Goal: Use online tool/utility: Utilize a website feature to perform a specific function

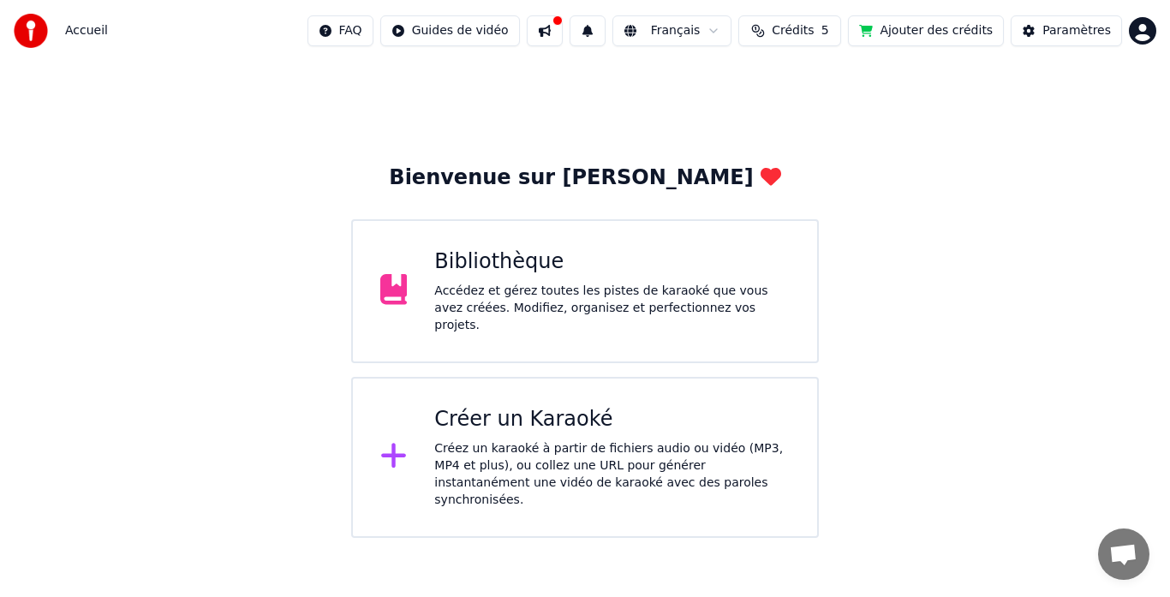
click at [573, 258] on div "Bibliothèque" at bounding box center [611, 261] width 355 height 27
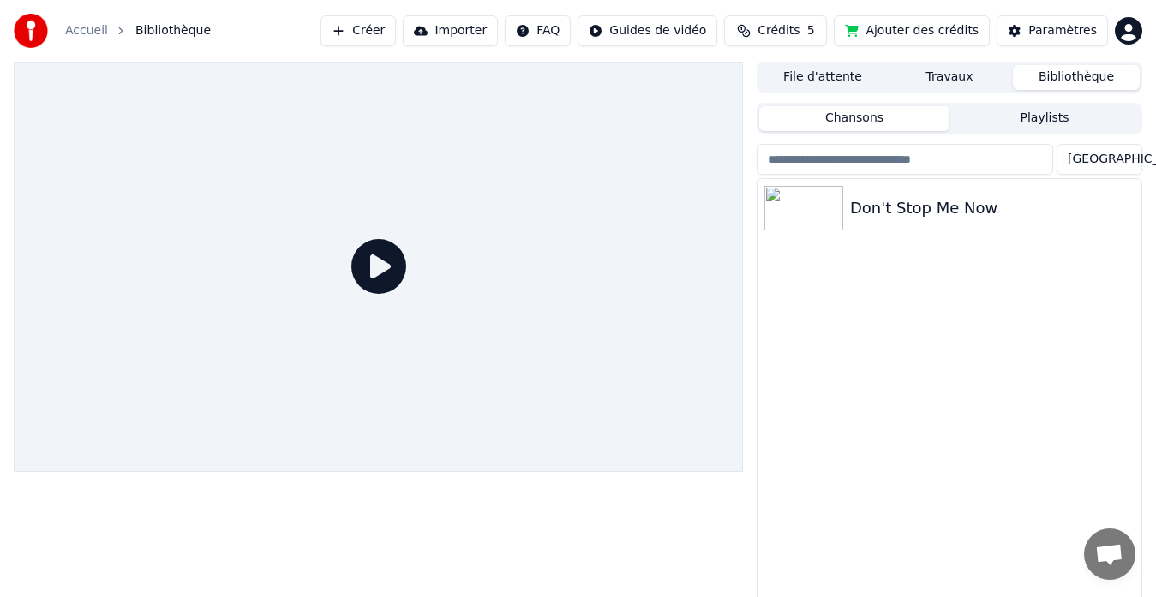
click at [797, 278] on div "Don't Stop Me Now" at bounding box center [949, 402] width 384 height 446
click at [852, 203] on div "Don't Stop Me Now" at bounding box center [983, 208] width 267 height 24
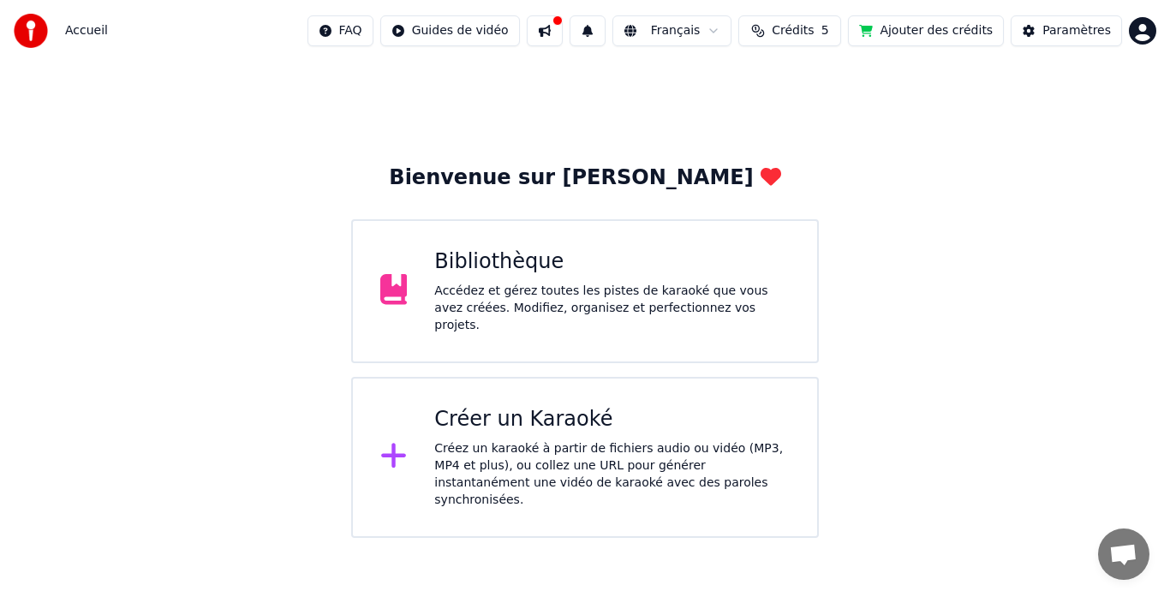
click at [535, 283] on div "Bibliothèque Accédez et gérez toutes les pistes de karaoké que vous avez créées…" at bounding box center [611, 291] width 355 height 86
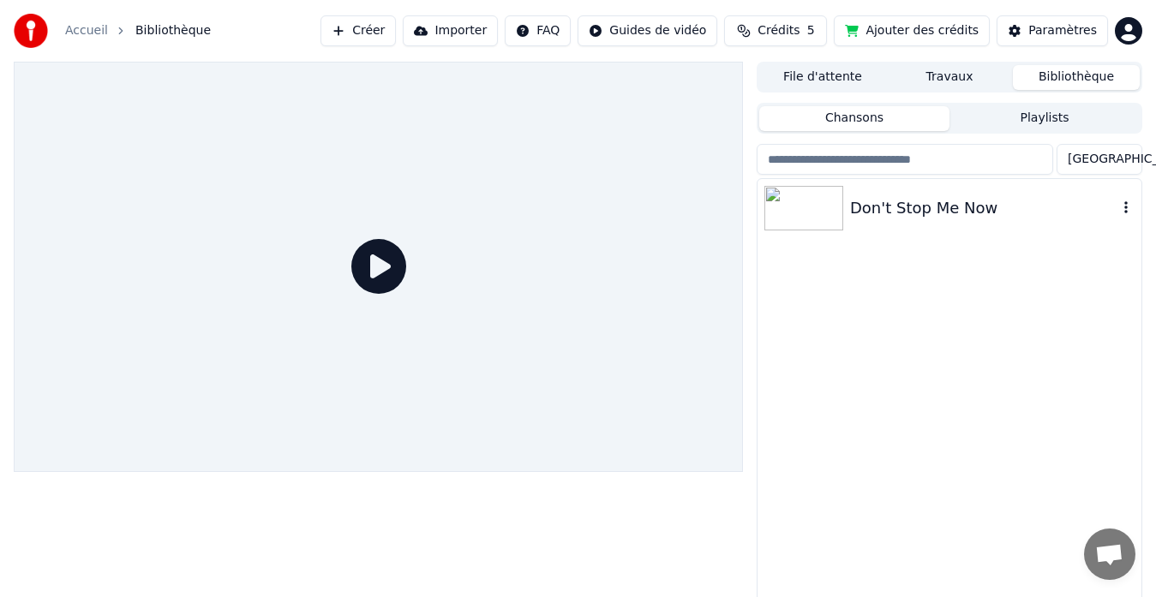
click at [879, 209] on div "Don't Stop Me Now" at bounding box center [983, 208] width 267 height 24
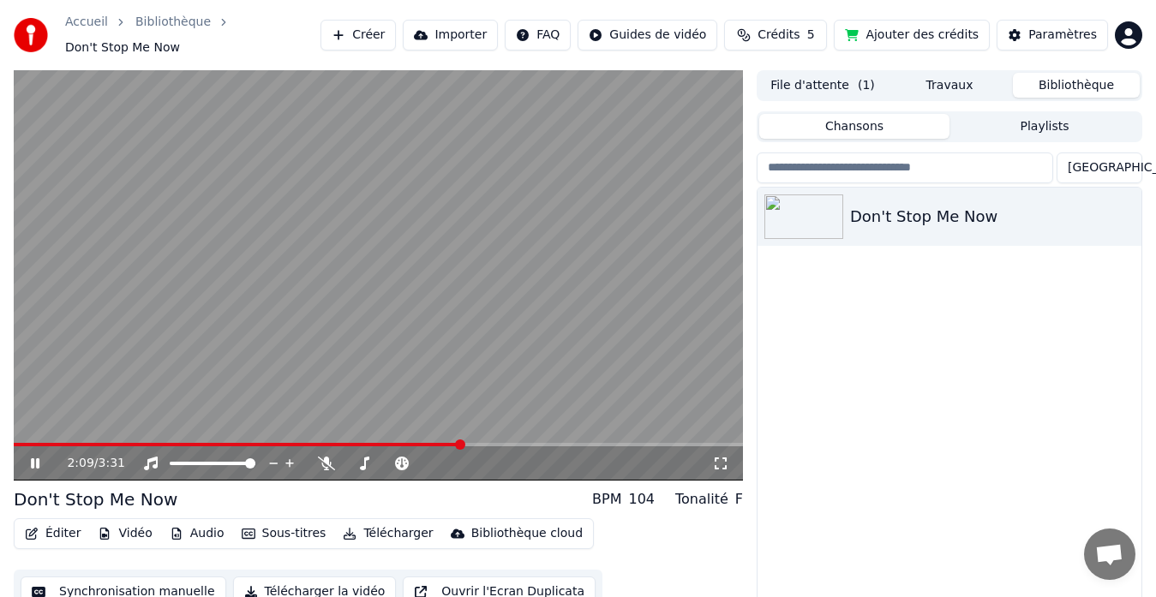
click at [40, 457] on icon at bounding box center [46, 464] width 39 height 14
click at [131, 587] on button "Synchronisation manuelle" at bounding box center [124, 591] width 206 height 31
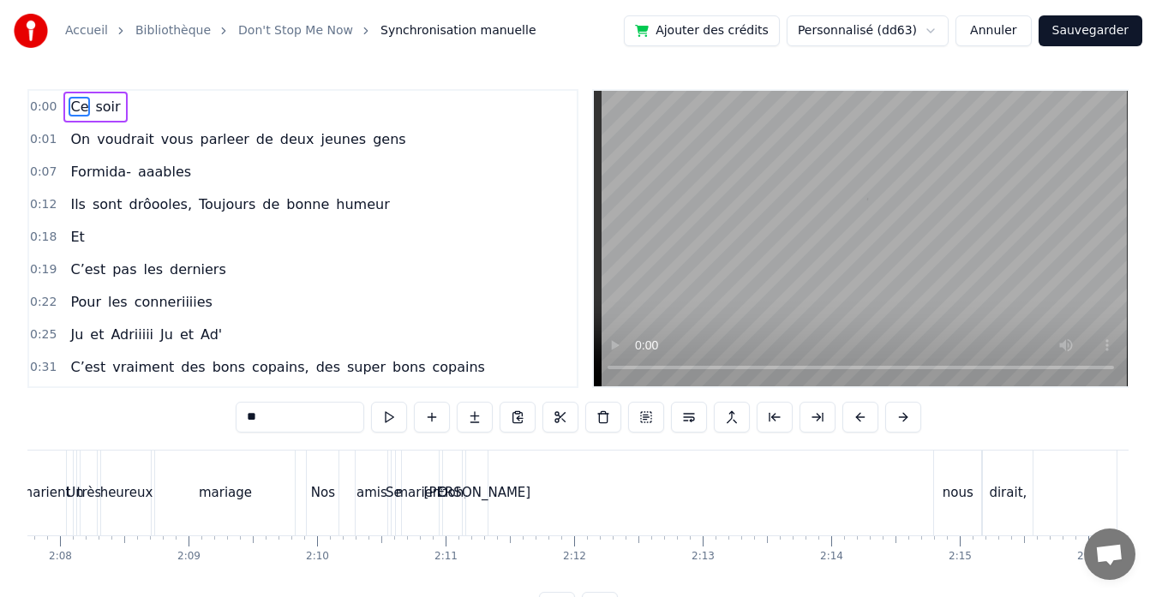
scroll to position [0, 16415]
click at [481, 504] on div "[PERSON_NAME]" at bounding box center [475, 493] width 21 height 85
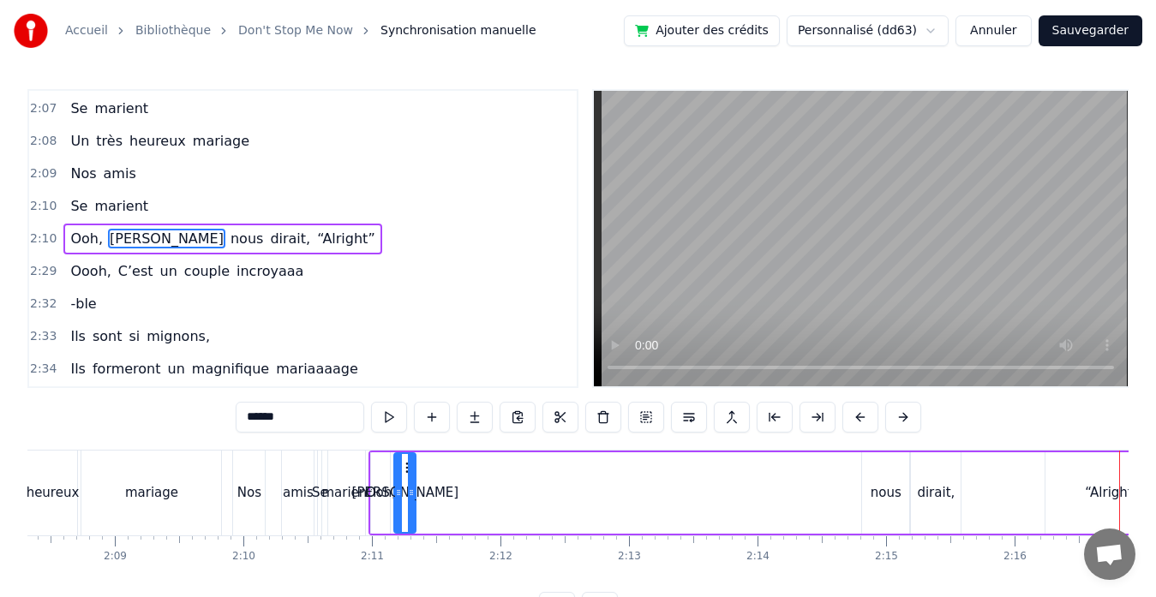
scroll to position [0, 16486]
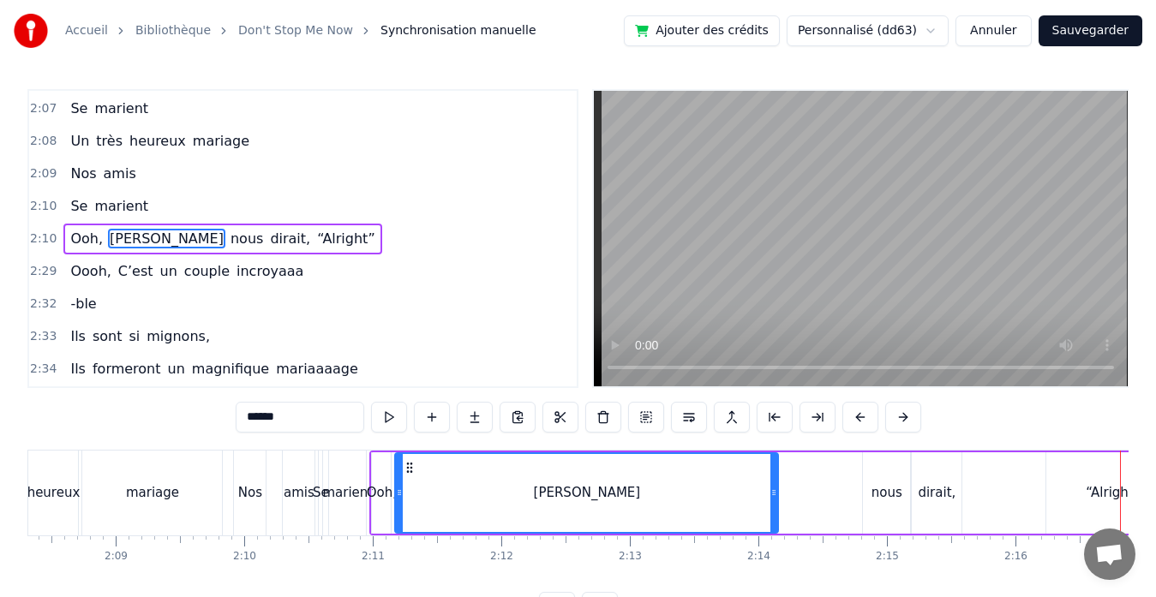
drag, startPoint x: 412, startPoint y: 494, endPoint x: 773, endPoint y: 499, distance: 361.5
click at [773, 499] on div at bounding box center [773, 493] width 7 height 78
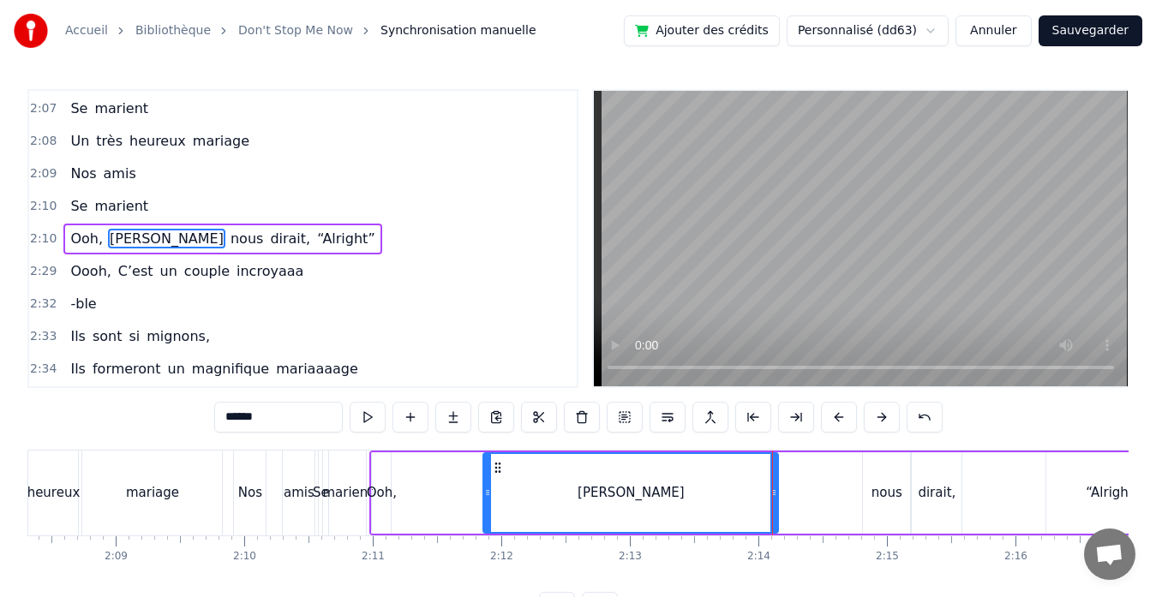
drag, startPoint x: 400, startPoint y: 493, endPoint x: 487, endPoint y: 500, distance: 87.6
click at [487, 500] on div at bounding box center [487, 493] width 7 height 78
click at [367, 420] on button at bounding box center [367, 417] width 36 height 31
click at [933, 503] on div "dirait," at bounding box center [936, 492] width 50 height 81
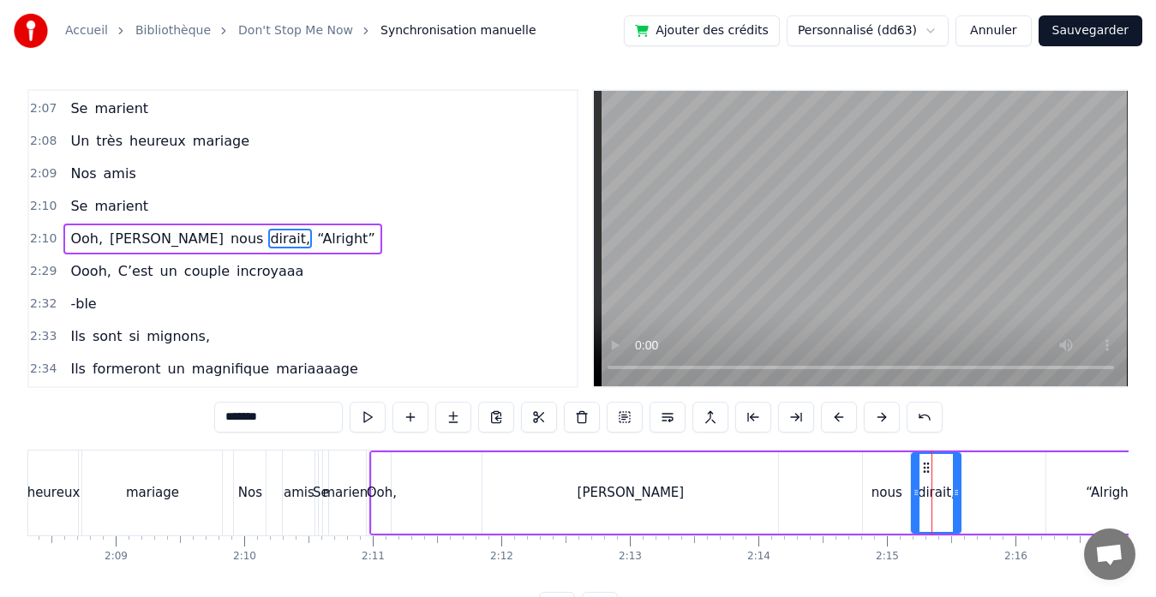
click at [959, 495] on icon at bounding box center [956, 493] width 7 height 14
drag, startPoint x: 282, startPoint y: 420, endPoint x: 152, endPoint y: 423, distance: 130.2
click at [152, 423] on div "0:00 Ce soir 0:01 On voudrait vous parleer de deux jeunes gens 0:07 Formida- aa…" at bounding box center [577, 356] width 1101 height 534
click at [889, 520] on div "nous" at bounding box center [886, 492] width 47 height 81
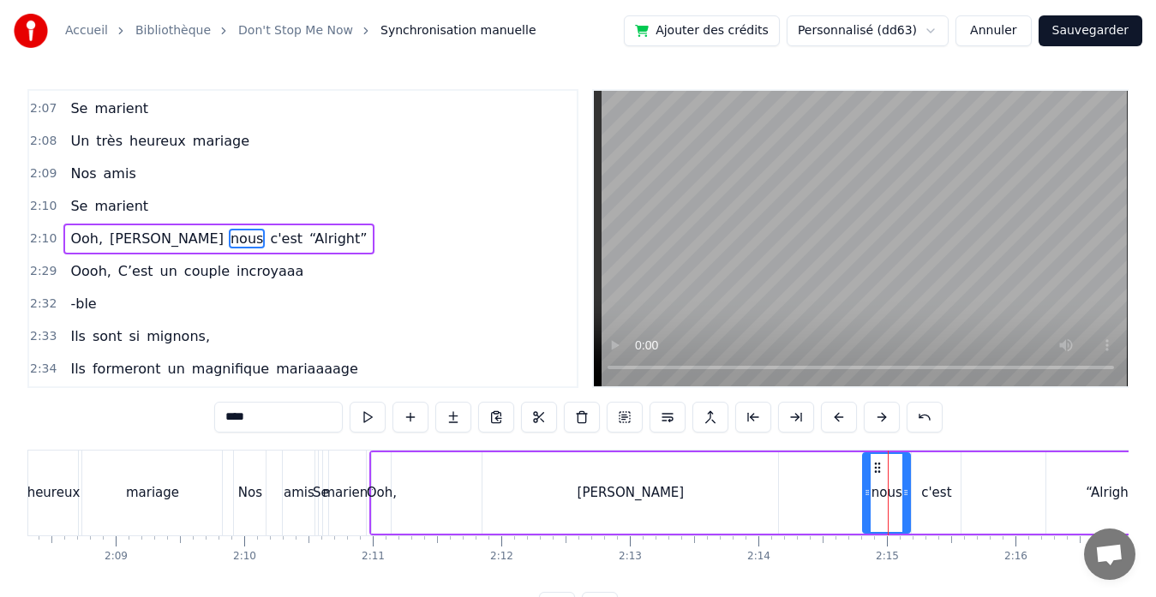
drag, startPoint x: 290, startPoint y: 421, endPoint x: 177, endPoint y: 401, distance: 113.9
click at [177, 401] on div "0:00 Ce soir 0:01 On voudrait vous parleer de deux jeunes gens 0:07 Formida- aa…" at bounding box center [577, 356] width 1101 height 534
click at [642, 494] on div "[PERSON_NAME]" at bounding box center [630, 493] width 107 height 20
type input "******"
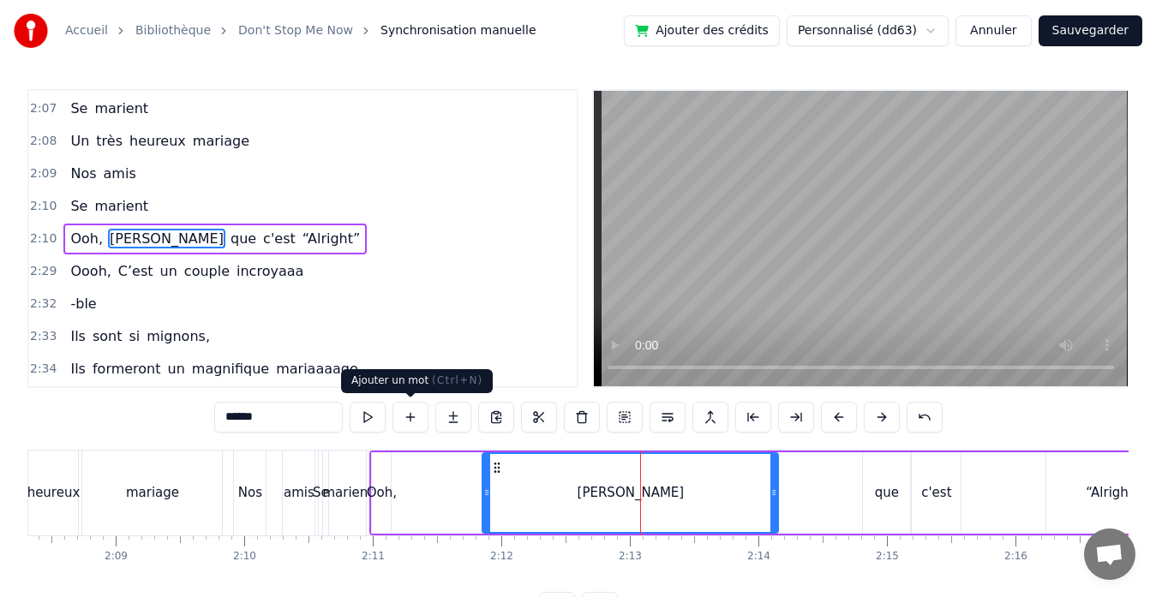
click at [421, 411] on button at bounding box center [410, 417] width 36 height 31
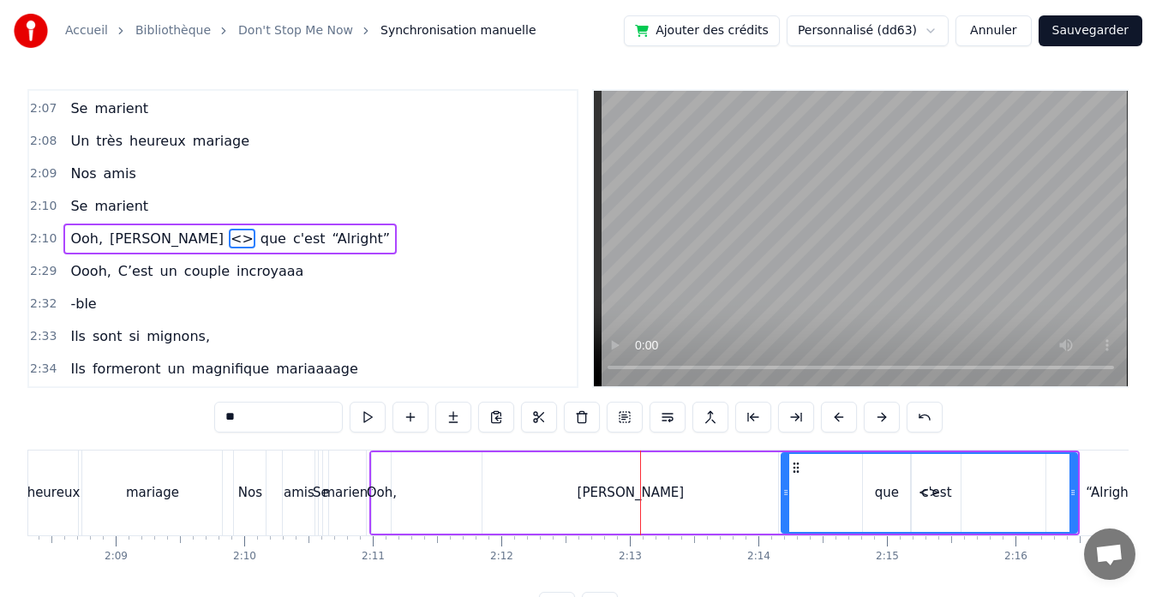
drag, startPoint x: 266, startPoint y: 418, endPoint x: 108, endPoint y: 418, distance: 157.6
click at [108, 418] on div "0:00 Ce soir 0:01 On voudrait vous parleer de deux jeunes gens 0:07 Formida- aa…" at bounding box center [577, 356] width 1101 height 534
click at [433, 439] on div "0:00 Ce soir 0:01 On voudrait vous parleer de deux jeunes gens 0:07 Formida- aa…" at bounding box center [577, 356] width 1101 height 534
click at [689, 485] on div "[PERSON_NAME]" at bounding box center [630, 492] width 296 height 81
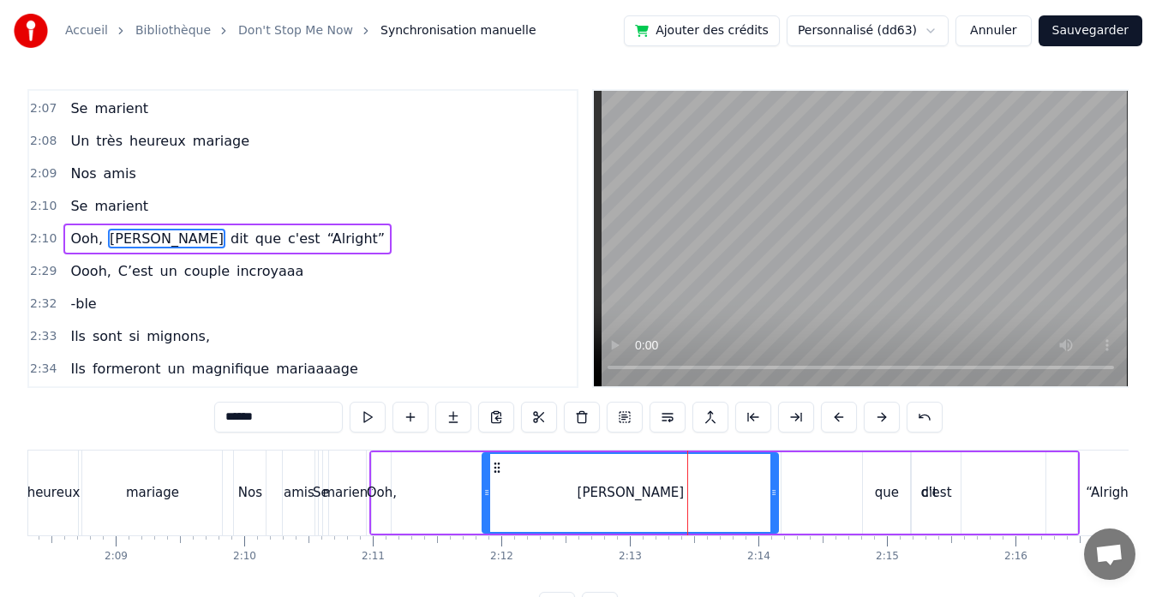
click at [780, 489] on div "dit" at bounding box center [928, 492] width 297 height 81
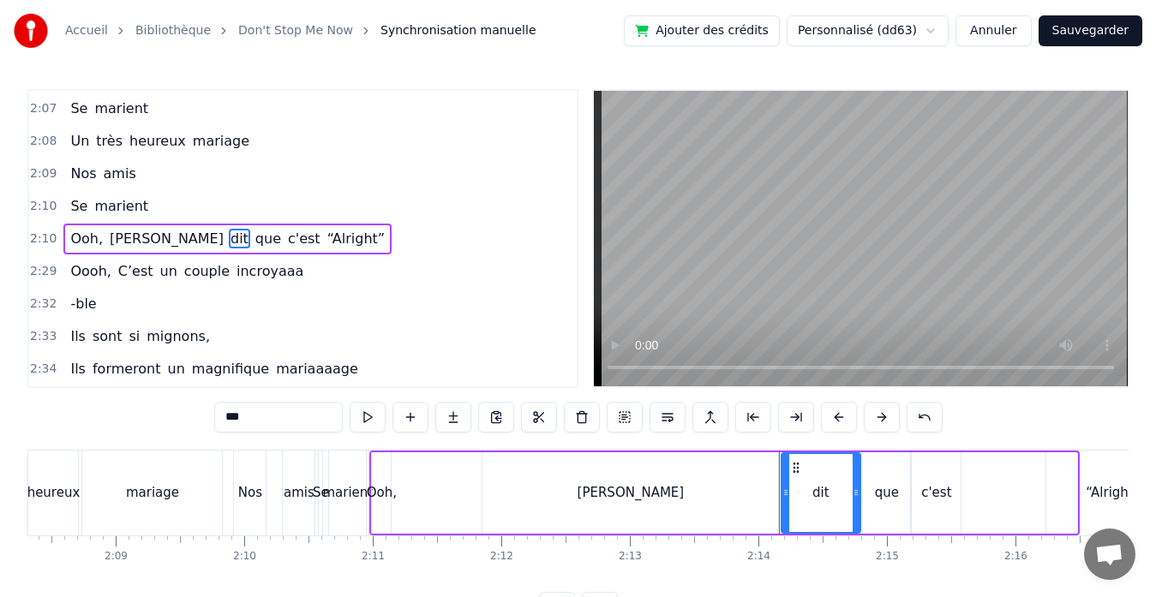
drag, startPoint x: 1071, startPoint y: 495, endPoint x: 857, endPoint y: 501, distance: 213.4
click at [857, 501] on div at bounding box center [855, 493] width 7 height 78
drag, startPoint x: 784, startPoint y: 490, endPoint x: 822, endPoint y: 493, distance: 38.6
click at [822, 493] on icon at bounding box center [821, 493] width 7 height 14
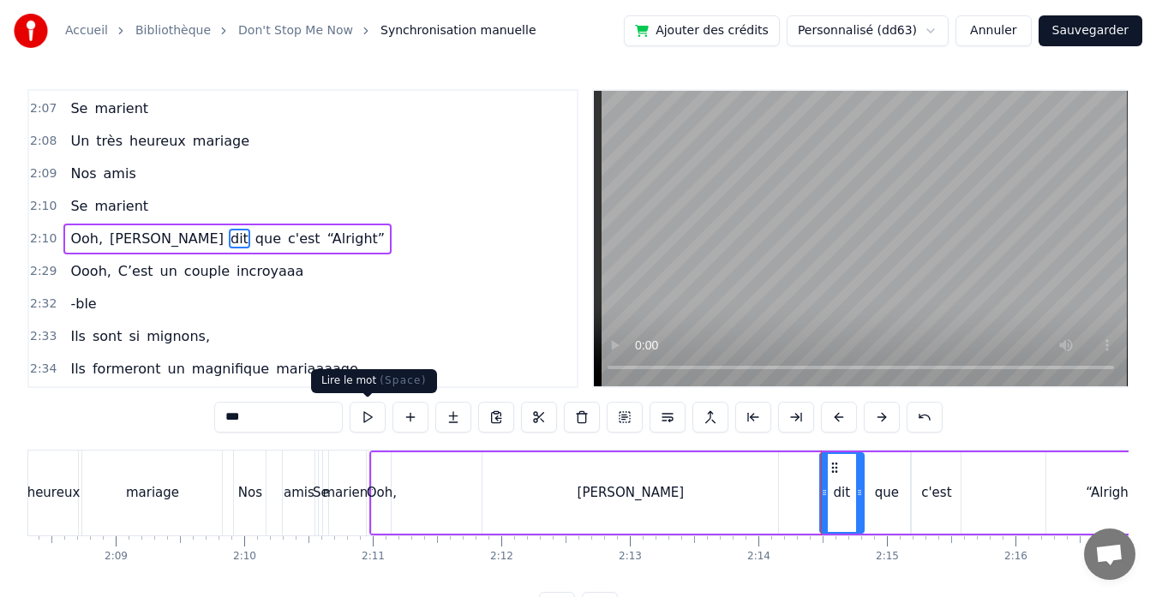
click at [367, 409] on button at bounding box center [367, 417] width 36 height 31
click at [598, 479] on div "[PERSON_NAME]" at bounding box center [630, 492] width 296 height 81
type input "******"
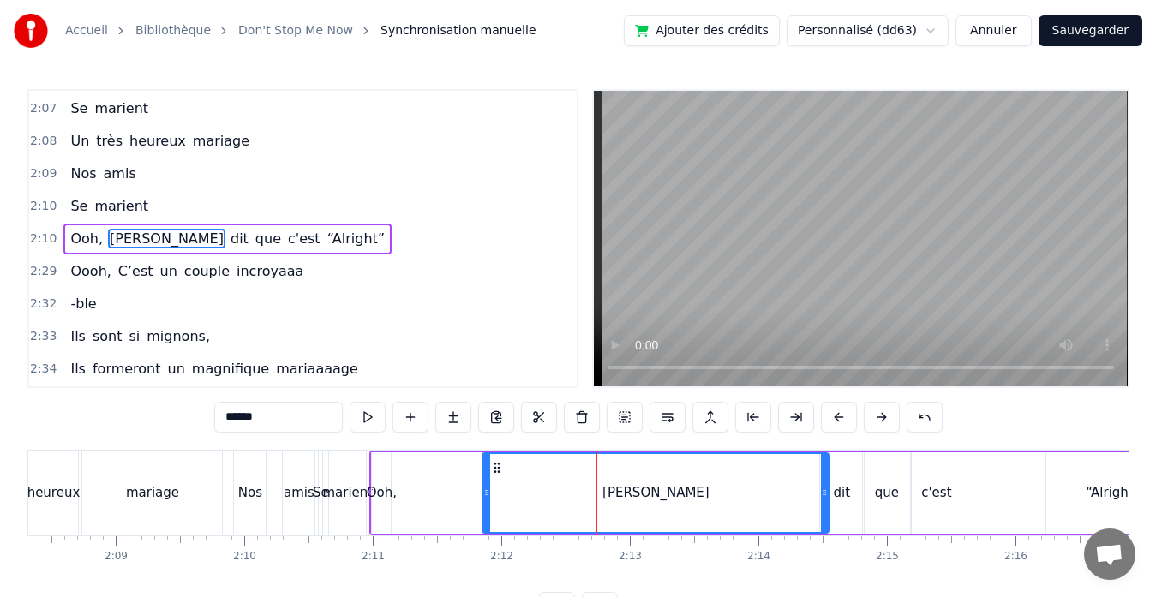
drag, startPoint x: 776, startPoint y: 497, endPoint x: 827, endPoint y: 495, distance: 50.6
click at [827, 495] on icon at bounding box center [824, 493] width 7 height 14
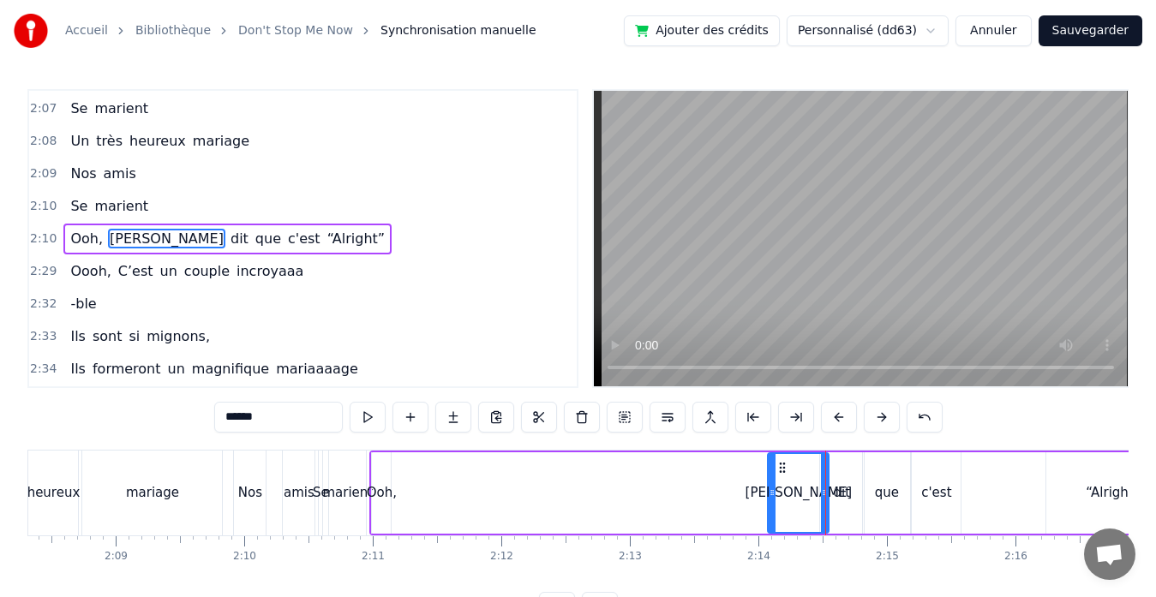
drag, startPoint x: 483, startPoint y: 493, endPoint x: 768, endPoint y: 481, distance: 285.5
click at [768, 481] on div at bounding box center [771, 493] width 7 height 78
click at [666, 487] on div "[PERSON_NAME], [PERSON_NAME] dit que c'est “Alright”" at bounding box center [775, 493] width 812 height 85
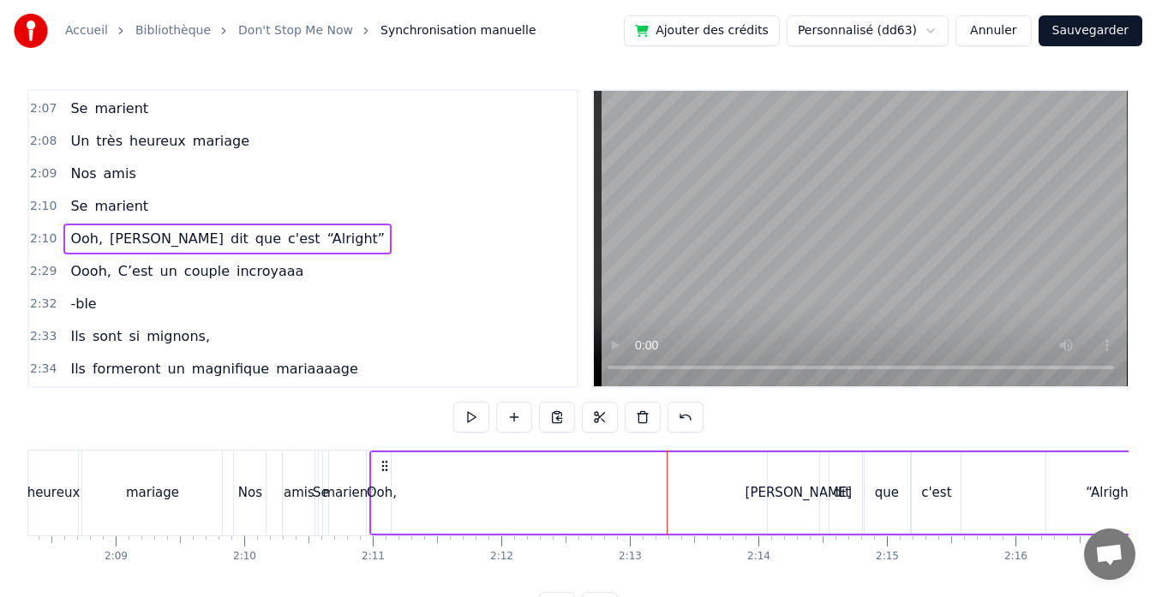
click at [385, 486] on div "Ooh," at bounding box center [382, 493] width 30 height 20
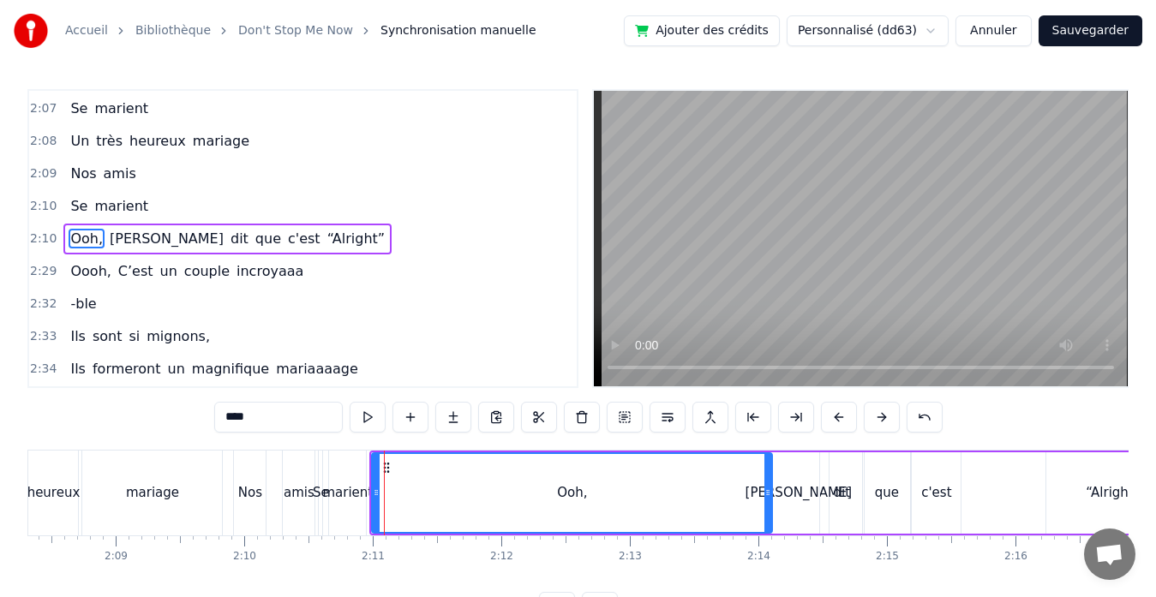
drag, startPoint x: 389, startPoint y: 493, endPoint x: 770, endPoint y: 457, distance: 382.8
click at [770, 457] on div at bounding box center [767, 493] width 7 height 78
drag, startPoint x: 373, startPoint y: 489, endPoint x: 491, endPoint y: 501, distance: 118.8
click at [491, 501] on div at bounding box center [494, 493] width 7 height 78
click at [344, 501] on div "marient" at bounding box center [347, 493] width 51 height 20
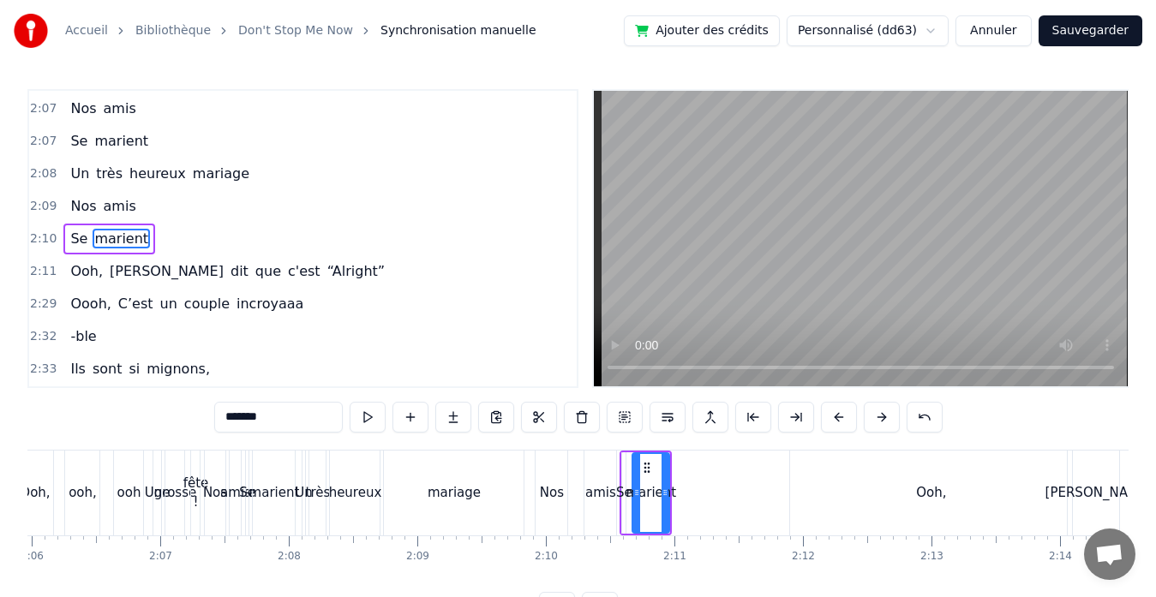
scroll to position [0, 16183]
click at [263, 497] on div "marient" at bounding box center [276, 493] width 51 height 20
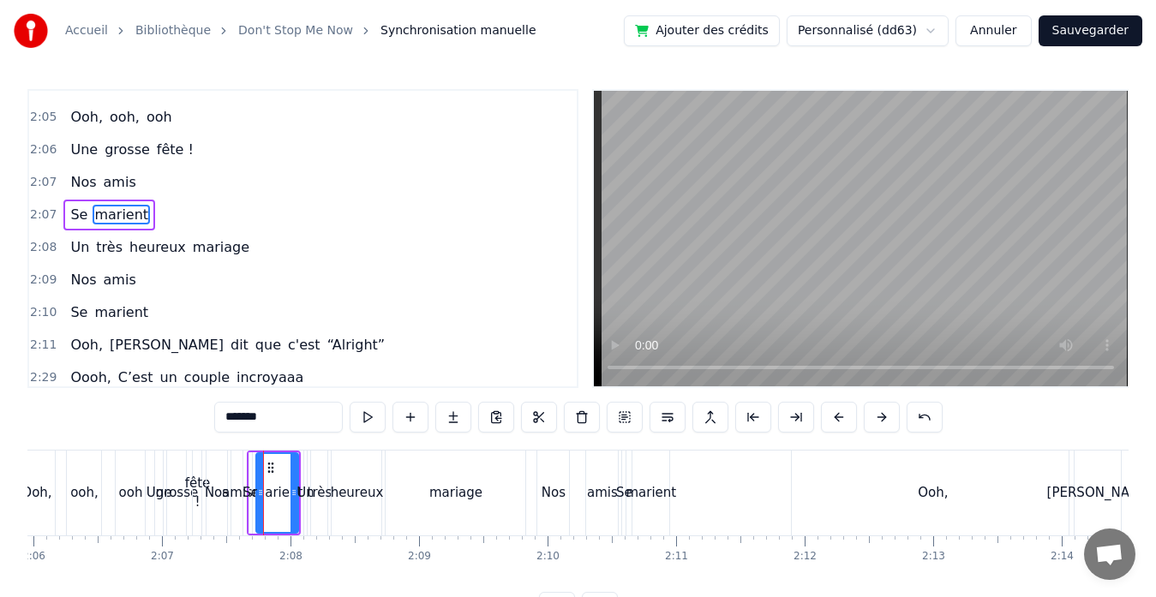
scroll to position [1614, 0]
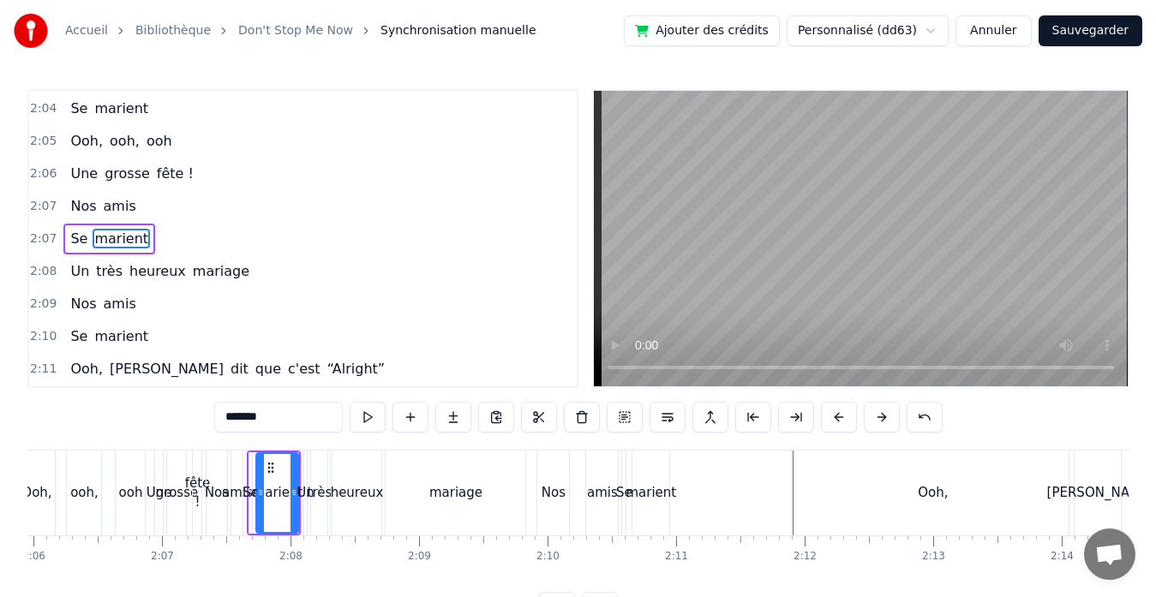
click at [646, 488] on div "marient" at bounding box center [650, 493] width 51 height 20
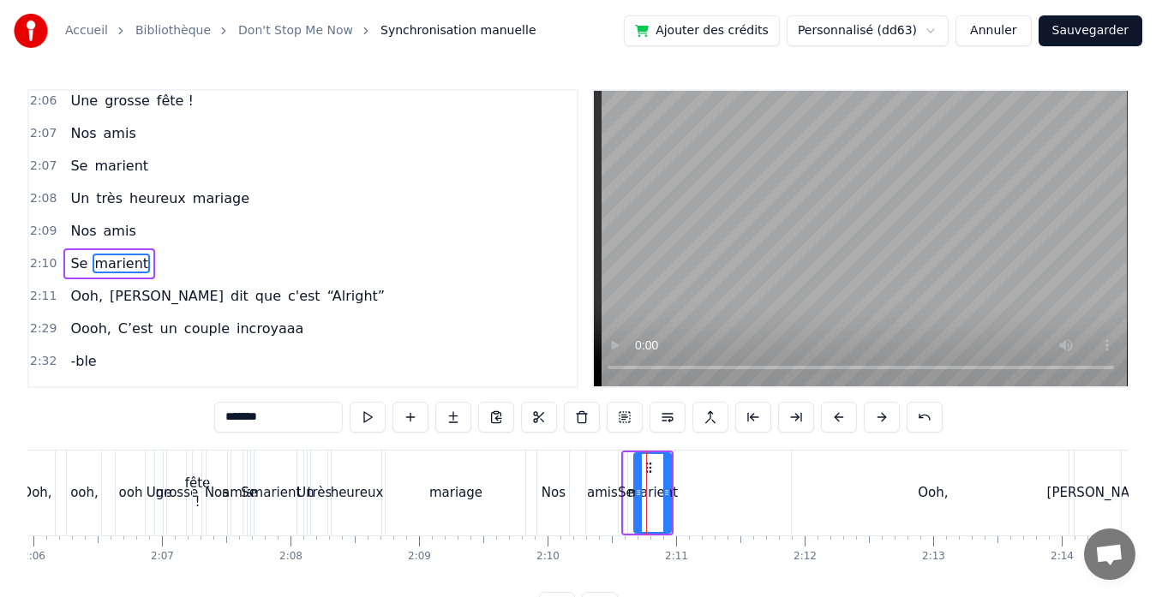
scroll to position [1711, 0]
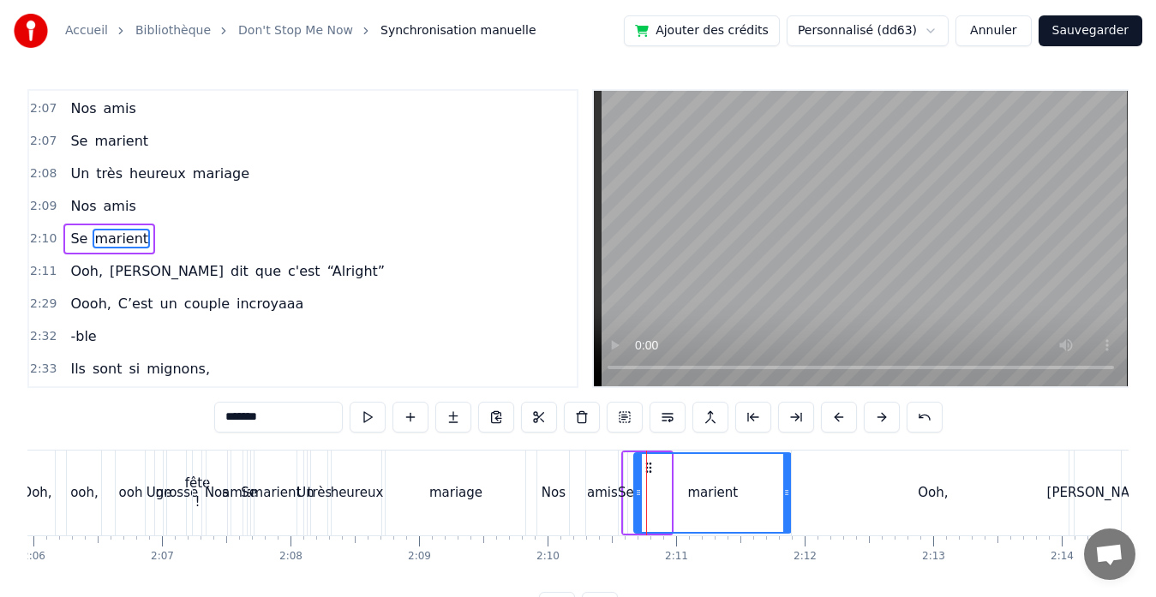
drag, startPoint x: 666, startPoint y: 493, endPoint x: 790, endPoint y: 489, distance: 123.4
click at [790, 489] on icon at bounding box center [786, 493] width 7 height 14
click at [634, 494] on div "marient" at bounding box center [714, 492] width 162 height 81
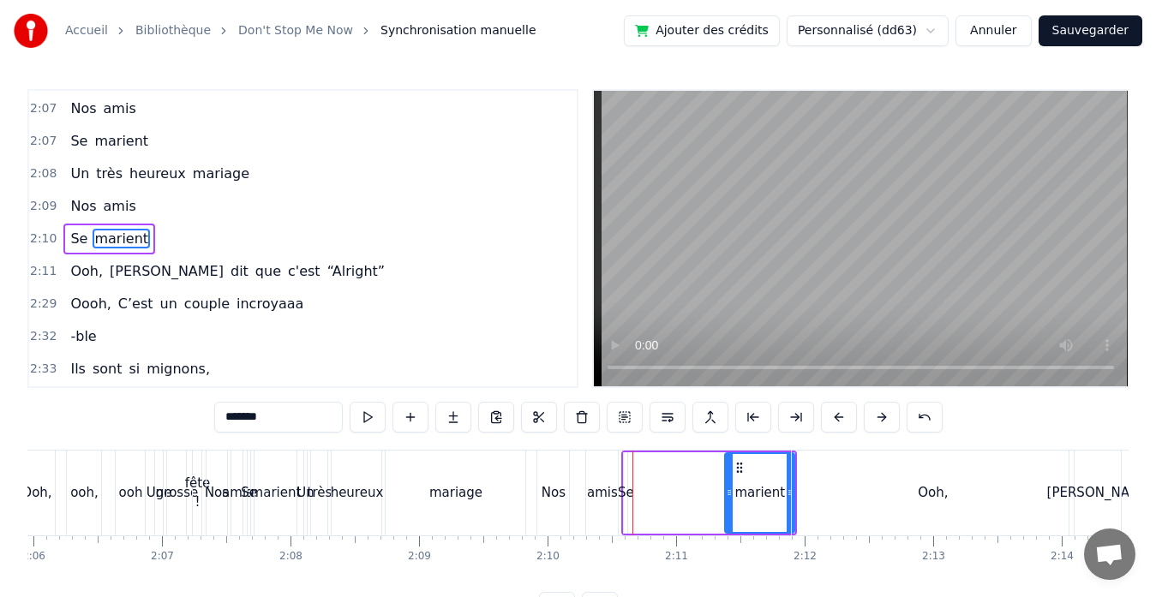
drag, startPoint x: 640, startPoint y: 494, endPoint x: 733, endPoint y: 489, distance: 93.5
click at [732, 489] on icon at bounding box center [729, 493] width 7 height 14
click at [625, 488] on div "Se" at bounding box center [626, 493] width 16 height 20
type input "**"
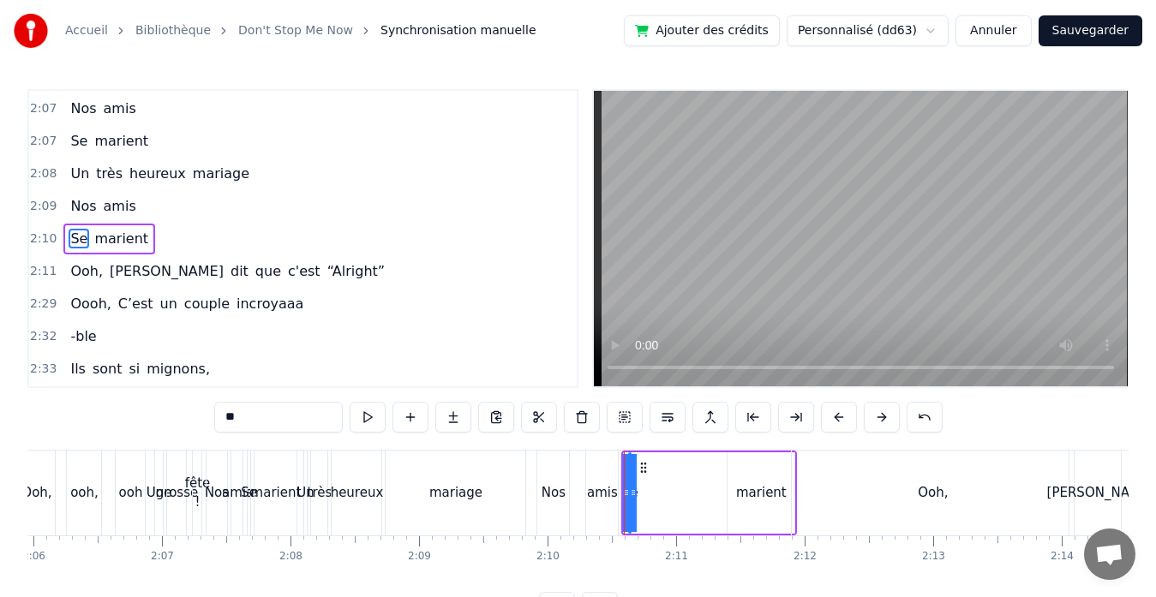
drag, startPoint x: 630, startPoint y: 489, endPoint x: 738, endPoint y: 492, distance: 108.0
click at [738, 492] on div "Se marient" at bounding box center [709, 493] width 176 height 85
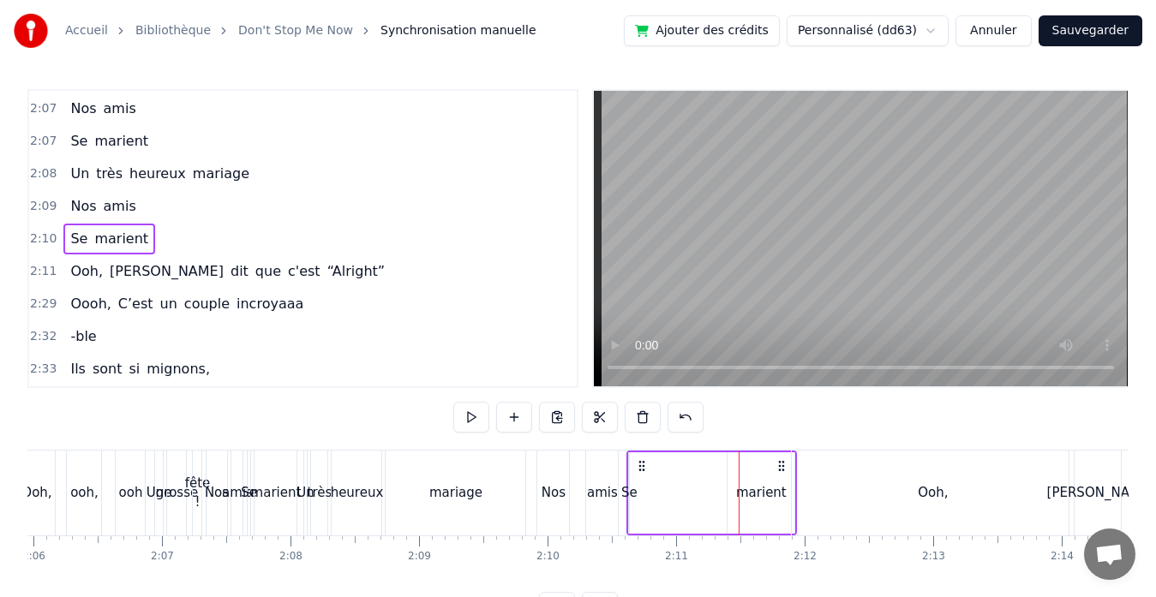
click at [627, 492] on div "Se" at bounding box center [629, 493] width 16 height 20
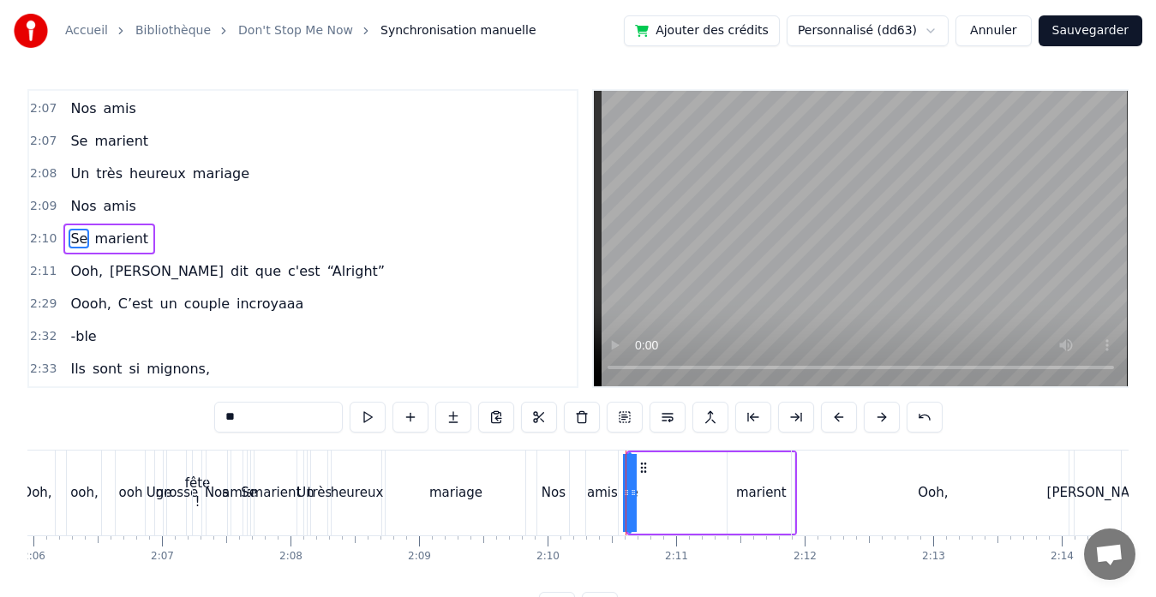
drag, startPoint x: 633, startPoint y: 493, endPoint x: 706, endPoint y: 489, distance: 72.9
click at [706, 489] on div "Se marient" at bounding box center [711, 493] width 170 height 85
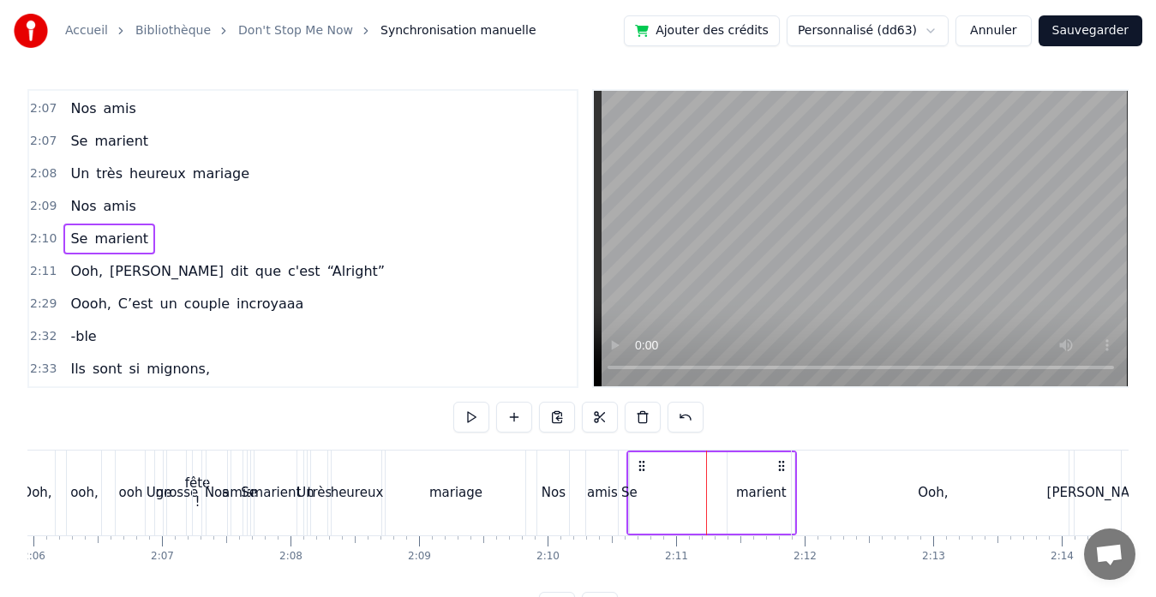
click at [624, 493] on div "Se" at bounding box center [629, 493] width 16 height 20
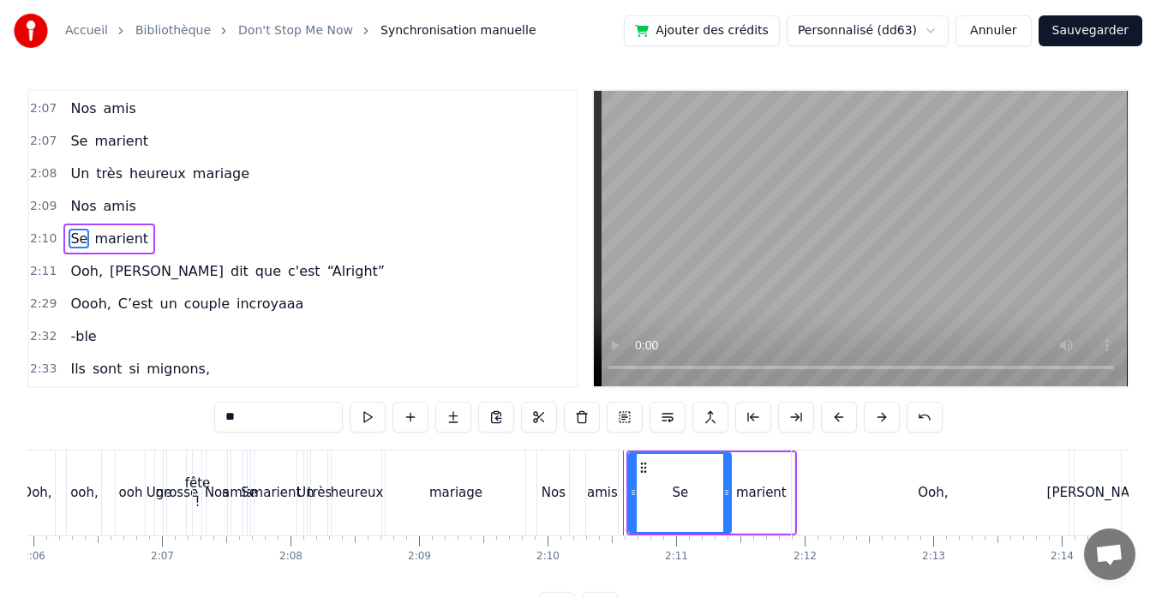
drag, startPoint x: 629, startPoint y: 493, endPoint x: 731, endPoint y: 487, distance: 102.1
click at [731, 487] on div "Se marient" at bounding box center [711, 493] width 170 height 85
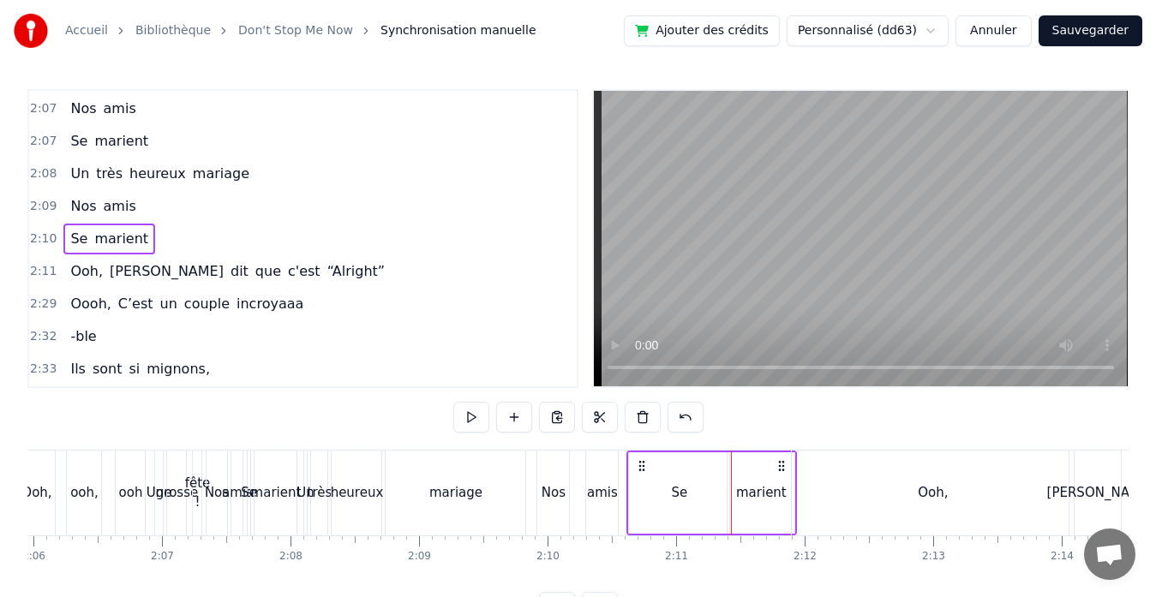
click at [652, 491] on div "Se" at bounding box center [679, 492] width 100 height 81
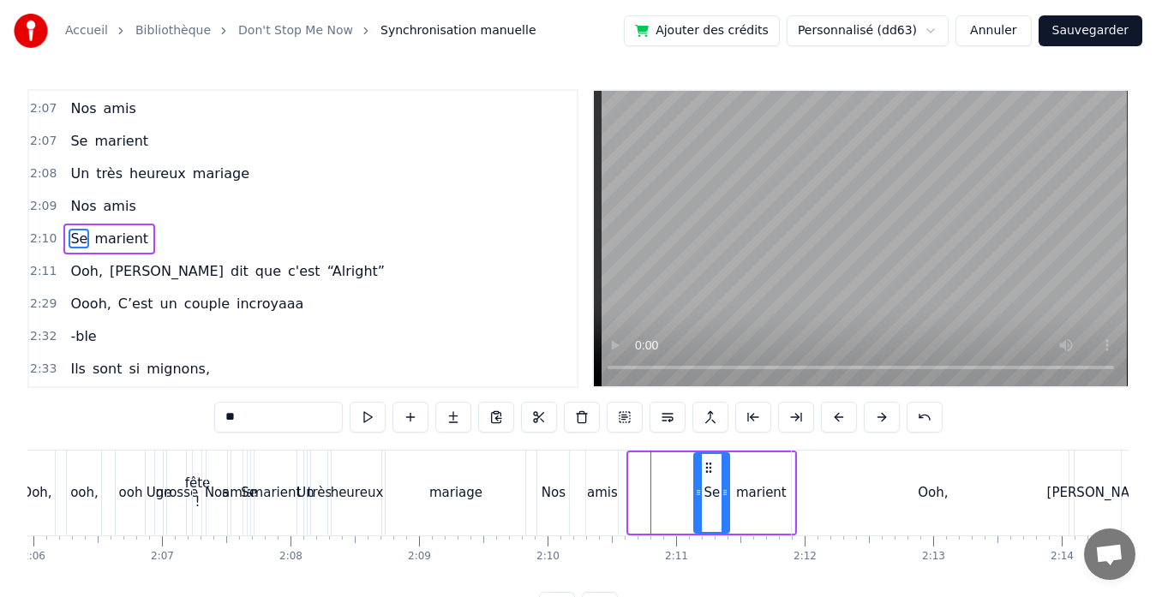
drag, startPoint x: 633, startPoint y: 491, endPoint x: 696, endPoint y: 492, distance: 63.4
click at [696, 492] on icon at bounding box center [698, 493] width 7 height 14
click at [612, 499] on div "amis" at bounding box center [602, 493] width 31 height 20
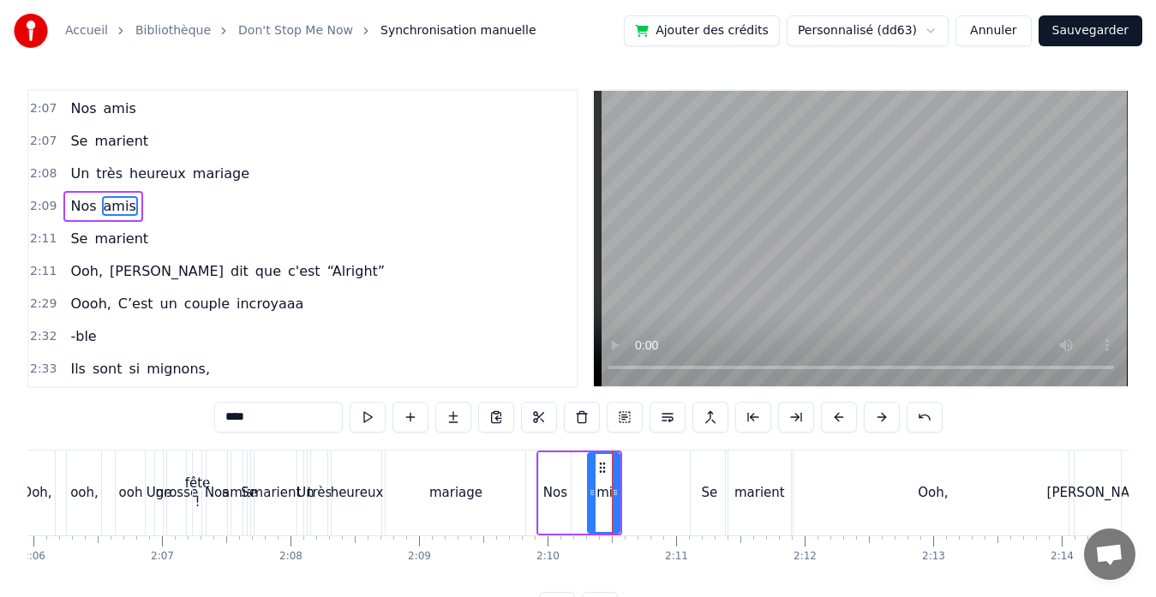
scroll to position [1679, 0]
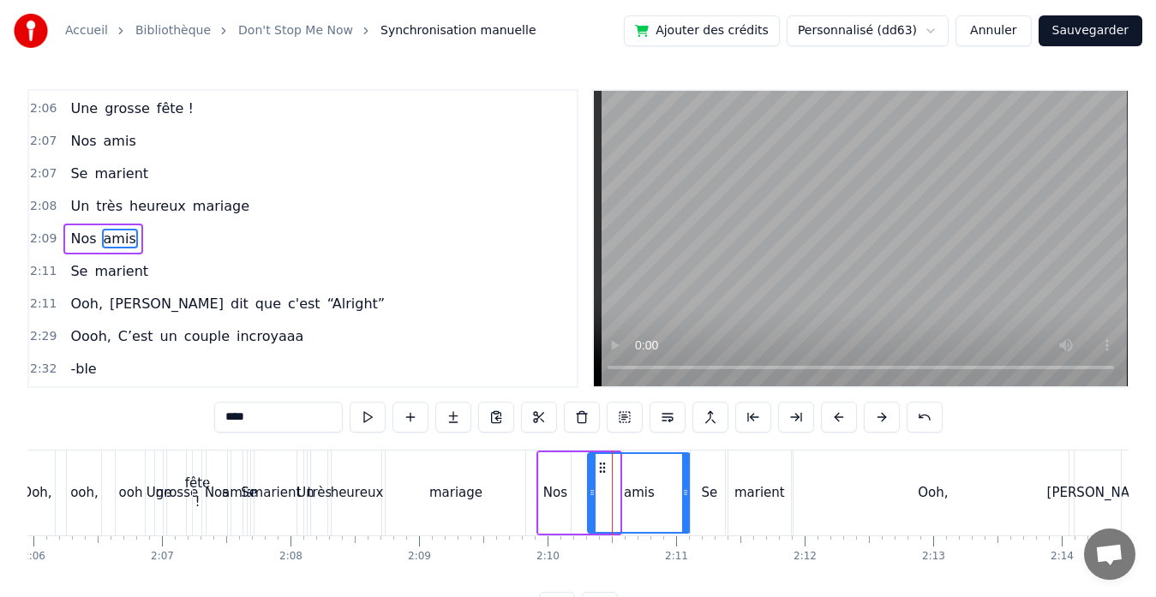
drag, startPoint x: 618, startPoint y: 495, endPoint x: 689, endPoint y: 493, distance: 71.1
click at [689, 493] on icon at bounding box center [685, 493] width 7 height 14
drag, startPoint x: 593, startPoint y: 494, endPoint x: 655, endPoint y: 494, distance: 62.5
click at [655, 494] on circle at bounding box center [655, 494] width 1 height 1
click at [546, 498] on div "Nos" at bounding box center [555, 493] width 24 height 20
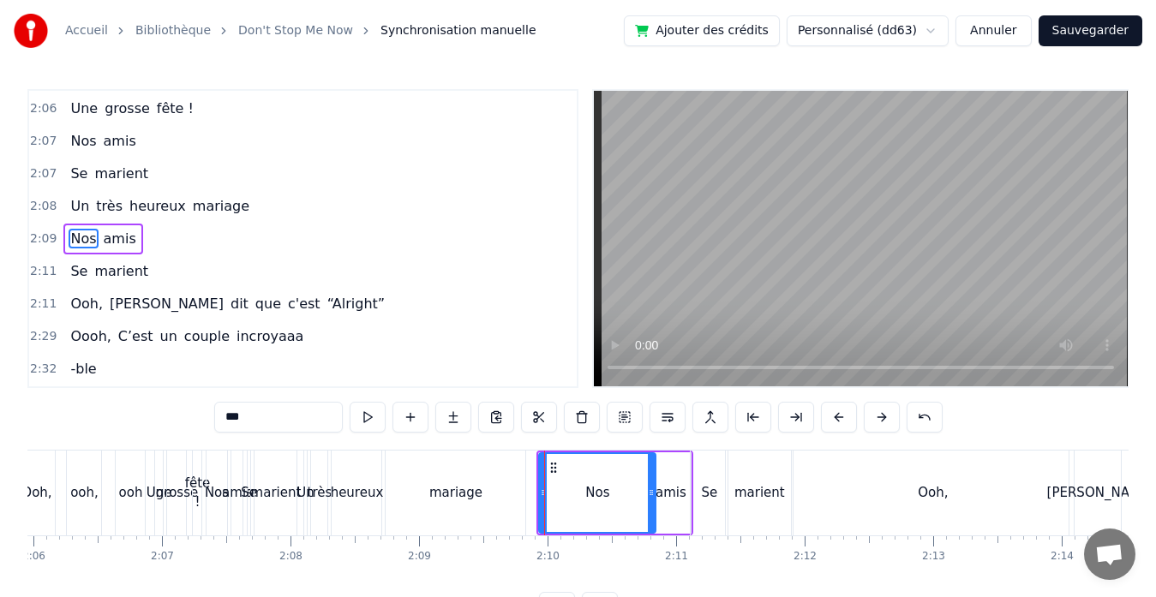
drag, startPoint x: 564, startPoint y: 492, endPoint x: 648, endPoint y: 481, distance: 85.5
click at [648, 481] on div at bounding box center [651, 493] width 7 height 78
drag, startPoint x: 544, startPoint y: 490, endPoint x: 618, endPoint y: 487, distance: 74.6
click at [618, 487] on icon at bounding box center [615, 493] width 7 height 14
click at [518, 496] on div "mariage" at bounding box center [455, 493] width 140 height 85
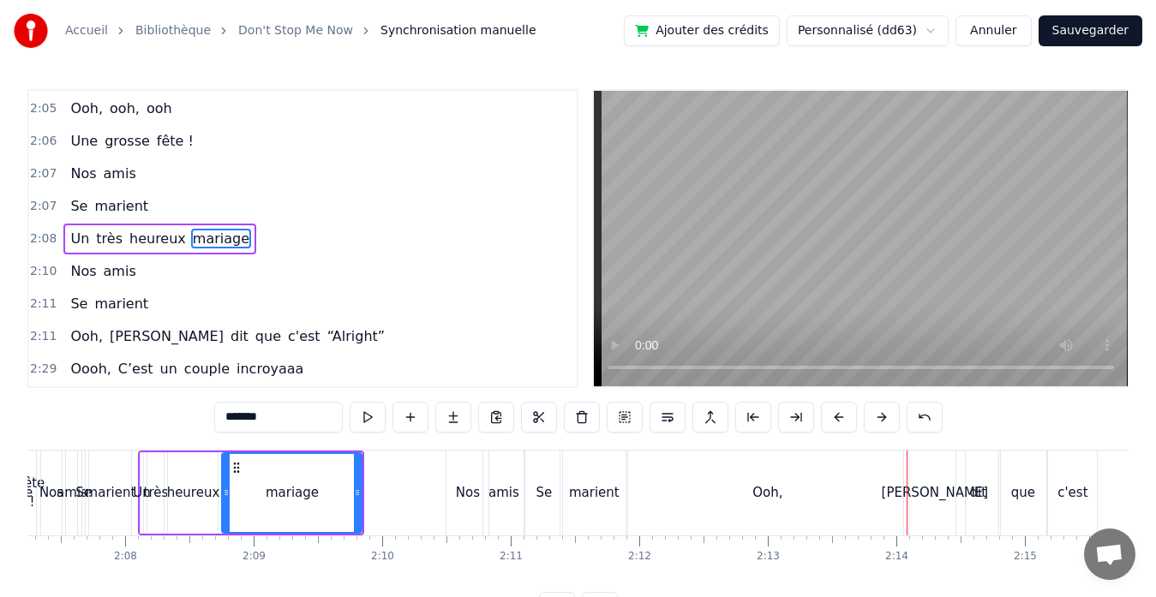
scroll to position [0, 16332]
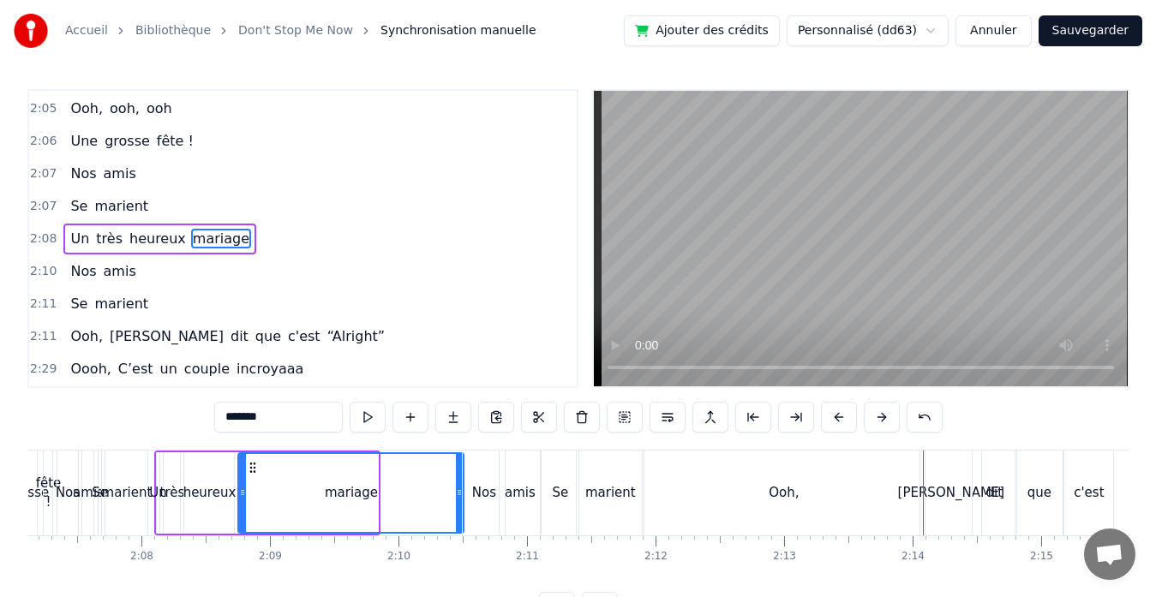
drag, startPoint x: 375, startPoint y: 491, endPoint x: 461, endPoint y: 481, distance: 86.3
click at [461, 481] on div at bounding box center [459, 493] width 7 height 78
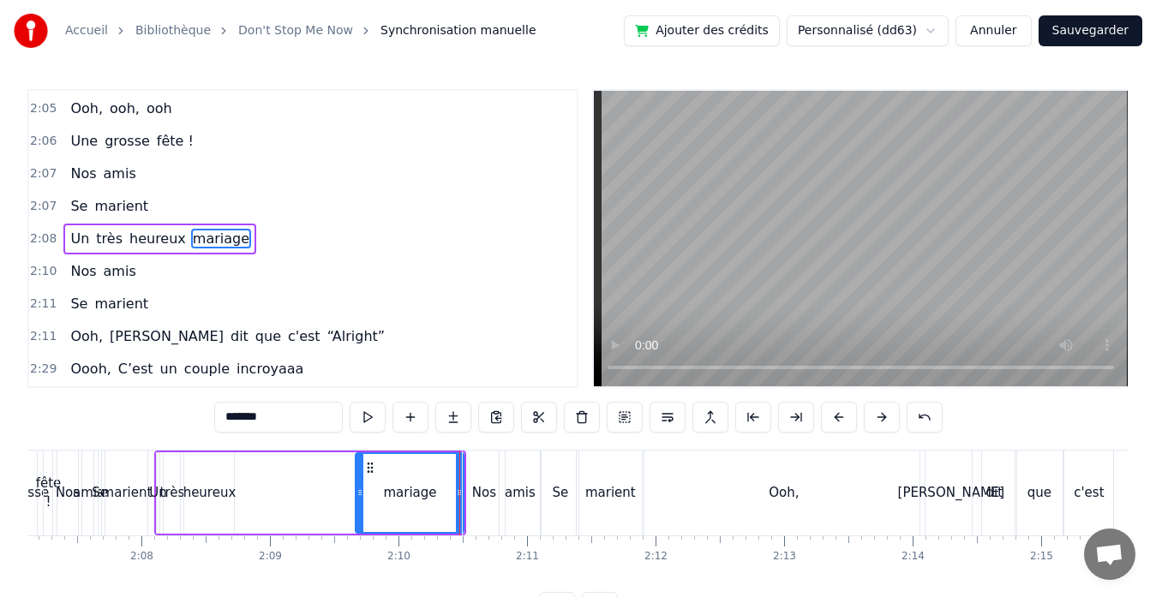
drag, startPoint x: 244, startPoint y: 491, endPoint x: 361, endPoint y: 487, distance: 117.4
click at [361, 487] on icon at bounding box center [359, 493] width 7 height 14
click at [211, 493] on div "heureux" at bounding box center [209, 493] width 53 height 20
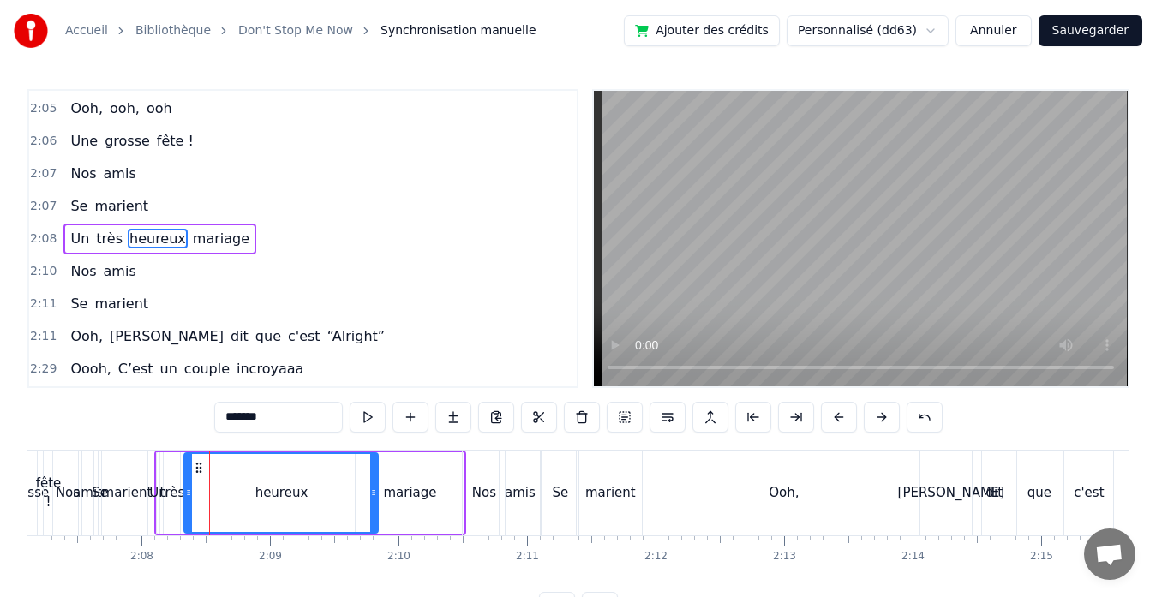
drag, startPoint x: 230, startPoint y: 492, endPoint x: 374, endPoint y: 499, distance: 144.1
click at [374, 499] on div at bounding box center [373, 493] width 7 height 78
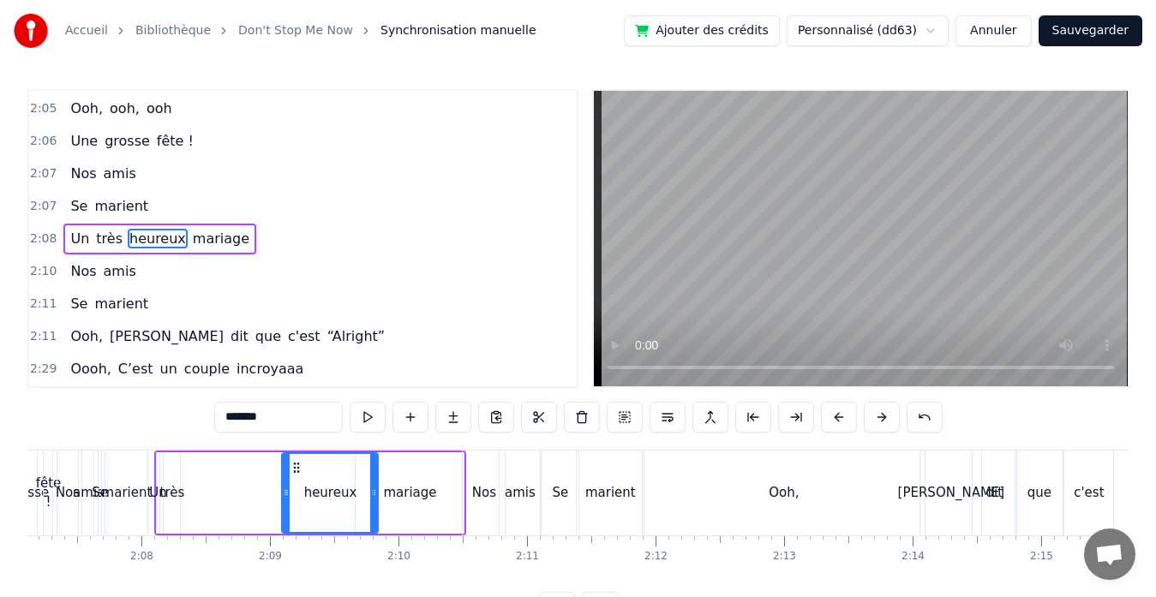
drag, startPoint x: 189, startPoint y: 493, endPoint x: 287, endPoint y: 508, distance: 98.9
click at [287, 508] on div at bounding box center [286, 493] width 7 height 78
click at [372, 421] on button at bounding box center [367, 417] width 36 height 31
drag, startPoint x: 373, startPoint y: 495, endPoint x: 361, endPoint y: 495, distance: 12.0
click at [361, 495] on icon at bounding box center [361, 493] width 7 height 14
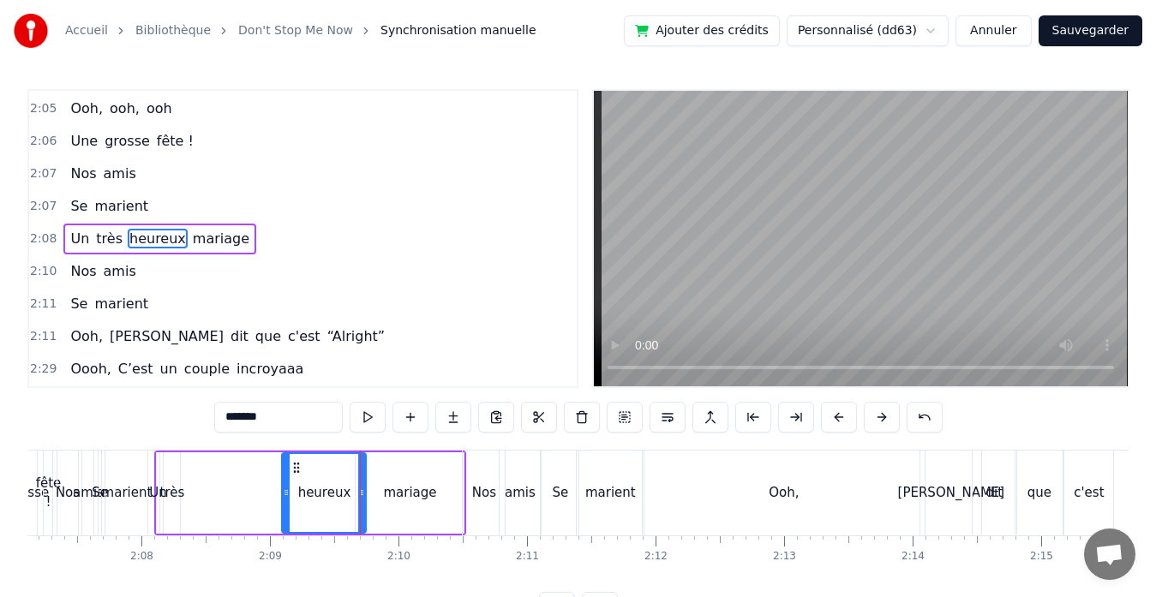
click at [405, 491] on div "mariage" at bounding box center [409, 493] width 53 height 20
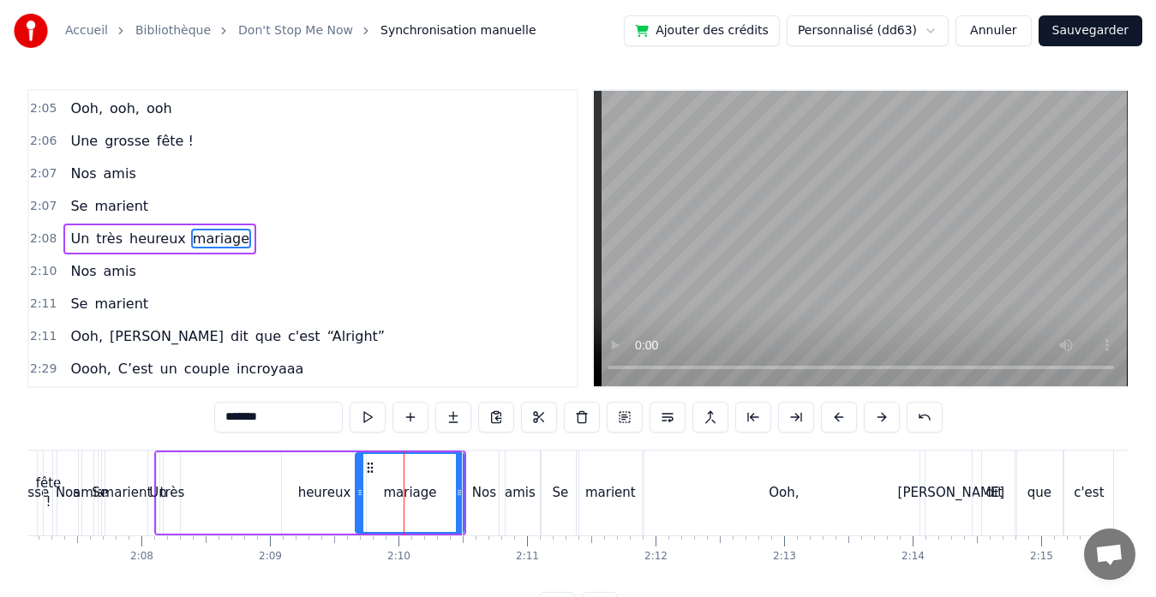
click at [170, 489] on div "très" at bounding box center [172, 493] width 25 height 20
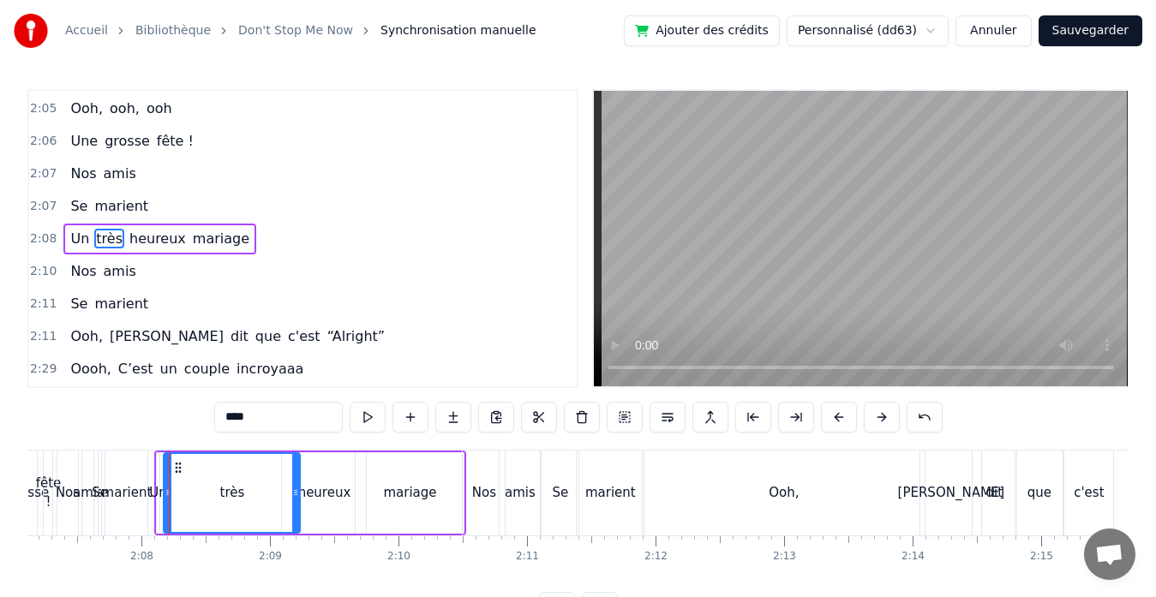
drag, startPoint x: 179, startPoint y: 496, endPoint x: 299, endPoint y: 477, distance: 121.4
click at [299, 477] on div at bounding box center [295, 493] width 7 height 78
drag, startPoint x: 170, startPoint y: 492, endPoint x: 259, endPoint y: 482, distance: 89.6
click at [259, 482] on div at bounding box center [256, 493] width 7 height 78
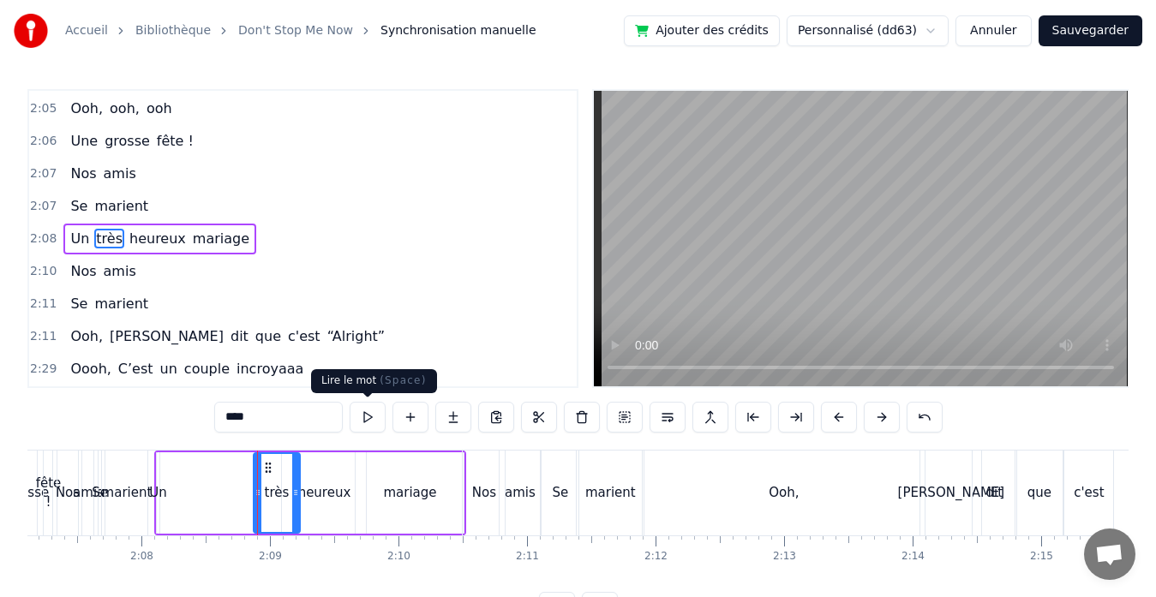
click at [373, 415] on button at bounding box center [367, 417] width 36 height 31
click at [157, 492] on div "Un" at bounding box center [158, 493] width 18 height 20
type input "**"
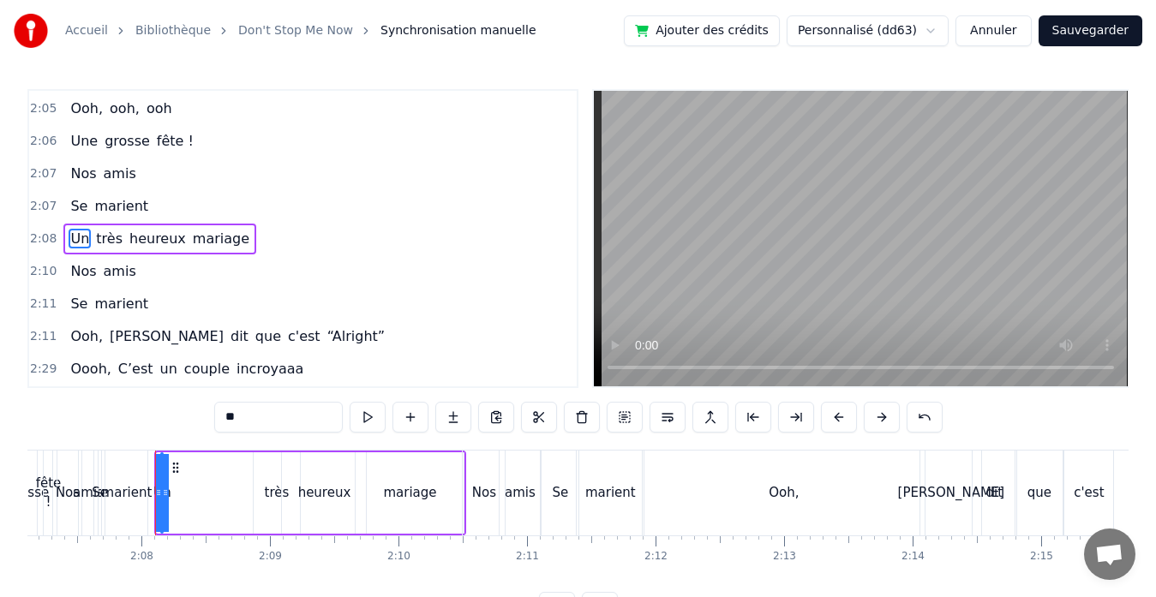
drag, startPoint x: 161, startPoint y: 492, endPoint x: 248, endPoint y: 489, distance: 87.4
click at [248, 489] on div "Un très heureux mariage" at bounding box center [310, 493] width 313 height 85
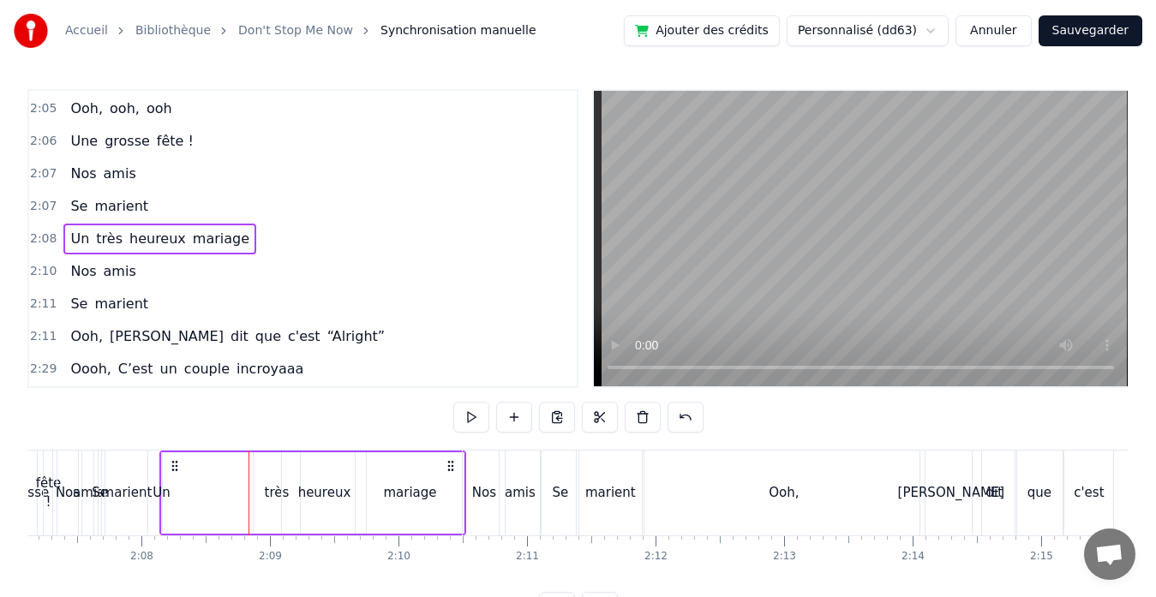
click at [161, 494] on div "Un" at bounding box center [161, 493] width 18 height 20
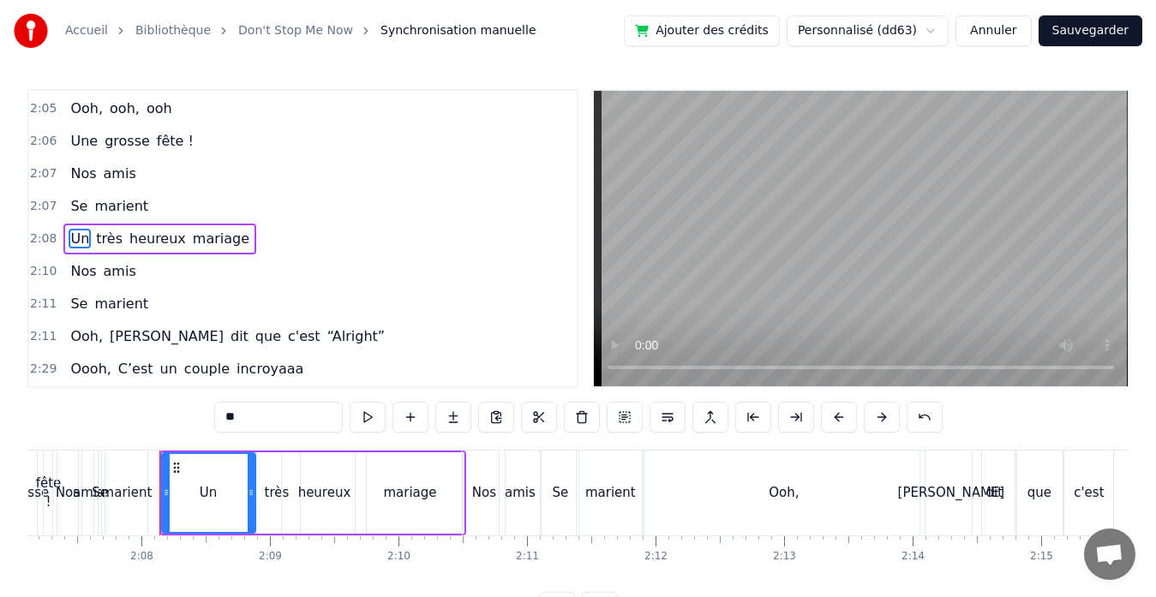
drag, startPoint x: 161, startPoint y: 491, endPoint x: 256, endPoint y: 483, distance: 95.4
click at [256, 483] on div "Un très heureux mariage" at bounding box center [313, 493] width 308 height 85
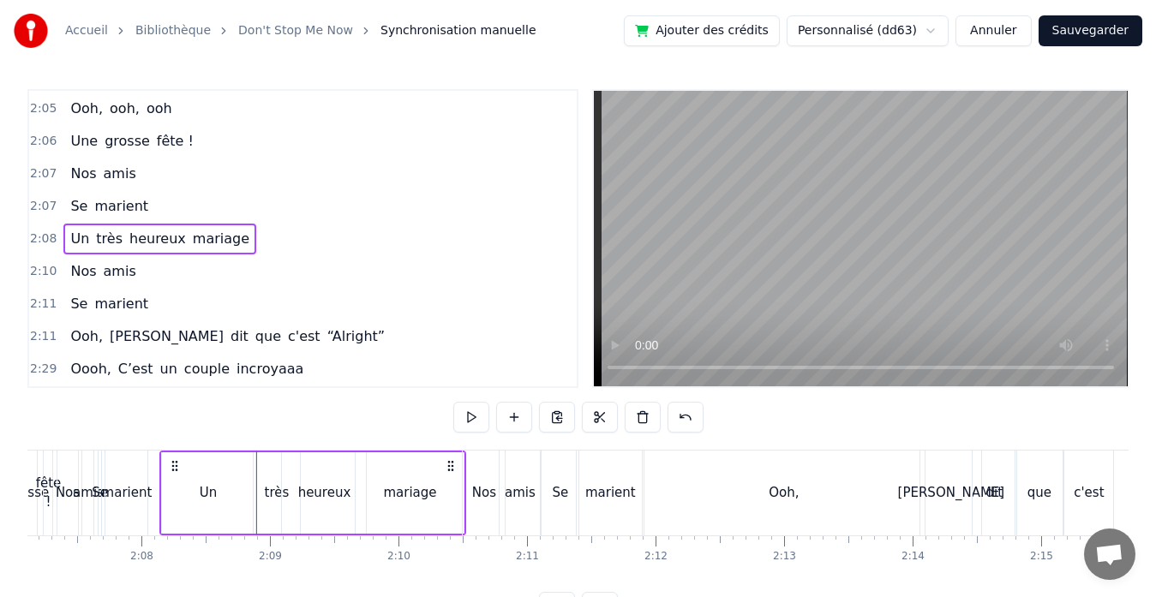
click at [169, 490] on div "Un" at bounding box center [208, 492] width 93 height 81
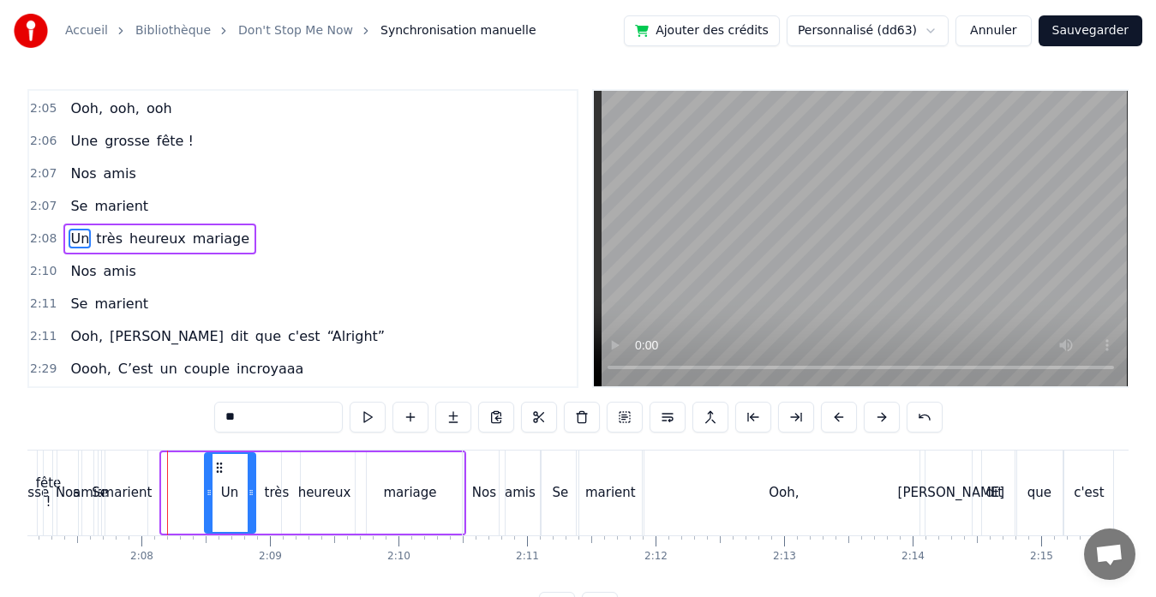
drag, startPoint x: 164, startPoint y: 490, endPoint x: 206, endPoint y: 491, distance: 42.8
click at [206, 491] on icon at bounding box center [209, 493] width 7 height 14
drag, startPoint x: 251, startPoint y: 490, endPoint x: 237, endPoint y: 490, distance: 13.7
click at [237, 490] on icon at bounding box center [239, 493] width 7 height 14
click at [261, 490] on div "très" at bounding box center [276, 492] width 47 height 81
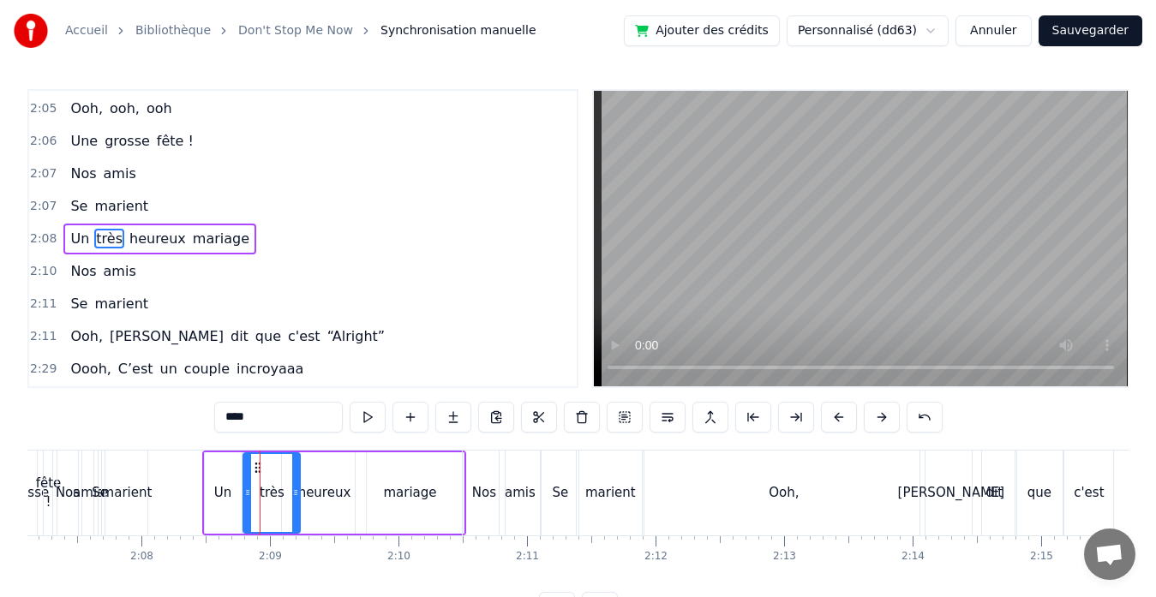
click at [246, 490] on icon at bounding box center [247, 493] width 7 height 14
drag, startPoint x: 296, startPoint y: 491, endPoint x: 279, endPoint y: 492, distance: 17.2
click at [279, 492] on icon at bounding box center [278, 493] width 7 height 14
click at [314, 489] on div "heureux" at bounding box center [324, 493] width 53 height 20
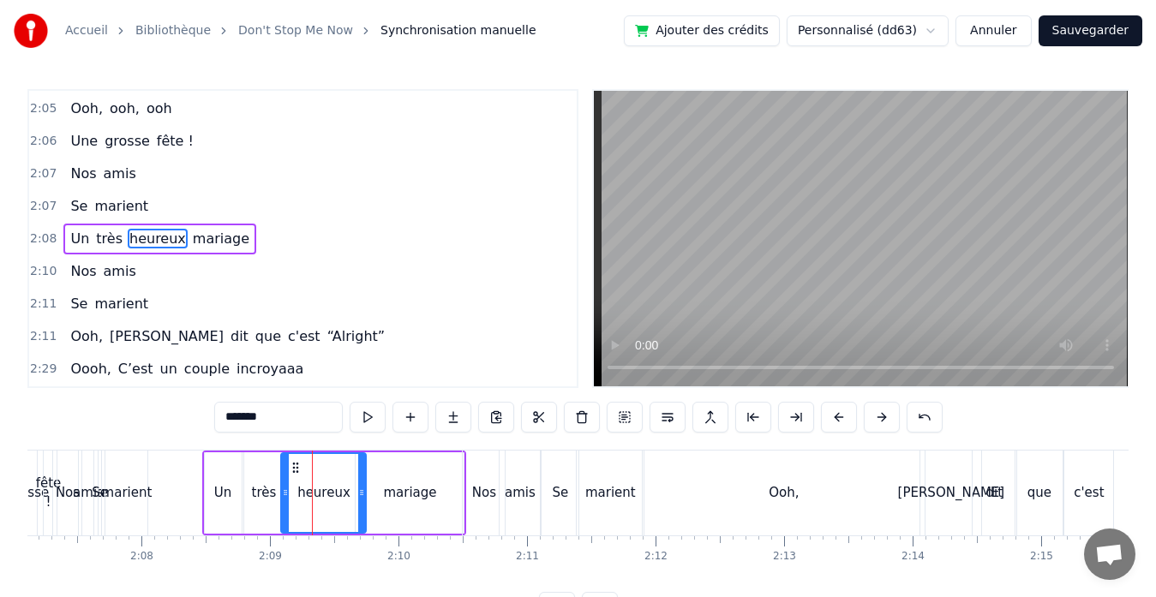
click at [284, 490] on icon at bounding box center [285, 493] width 7 height 14
click at [216, 489] on div "Un" at bounding box center [223, 493] width 18 height 20
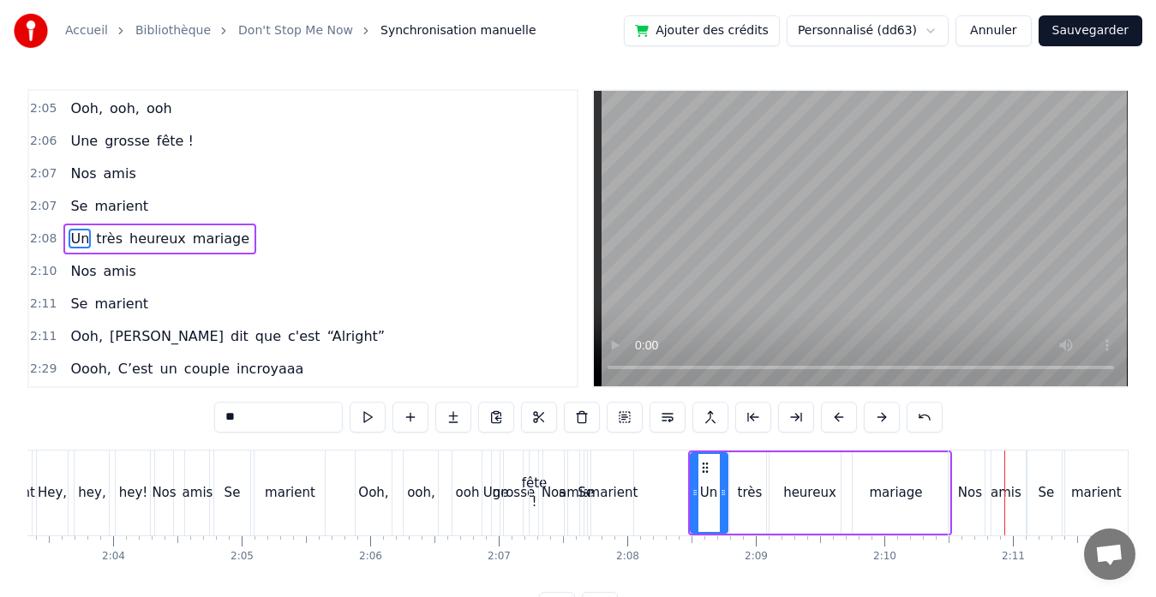
scroll to position [0, 15846]
click at [631, 481] on div "marient" at bounding box center [613, 493] width 42 height 85
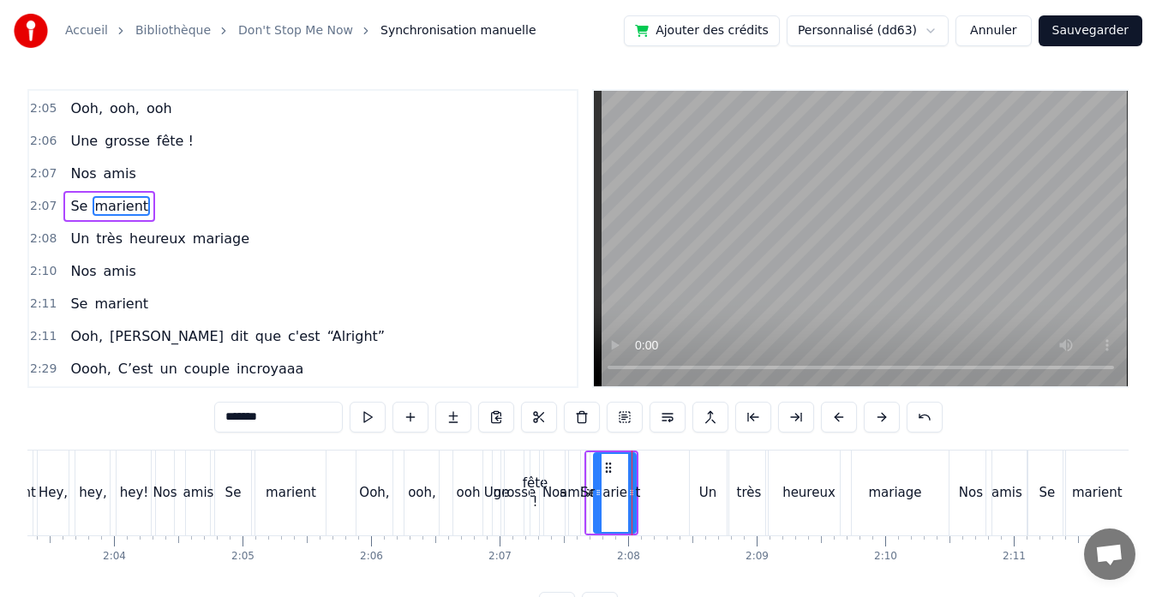
scroll to position [1614, 0]
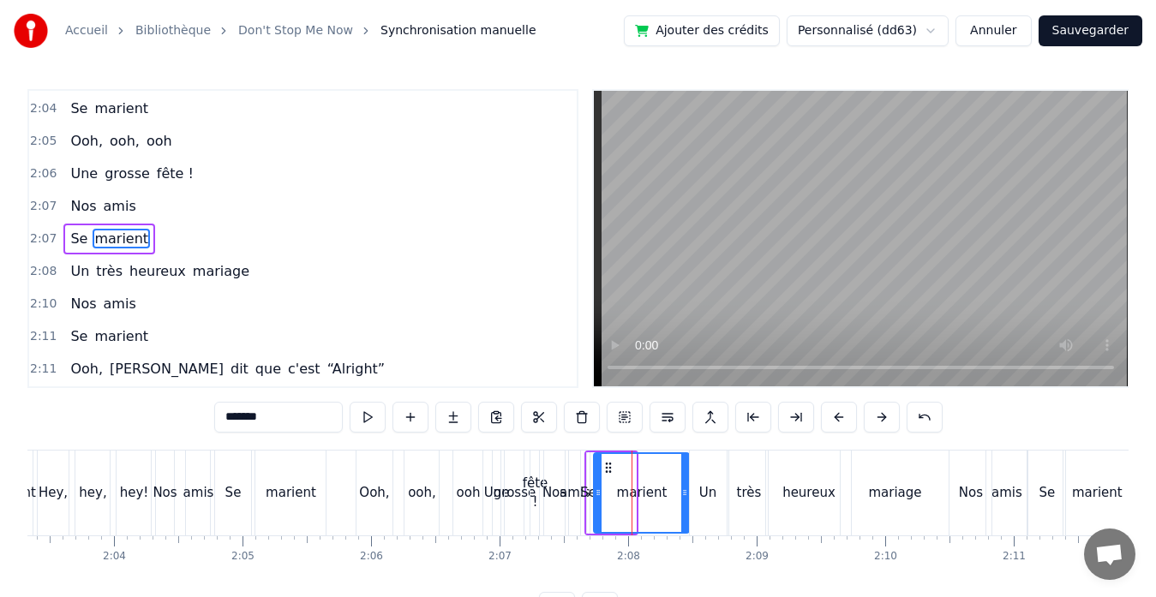
drag, startPoint x: 633, startPoint y: 493, endPoint x: 686, endPoint y: 499, distance: 53.4
click at [686, 499] on icon at bounding box center [684, 493] width 7 height 14
drag, startPoint x: 598, startPoint y: 493, endPoint x: 643, endPoint y: 493, distance: 45.4
click at [643, 493] on icon at bounding box center [643, 493] width 7 height 14
click at [581, 493] on div "Se" at bounding box center [588, 493] width 16 height 20
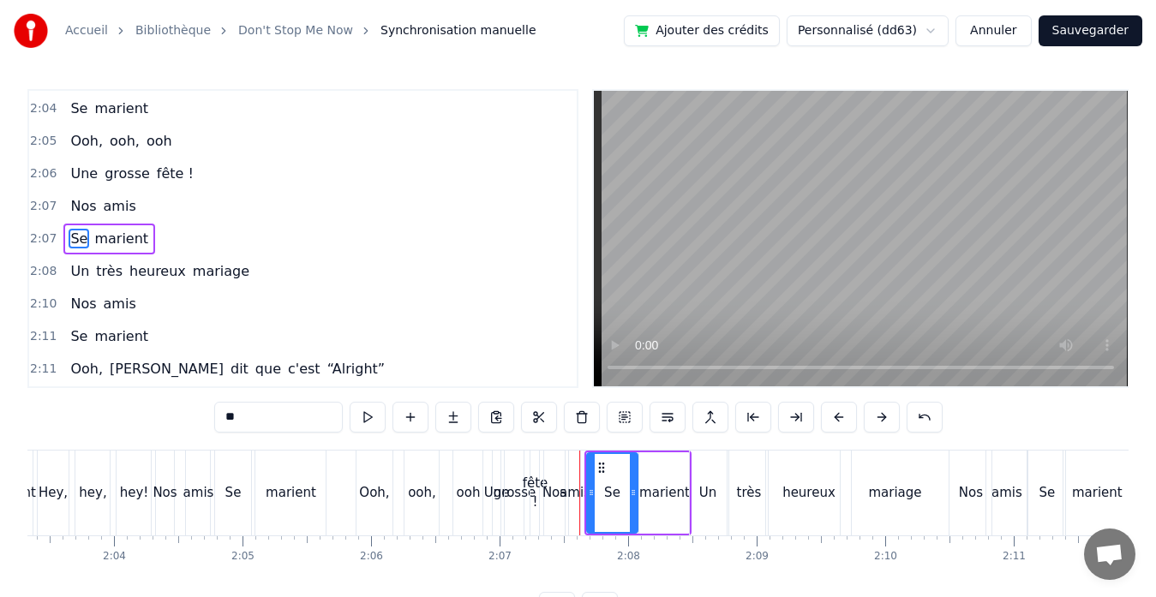
drag, startPoint x: 588, startPoint y: 493, endPoint x: 639, endPoint y: 492, distance: 50.5
click at [636, 492] on icon at bounding box center [633, 493] width 7 height 14
drag, startPoint x: 590, startPoint y: 493, endPoint x: 612, endPoint y: 493, distance: 21.4
click at [612, 493] on circle at bounding box center [611, 493] width 1 height 1
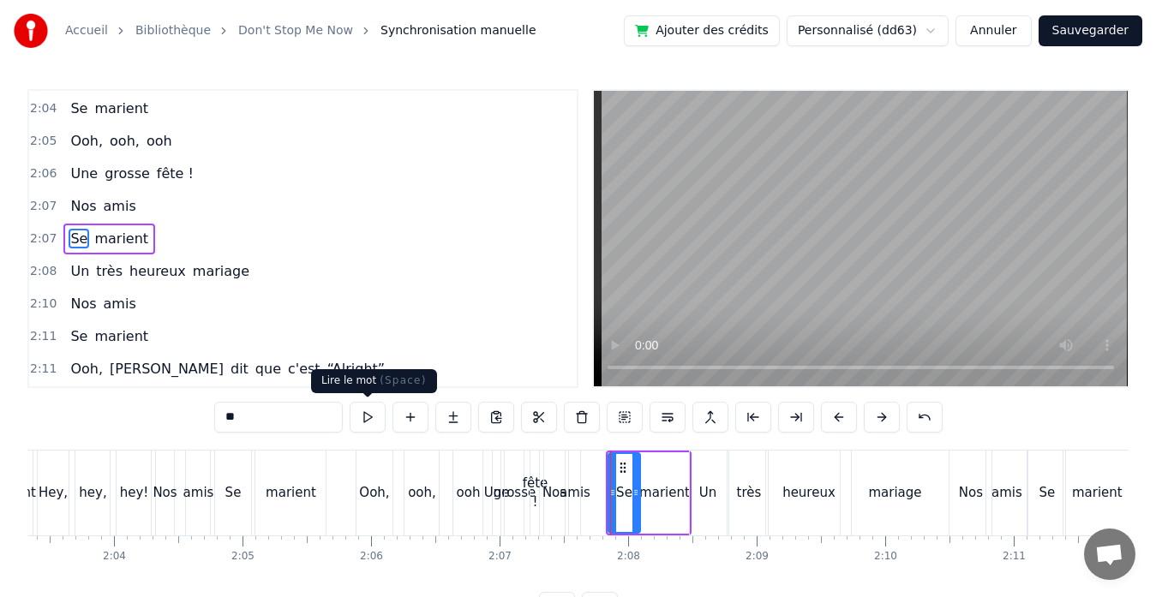
click at [367, 414] on button at bounding box center [367, 417] width 36 height 31
click at [653, 499] on div "marient" at bounding box center [664, 493] width 51 height 20
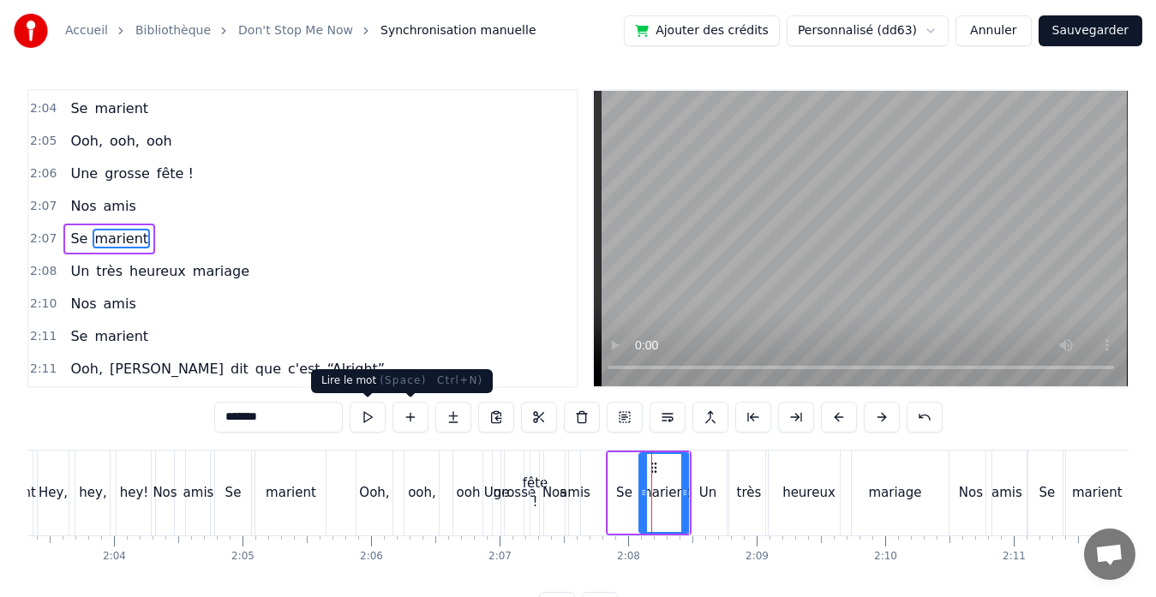
click at [370, 415] on button at bounding box center [367, 417] width 36 height 31
click at [373, 506] on div "Ooh," at bounding box center [374, 493] width 37 height 85
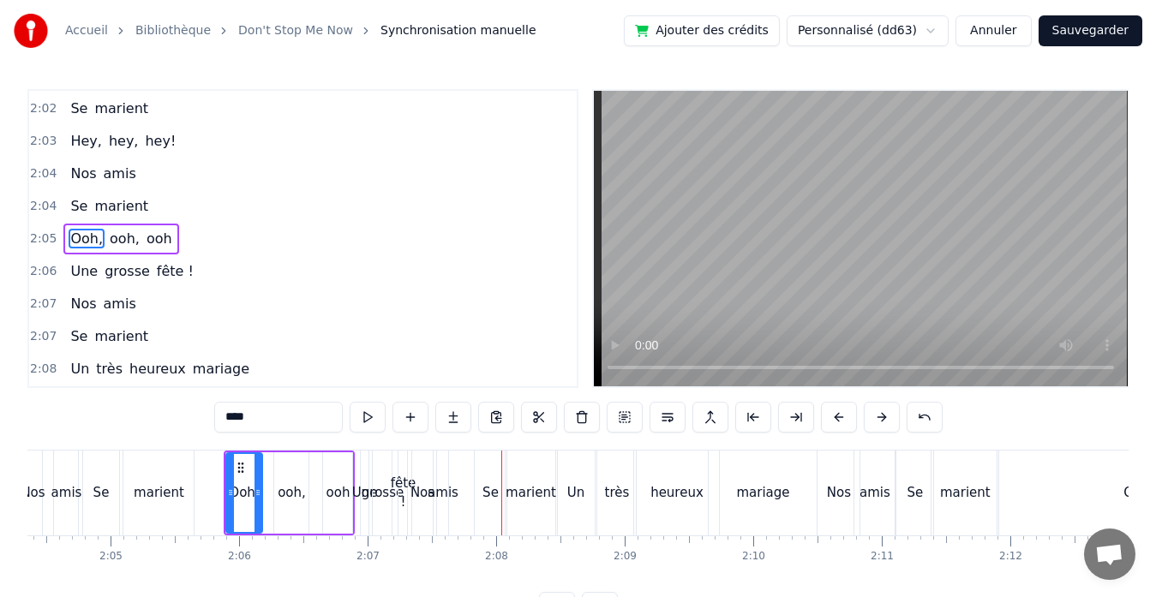
scroll to position [0, 15977]
click at [450, 497] on div "amis" at bounding box center [443, 493] width 31 height 20
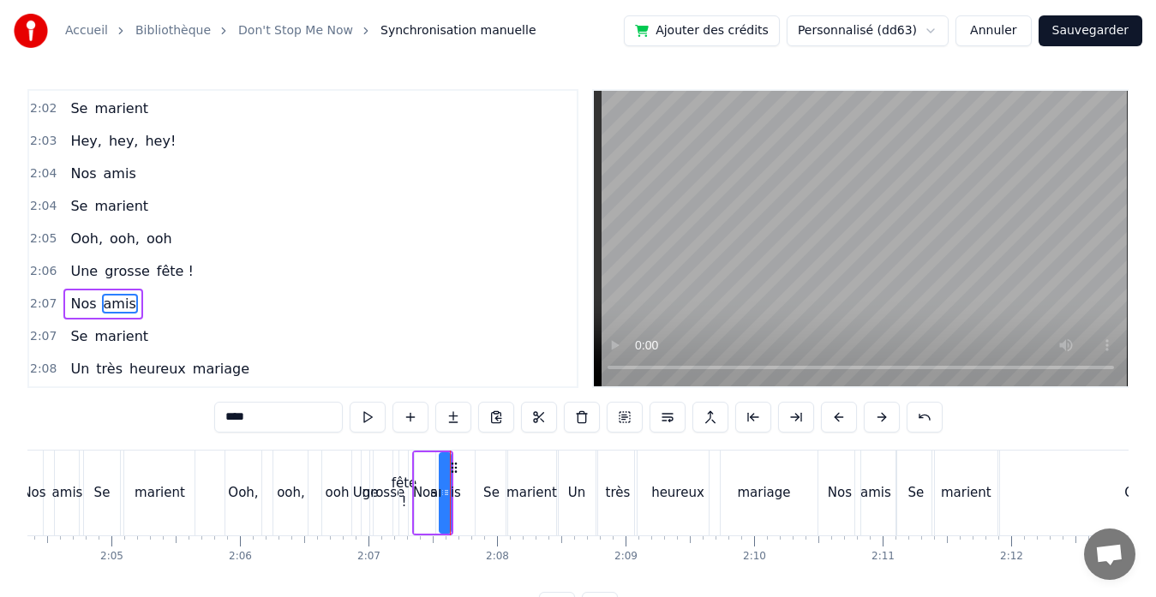
type input "****"
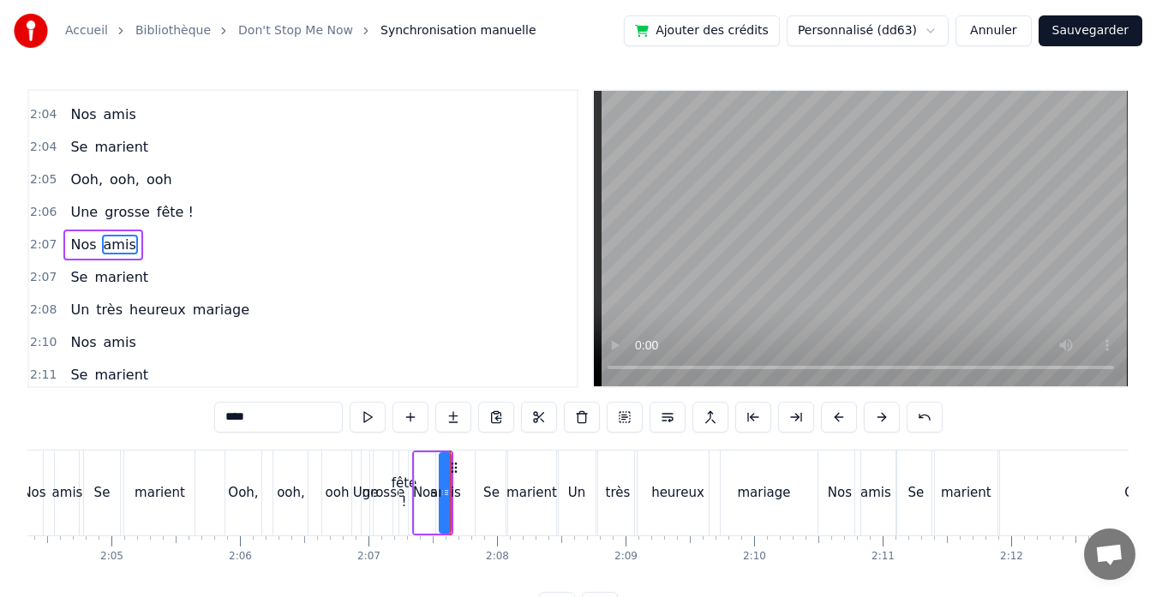
scroll to position [1581, 0]
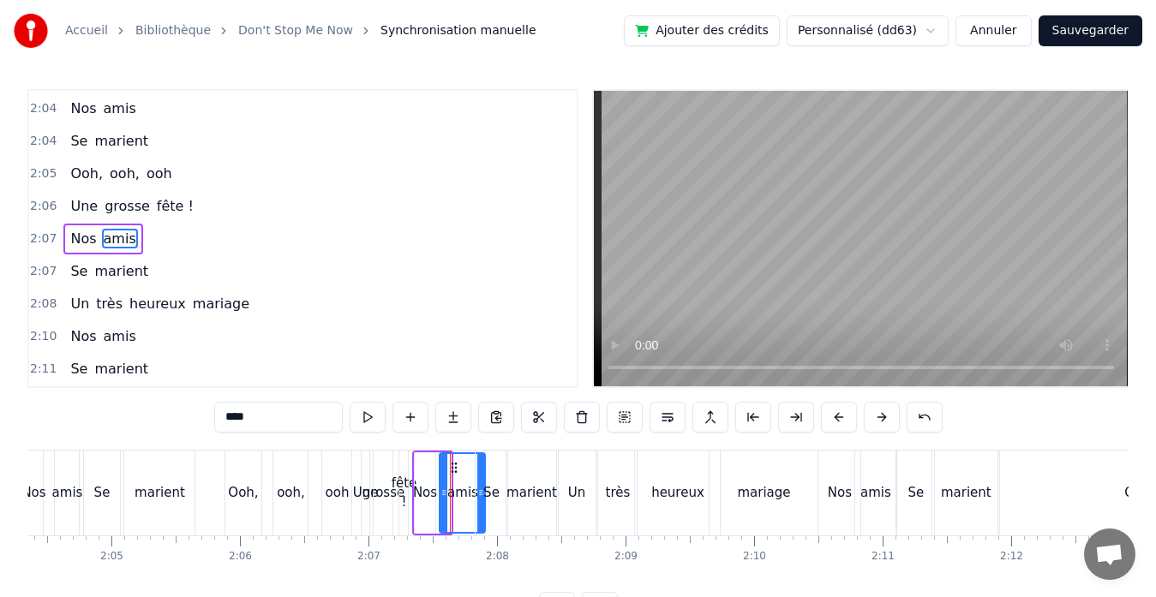
drag, startPoint x: 445, startPoint y: 487, endPoint x: 483, endPoint y: 494, distance: 38.3
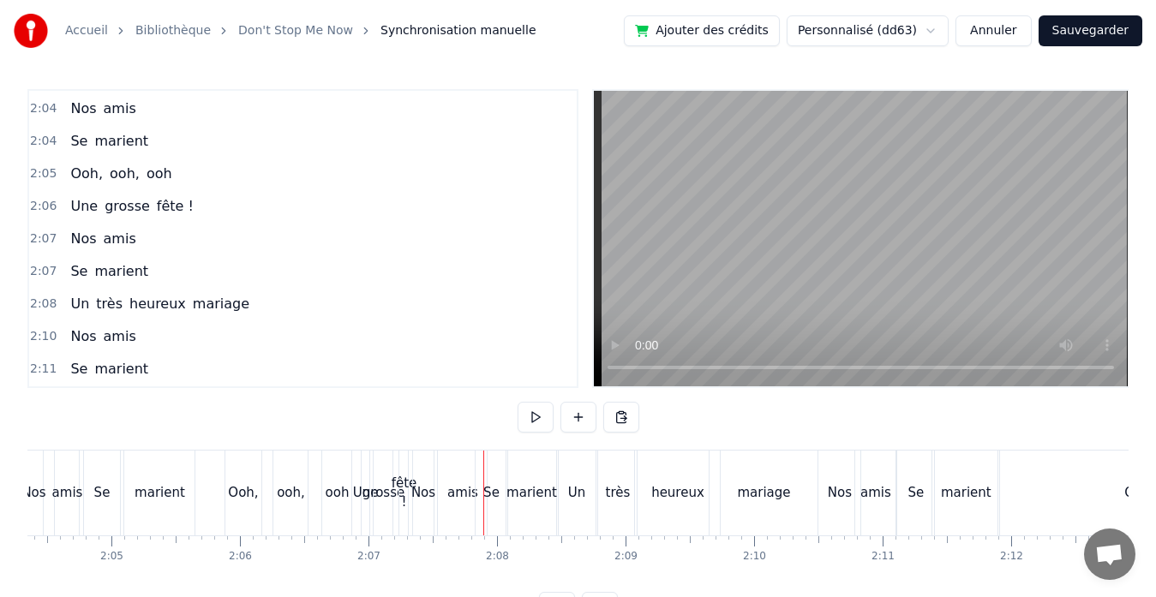
click at [451, 494] on div "amis" at bounding box center [462, 493] width 31 height 20
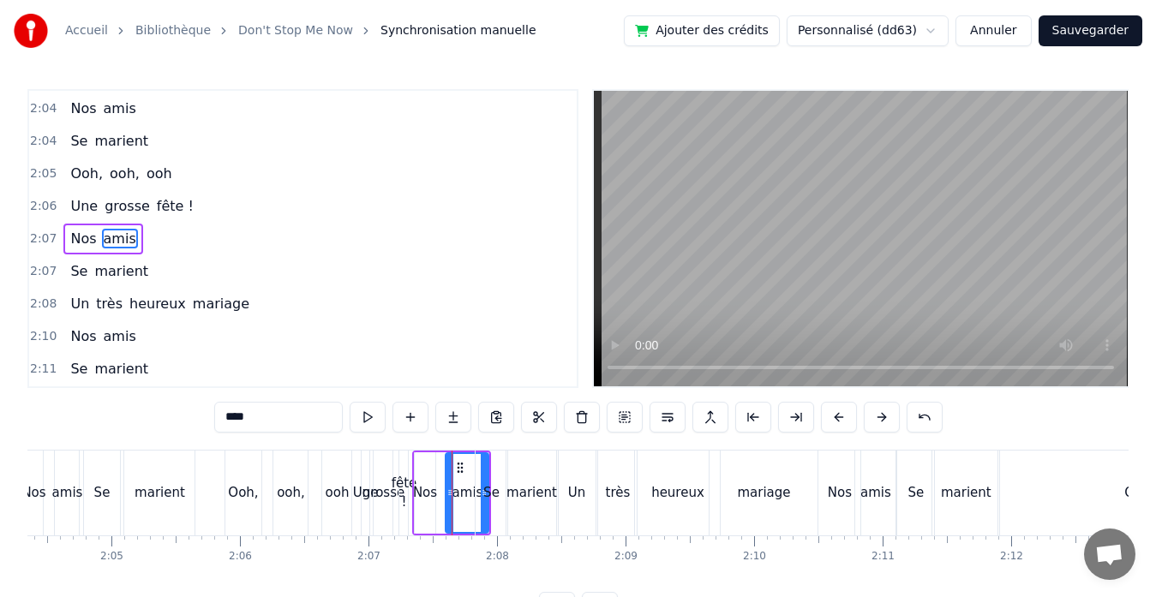
drag, startPoint x: 441, startPoint y: 493, endPoint x: 453, endPoint y: 492, distance: 12.1
click at [453, 492] on icon at bounding box center [449, 493] width 7 height 14
click at [429, 491] on div "Nos" at bounding box center [425, 493] width 24 height 20
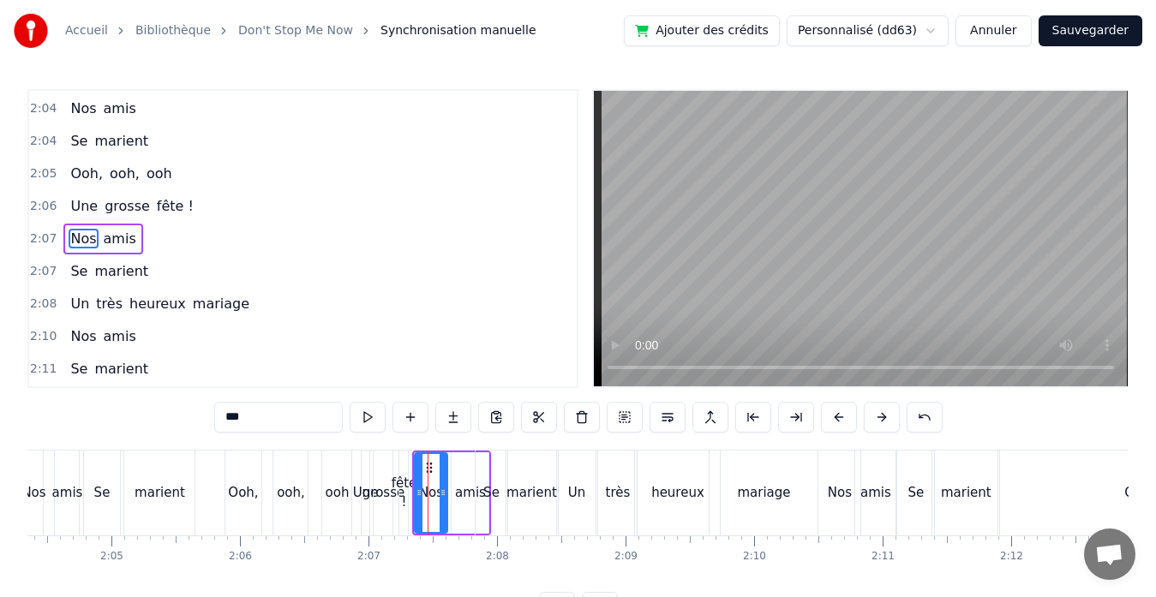
drag, startPoint x: 431, startPoint y: 490, endPoint x: 447, endPoint y: 490, distance: 16.3
click at [446, 490] on icon at bounding box center [442, 493] width 7 height 14
click at [421, 493] on icon at bounding box center [424, 493] width 7 height 14
click at [407, 491] on div "fête !" at bounding box center [404, 493] width 26 height 39
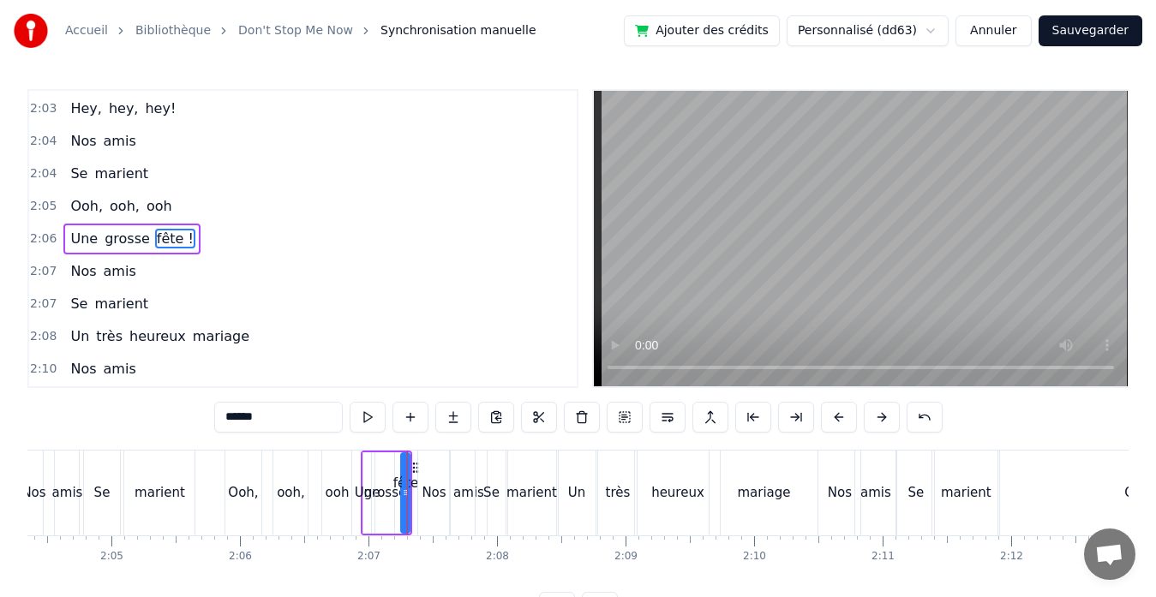
click at [376, 491] on div "grosse" at bounding box center [385, 493] width 42 height 20
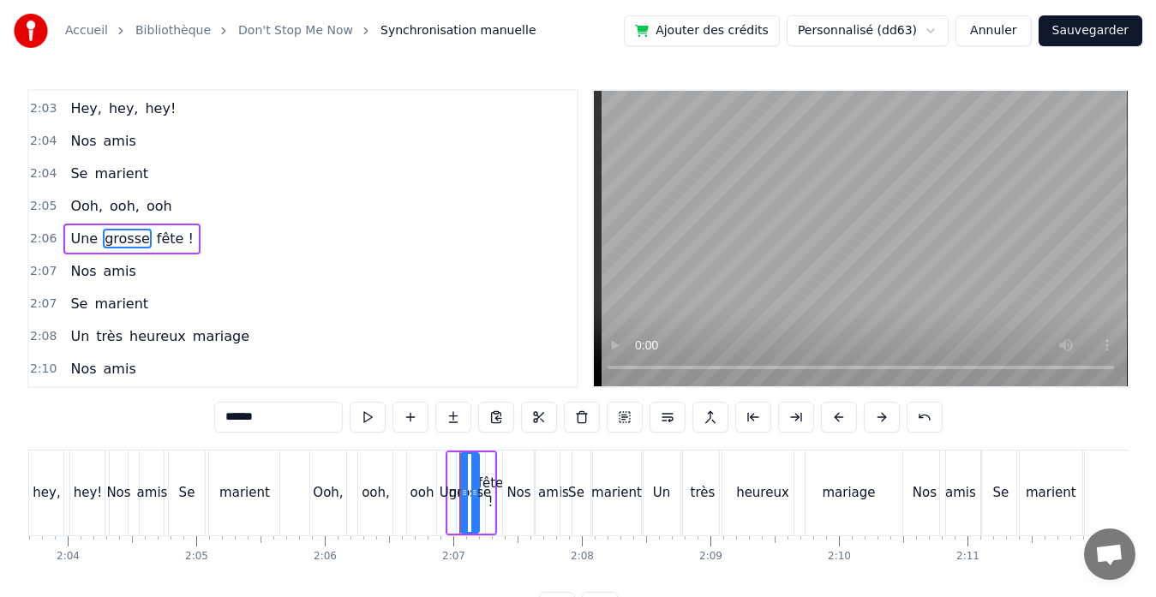
click at [320, 493] on div "Ooh," at bounding box center [328, 493] width 30 height 20
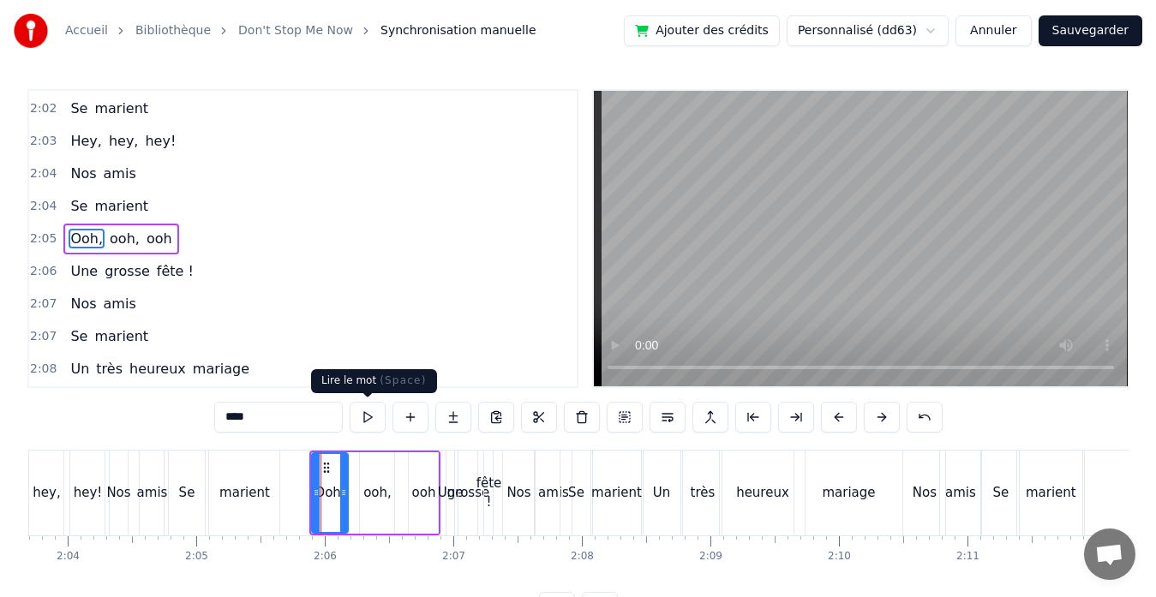
click at [364, 418] on button at bounding box center [367, 417] width 36 height 31
click at [487, 501] on div "fête !" at bounding box center [489, 493] width 26 height 39
type input "******"
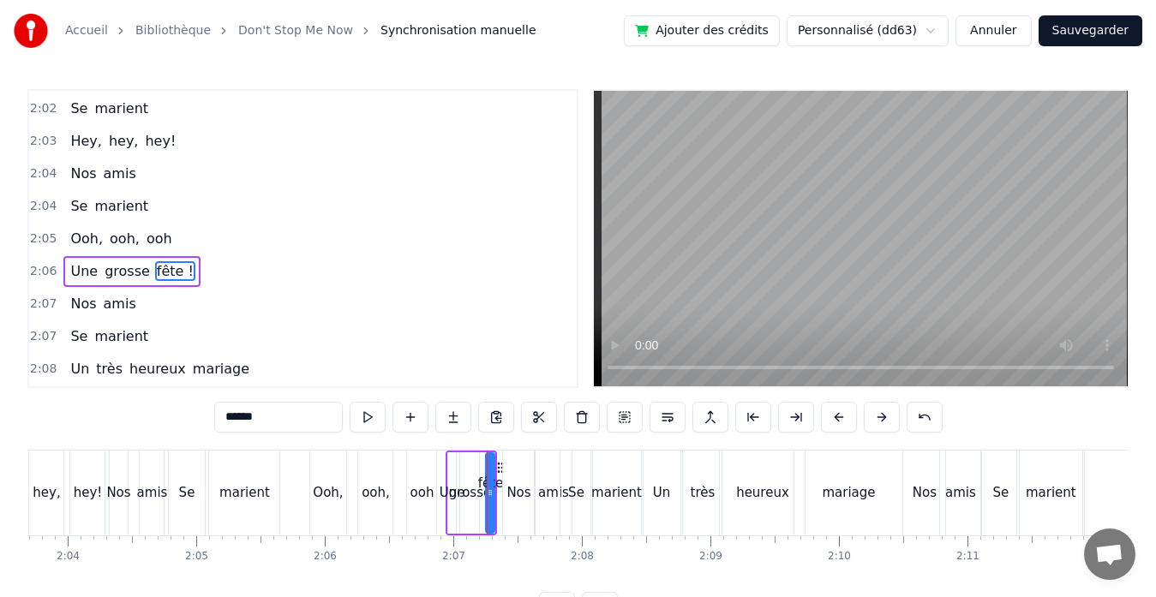
scroll to position [1549, 0]
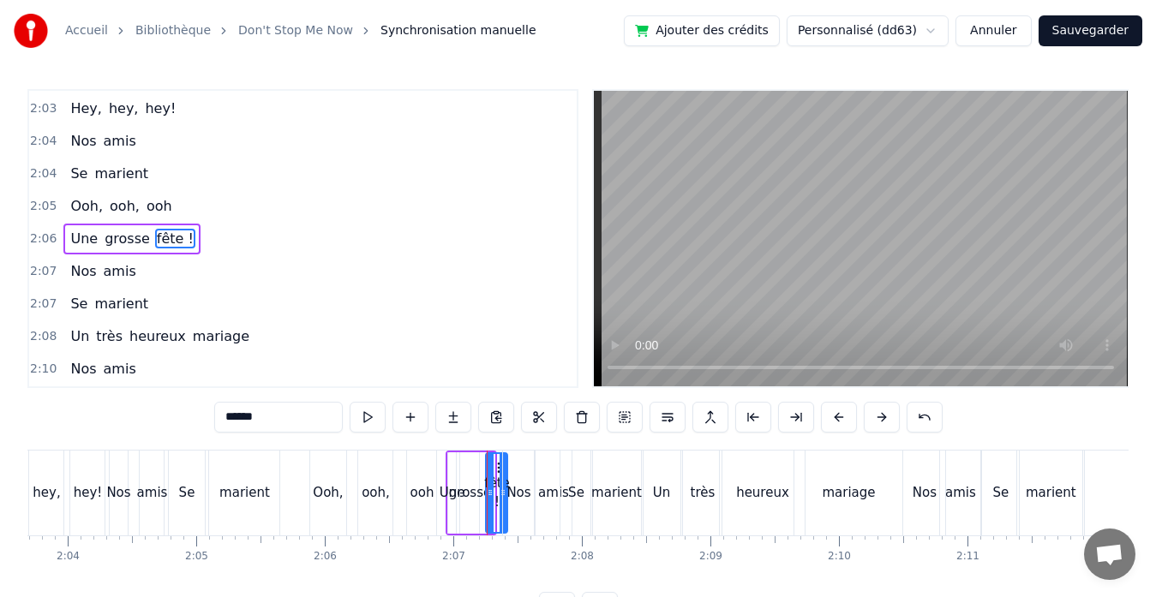
drag, startPoint x: 490, startPoint y: 493, endPoint x: 503, endPoint y: 493, distance: 12.8
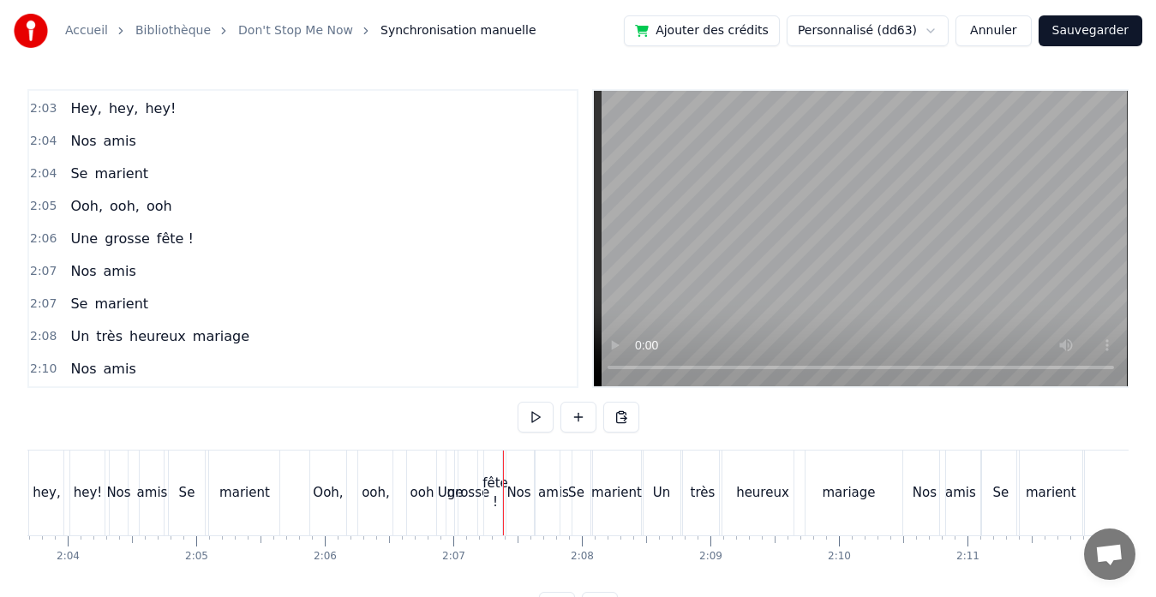
click at [467, 493] on div "grosse" at bounding box center [468, 493] width 42 height 20
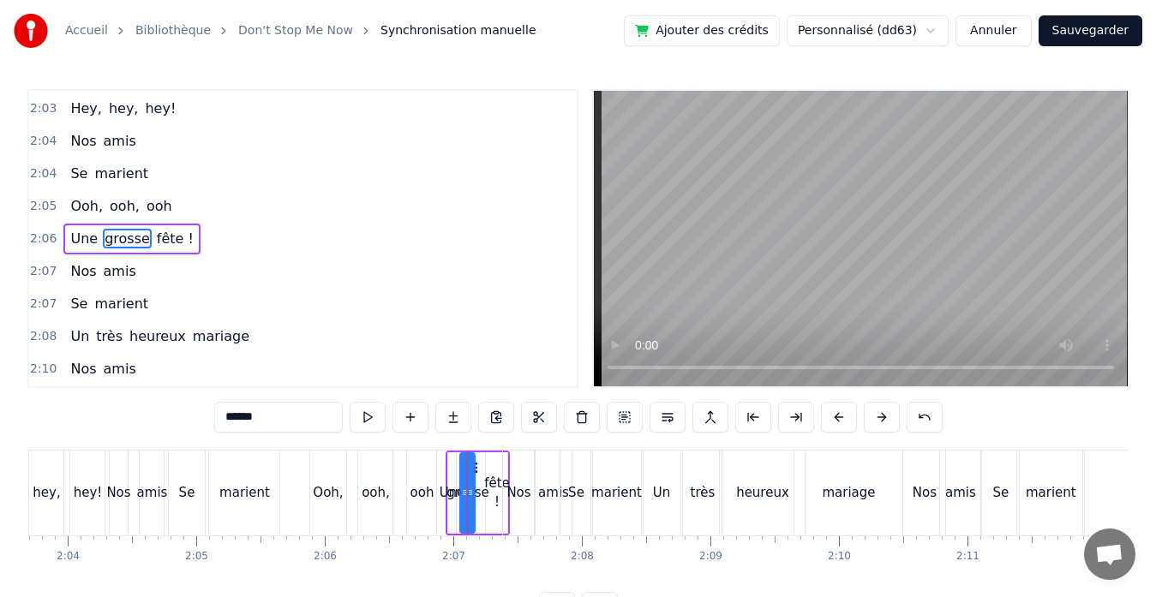
click at [474, 493] on icon at bounding box center [470, 493] width 7 height 14
click at [426, 495] on div "ooh" at bounding box center [422, 493] width 24 height 20
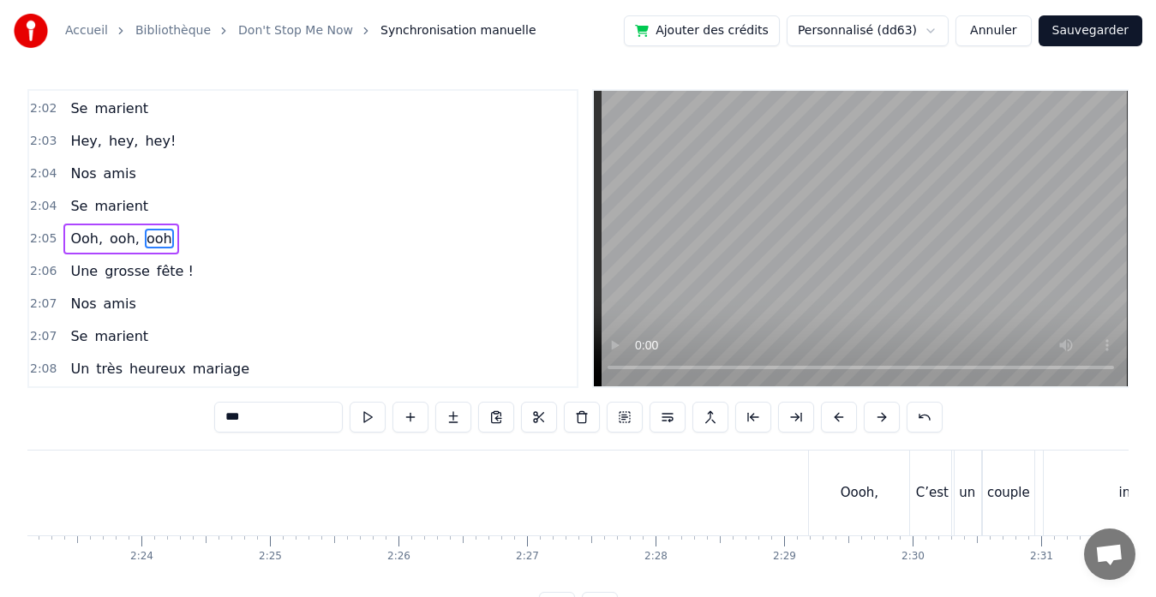
scroll to position [0, 18443]
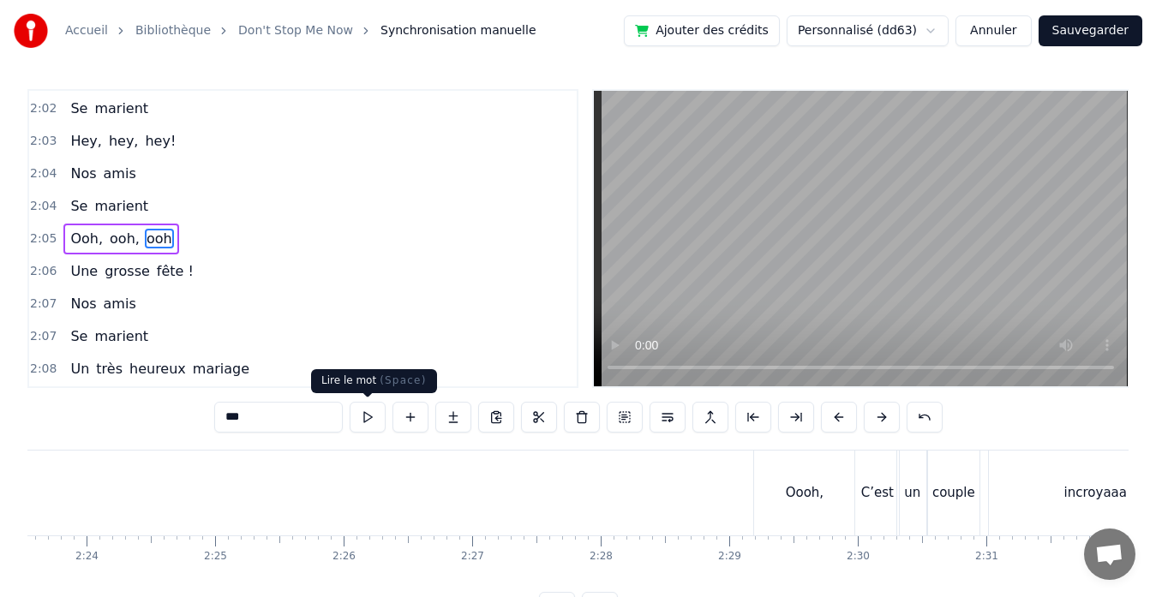
click at [372, 415] on button at bounding box center [367, 417] width 36 height 31
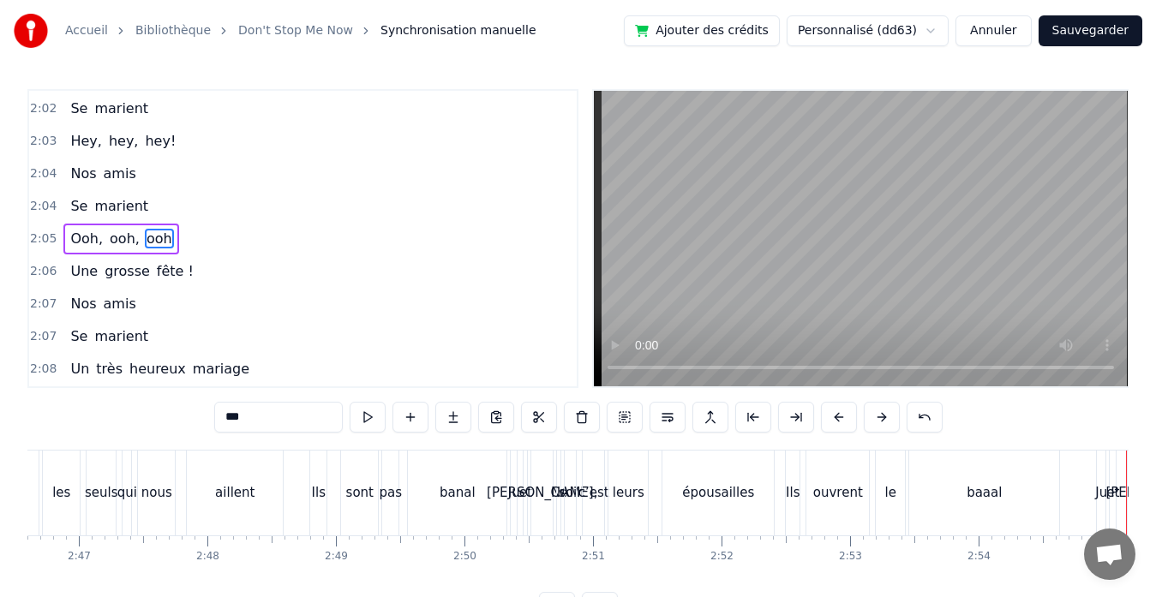
scroll to position [0, 21393]
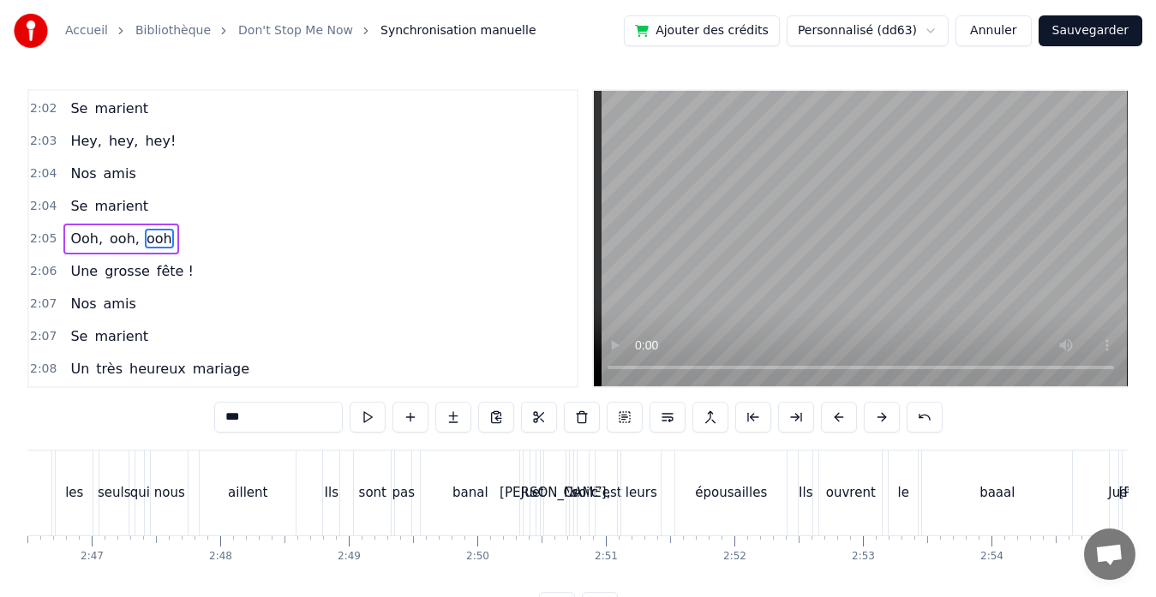
click at [446, 481] on div "banal" at bounding box center [470, 493] width 99 height 85
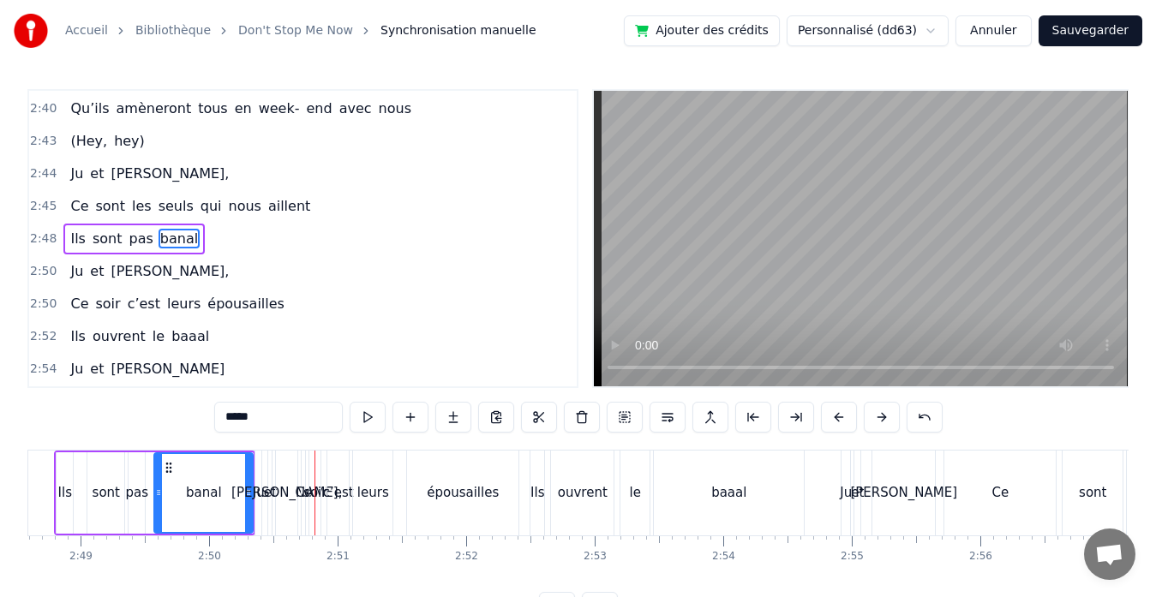
scroll to position [0, 21662]
click at [704, 476] on div "baaal" at bounding box center [728, 493] width 150 height 85
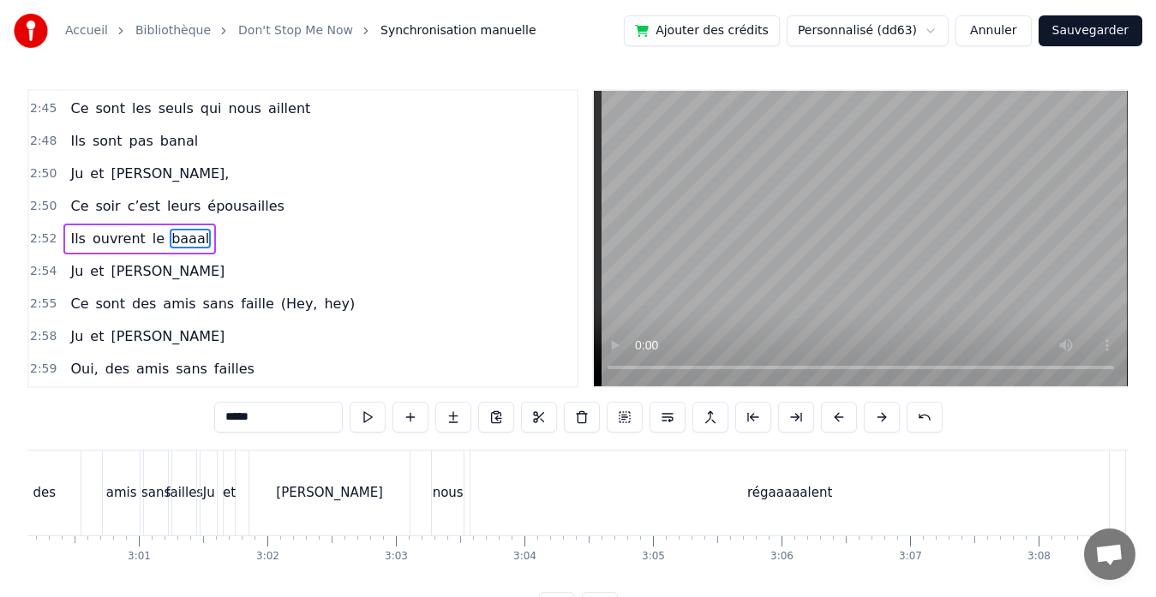
scroll to position [0, 23229]
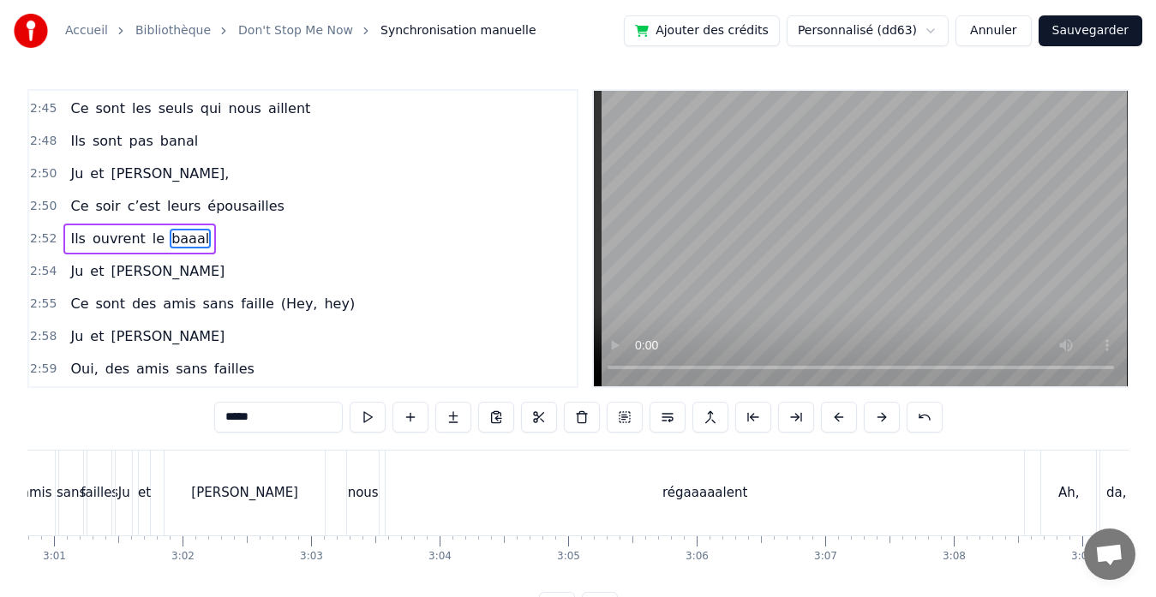
click at [727, 507] on div "régaaaaalent" at bounding box center [704, 493] width 638 height 85
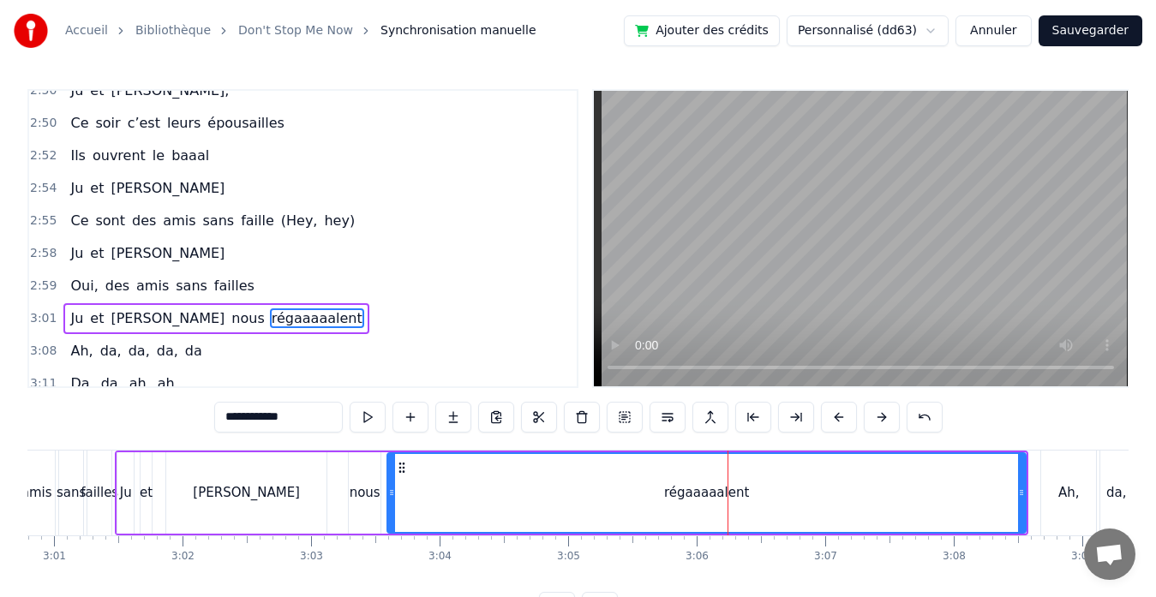
scroll to position [2362, 0]
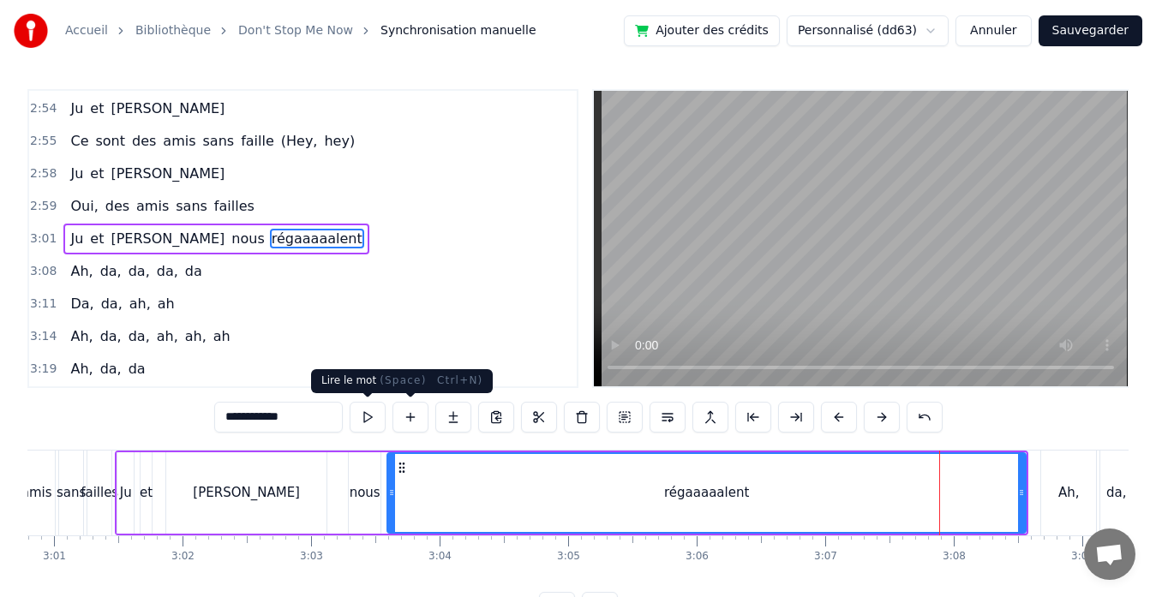
click at [362, 414] on button at bounding box center [367, 417] width 36 height 31
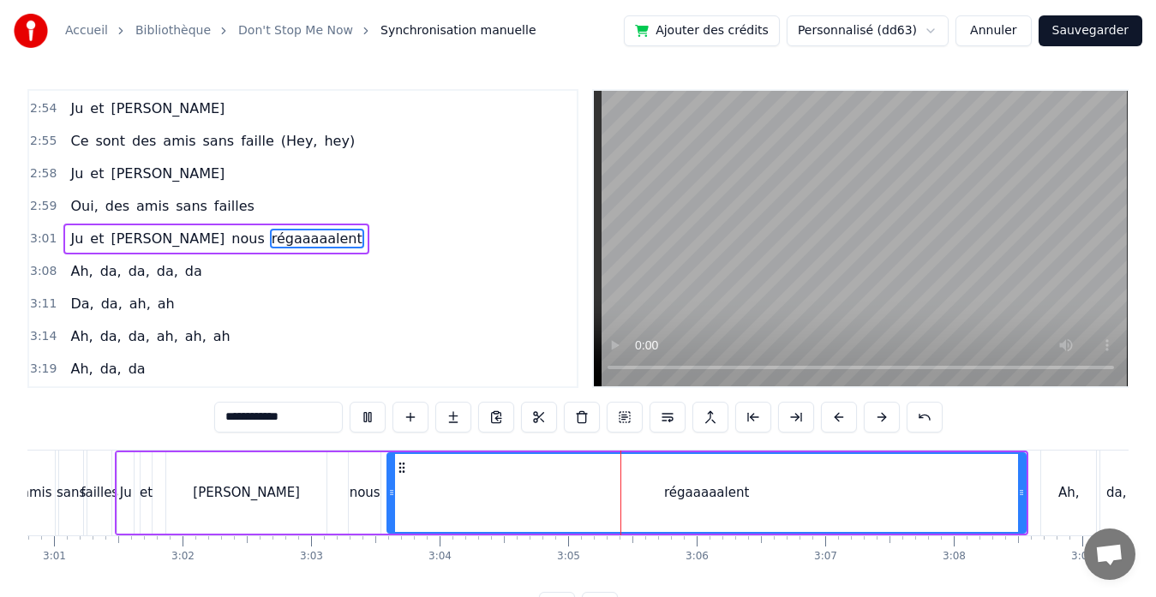
click at [362, 414] on button at bounding box center [367, 417] width 36 height 31
click at [380, 427] on button at bounding box center [367, 417] width 36 height 31
drag, startPoint x: 395, startPoint y: 496, endPoint x: 410, endPoint y: 496, distance: 15.4
click at [410, 496] on icon at bounding box center [406, 493] width 7 height 14
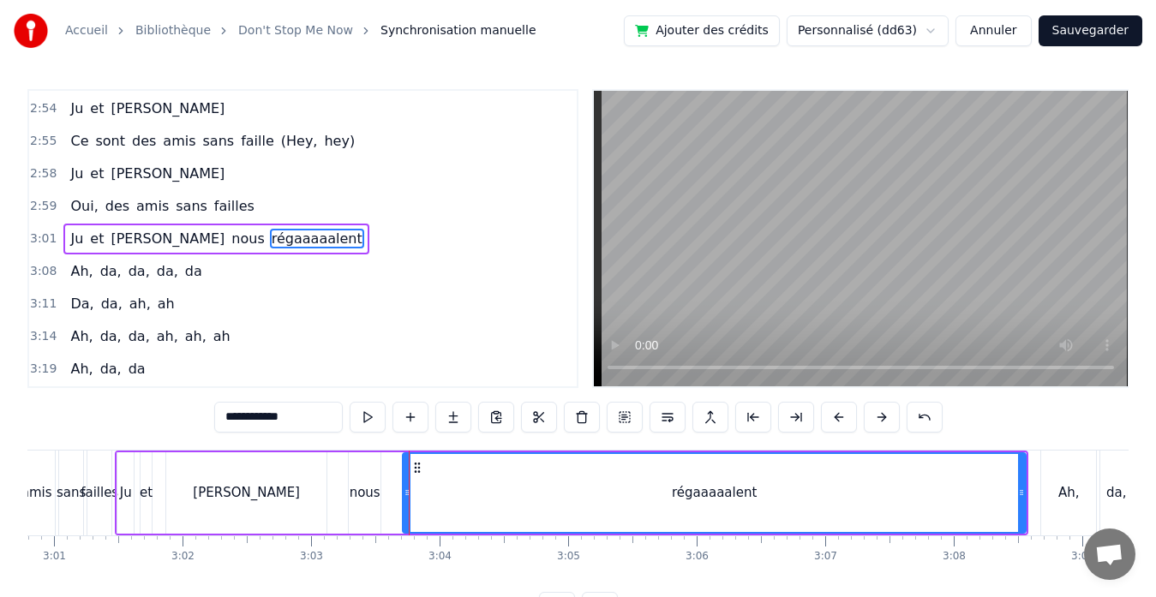
click at [326, 492] on div "[PERSON_NAME]" at bounding box center [246, 492] width 162 height 81
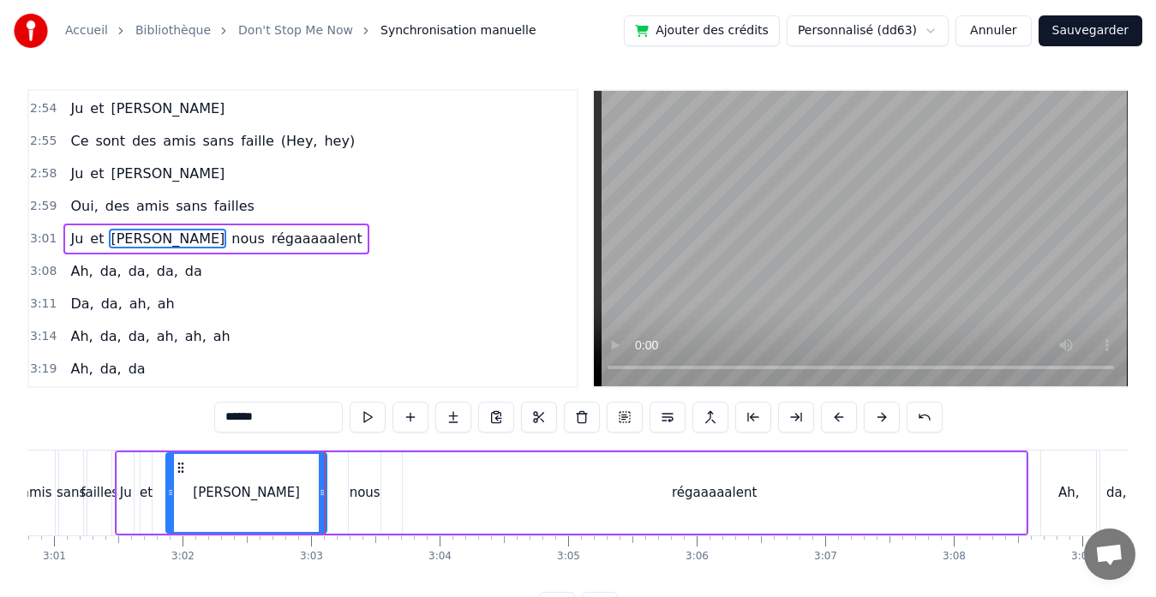
click at [358, 492] on div "nous" at bounding box center [364, 493] width 31 height 20
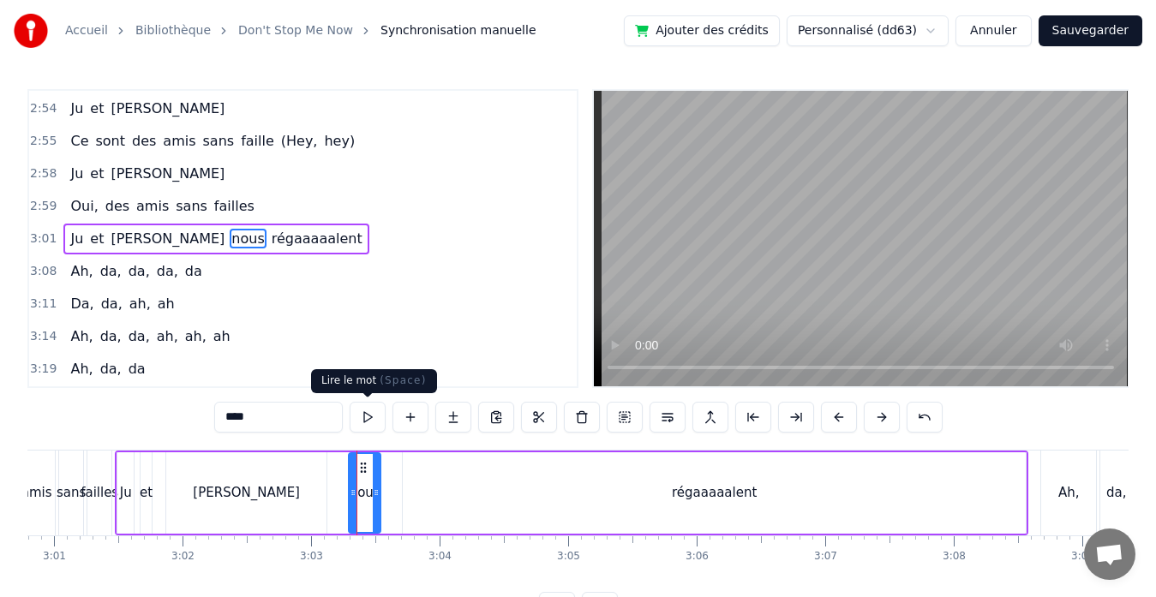
click at [372, 412] on button at bounding box center [367, 417] width 36 height 31
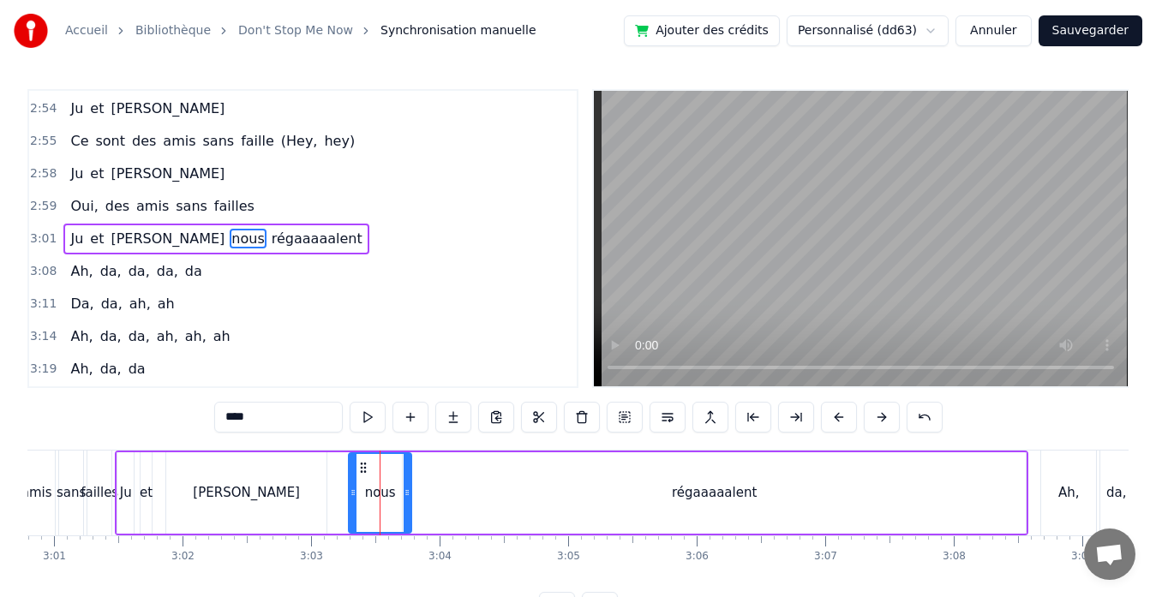
drag, startPoint x: 379, startPoint y: 491, endPoint x: 409, endPoint y: 491, distance: 30.8
click at [409, 491] on icon at bounding box center [406, 493] width 7 height 14
drag, startPoint x: 349, startPoint y: 493, endPoint x: 361, endPoint y: 493, distance: 12.0
click at [361, 493] on icon at bounding box center [364, 493] width 7 height 14
click at [262, 495] on div "[PERSON_NAME]" at bounding box center [246, 493] width 107 height 20
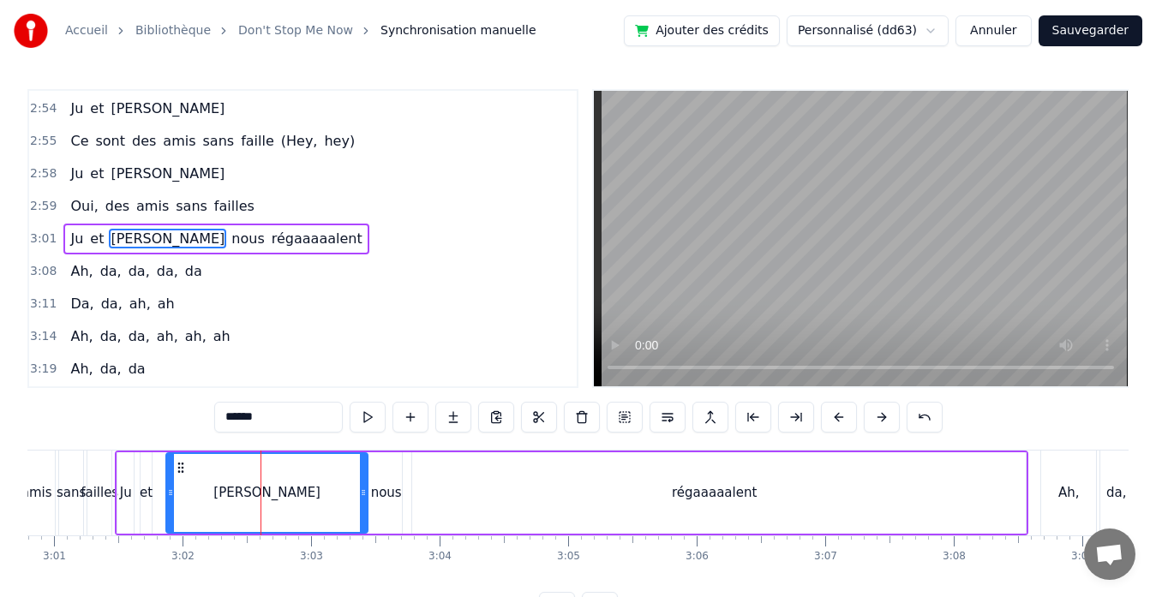
drag, startPoint x: 322, startPoint y: 493, endPoint x: 363, endPoint y: 493, distance: 41.1
click at [363, 493] on icon at bounding box center [363, 493] width 7 height 14
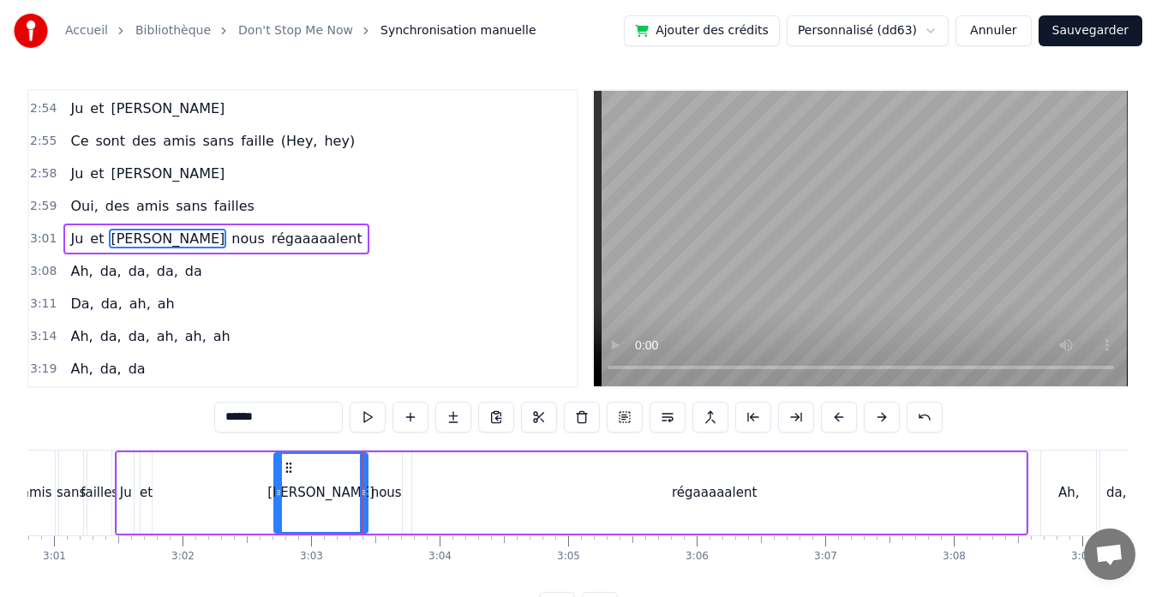
drag, startPoint x: 168, startPoint y: 493, endPoint x: 276, endPoint y: 492, distance: 107.9
click at [276, 492] on icon at bounding box center [278, 493] width 7 height 14
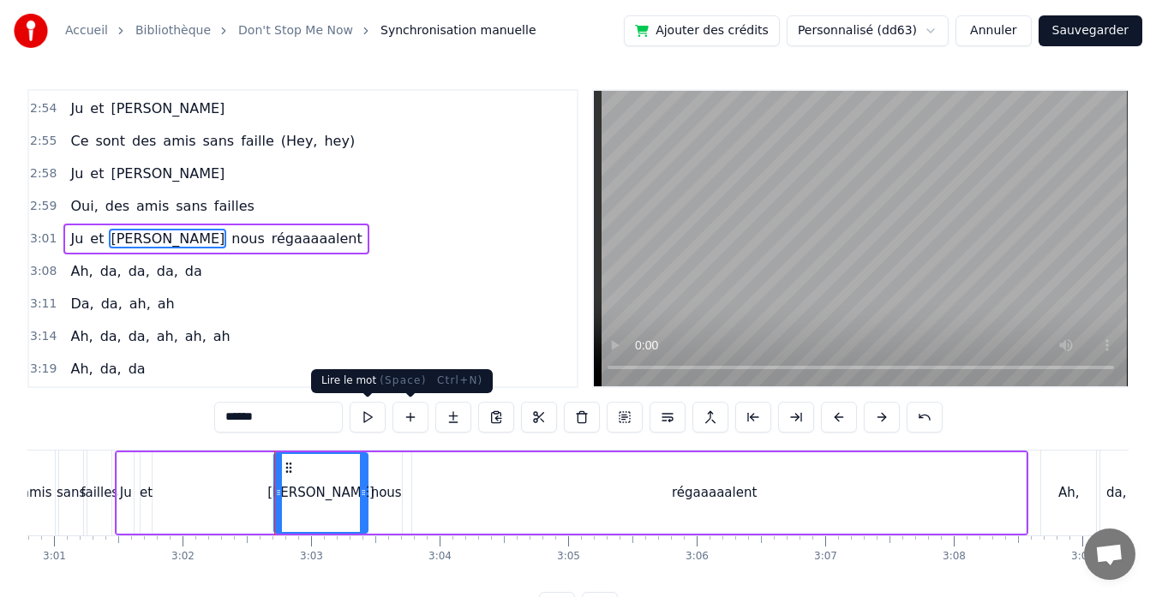
click at [374, 421] on button at bounding box center [367, 417] width 36 height 31
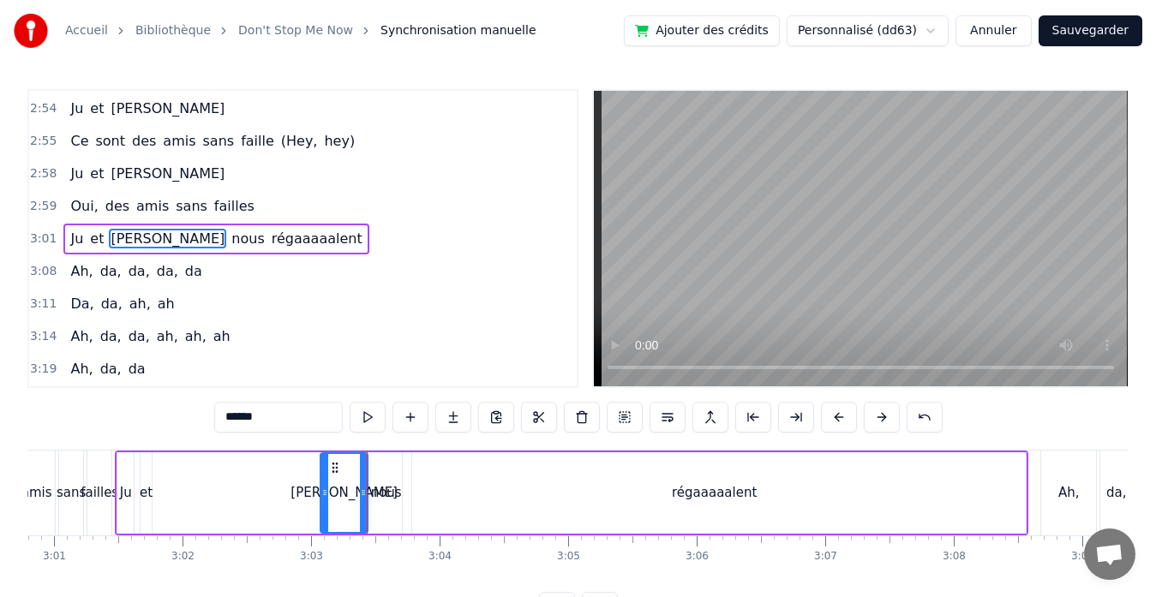
drag, startPoint x: 276, startPoint y: 493, endPoint x: 320, endPoint y: 495, distance: 44.6
click at [321, 495] on icon at bounding box center [324, 493] width 7 height 14
click at [144, 501] on div "et" at bounding box center [146, 493] width 13 height 20
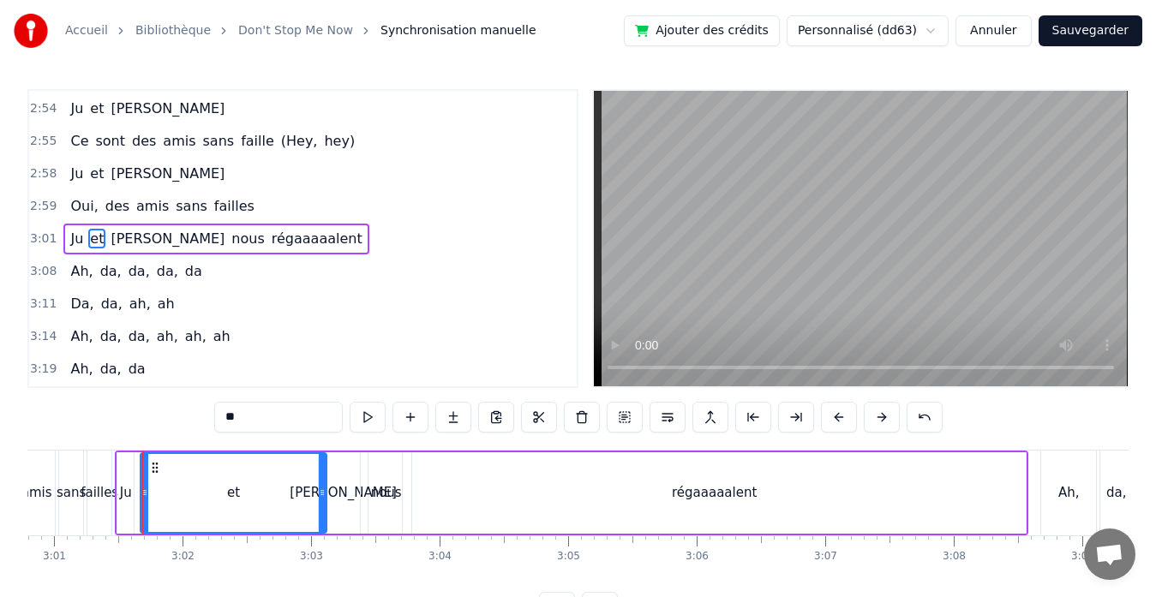
drag, startPoint x: 148, startPoint y: 492, endPoint x: 323, endPoint y: 480, distance: 175.2
click at [323, 480] on div at bounding box center [322, 493] width 7 height 78
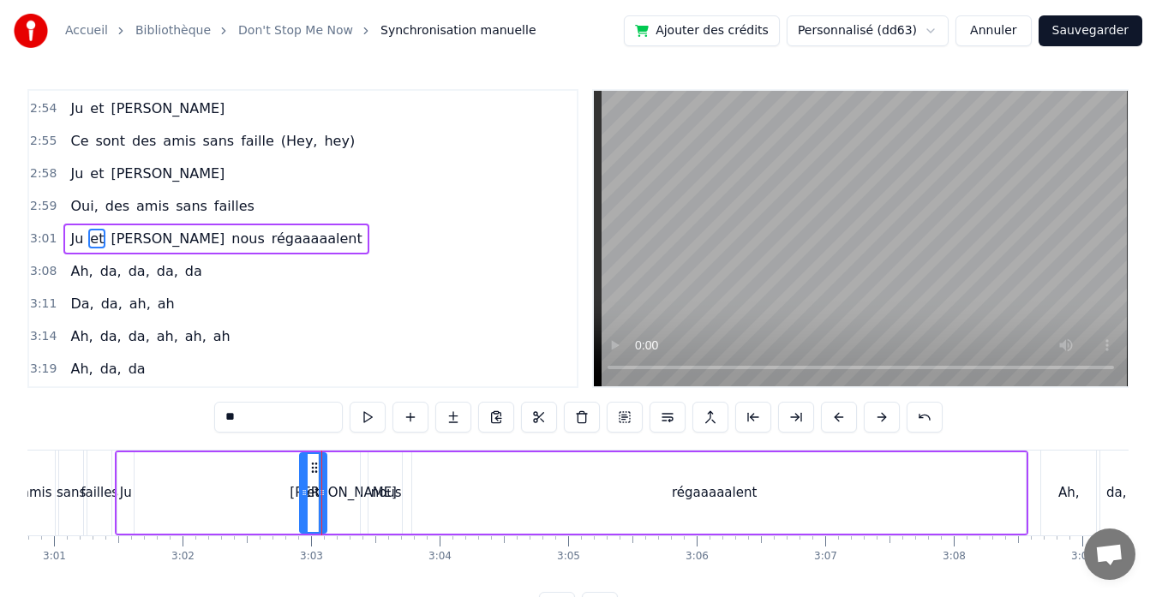
drag, startPoint x: 146, startPoint y: 490, endPoint x: 307, endPoint y: 485, distance: 160.3
click at [307, 485] on div at bounding box center [304, 493] width 7 height 78
click at [122, 504] on div "Ju" at bounding box center [125, 492] width 16 height 81
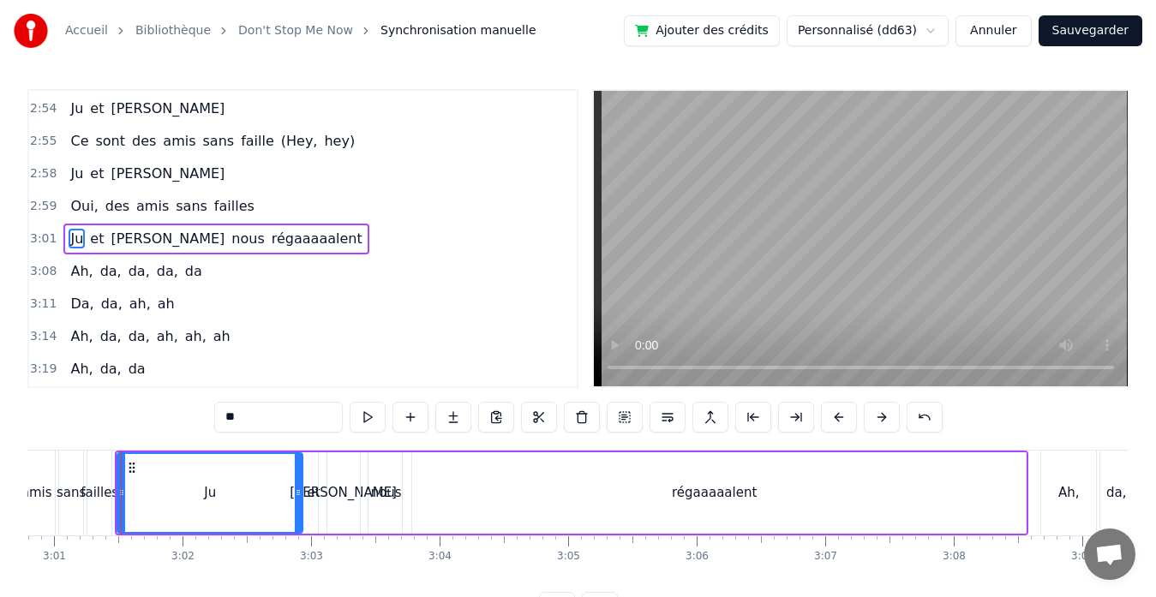
drag, startPoint x: 130, startPoint y: 494, endPoint x: 299, endPoint y: 483, distance: 169.1
click at [299, 483] on div at bounding box center [298, 493] width 7 height 78
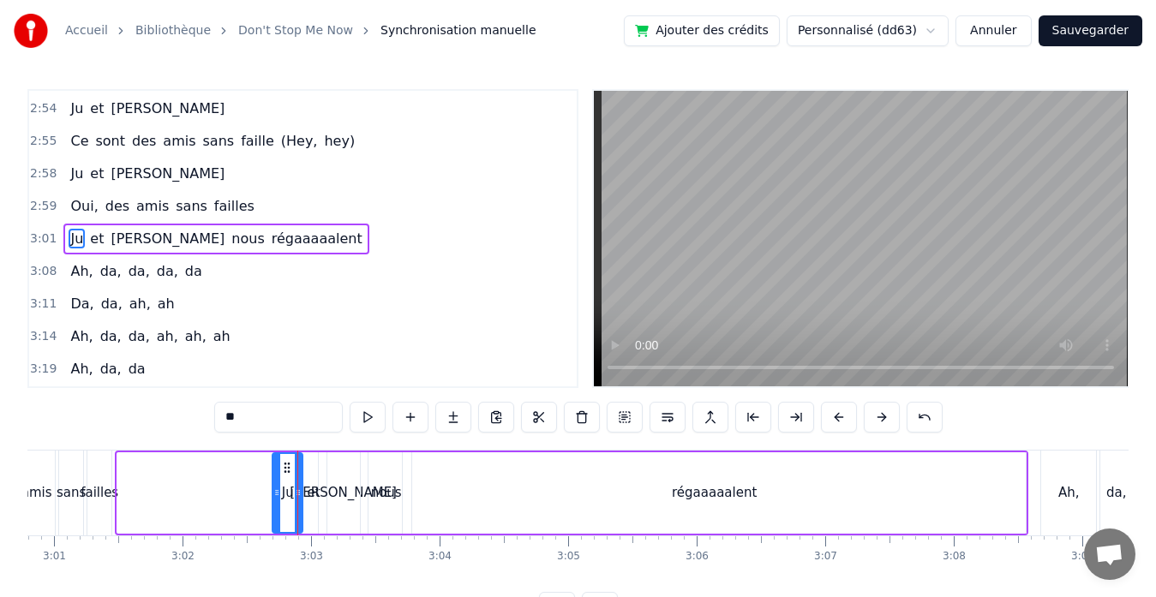
drag, startPoint x: 122, startPoint y: 491, endPoint x: 277, endPoint y: 489, distance: 155.0
click at [277, 489] on icon at bounding box center [276, 493] width 7 height 14
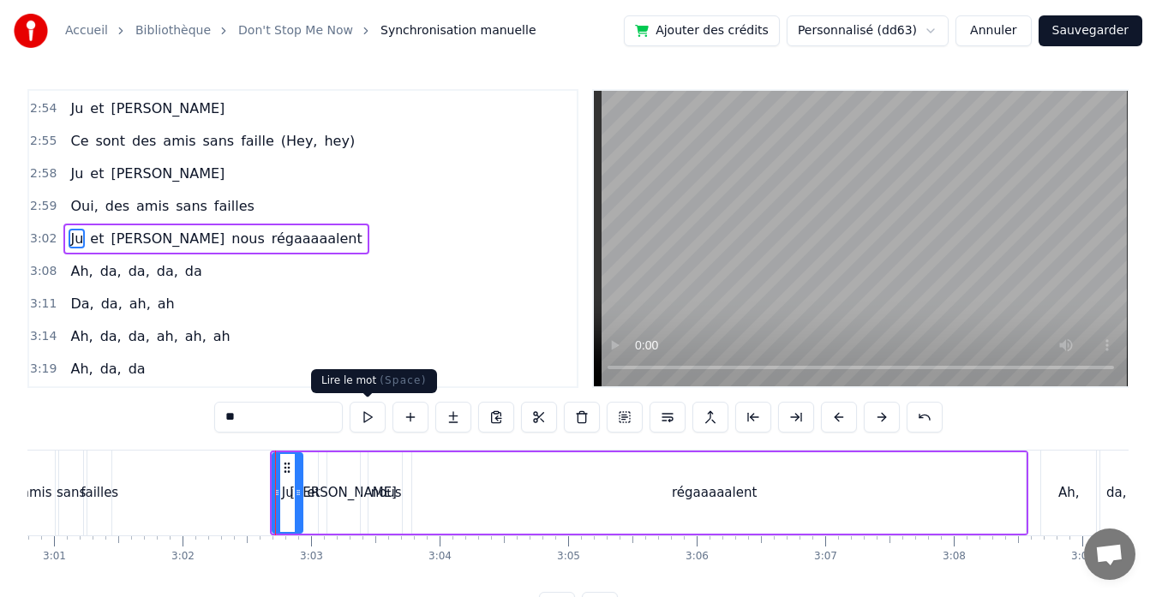
click at [374, 427] on button at bounding box center [367, 417] width 36 height 31
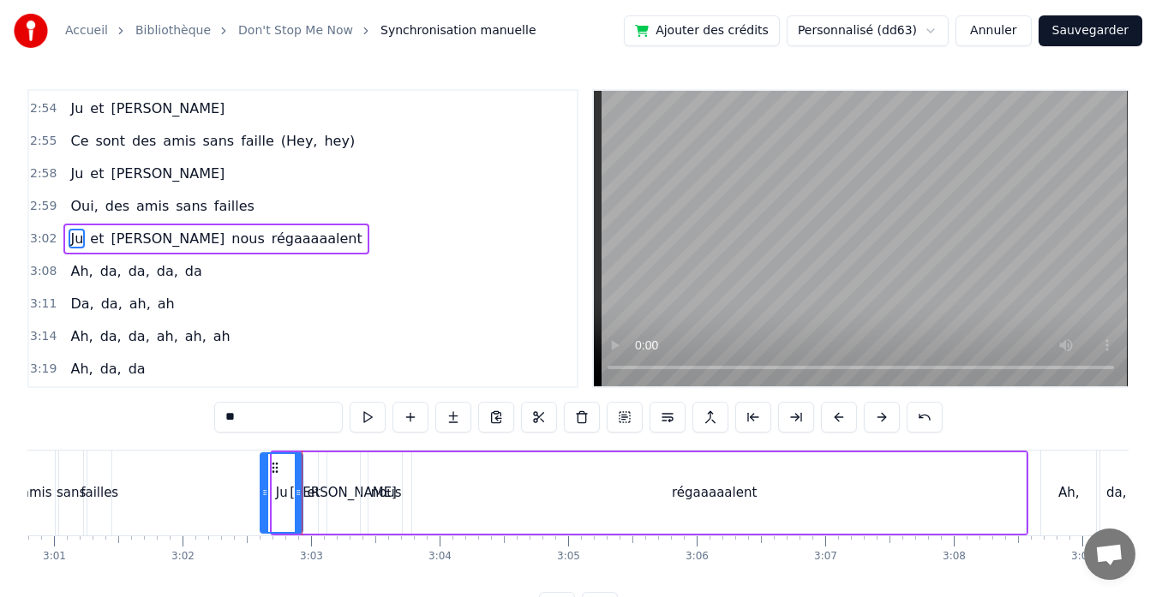
drag, startPoint x: 277, startPoint y: 493, endPoint x: 266, endPoint y: 491, distance: 11.3
click at [266, 491] on icon at bounding box center [264, 493] width 7 height 14
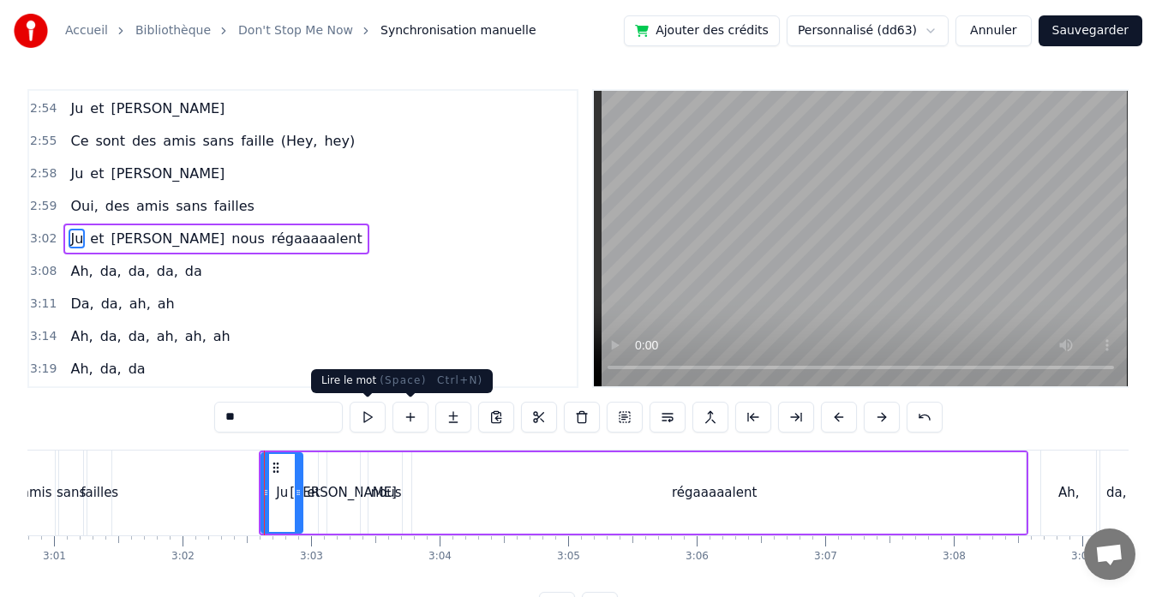
click at [374, 415] on button at bounding box center [367, 417] width 36 height 31
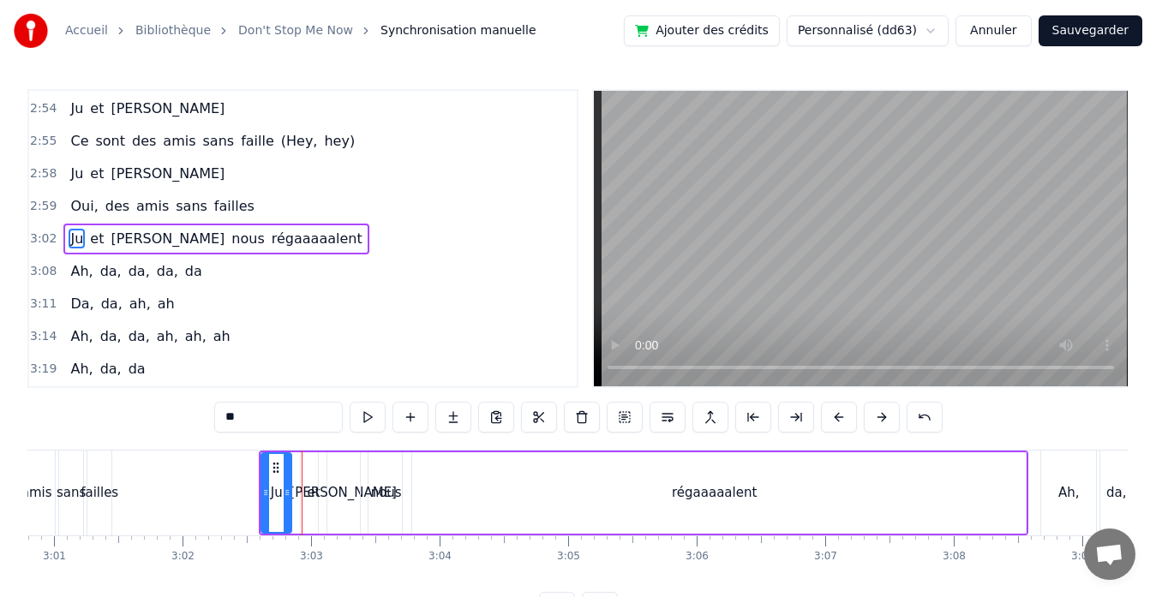
drag, startPoint x: 298, startPoint y: 493, endPoint x: 288, endPoint y: 493, distance: 10.3
click at [288, 493] on icon at bounding box center [287, 493] width 7 height 14
click at [320, 487] on div "[PERSON_NAME]" at bounding box center [343, 492] width 49 height 81
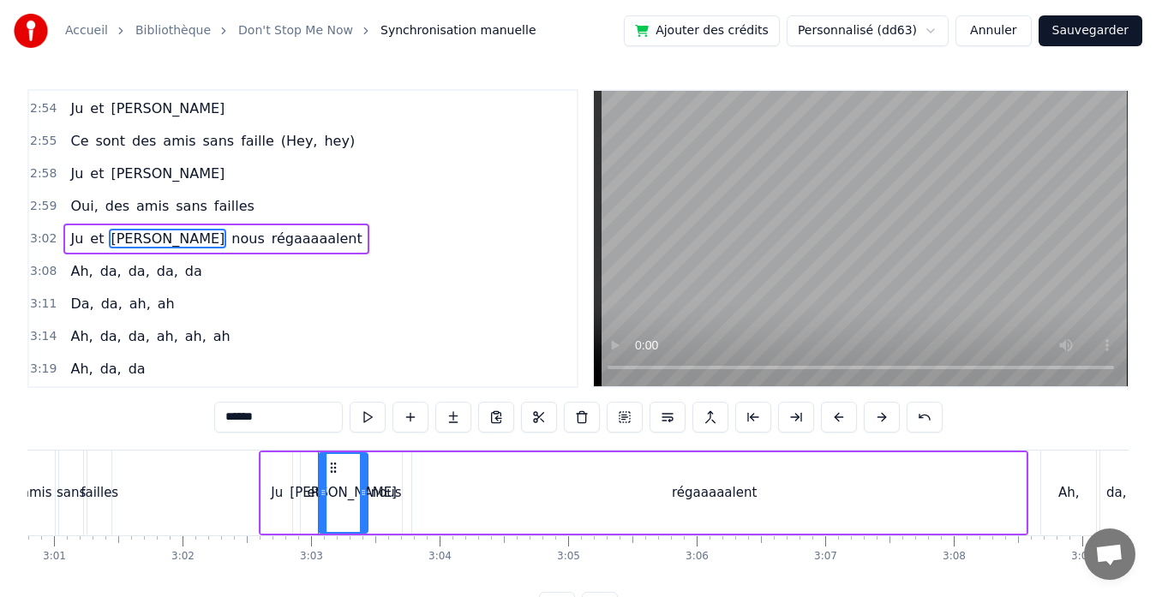
click at [310, 487] on div "et" at bounding box center [314, 493] width 13 height 20
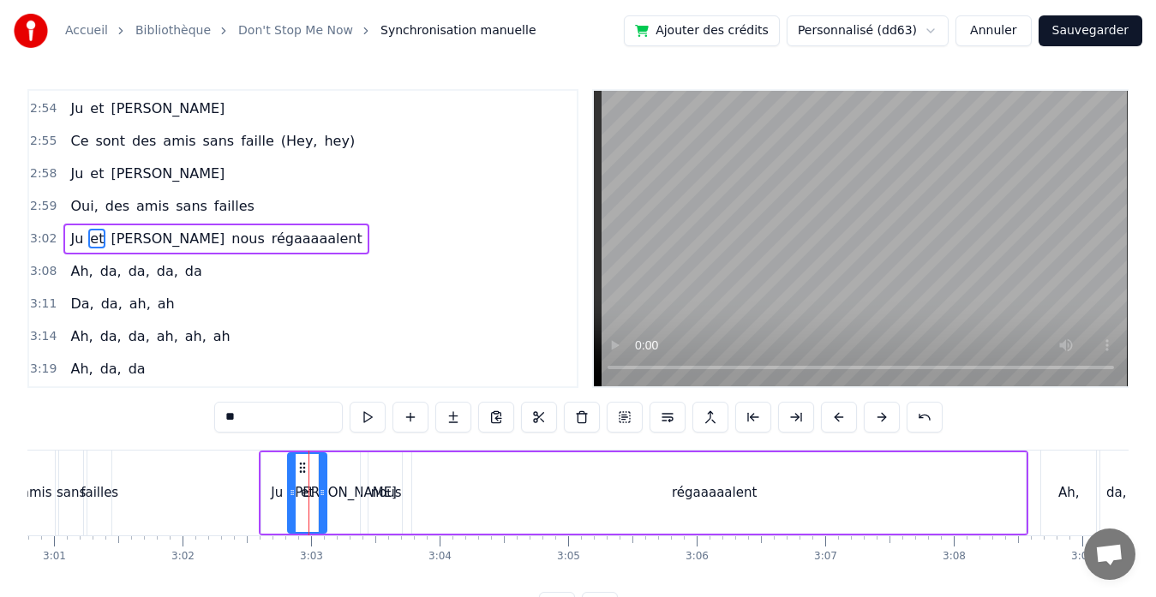
drag, startPoint x: 302, startPoint y: 493, endPoint x: 289, endPoint y: 493, distance: 12.8
click at [289, 493] on icon at bounding box center [292, 493] width 7 height 14
drag, startPoint x: 320, startPoint y: 493, endPoint x: 309, endPoint y: 493, distance: 11.1
click at [309, 493] on icon at bounding box center [311, 493] width 7 height 14
click at [342, 488] on div "[PERSON_NAME]" at bounding box center [343, 493] width 107 height 20
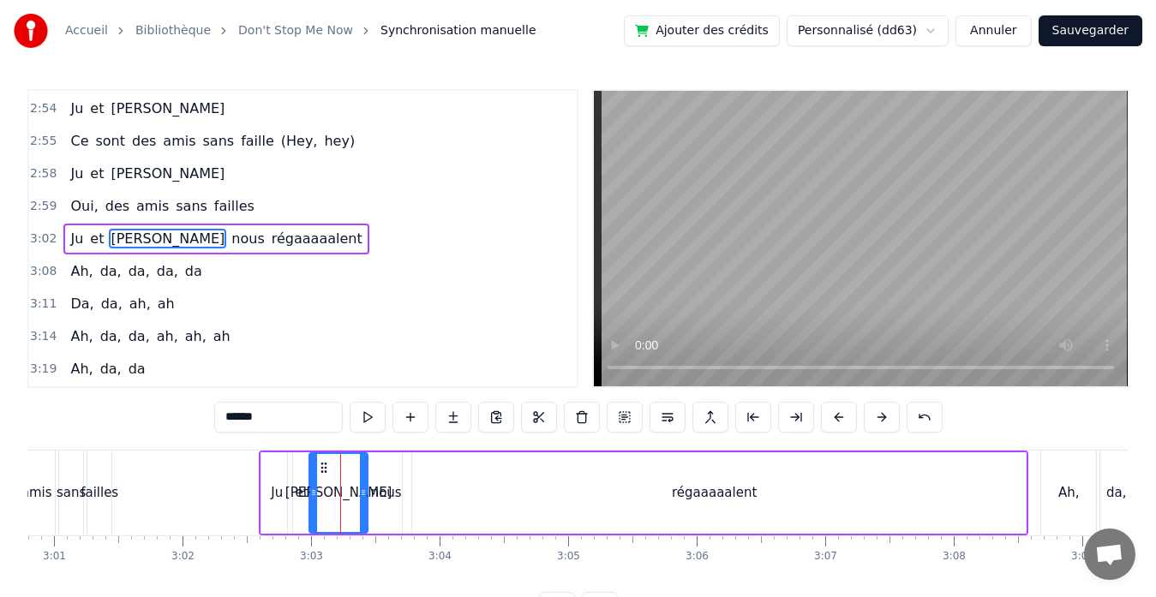
drag, startPoint x: 322, startPoint y: 489, endPoint x: 313, endPoint y: 492, distance: 9.8
click at [313, 492] on icon at bounding box center [313, 493] width 7 height 14
click at [375, 419] on button at bounding box center [367, 417] width 36 height 31
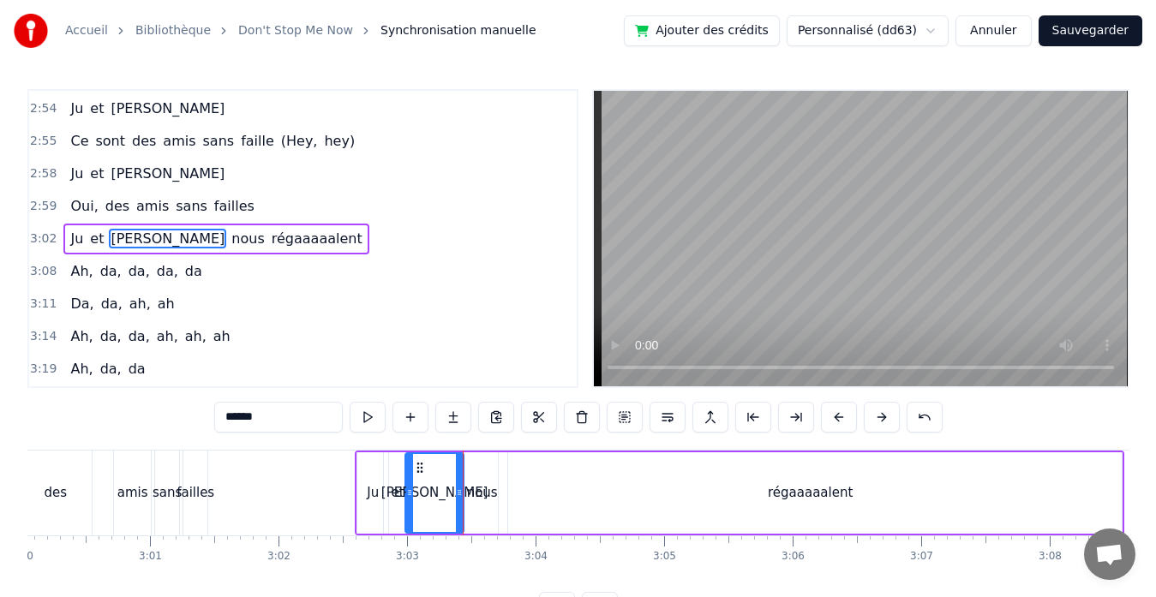
scroll to position [0, 23109]
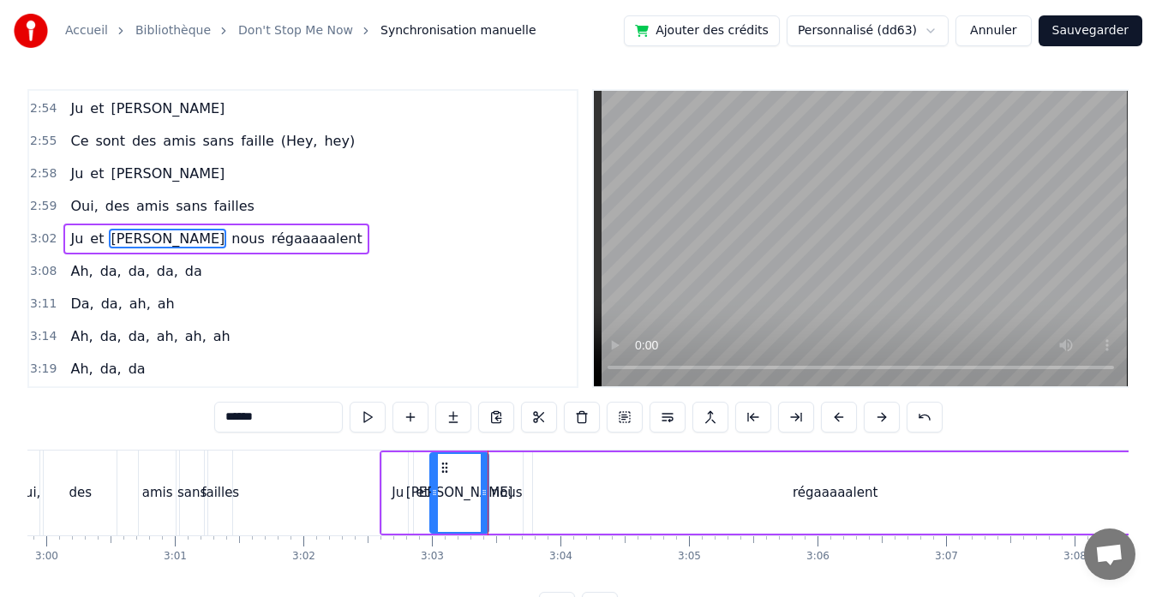
click at [234, 494] on div "failles" at bounding box center [220, 493] width 38 height 20
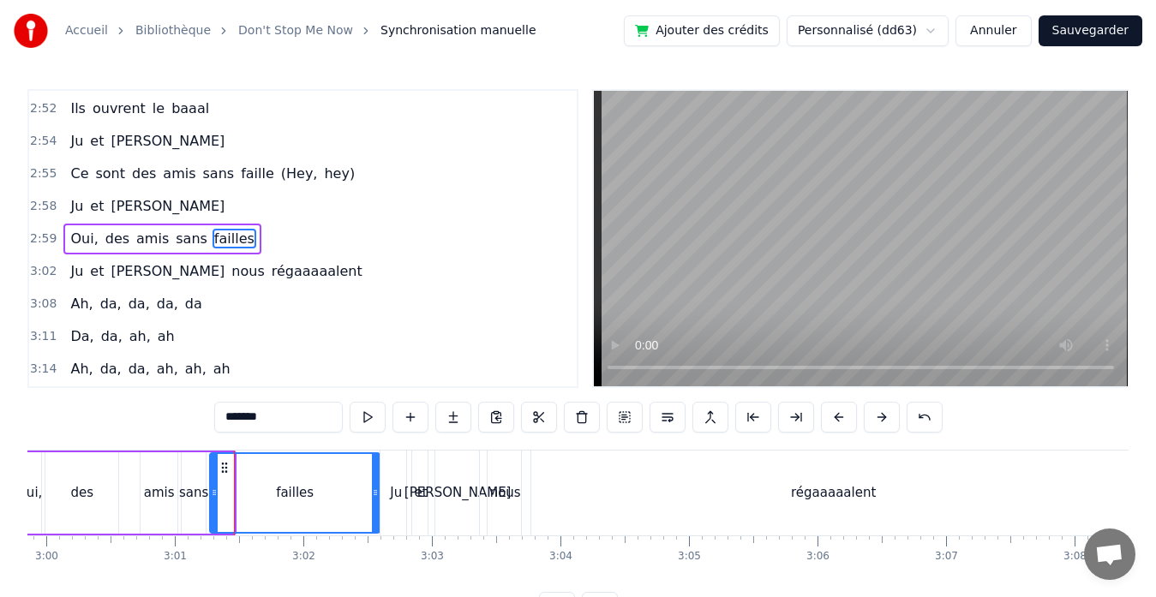
drag, startPoint x: 229, startPoint y: 491, endPoint x: 374, endPoint y: 489, distance: 145.6
click at [374, 489] on icon at bounding box center [375, 493] width 7 height 14
click at [206, 493] on div "sans" at bounding box center [194, 492] width 26 height 81
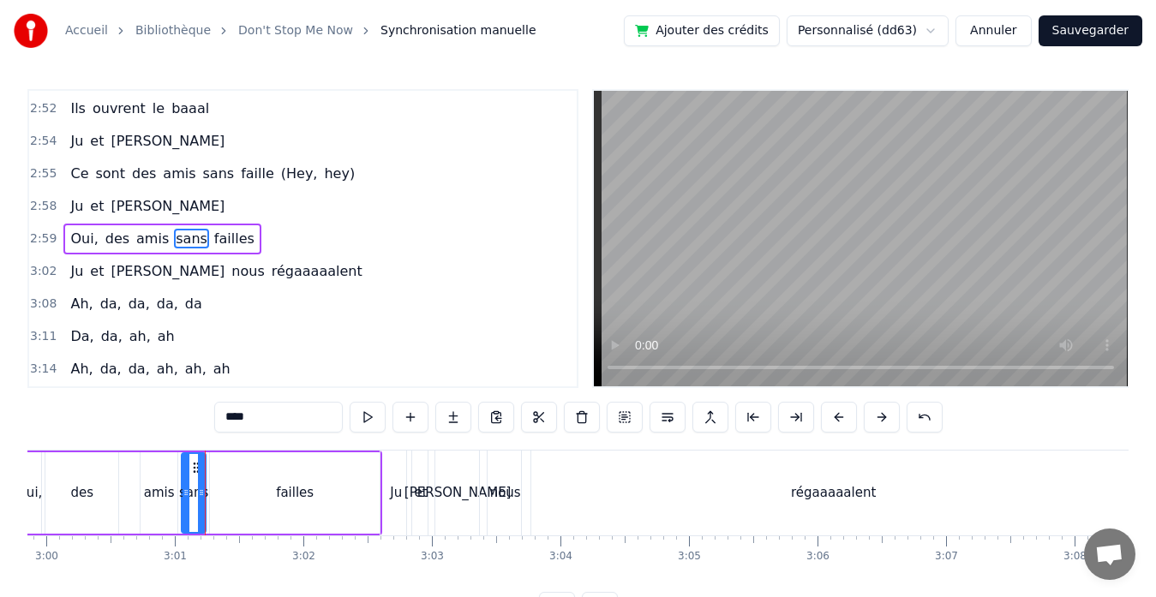
click at [239, 493] on div "failles" at bounding box center [295, 492] width 170 height 81
type input "*******"
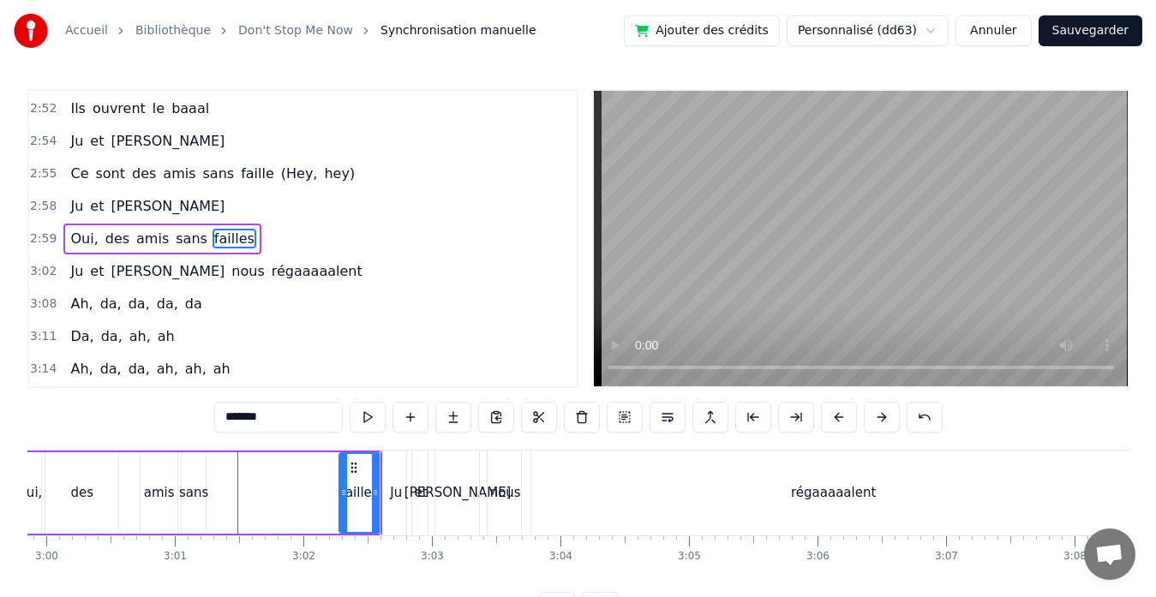
drag, startPoint x: 212, startPoint y: 491, endPoint x: 342, endPoint y: 490, distance: 129.3
click at [342, 490] on icon at bounding box center [343, 493] width 7 height 14
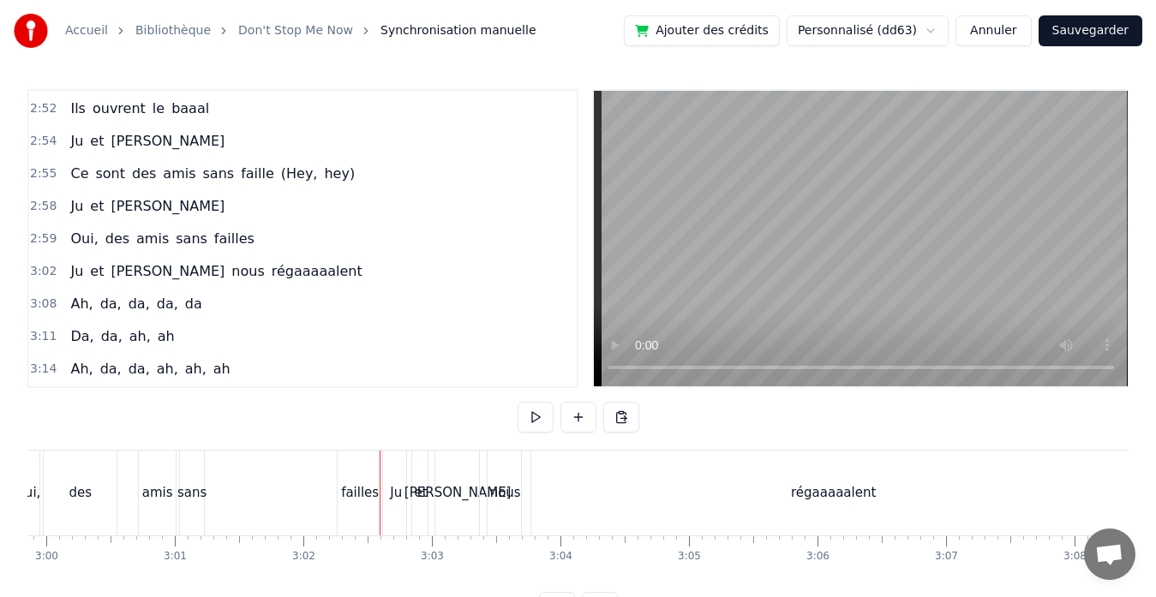
click at [196, 487] on div "sans" at bounding box center [191, 493] width 29 height 20
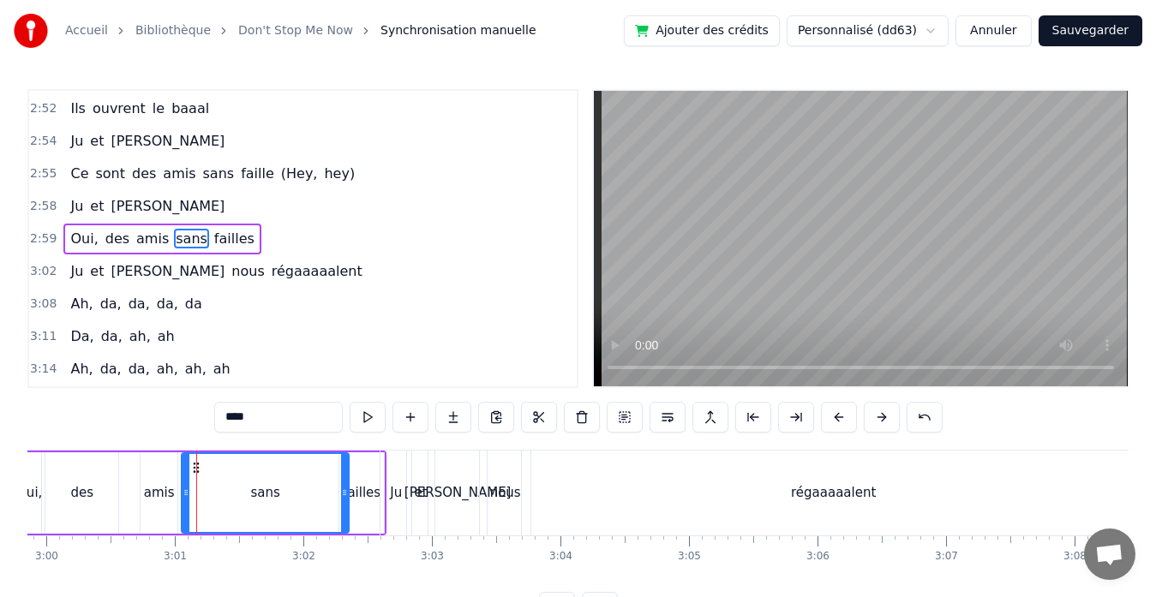
drag, startPoint x: 201, startPoint y: 493, endPoint x: 344, endPoint y: 489, distance: 143.1
click at [344, 489] on icon at bounding box center [344, 493] width 7 height 14
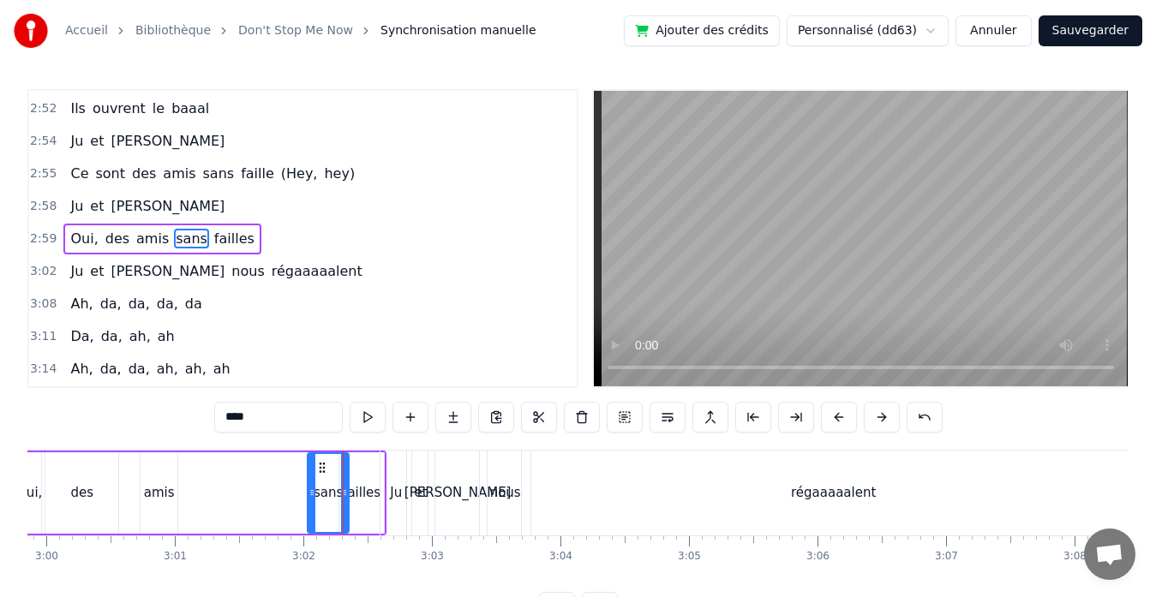
drag, startPoint x: 183, startPoint y: 493, endPoint x: 310, endPoint y: 499, distance: 126.9
click at [310, 499] on icon at bounding box center [311, 493] width 7 height 14
click at [371, 419] on button at bounding box center [367, 417] width 36 height 31
click at [362, 477] on div "failles" at bounding box center [361, 492] width 45 height 81
type input "*******"
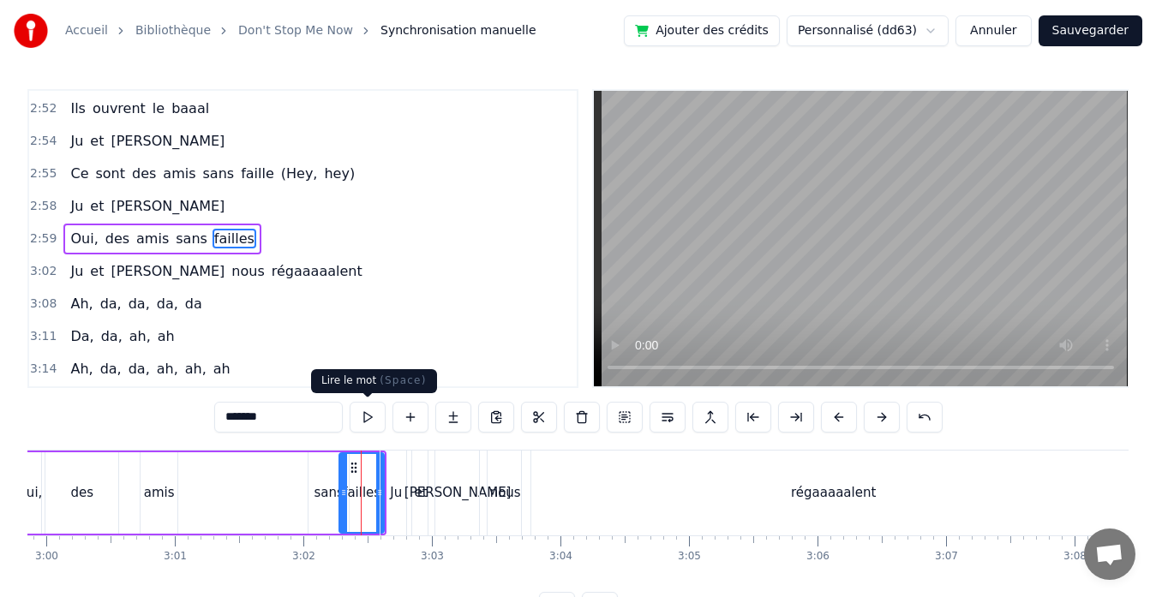
click at [368, 408] on button at bounding box center [367, 417] width 36 height 31
click at [272, 488] on div "Oui, des amis sans failles" at bounding box center [201, 493] width 372 height 85
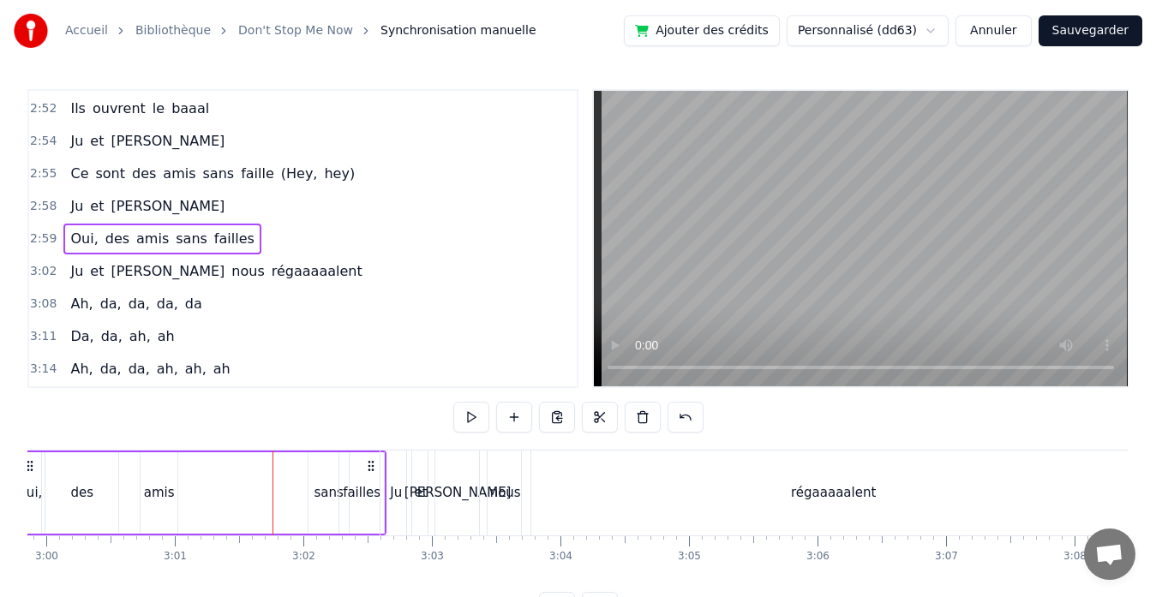
click at [166, 497] on div "amis" at bounding box center [159, 493] width 31 height 20
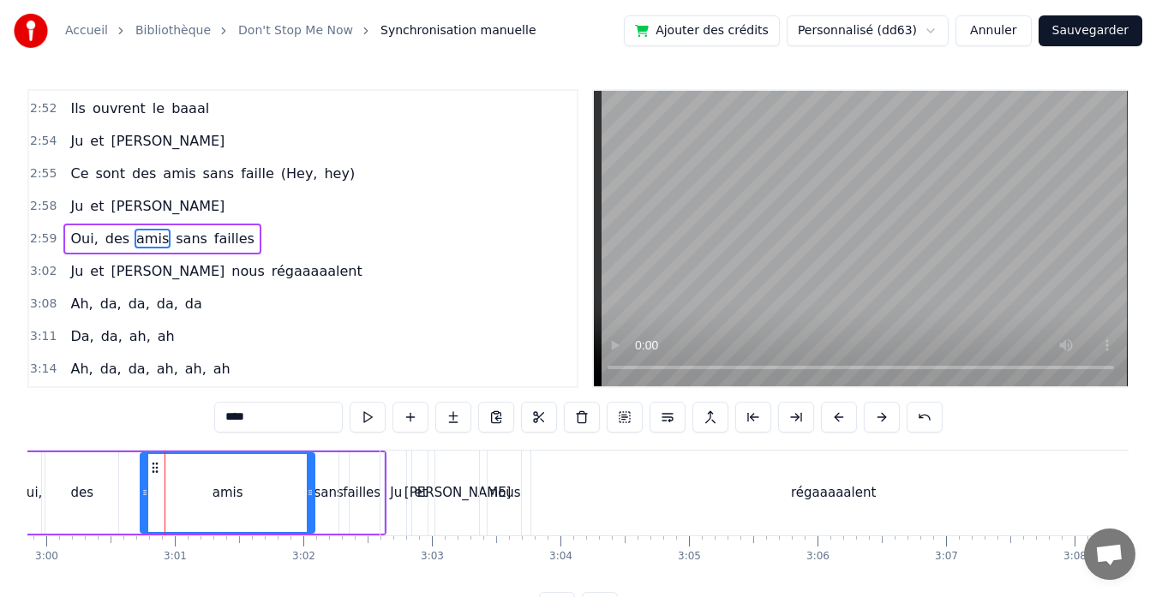
drag, startPoint x: 176, startPoint y: 494, endPoint x: 313, endPoint y: 487, distance: 137.2
click at [313, 487] on icon at bounding box center [310, 493] width 7 height 14
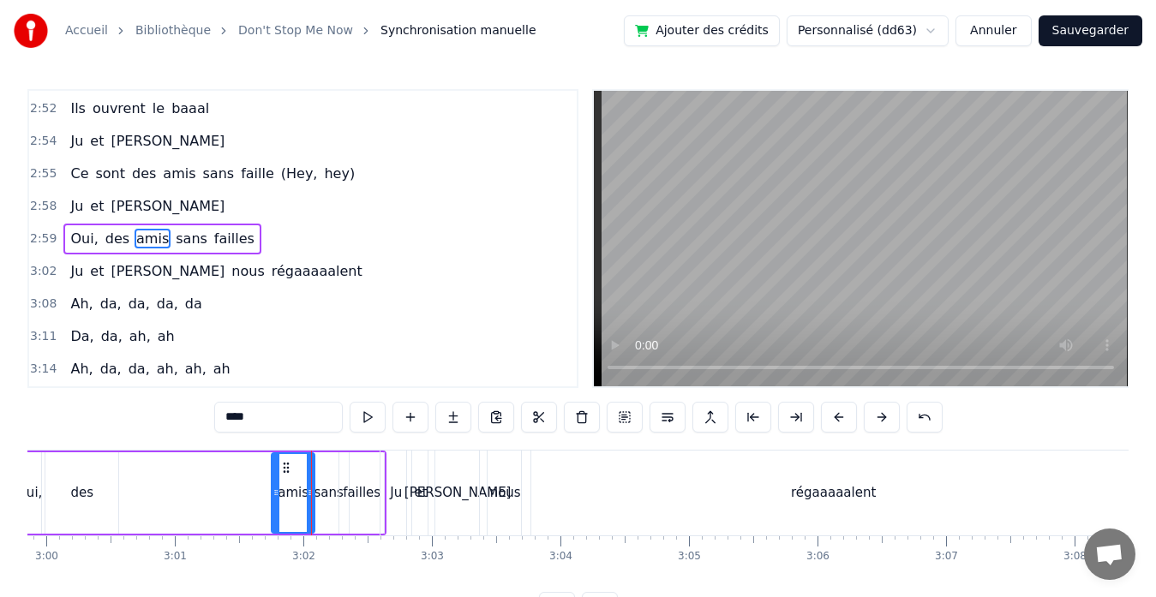
drag, startPoint x: 146, startPoint y: 490, endPoint x: 278, endPoint y: 485, distance: 131.2
click at [278, 485] on div at bounding box center [275, 493] width 7 height 78
click at [371, 419] on button at bounding box center [367, 417] width 36 height 31
drag, startPoint x: 272, startPoint y: 487, endPoint x: 230, endPoint y: 489, distance: 42.9
click at [230, 489] on icon at bounding box center [233, 493] width 7 height 14
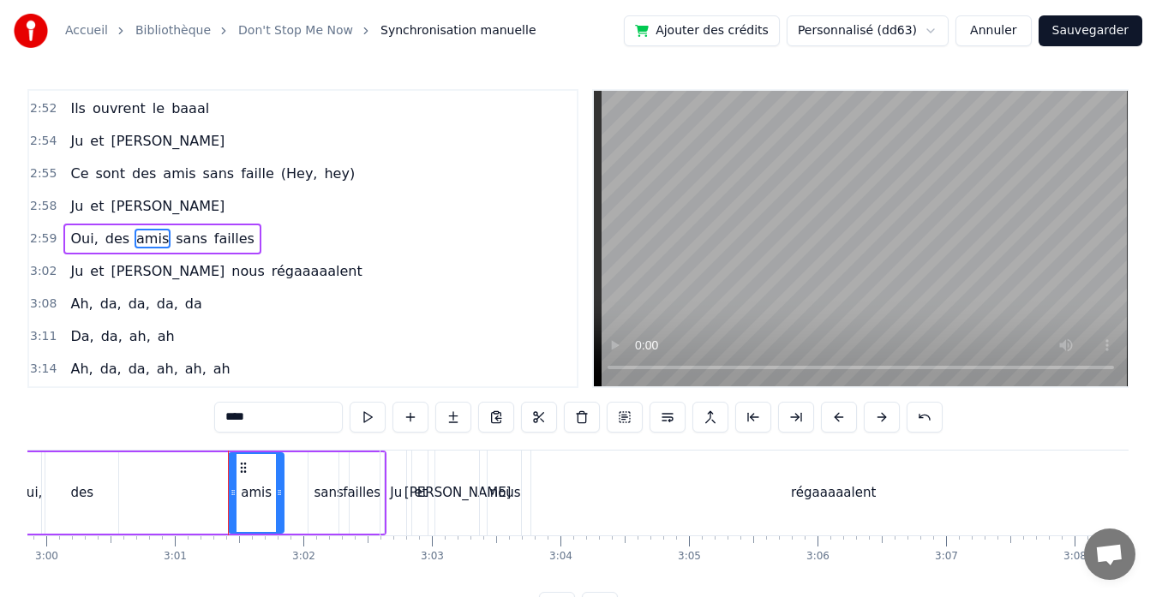
drag, startPoint x: 311, startPoint y: 489, endPoint x: 281, endPoint y: 487, distance: 30.1
click at [281, 487] on icon at bounding box center [279, 493] width 7 height 14
click at [318, 491] on div "sans" at bounding box center [328, 493] width 29 height 20
type input "****"
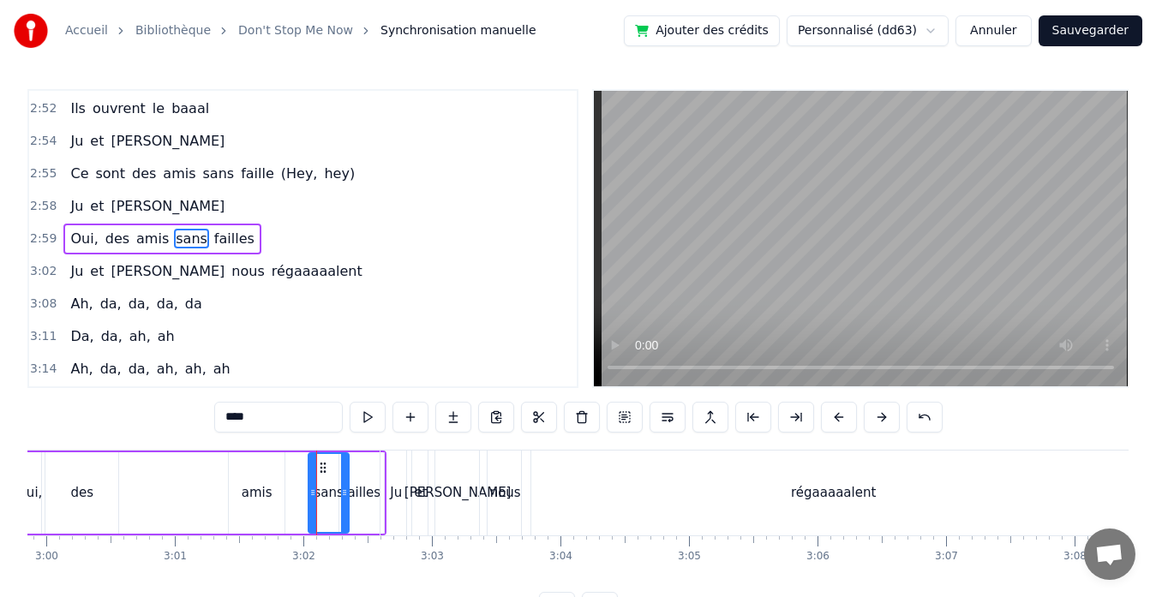
click at [307, 490] on div "Oui, des amis sans failles" at bounding box center [201, 493] width 372 height 85
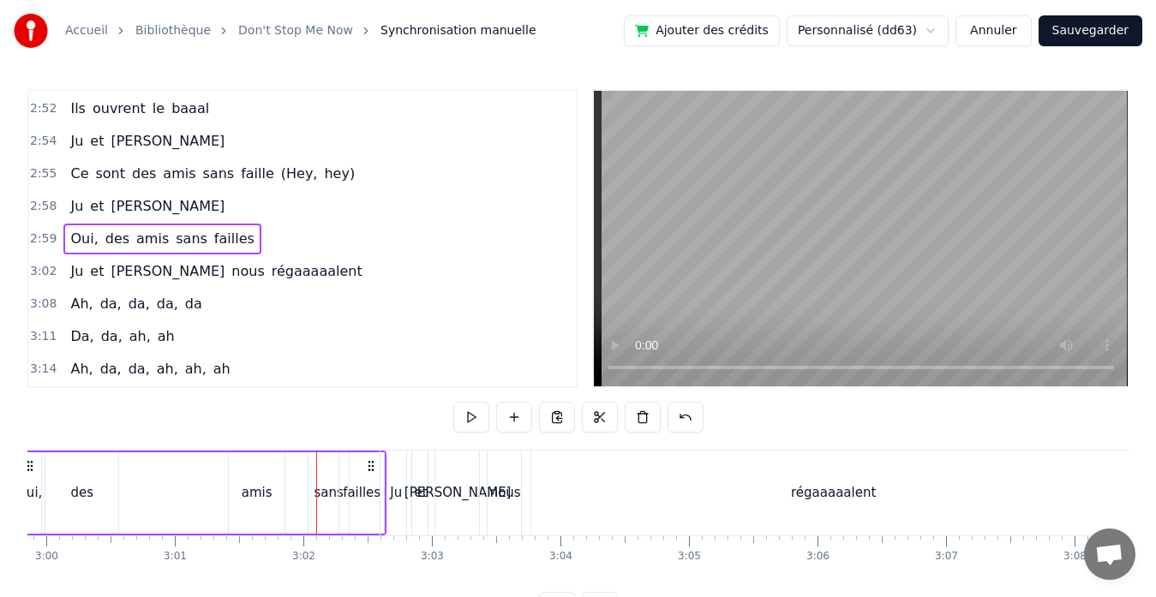
click at [316, 493] on div at bounding box center [316, 493] width 1 height 85
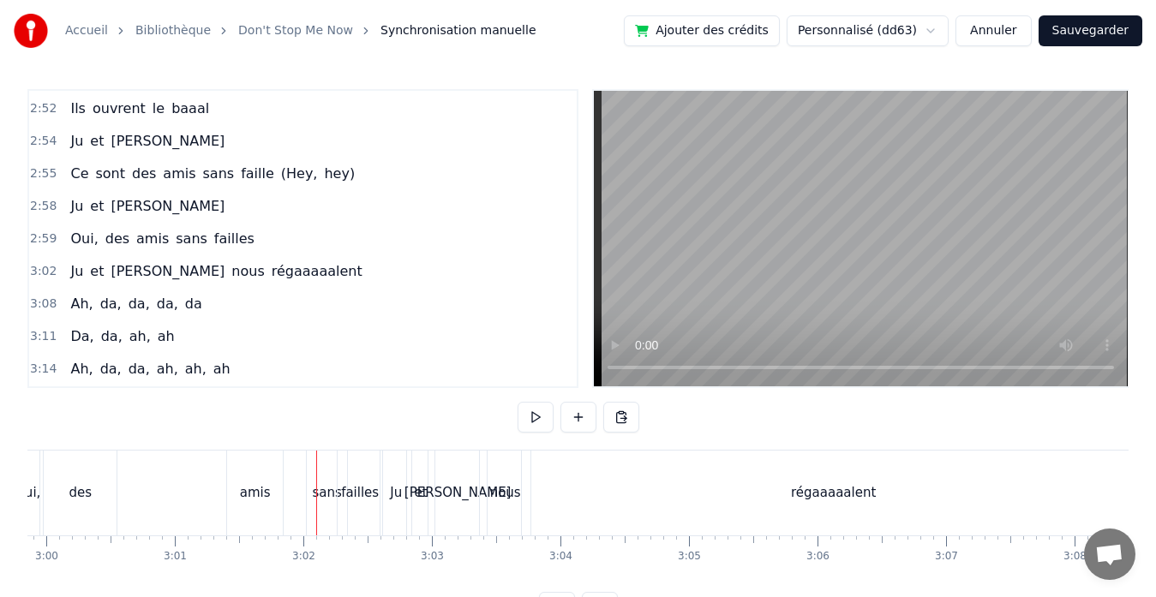
click at [325, 494] on div "sans" at bounding box center [326, 493] width 29 height 20
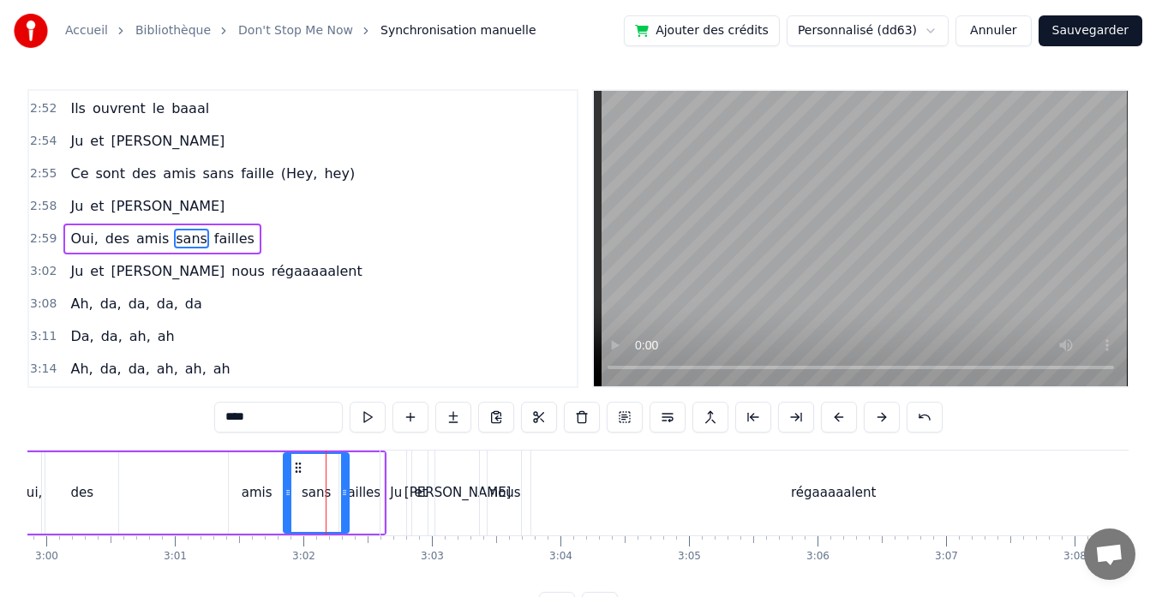
drag, startPoint x: 313, startPoint y: 491, endPoint x: 290, endPoint y: 492, distance: 23.1
click at [290, 492] on icon at bounding box center [287, 493] width 7 height 14
drag, startPoint x: 345, startPoint y: 491, endPoint x: 334, endPoint y: 491, distance: 11.1
click at [332, 491] on circle at bounding box center [331, 490] width 1 height 1
click at [356, 492] on div "failles" at bounding box center [362, 493] width 38 height 20
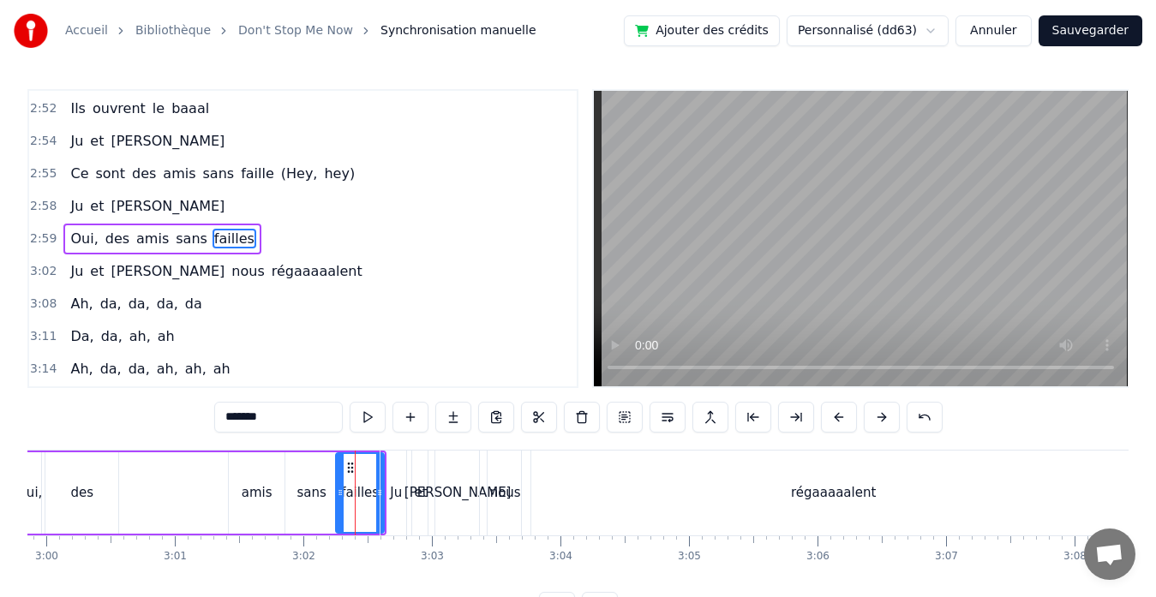
click at [341, 492] on icon at bounding box center [340, 493] width 7 height 14
click at [361, 423] on button at bounding box center [367, 417] width 36 height 31
click at [336, 499] on div at bounding box center [334, 493] width 7 height 78
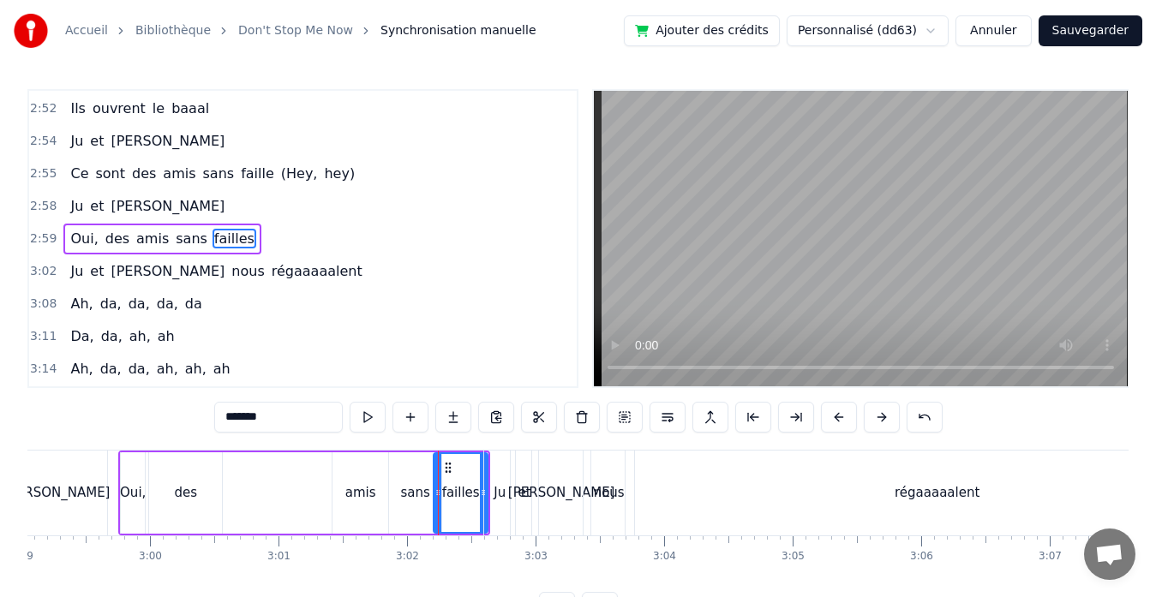
scroll to position [0, 22999]
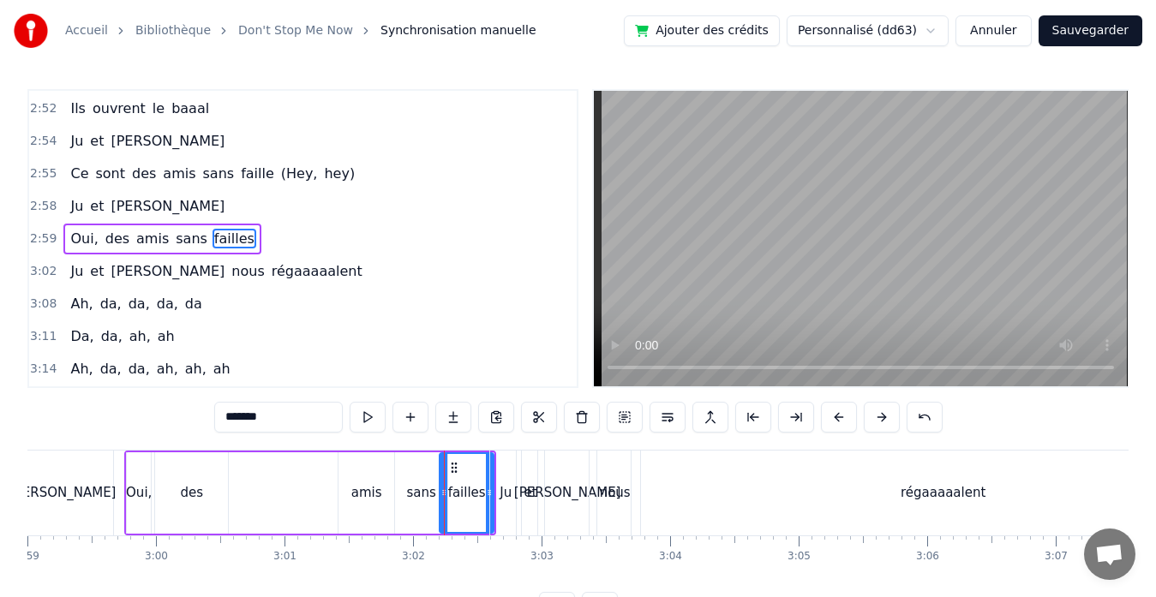
click at [205, 497] on div "des" at bounding box center [191, 492] width 73 height 81
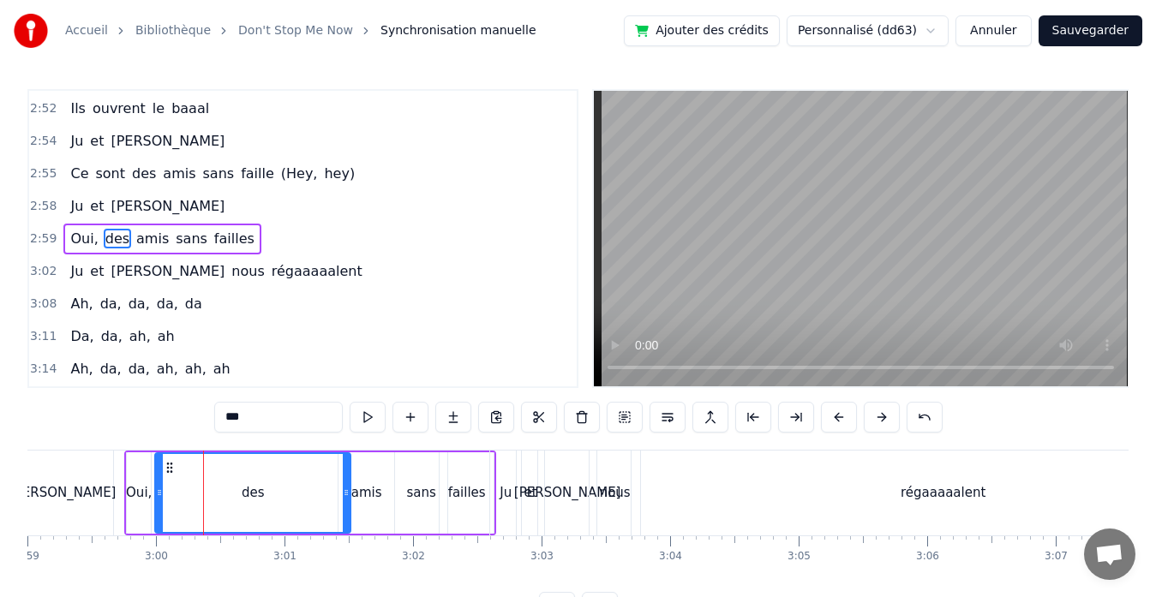
drag, startPoint x: 224, startPoint y: 487, endPoint x: 347, endPoint y: 486, distance: 122.5
click at [347, 486] on icon at bounding box center [346, 493] width 7 height 14
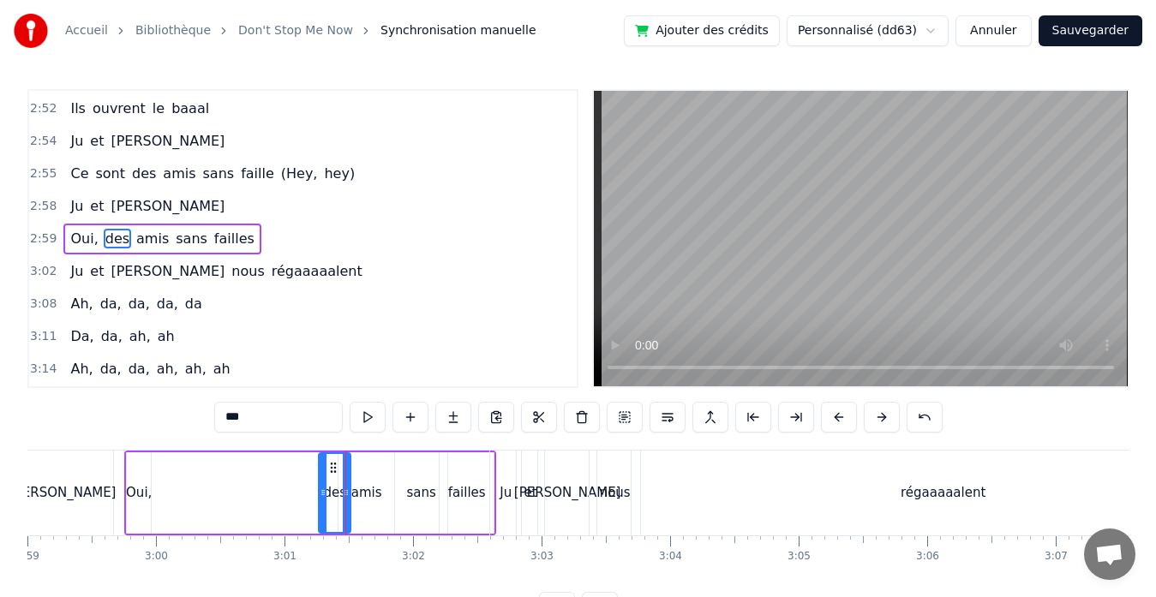
drag, startPoint x: 159, startPoint y: 492, endPoint x: 323, endPoint y: 492, distance: 163.6
click at [323, 492] on icon at bounding box center [323, 493] width 7 height 14
click at [150, 494] on div "Oui," at bounding box center [139, 493] width 26 height 20
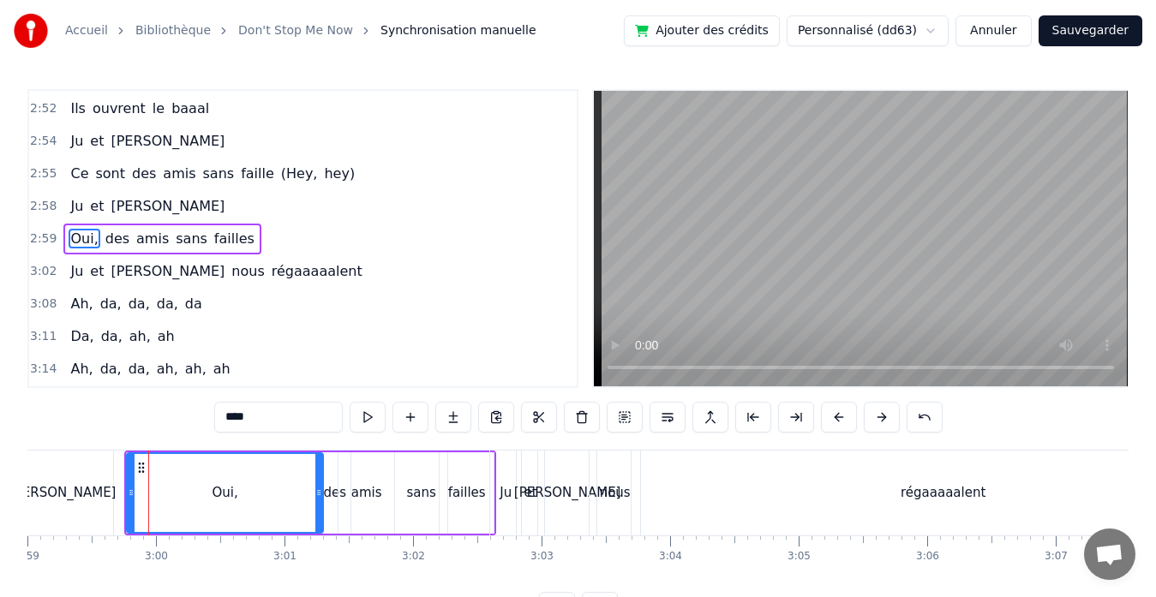
drag, startPoint x: 150, startPoint y: 491, endPoint x: 322, endPoint y: 495, distance: 172.2
click at [322, 495] on icon at bounding box center [318, 493] width 7 height 14
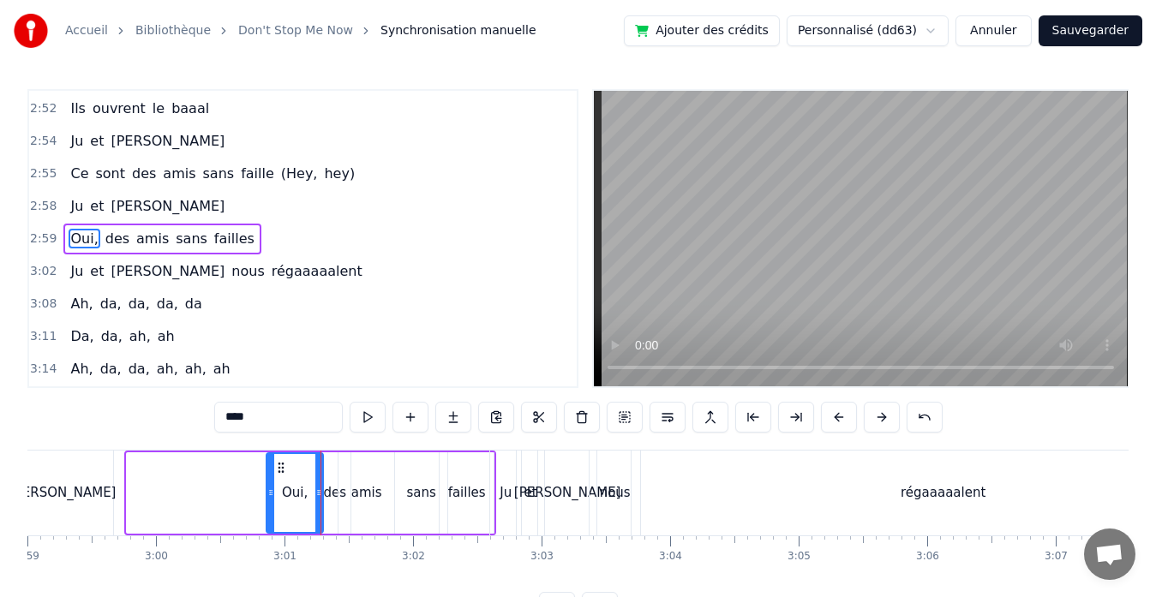
drag, startPoint x: 130, startPoint y: 496, endPoint x: 270, endPoint y: 486, distance: 140.0
click at [270, 486] on icon at bounding box center [270, 493] width 7 height 14
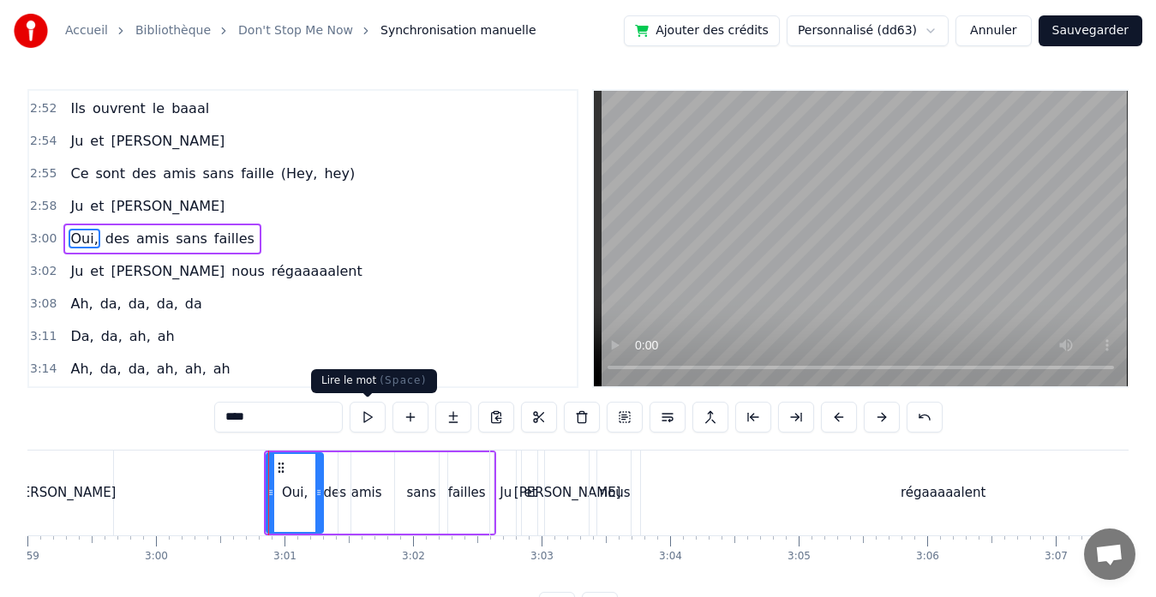
click at [372, 417] on button at bounding box center [367, 417] width 36 height 31
click at [73, 498] on div "[PERSON_NAME]" at bounding box center [62, 493] width 107 height 20
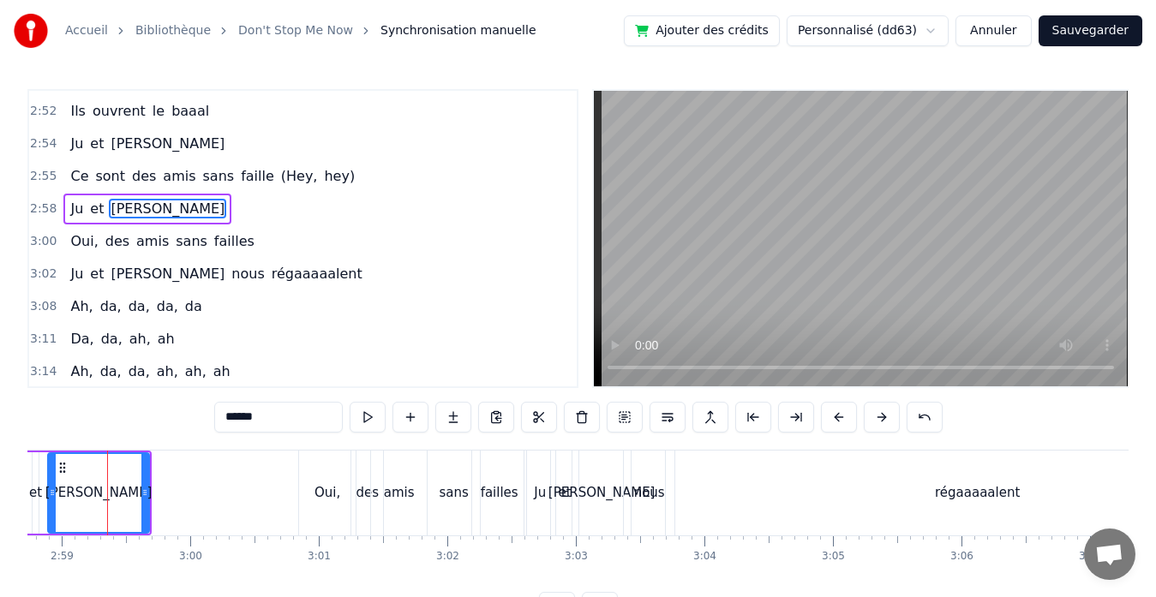
scroll to position [0, 22959]
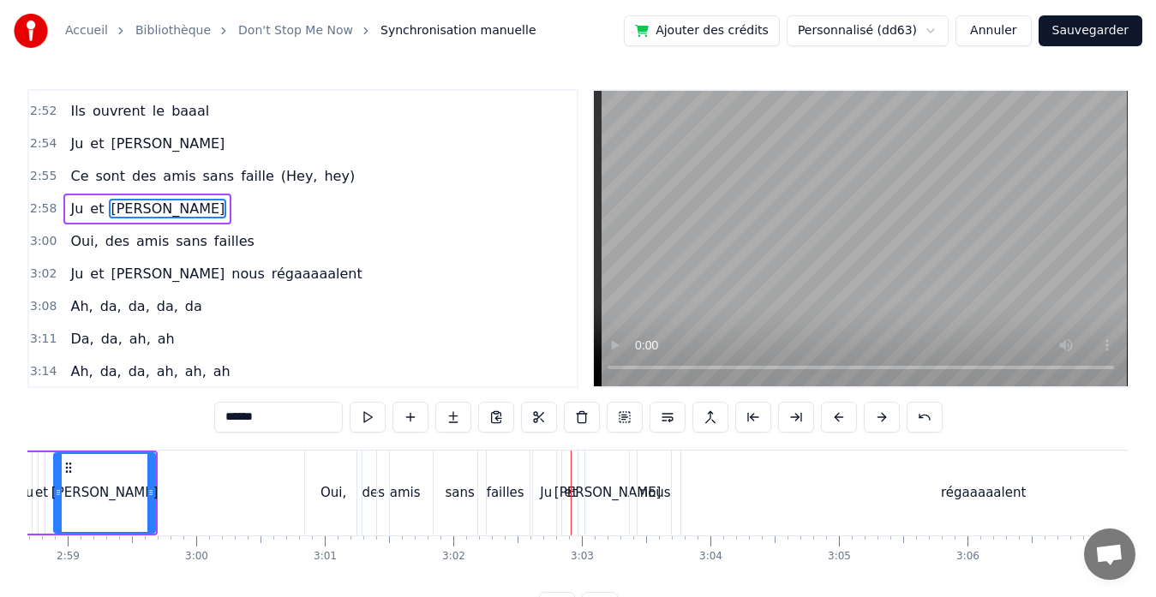
click at [340, 478] on div "Oui," at bounding box center [333, 493] width 57 height 85
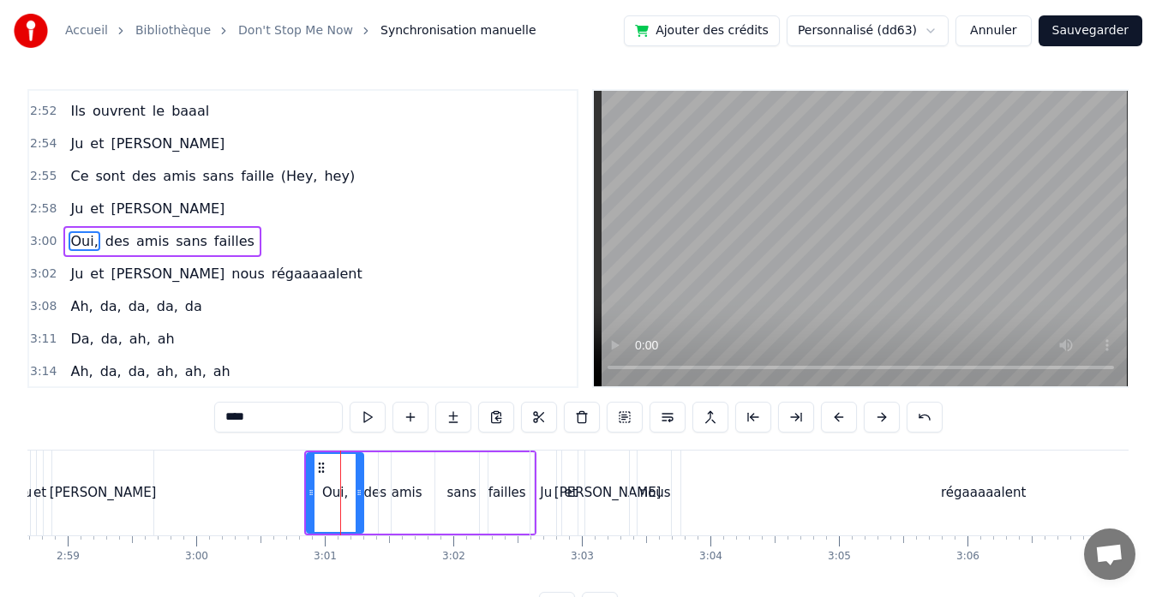
scroll to position [2330, 0]
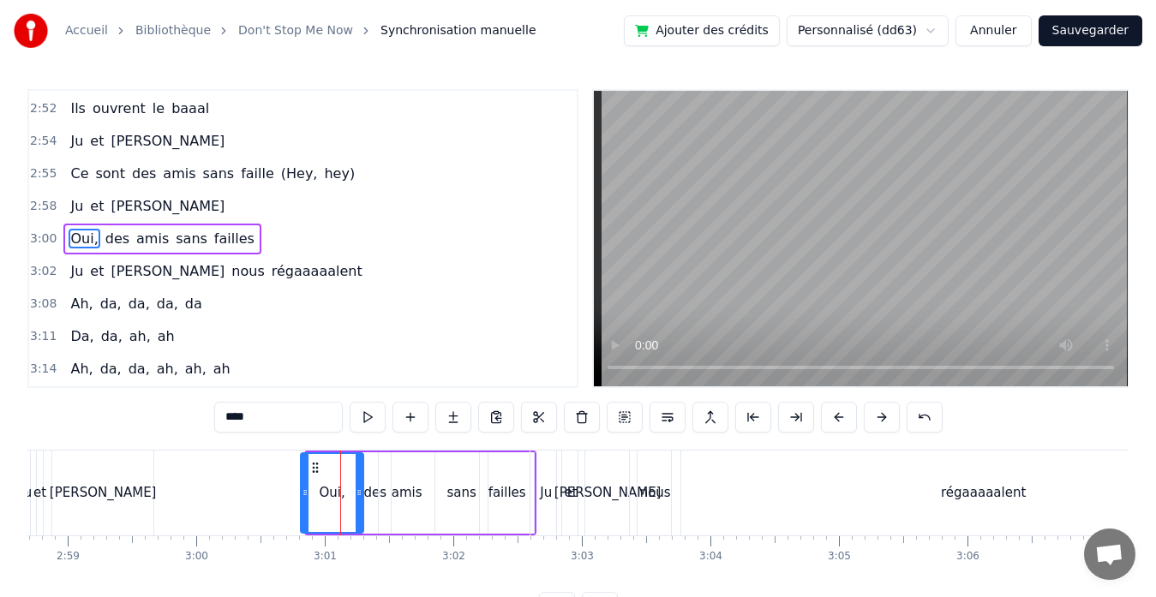
click at [307, 492] on icon at bounding box center [305, 493] width 7 height 14
click at [360, 489] on icon at bounding box center [358, 493] width 7 height 14
click at [302, 490] on icon at bounding box center [304, 493] width 7 height 14
click at [351, 489] on icon at bounding box center [350, 493] width 7 height 14
click at [369, 489] on div "des" at bounding box center [374, 493] width 23 height 20
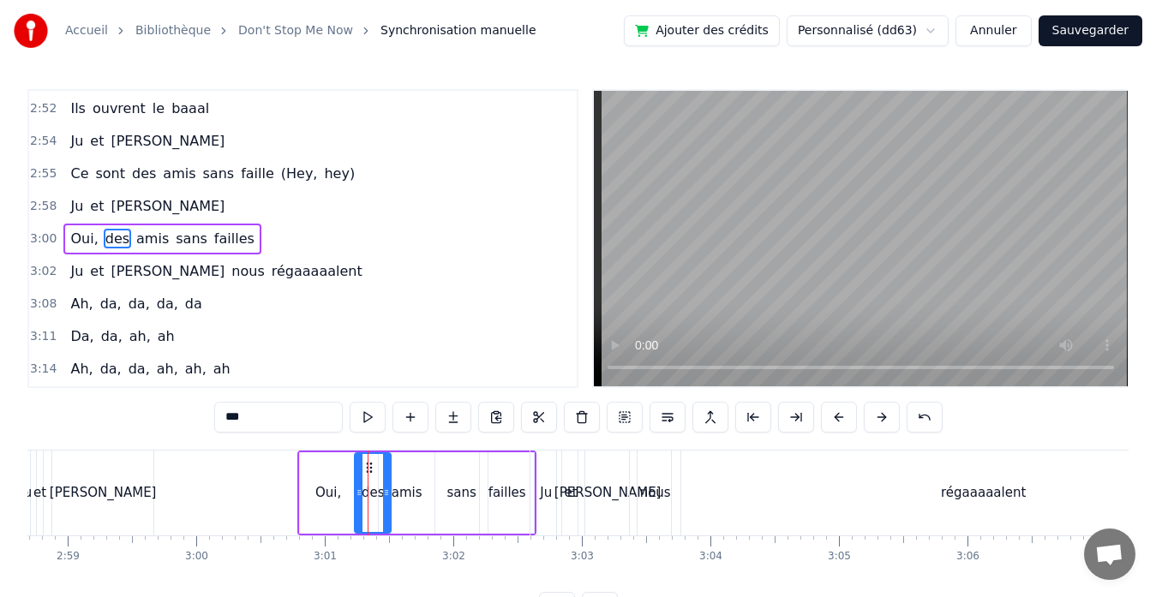
click at [355, 492] on icon at bounding box center [358, 493] width 7 height 14
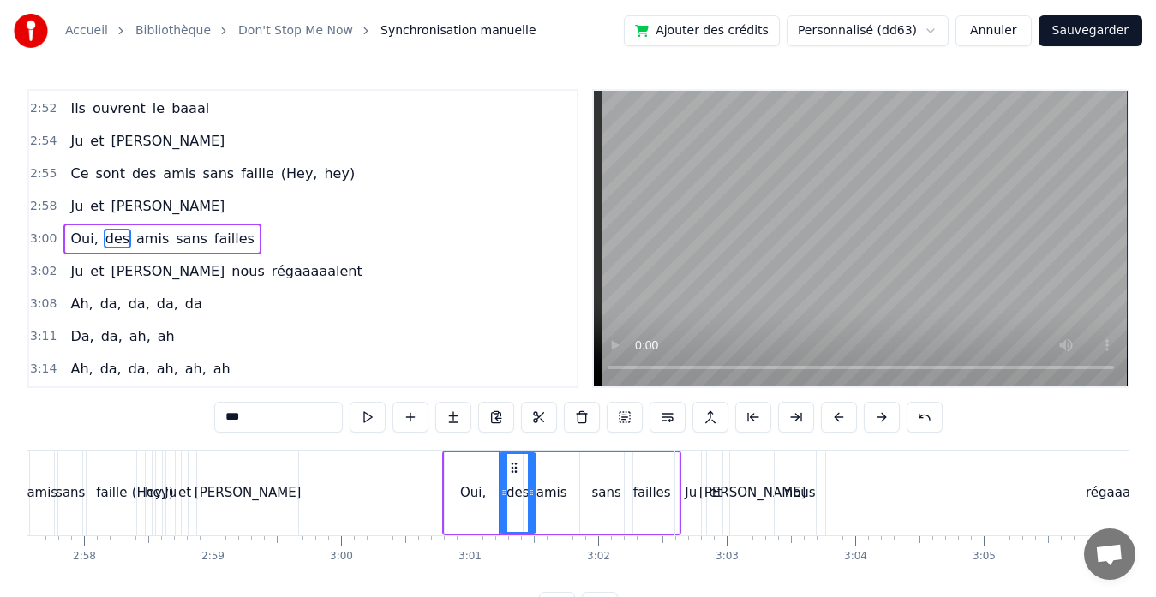
scroll to position [0, 22813]
click at [277, 499] on div "[PERSON_NAME]" at bounding box center [248, 493] width 101 height 85
type input "******"
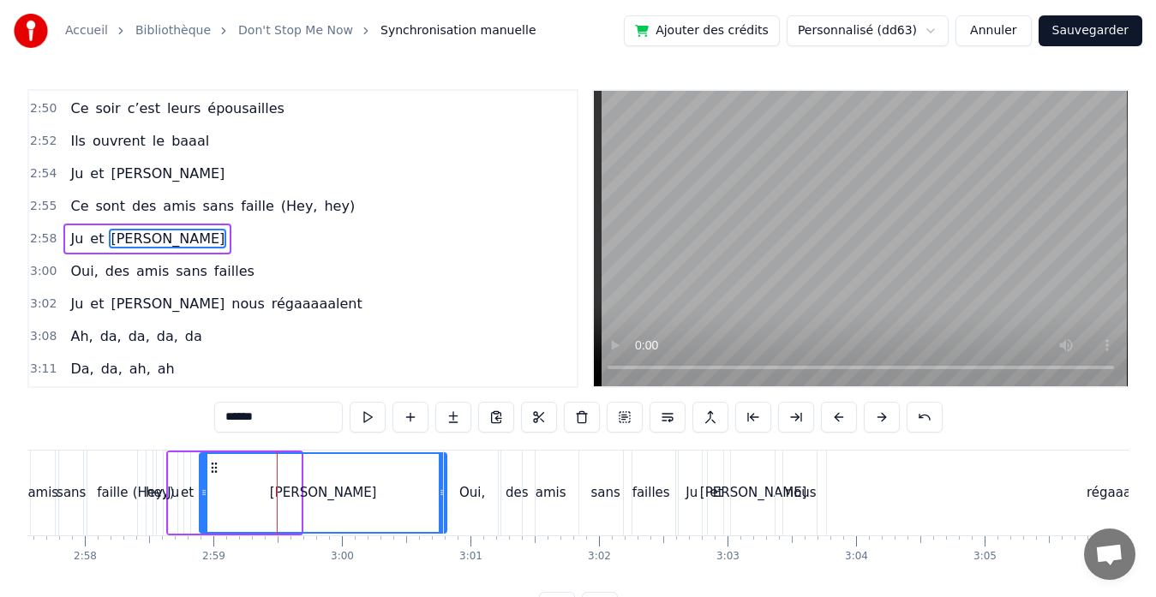
drag, startPoint x: 297, startPoint y: 493, endPoint x: 443, endPoint y: 483, distance: 145.9
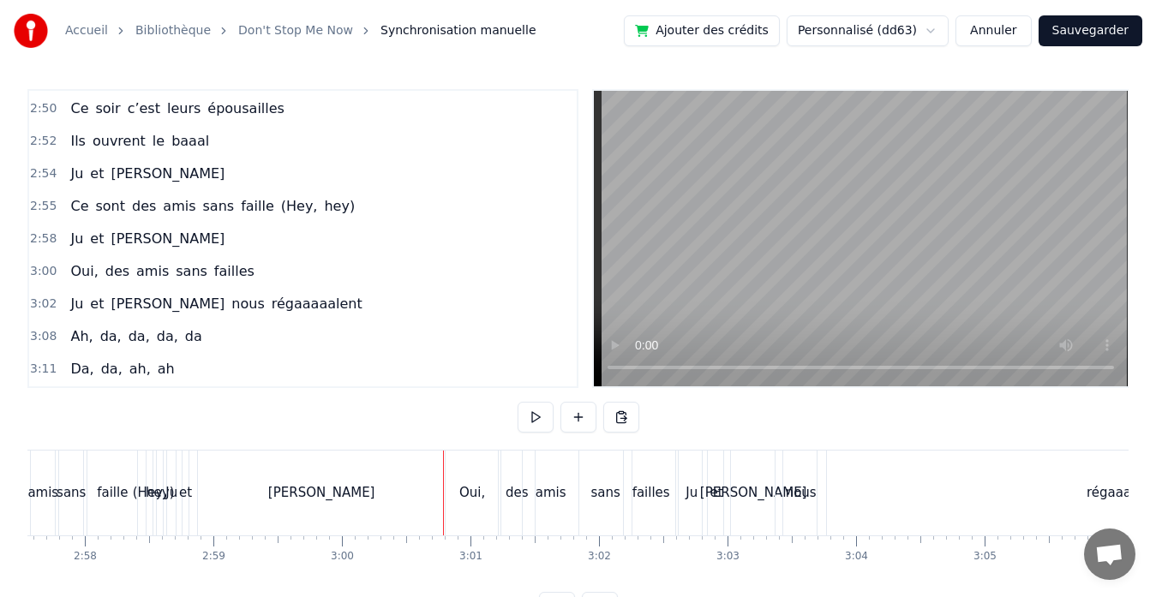
click at [254, 482] on div "[PERSON_NAME]" at bounding box center [321, 493] width 247 height 85
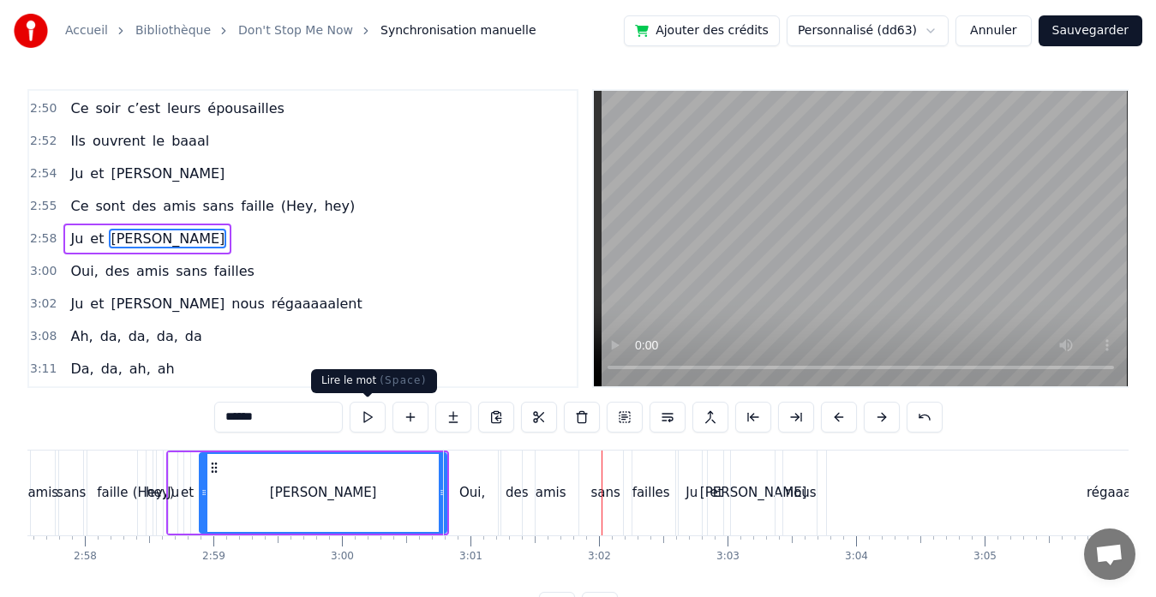
click at [377, 413] on button at bounding box center [367, 417] width 36 height 31
click at [373, 417] on button at bounding box center [367, 417] width 36 height 31
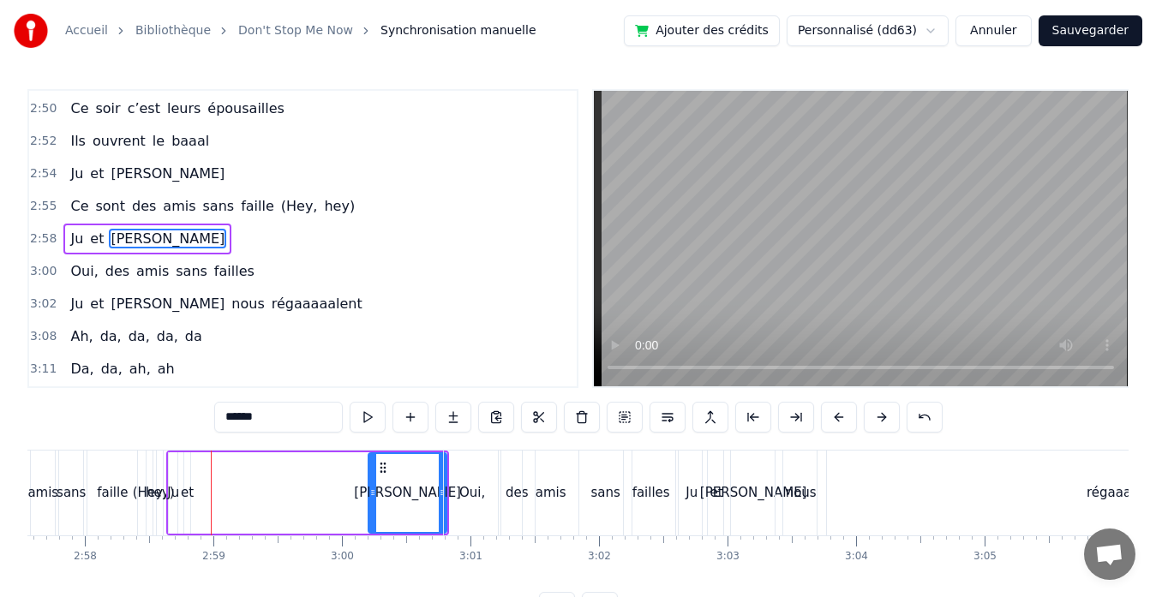
drag, startPoint x: 201, startPoint y: 491, endPoint x: 370, endPoint y: 487, distance: 168.8
click at [370, 487] on icon at bounding box center [372, 493] width 7 height 14
click at [367, 421] on button at bounding box center [367, 417] width 36 height 31
drag, startPoint x: 441, startPoint y: 491, endPoint x: 457, endPoint y: 489, distance: 16.4
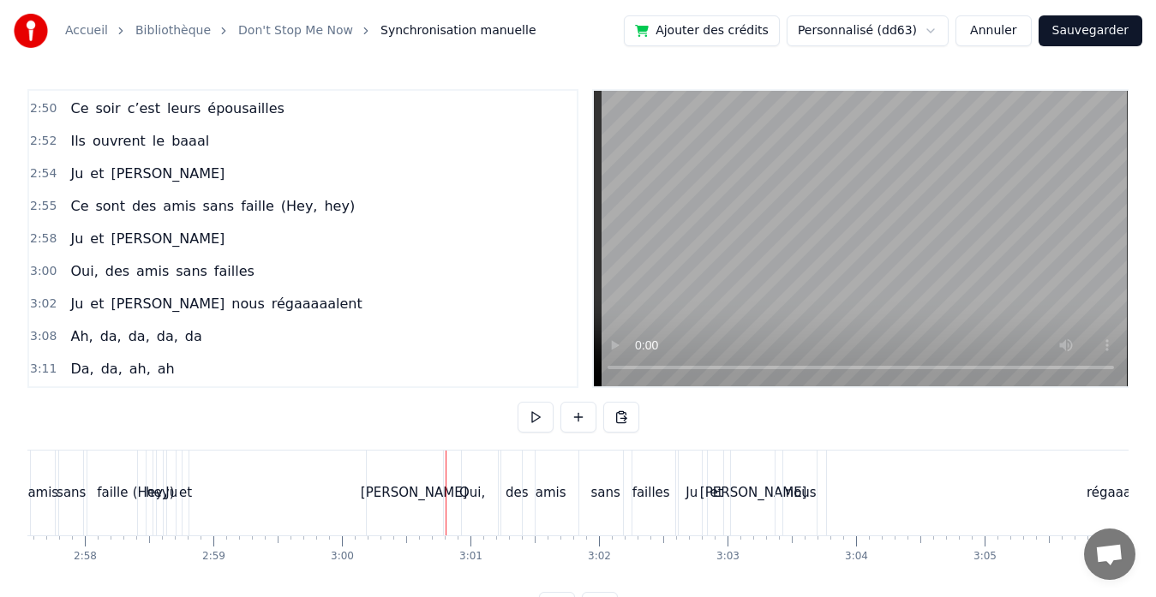
click at [385, 489] on div "[PERSON_NAME]" at bounding box center [414, 493] width 94 height 85
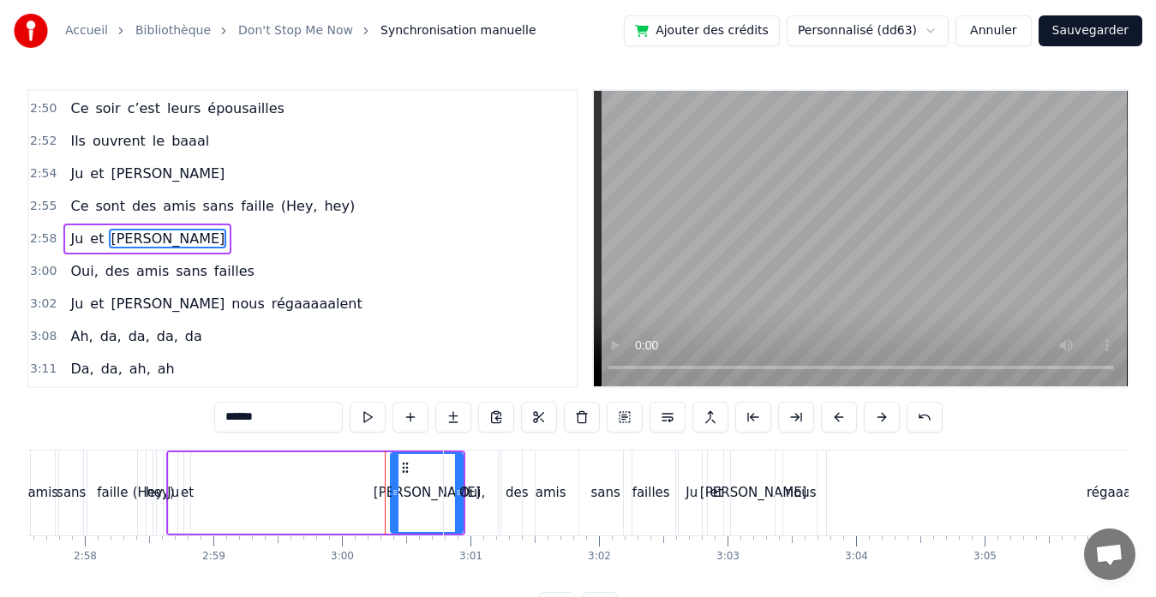
drag, startPoint x: 372, startPoint y: 492, endPoint x: 394, endPoint y: 493, distance: 22.3
click at [394, 493] on icon at bounding box center [394, 493] width 7 height 14
click at [362, 415] on button at bounding box center [367, 417] width 36 height 31
click at [190, 497] on div "et" at bounding box center [187, 493] width 13 height 20
type input "**"
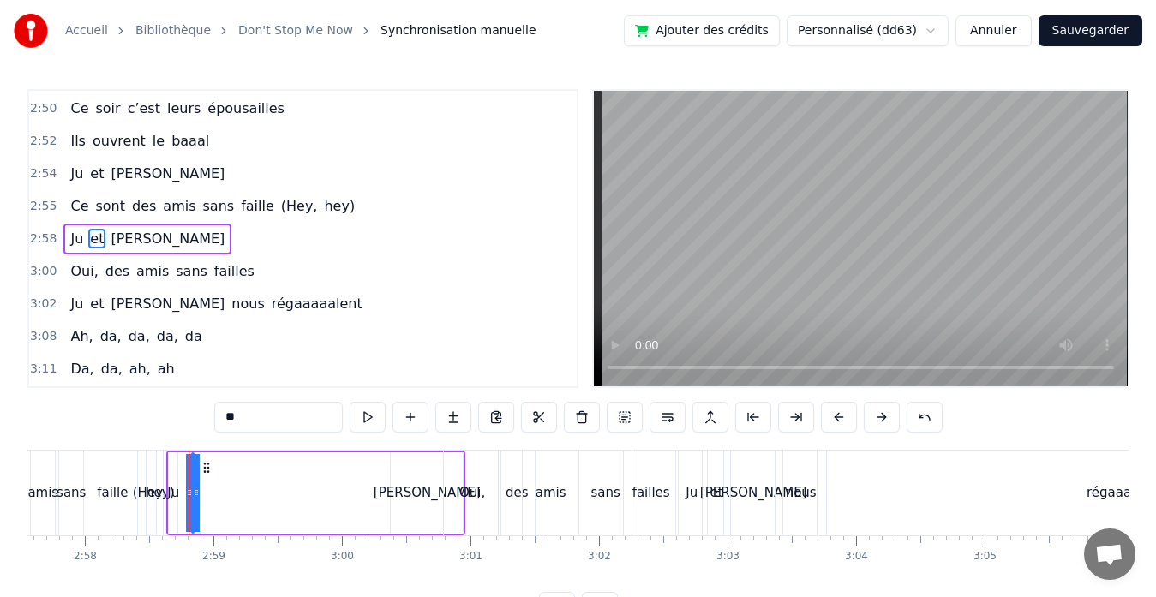
drag, startPoint x: 191, startPoint y: 490, endPoint x: 398, endPoint y: 489, distance: 207.3
click at [398, 489] on div "Ju et [PERSON_NAME]" at bounding box center [315, 493] width 299 height 85
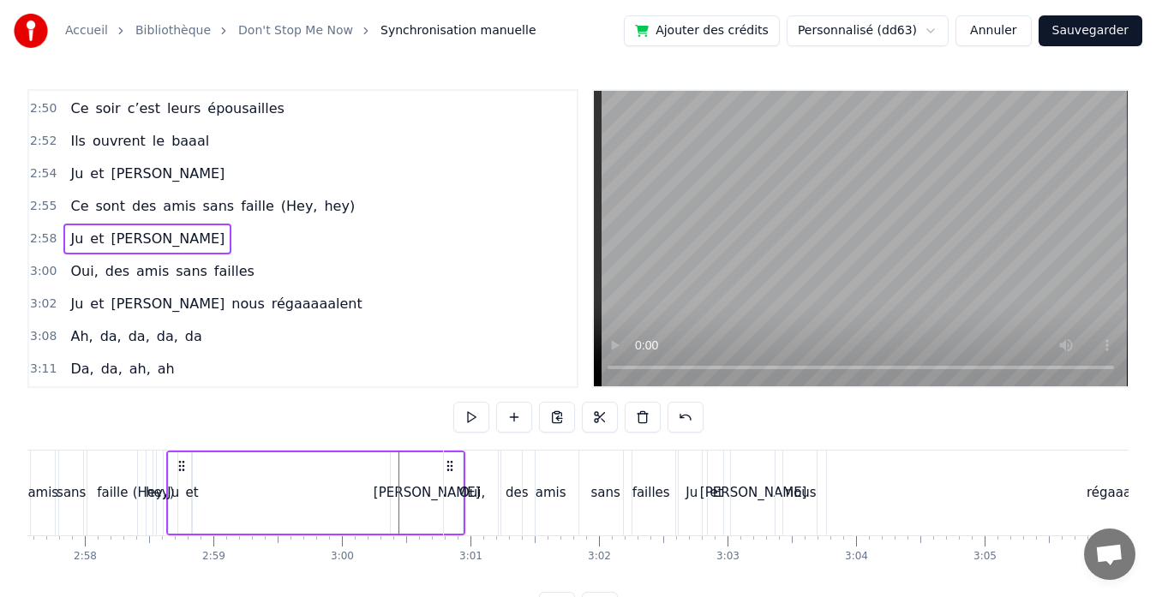
click at [192, 494] on div "et" at bounding box center [192, 493] width 13 height 20
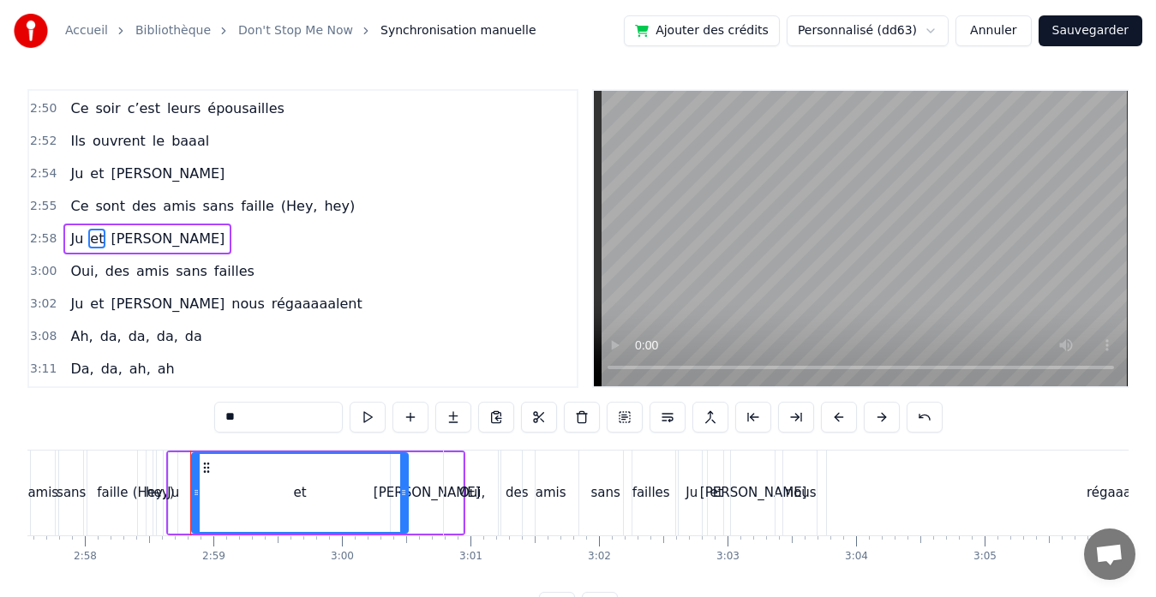
drag, startPoint x: 188, startPoint y: 493, endPoint x: 405, endPoint y: 496, distance: 217.6
click at [405, 496] on icon at bounding box center [403, 493] width 7 height 14
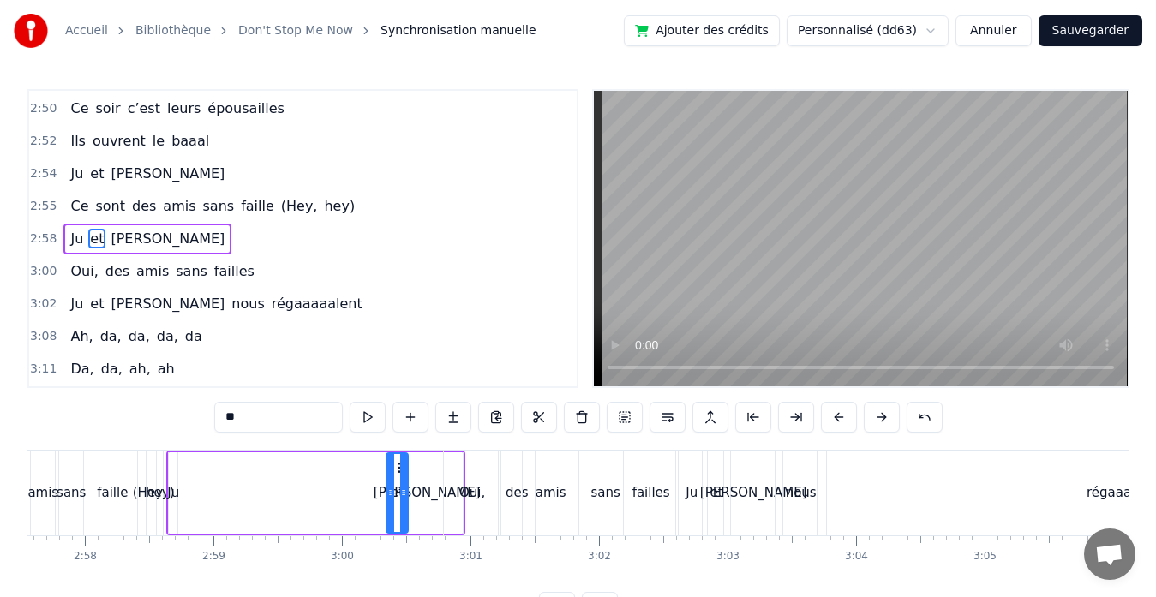
drag, startPoint x: 196, startPoint y: 493, endPoint x: 391, endPoint y: 491, distance: 195.3
click at [391, 491] on icon at bounding box center [390, 493] width 7 height 14
click at [410, 494] on icon at bounding box center [408, 493] width 7 height 14
click at [170, 492] on div "Ju" at bounding box center [173, 493] width 12 height 20
type input "**"
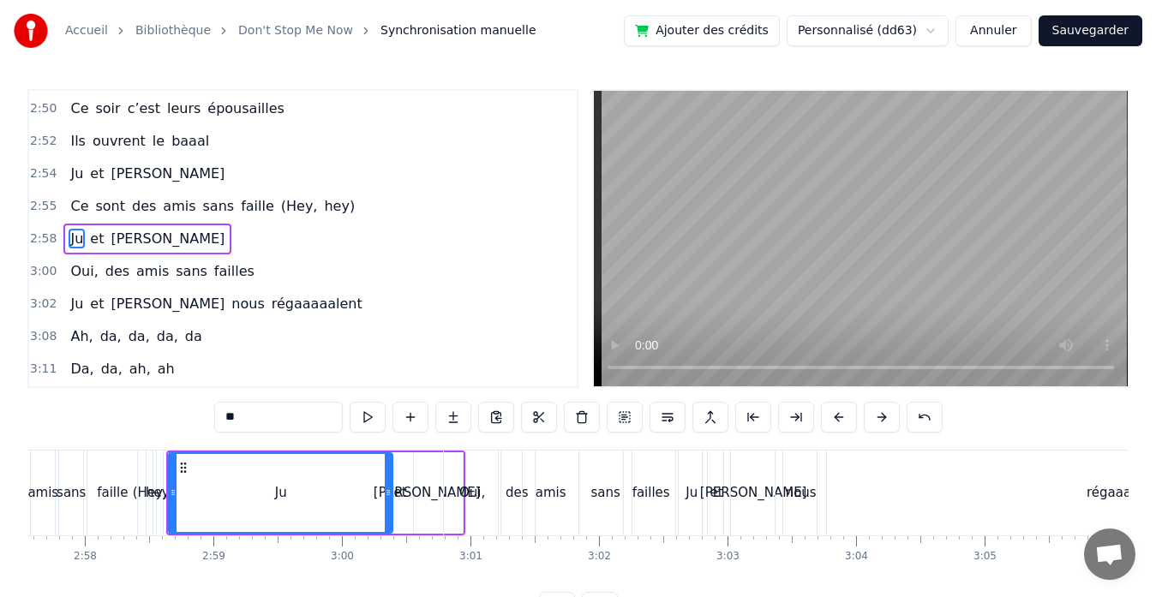
drag, startPoint x: 172, startPoint y: 492, endPoint x: 387, endPoint y: 495, distance: 215.0
click at [387, 495] on icon at bounding box center [388, 493] width 7 height 14
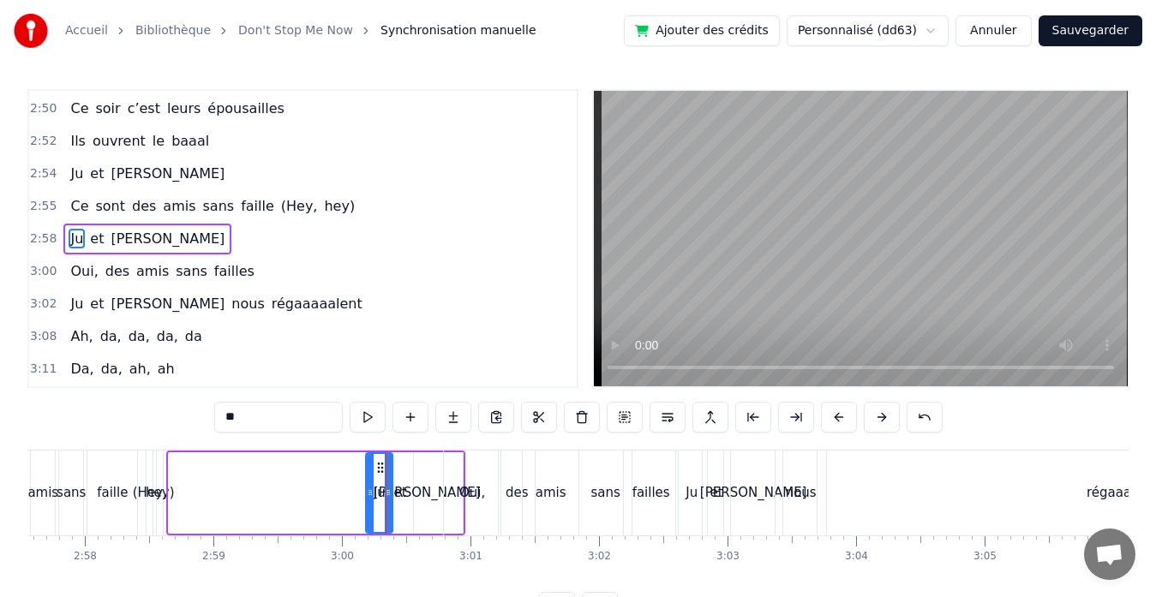
drag, startPoint x: 174, startPoint y: 492, endPoint x: 371, endPoint y: 495, distance: 197.0
click at [371, 495] on icon at bounding box center [370, 493] width 7 height 14
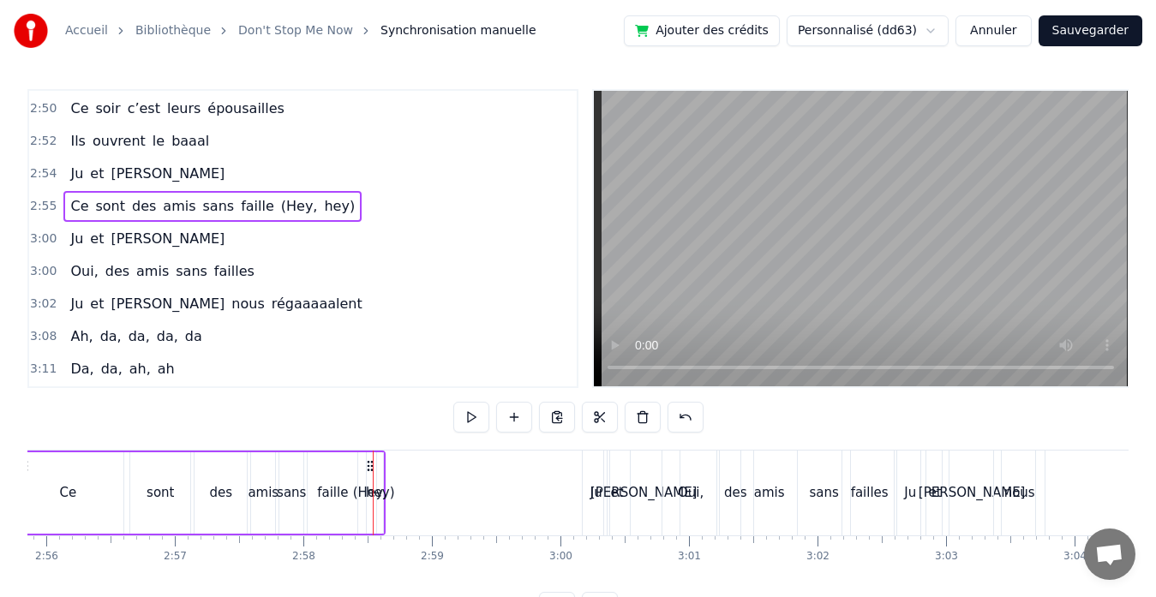
scroll to position [0, 22596]
click at [227, 488] on div "des" at bounding box center [219, 493] width 23 height 20
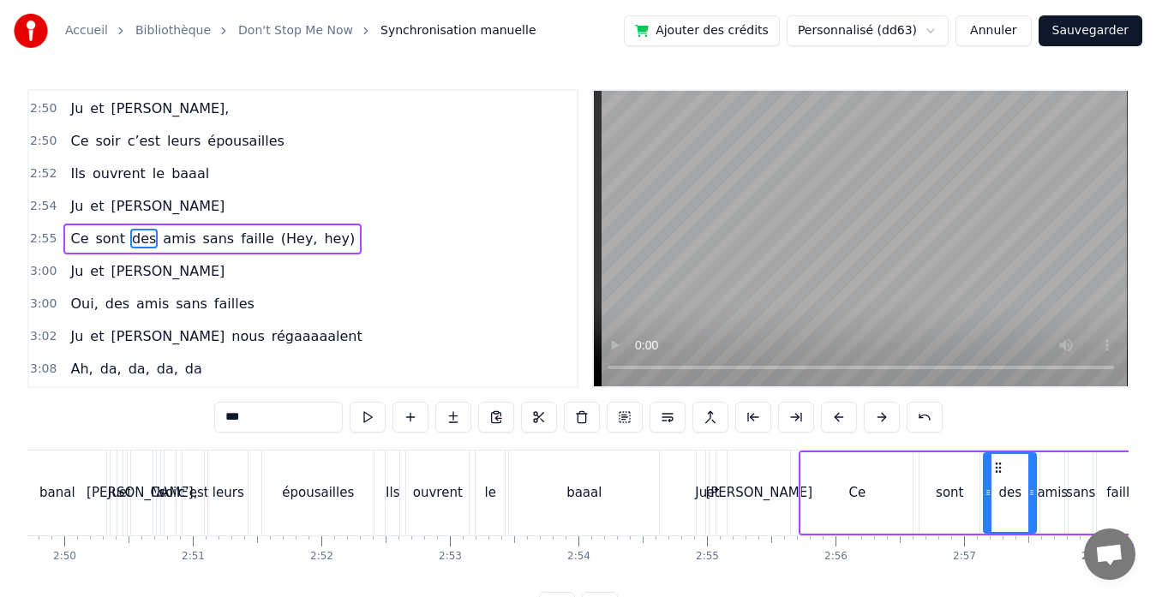
scroll to position [0, 21805]
click at [296, 493] on div "épousailles" at bounding box center [319, 493] width 72 height 20
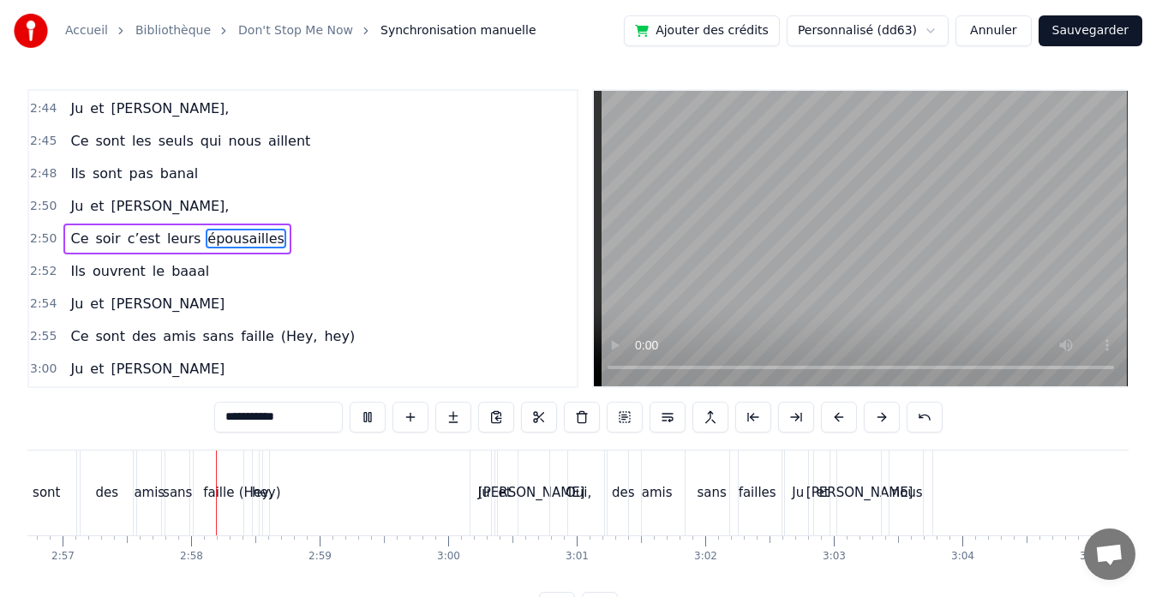
scroll to position [0, 22734]
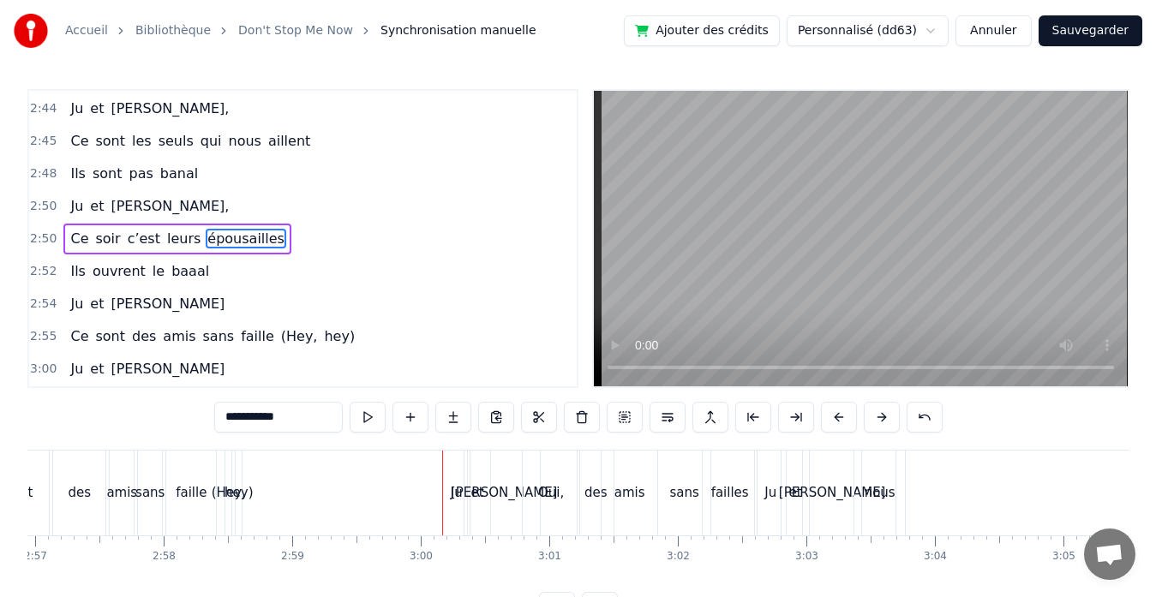
click at [279, 342] on span "(Hey," at bounding box center [299, 336] width 40 height 20
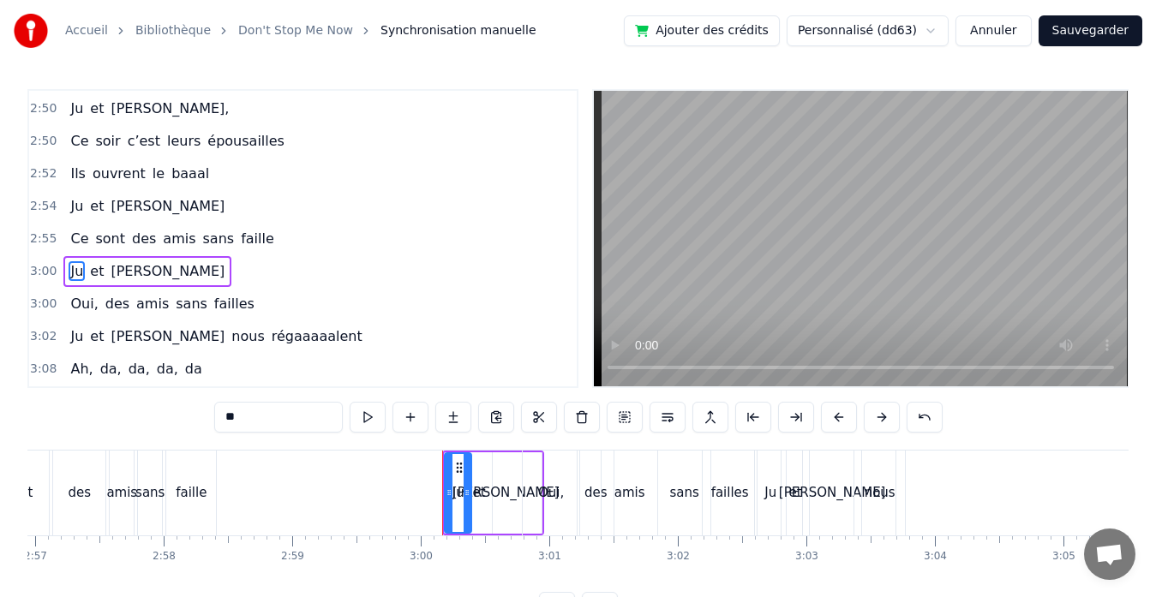
scroll to position [2297, 0]
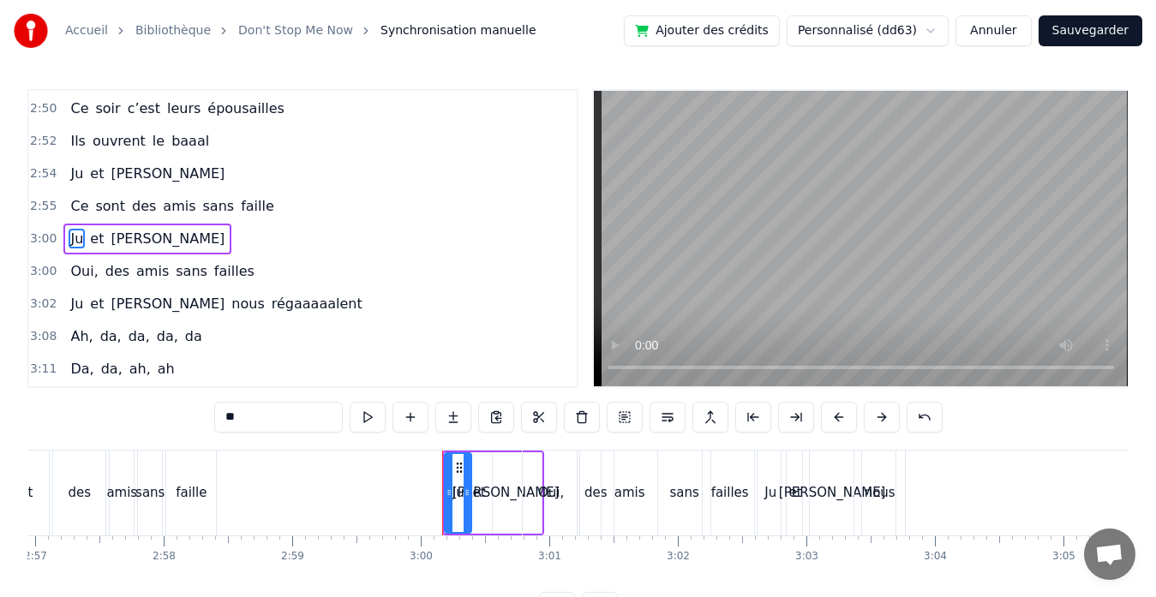
click at [195, 505] on div "faille" at bounding box center [191, 493] width 50 height 85
type input "******"
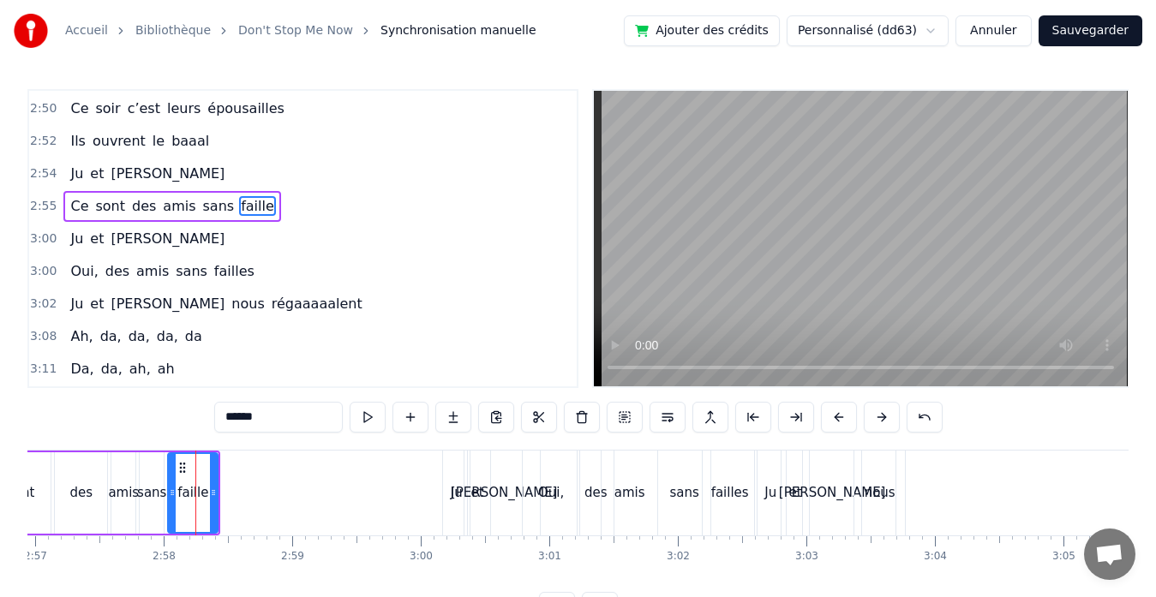
scroll to position [2265, 0]
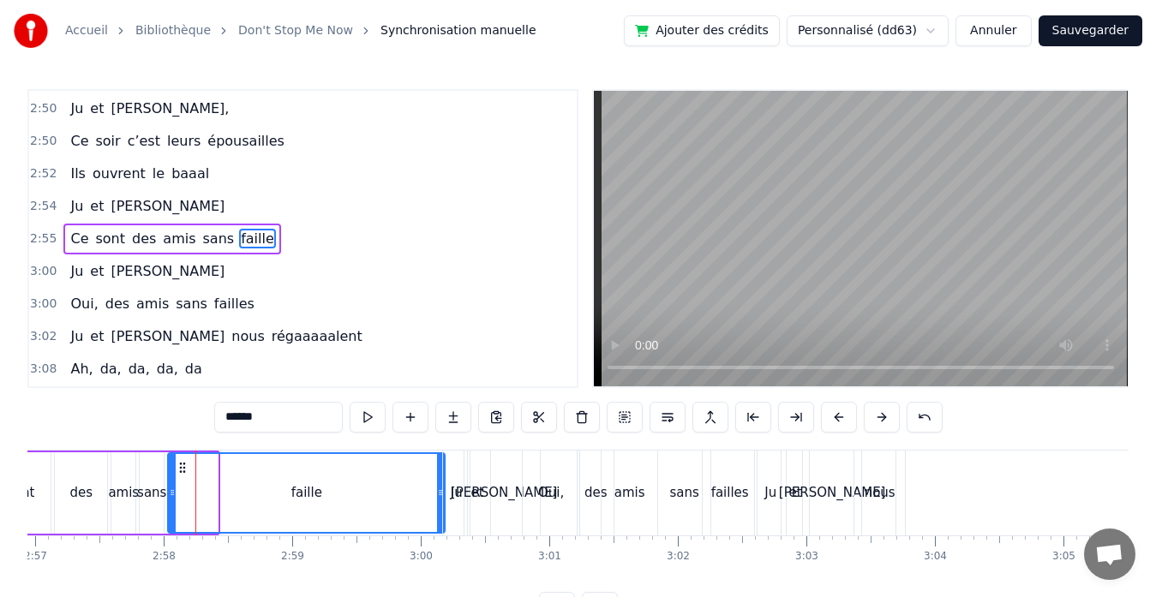
drag, startPoint x: 215, startPoint y: 492, endPoint x: 442, endPoint y: 490, distance: 227.0
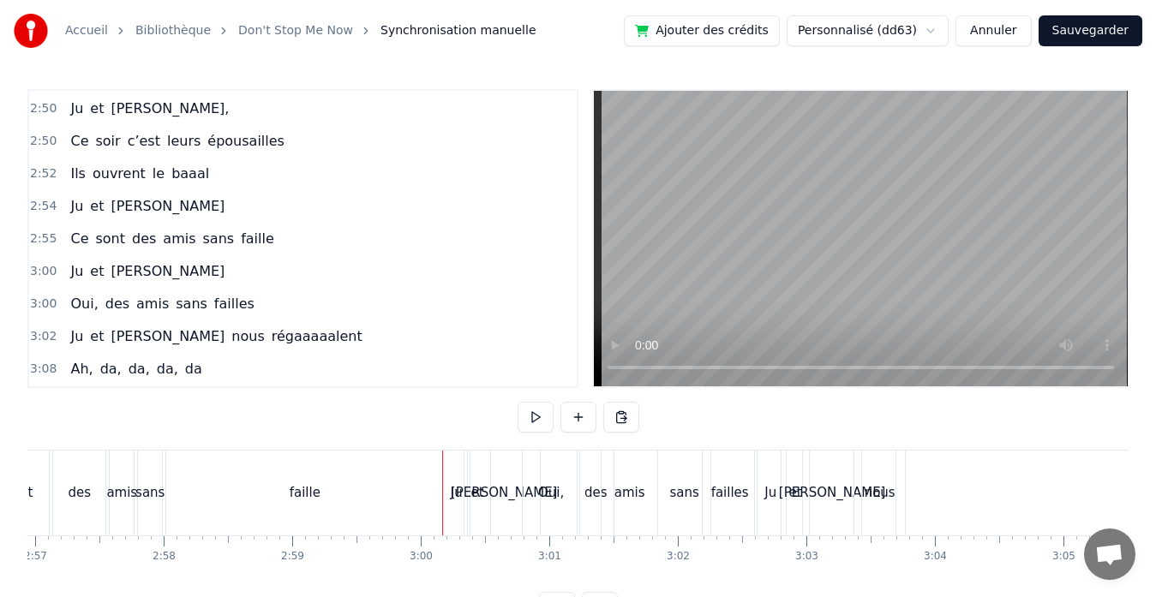
click at [179, 493] on div "faille" at bounding box center [304, 493] width 277 height 85
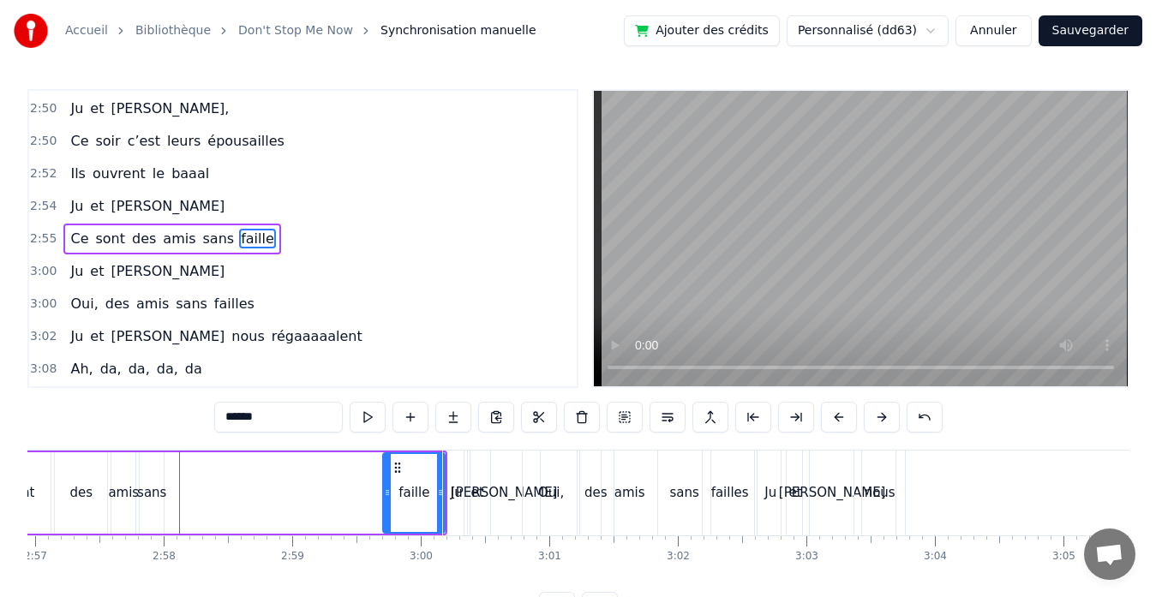
drag, startPoint x: 172, startPoint y: 493, endPoint x: 387, endPoint y: 484, distance: 215.2
click at [387, 484] on div at bounding box center [387, 493] width 7 height 78
click at [163, 487] on div "sans" at bounding box center [151, 493] width 29 height 20
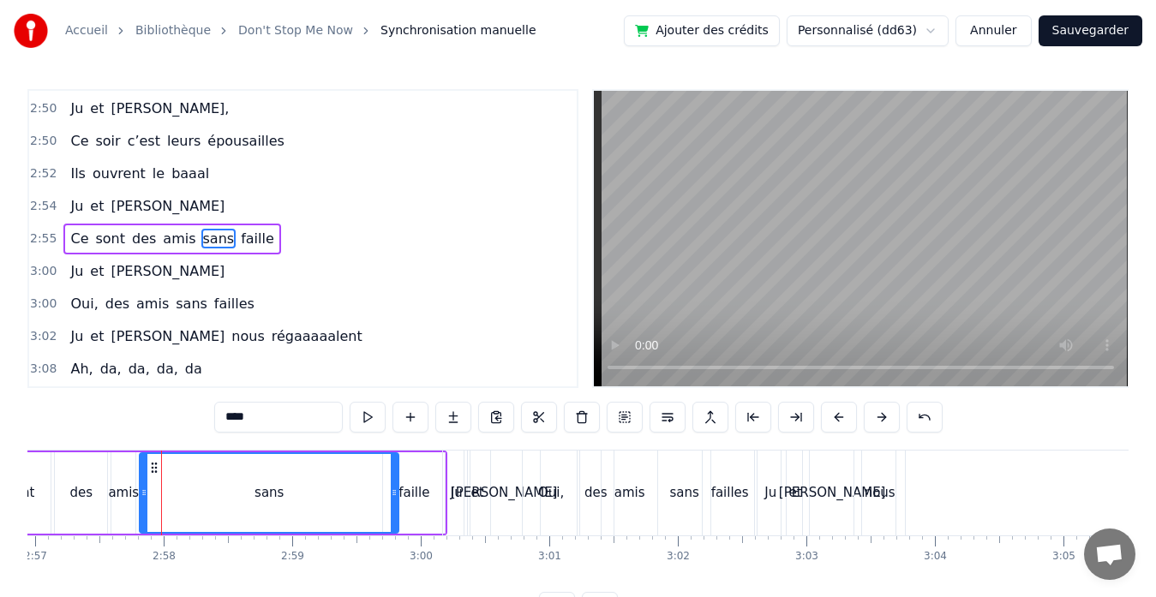
drag, startPoint x: 163, startPoint y: 493, endPoint x: 397, endPoint y: 493, distance: 234.7
click at [397, 493] on icon at bounding box center [394, 493] width 7 height 14
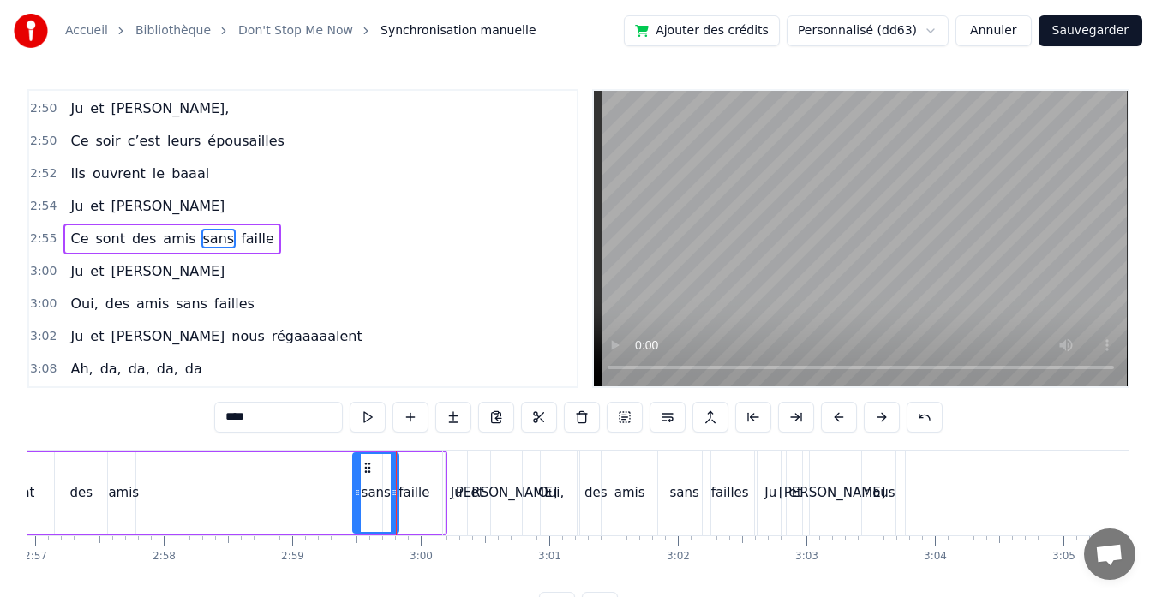
drag, startPoint x: 142, startPoint y: 495, endPoint x: 355, endPoint y: 483, distance: 213.6
click at [355, 483] on div at bounding box center [357, 493] width 7 height 78
click at [371, 420] on button at bounding box center [367, 417] width 36 height 31
click at [409, 477] on div "faille" at bounding box center [414, 492] width 62 height 81
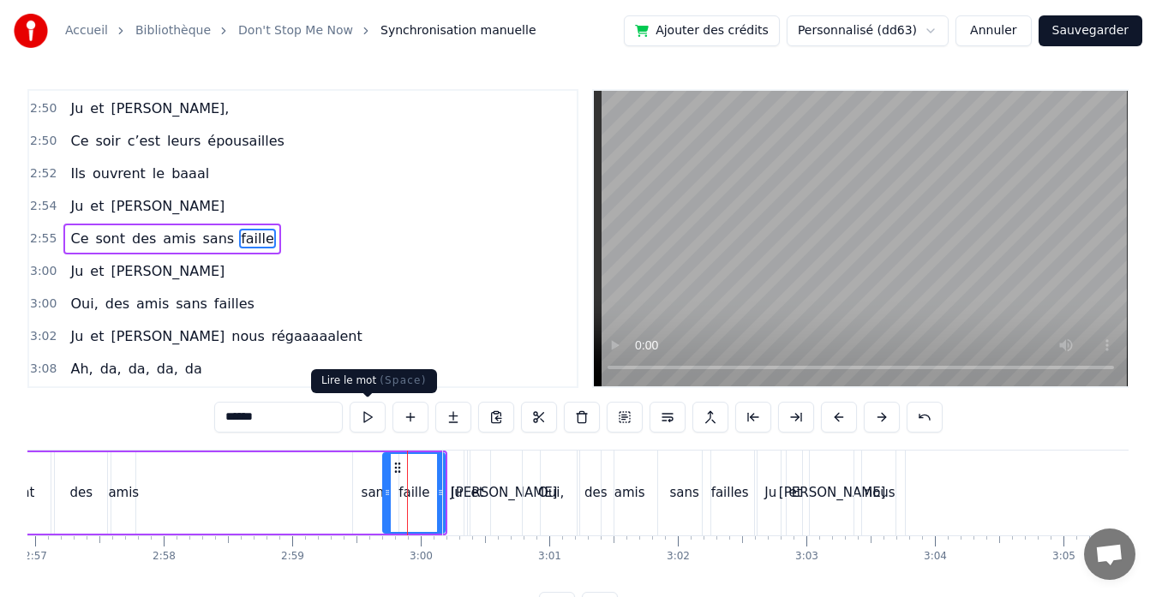
click at [364, 419] on button at bounding box center [367, 417] width 36 height 31
click at [367, 494] on div "sans" at bounding box center [375, 493] width 29 height 20
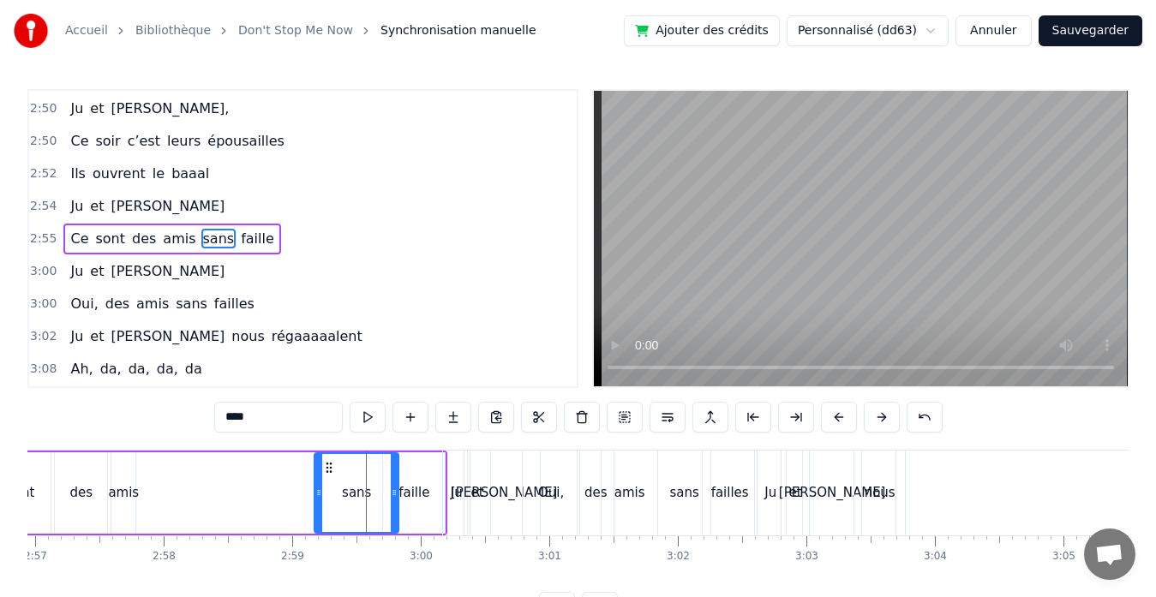
drag, startPoint x: 359, startPoint y: 493, endPoint x: 326, endPoint y: 490, distance: 32.7
click at [322, 490] on icon at bounding box center [318, 493] width 7 height 14
drag, startPoint x: 395, startPoint y: 494, endPoint x: 367, endPoint y: 491, distance: 28.5
click at [367, 491] on icon at bounding box center [365, 493] width 7 height 14
click at [415, 491] on div "faille" at bounding box center [413, 493] width 31 height 20
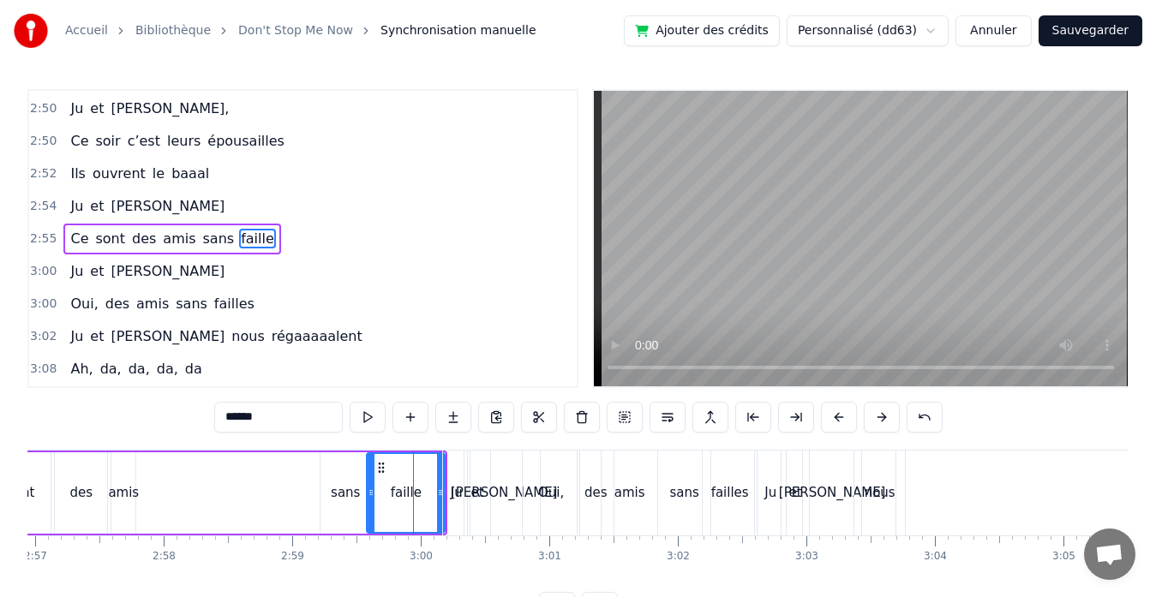
drag, startPoint x: 389, startPoint y: 491, endPoint x: 373, endPoint y: 491, distance: 16.3
click at [373, 491] on icon at bounding box center [370, 493] width 7 height 14
click at [371, 416] on button at bounding box center [367, 417] width 36 height 31
click at [336, 490] on div "sans" at bounding box center [345, 493] width 29 height 20
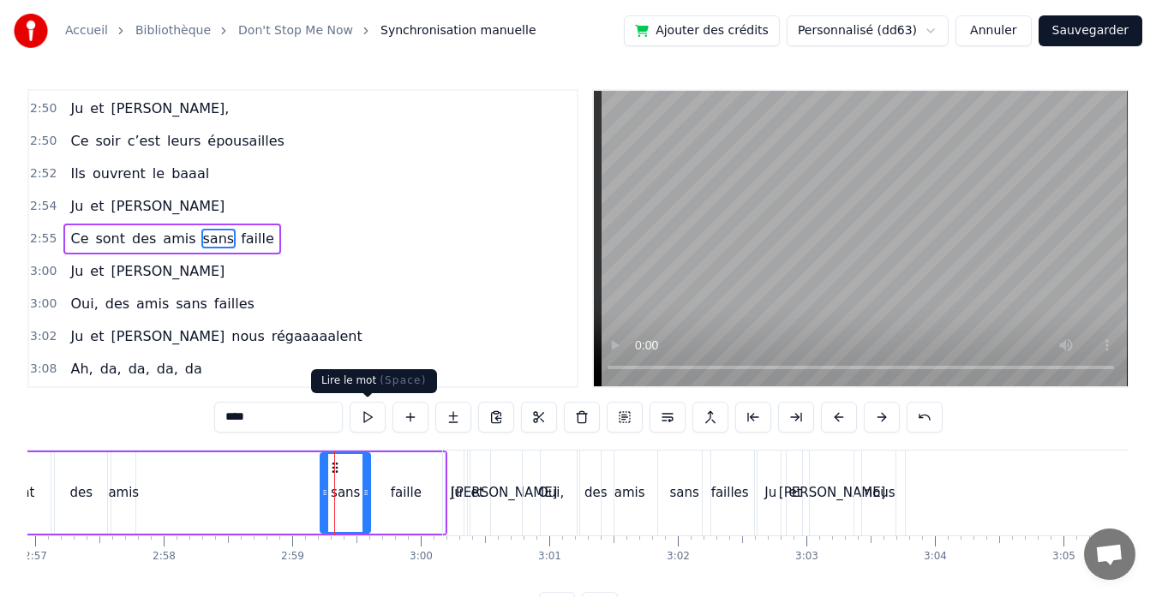
click at [365, 415] on button at bounding box center [367, 417] width 36 height 31
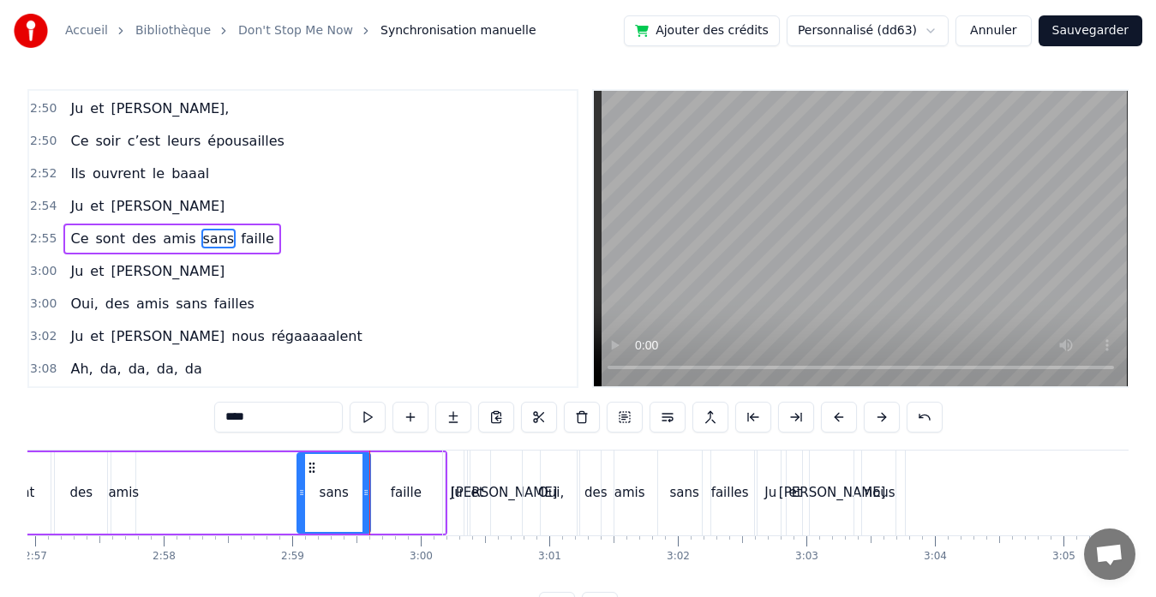
drag, startPoint x: 326, startPoint y: 494, endPoint x: 299, endPoint y: 493, distance: 27.5
click at [299, 493] on icon at bounding box center [301, 493] width 7 height 14
drag, startPoint x: 365, startPoint y: 491, endPoint x: 341, endPoint y: 491, distance: 24.0
click at [342, 491] on circle at bounding box center [342, 490] width 1 height 1
click at [379, 491] on div "faille" at bounding box center [406, 492] width 78 height 81
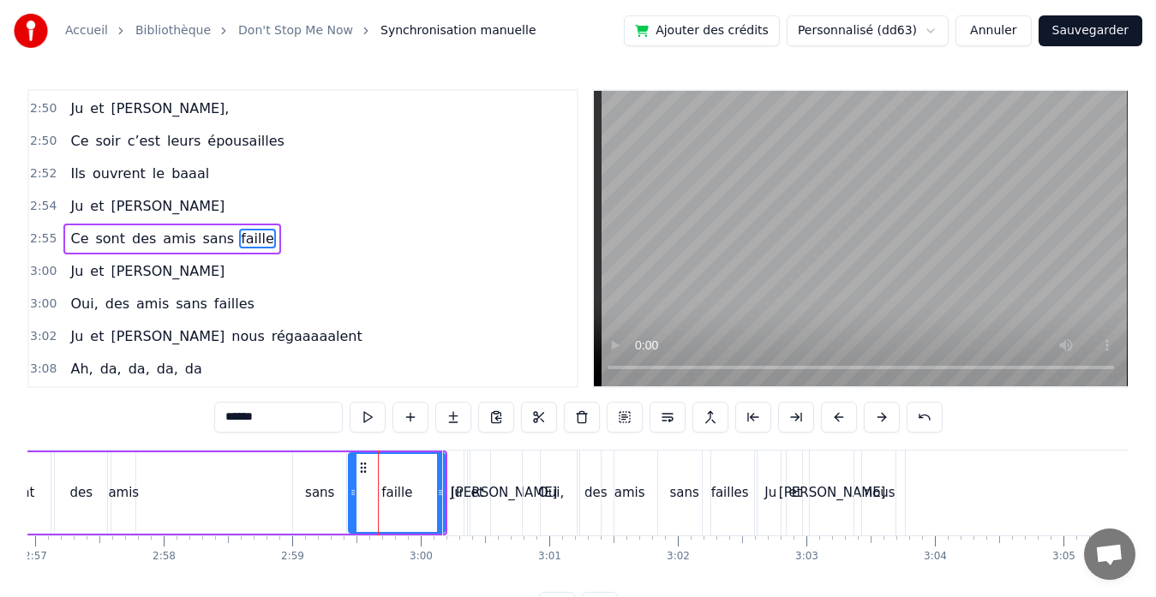
drag, startPoint x: 367, startPoint y: 490, endPoint x: 347, endPoint y: 491, distance: 20.6
click at [349, 491] on icon at bounding box center [352, 493] width 7 height 14
click at [371, 421] on button at bounding box center [367, 417] width 36 height 31
click at [320, 508] on div "sans" at bounding box center [319, 492] width 53 height 81
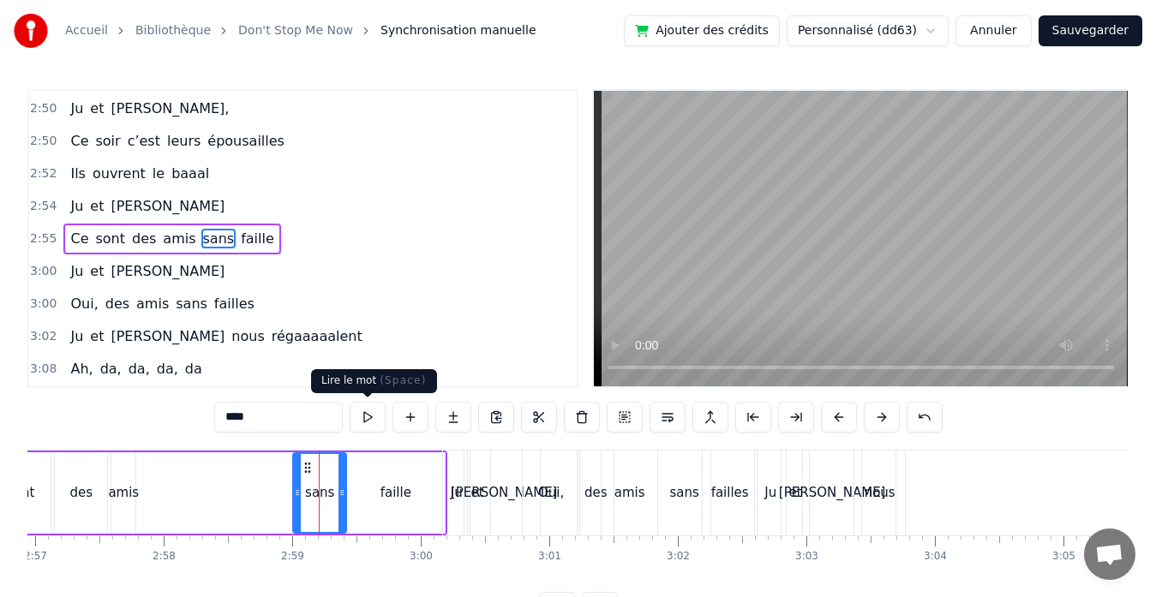
click at [364, 424] on button at bounding box center [367, 417] width 36 height 31
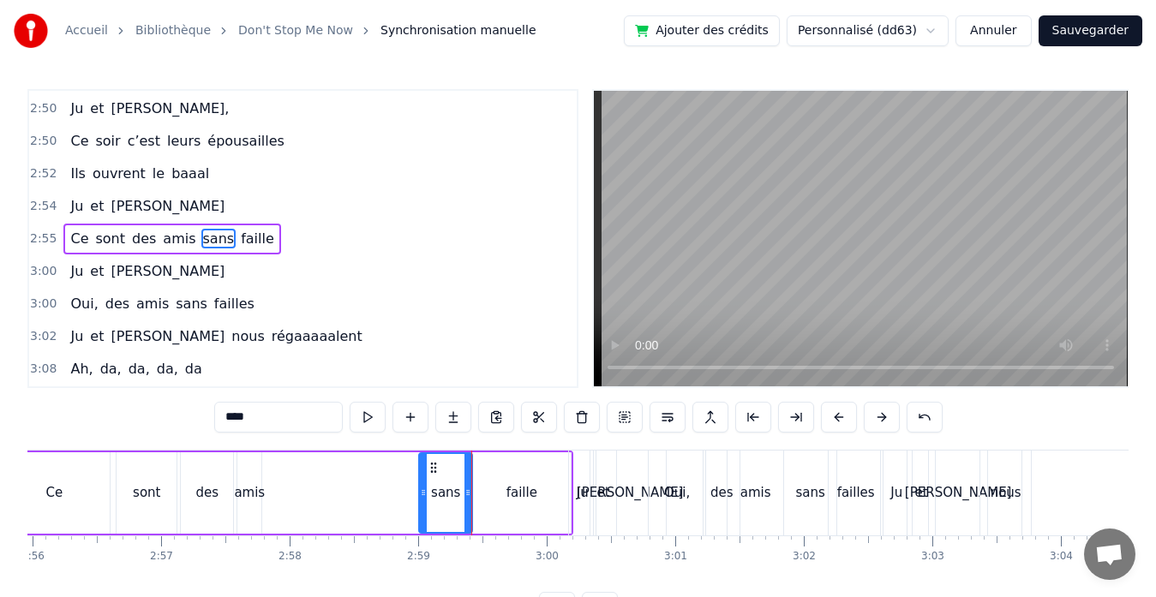
scroll to position [0, 22602]
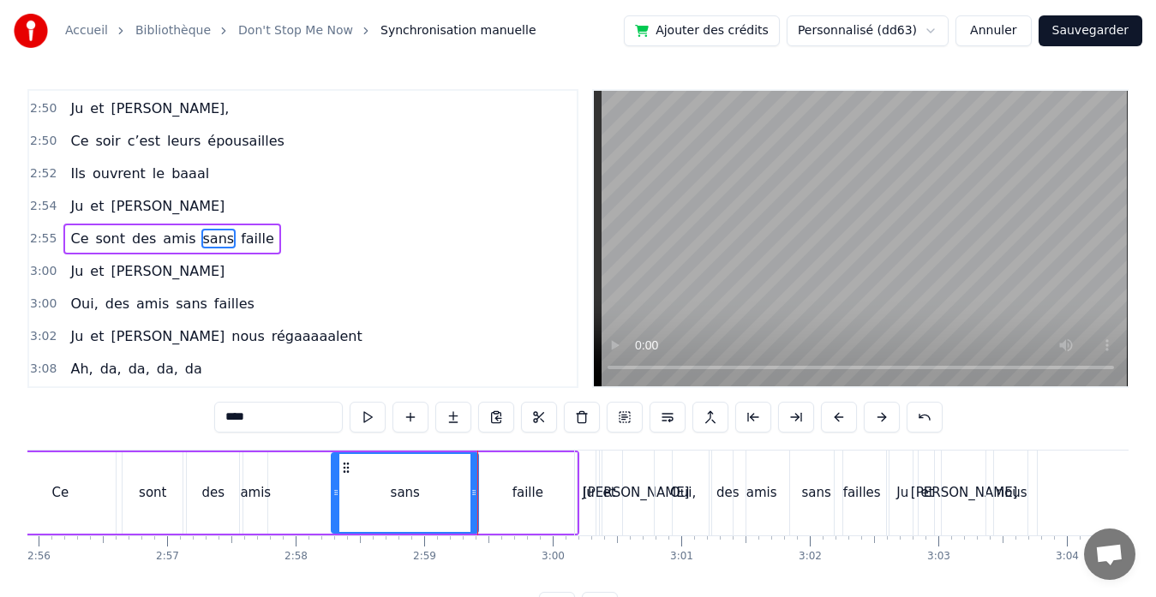
drag, startPoint x: 427, startPoint y: 491, endPoint x: 338, endPoint y: 485, distance: 89.3
click at [338, 485] on div at bounding box center [335, 493] width 7 height 78
click at [365, 423] on button at bounding box center [367, 417] width 36 height 31
drag, startPoint x: 339, startPoint y: 497, endPoint x: 407, endPoint y: 492, distance: 67.9
click at [407, 492] on icon at bounding box center [407, 493] width 7 height 14
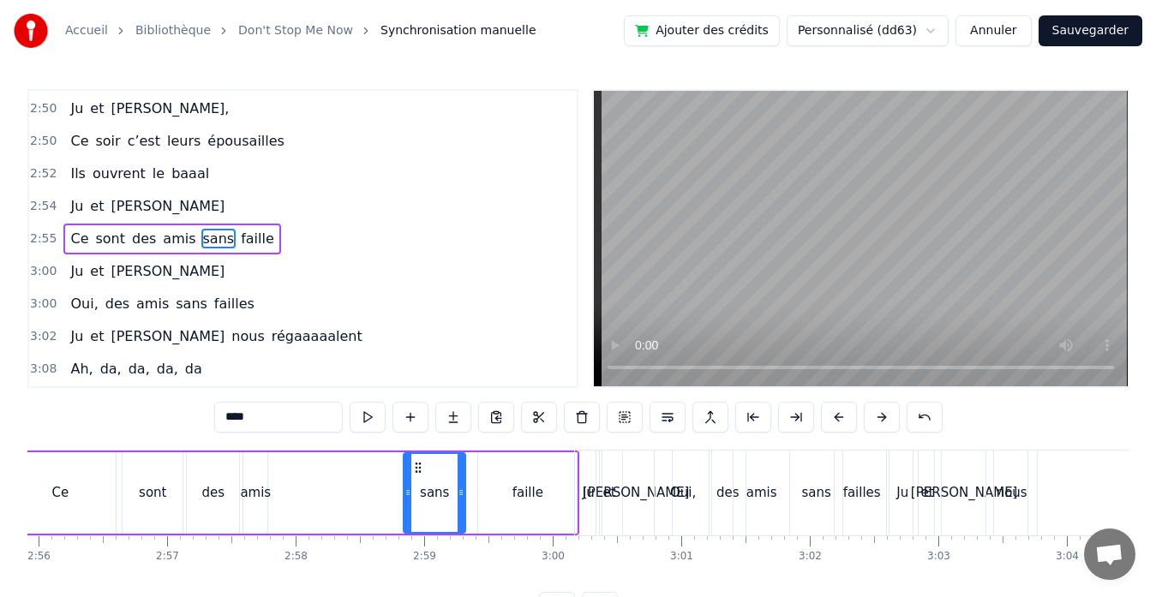
drag, startPoint x: 474, startPoint y: 491, endPoint x: 460, endPoint y: 491, distance: 13.7
click at [460, 491] on icon at bounding box center [460, 493] width 7 height 14
click at [494, 489] on div "faille" at bounding box center [527, 492] width 99 height 81
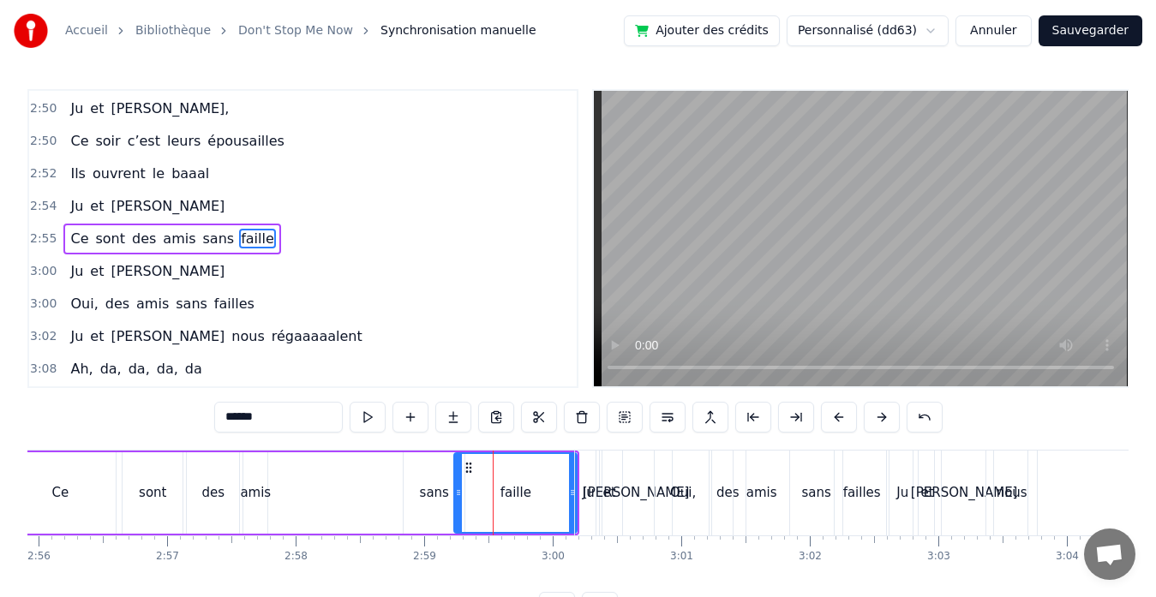
drag, startPoint x: 483, startPoint y: 489, endPoint x: 459, endPoint y: 489, distance: 24.0
click at [459, 489] on icon at bounding box center [458, 493] width 7 height 14
click at [254, 494] on div "amis" at bounding box center [255, 493] width 31 height 20
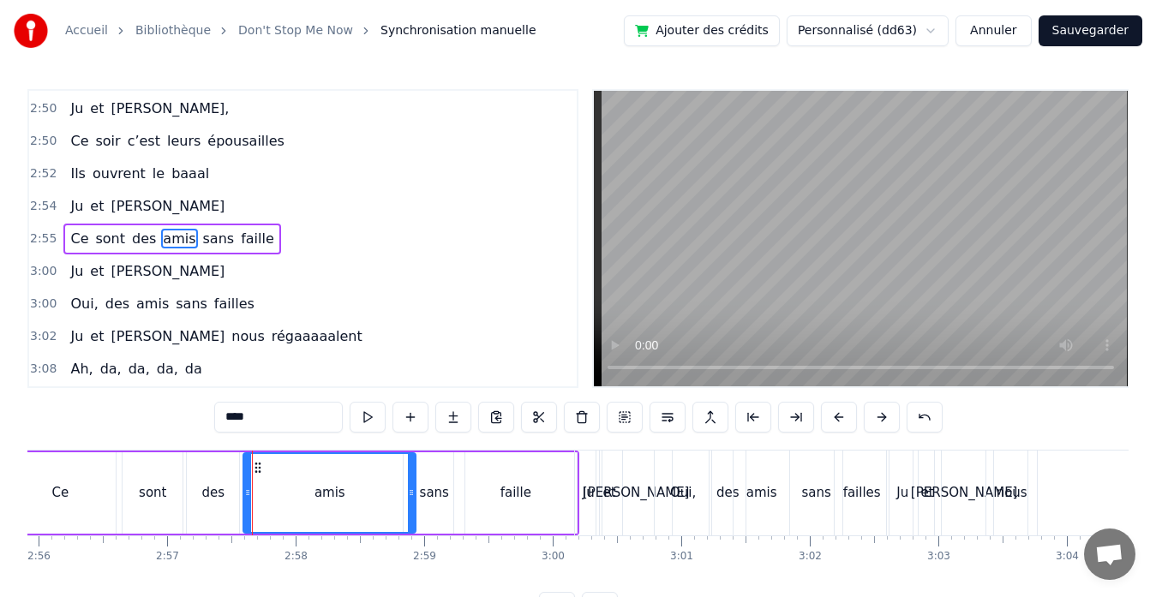
drag, startPoint x: 264, startPoint y: 494, endPoint x: 410, endPoint y: 485, distance: 146.8
click at [410, 485] on div at bounding box center [411, 493] width 7 height 78
click at [242, 491] on div "amis" at bounding box center [328, 492] width 172 height 81
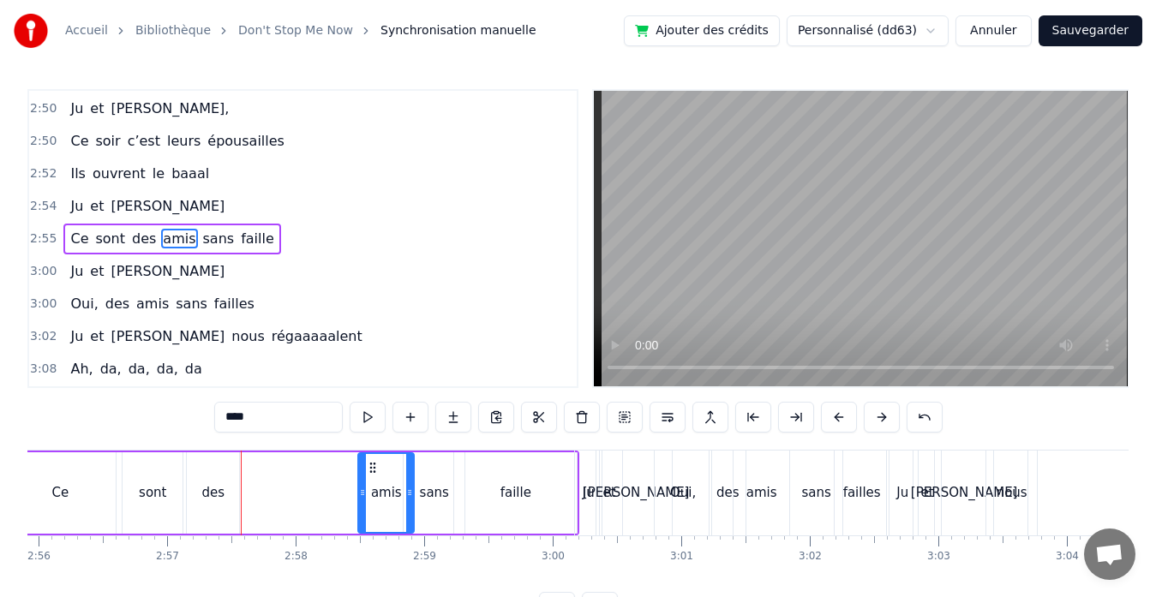
drag, startPoint x: 247, startPoint y: 492, endPoint x: 361, endPoint y: 496, distance: 114.9
click at [361, 496] on icon at bounding box center [362, 493] width 7 height 14
click at [212, 497] on div "des" at bounding box center [212, 493] width 23 height 20
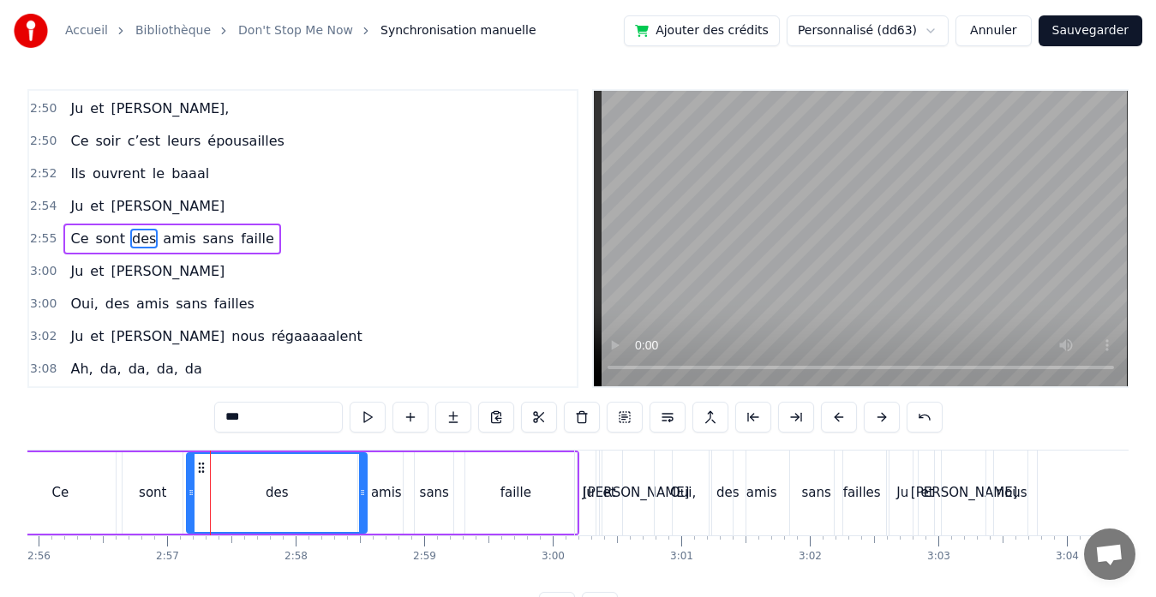
drag, startPoint x: 236, startPoint y: 490, endPoint x: 363, endPoint y: 490, distance: 127.6
click at [363, 490] on icon at bounding box center [362, 493] width 7 height 14
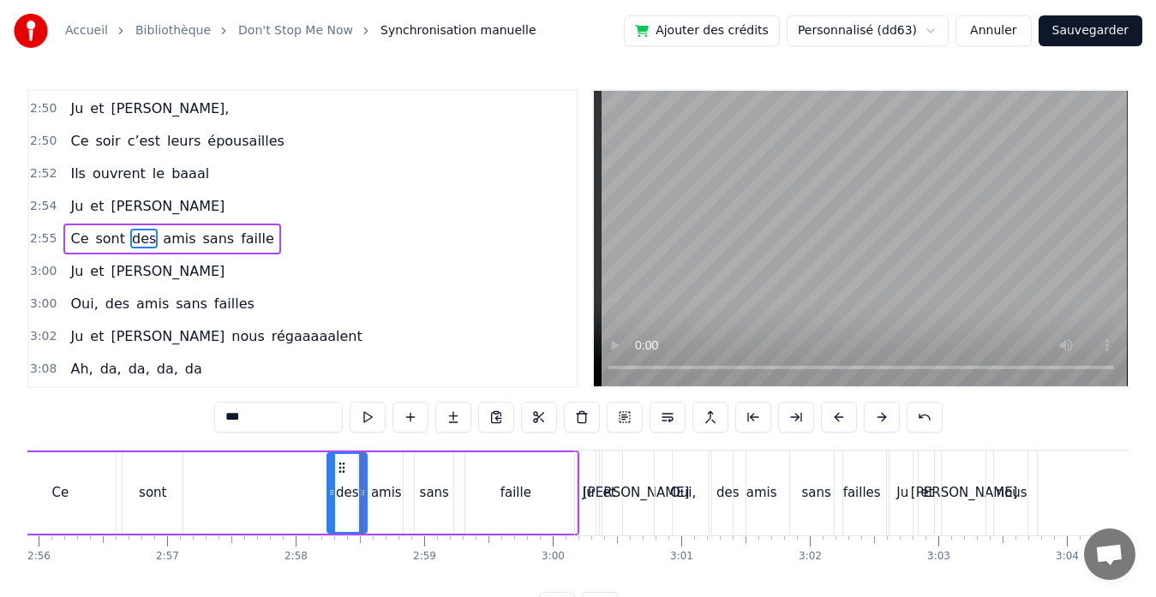
drag, startPoint x: 189, startPoint y: 488, endPoint x: 330, endPoint y: 489, distance: 140.5
click at [330, 489] on icon at bounding box center [331, 493] width 7 height 14
click at [162, 491] on div "sont" at bounding box center [152, 493] width 27 height 20
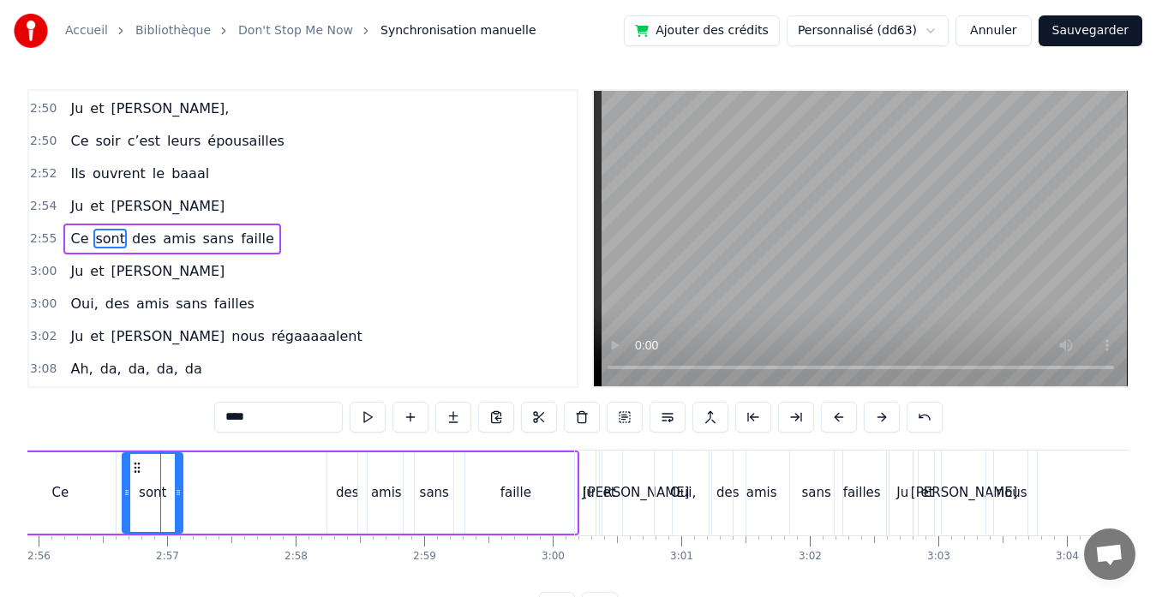
click at [182, 491] on div "sont" at bounding box center [153, 492] width 62 height 81
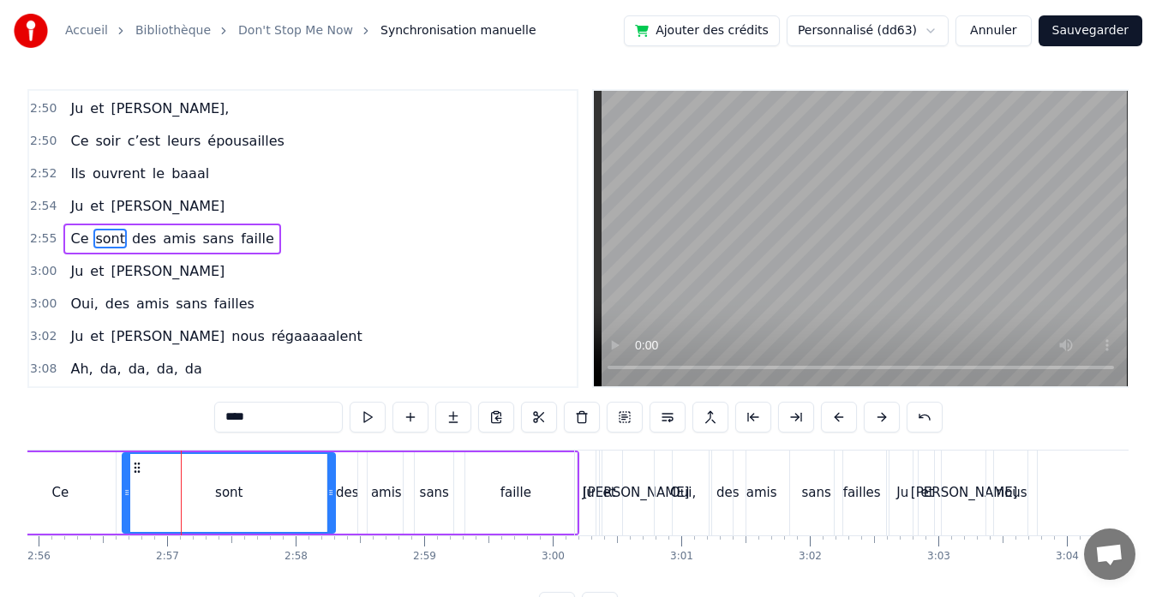
drag, startPoint x: 180, startPoint y: 490, endPoint x: 332, endPoint y: 490, distance: 152.5
click at [332, 490] on icon at bounding box center [330, 493] width 7 height 14
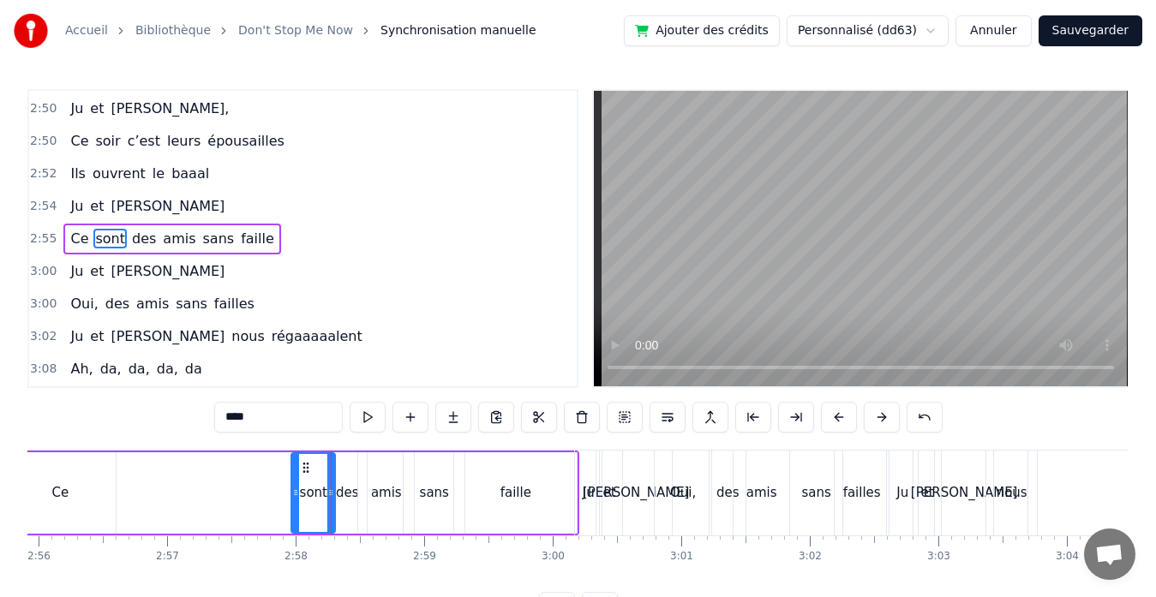
drag, startPoint x: 128, startPoint y: 494, endPoint x: 297, endPoint y: 499, distance: 169.7
click at [297, 499] on icon at bounding box center [295, 493] width 7 height 14
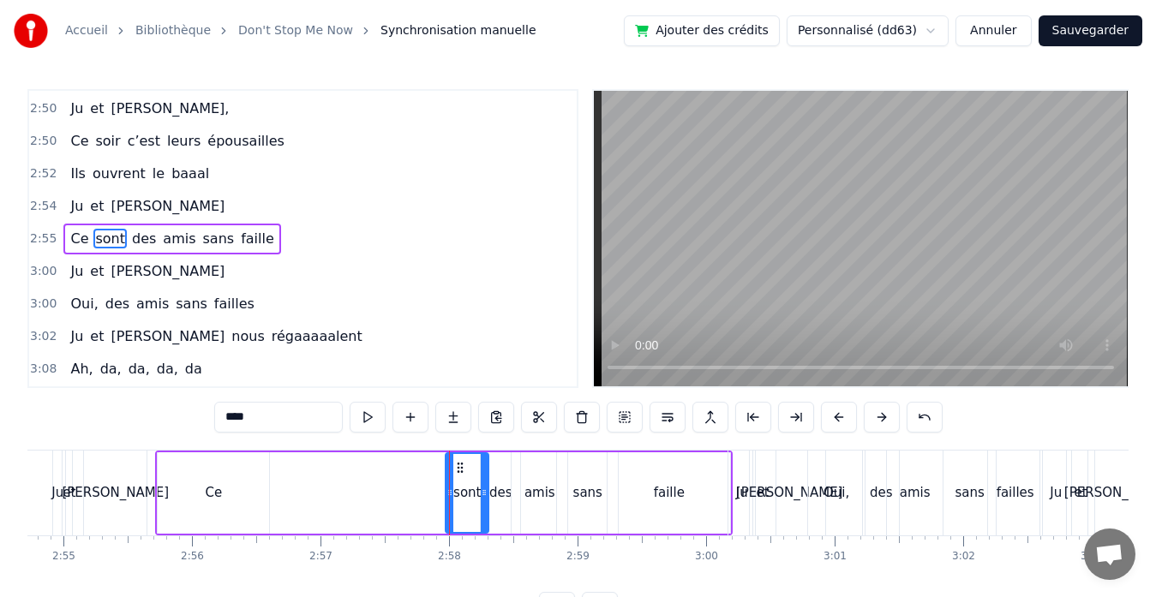
scroll to position [0, 22445]
click at [201, 495] on div "Ce" at bounding box center [217, 492] width 111 height 81
type input "**"
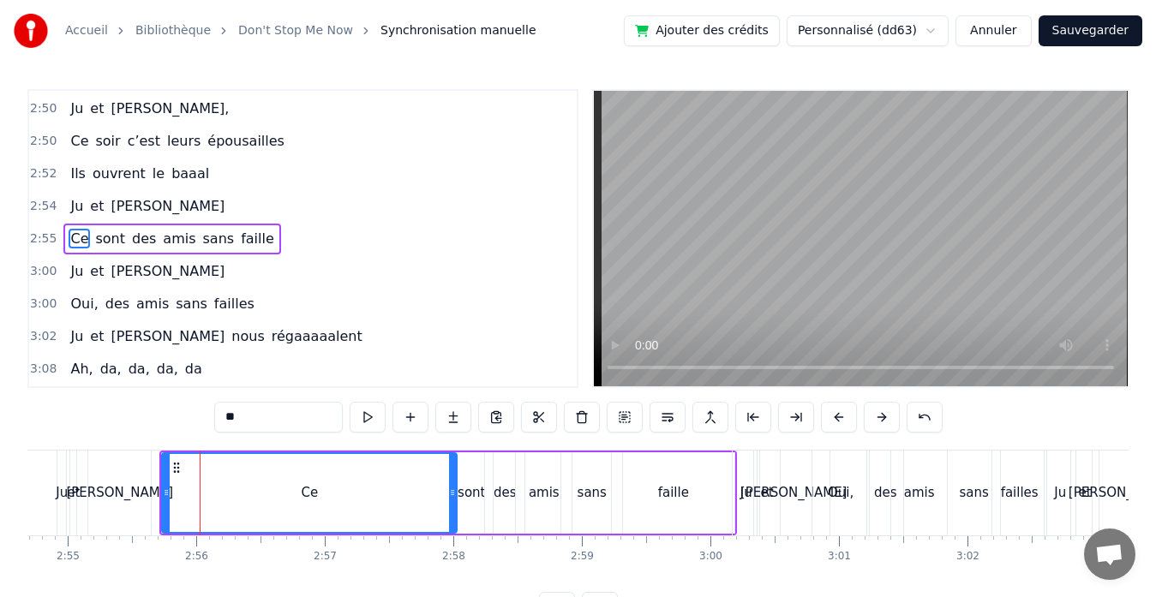
drag, startPoint x: 271, startPoint y: 492, endPoint x: 454, endPoint y: 488, distance: 183.3
click at [454, 488] on icon at bounding box center [452, 493] width 7 height 14
click at [160, 495] on div "Ce sont des amis sans faille" at bounding box center [447, 493] width 577 height 85
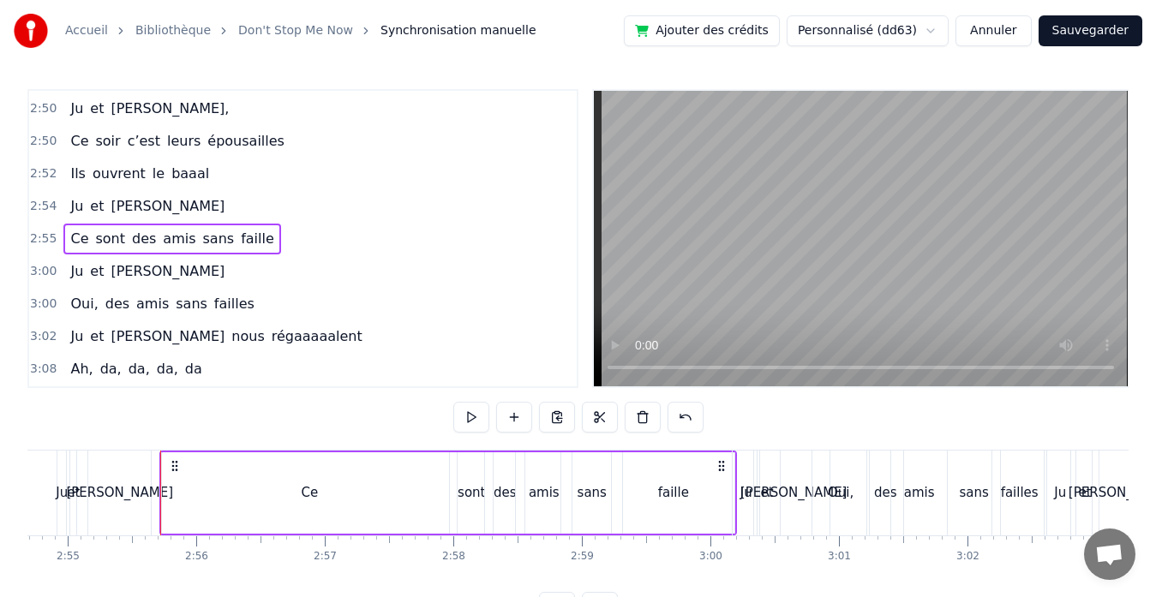
click at [166, 492] on div "Ce" at bounding box center [309, 492] width 295 height 81
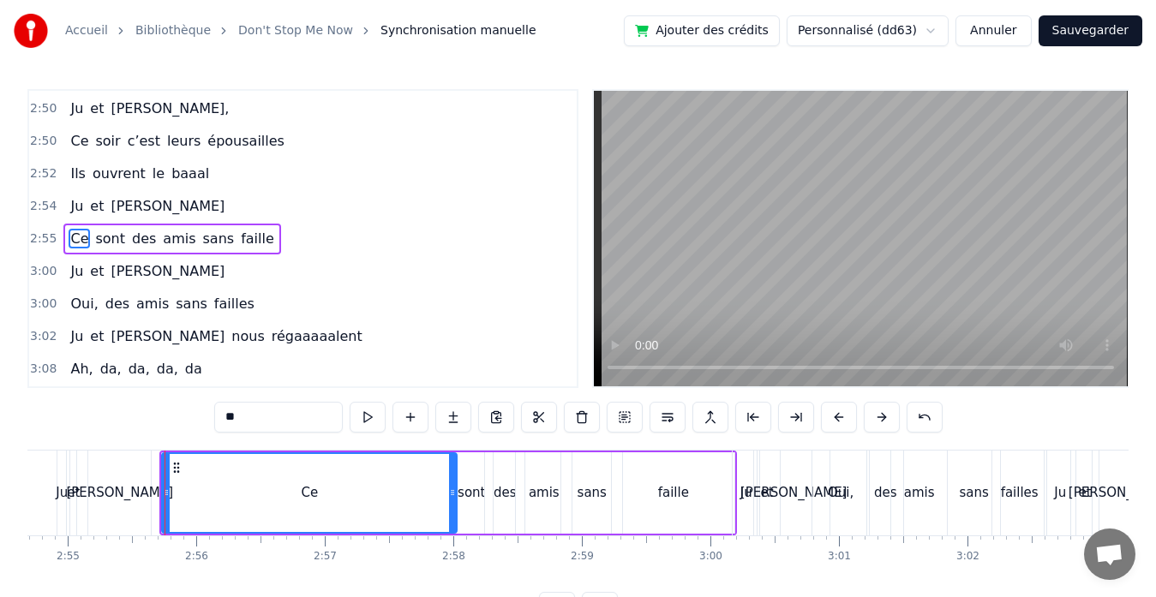
drag, startPoint x: 161, startPoint y: 492, endPoint x: 352, endPoint y: 481, distance: 191.3
click at [352, 481] on div "Ce" at bounding box center [309, 492] width 296 height 81
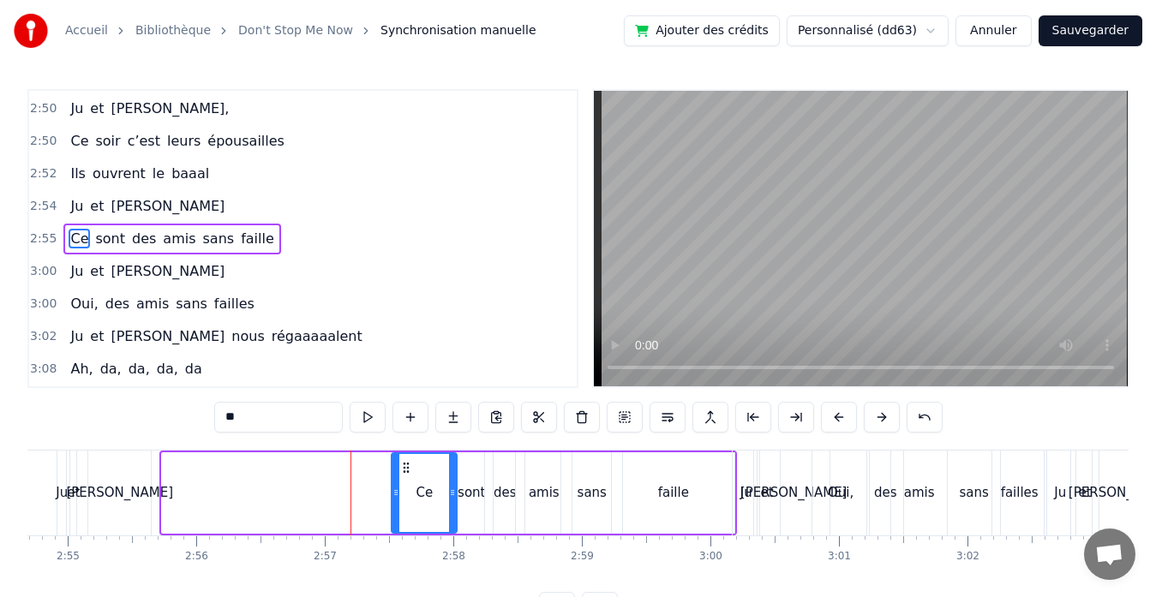
drag, startPoint x: 167, startPoint y: 491, endPoint x: 397, endPoint y: 499, distance: 230.5
click at [397, 499] on icon at bounding box center [395, 493] width 7 height 14
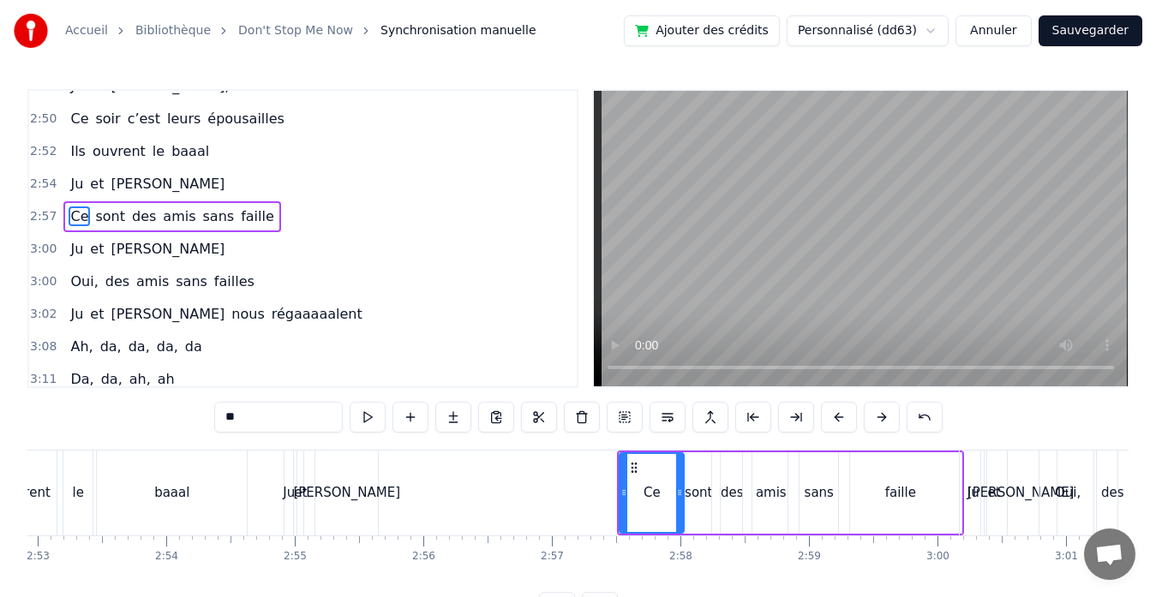
scroll to position [0, 22212]
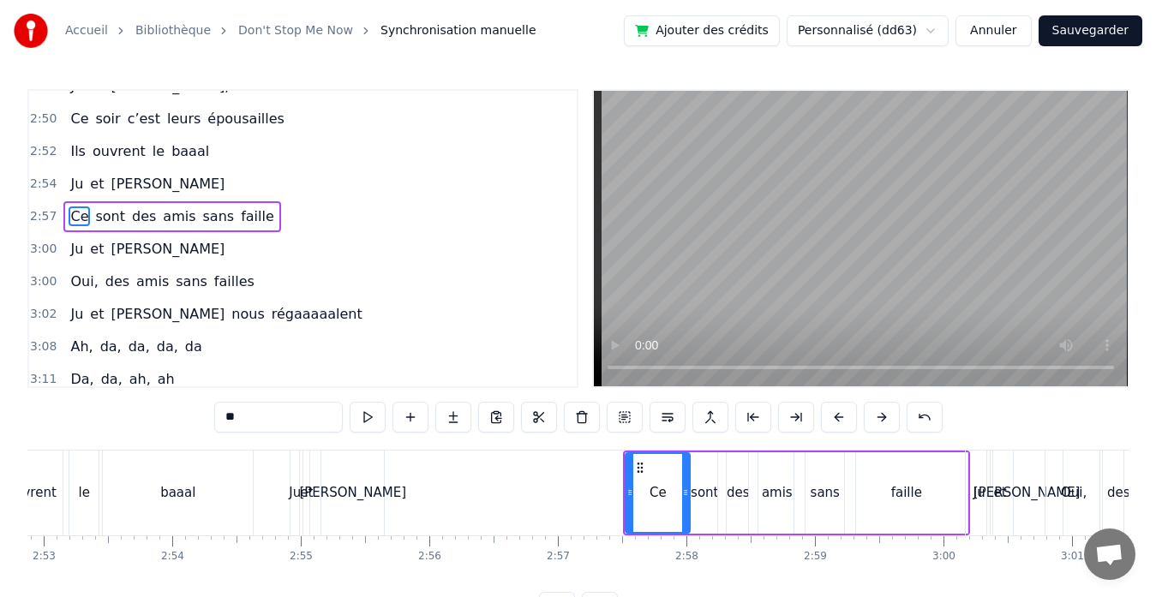
click at [361, 492] on div "[PERSON_NAME]" at bounding box center [352, 493] width 107 height 20
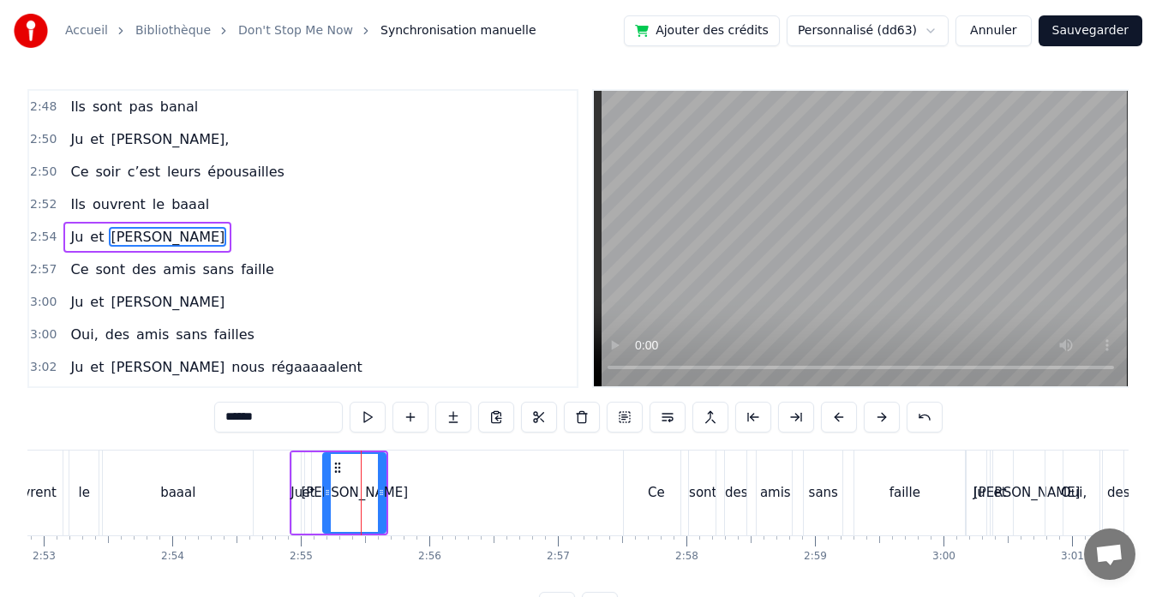
scroll to position [2232, 0]
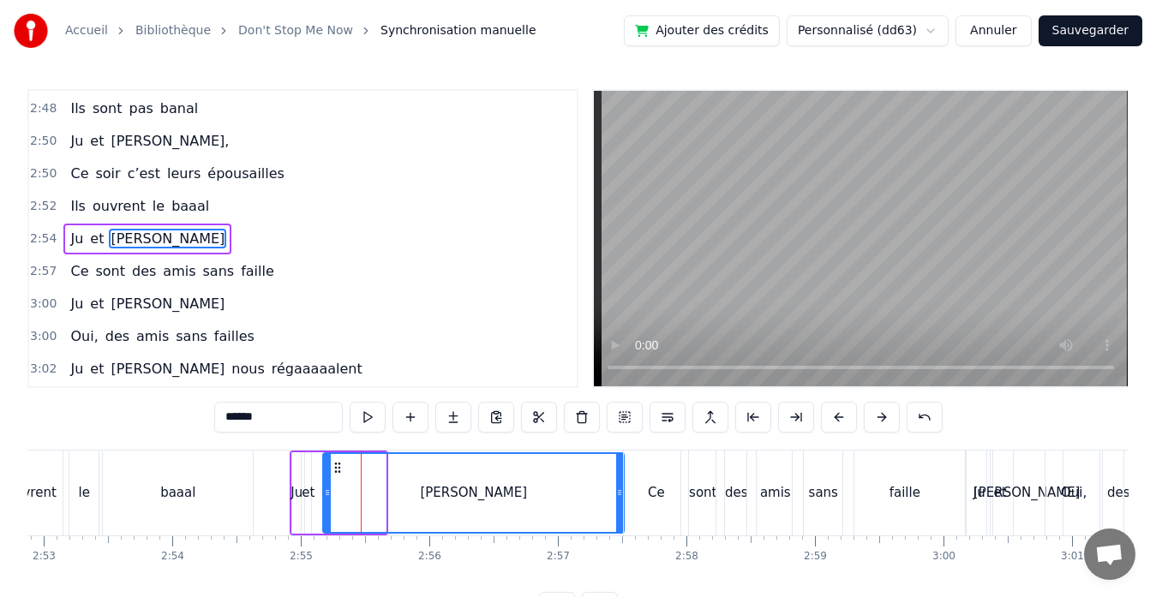
drag, startPoint x: 380, startPoint y: 490, endPoint x: 618, endPoint y: 491, distance: 238.1
click at [618, 491] on icon at bounding box center [619, 493] width 7 height 14
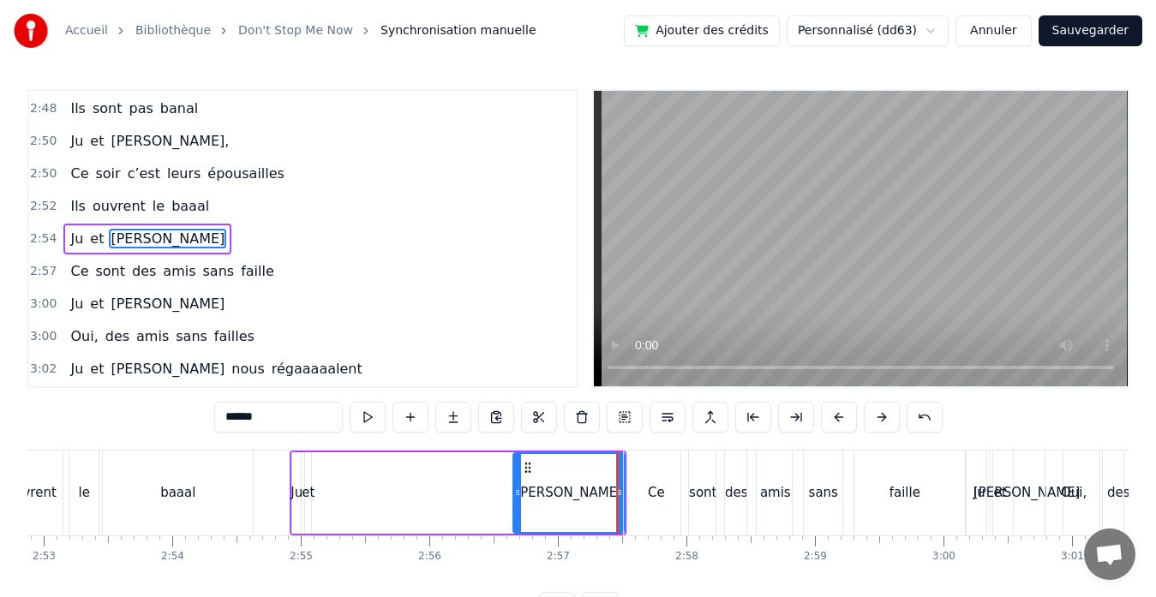
drag, startPoint x: 324, startPoint y: 496, endPoint x: 514, endPoint y: 493, distance: 190.2
click at [514, 493] on icon at bounding box center [517, 493] width 7 height 14
click at [371, 420] on button at bounding box center [367, 417] width 36 height 31
click at [620, 494] on circle at bounding box center [620, 494] width 1 height 1
click at [649, 494] on div "Ce" at bounding box center [656, 493] width 17 height 20
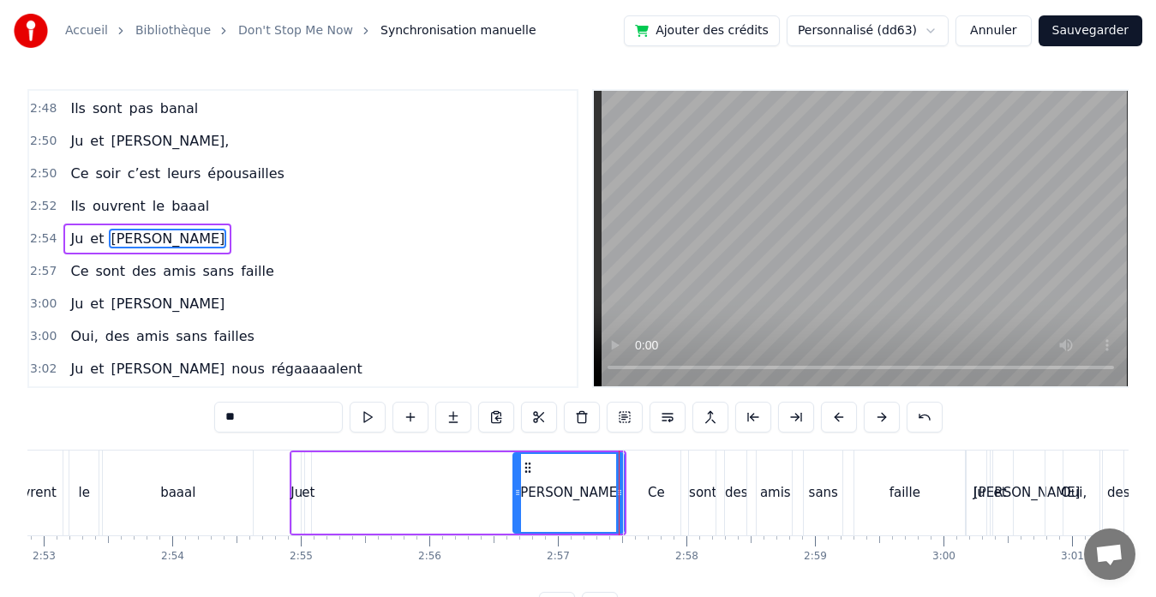
scroll to position [2265, 0]
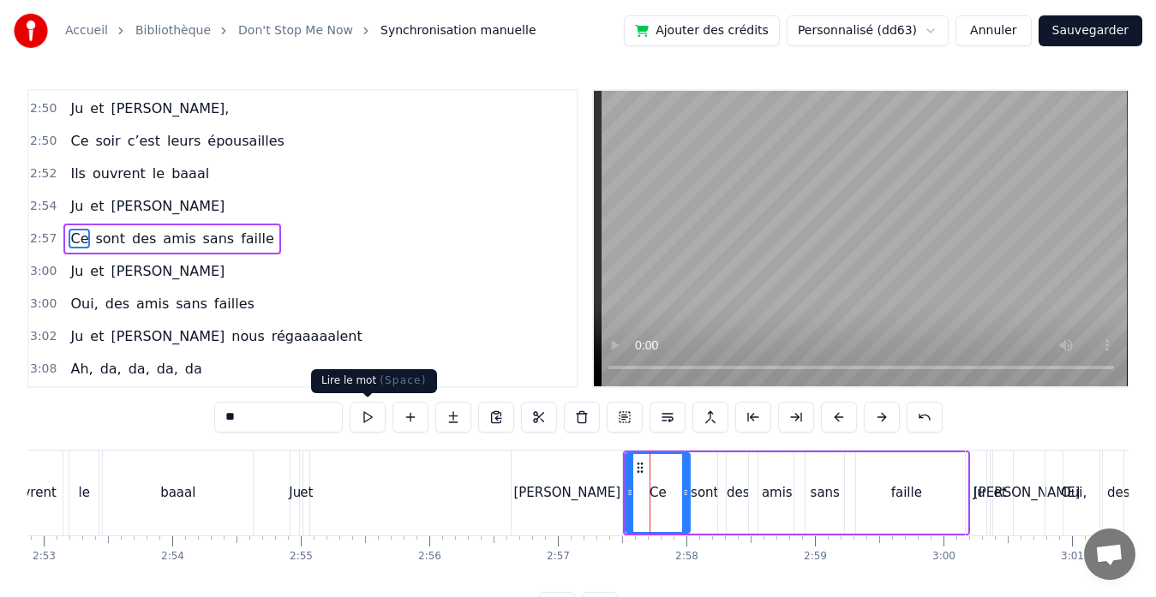
click at [362, 415] on button at bounding box center [367, 417] width 36 height 31
click at [595, 491] on div "[PERSON_NAME]" at bounding box center [566, 493] width 110 height 85
type input "******"
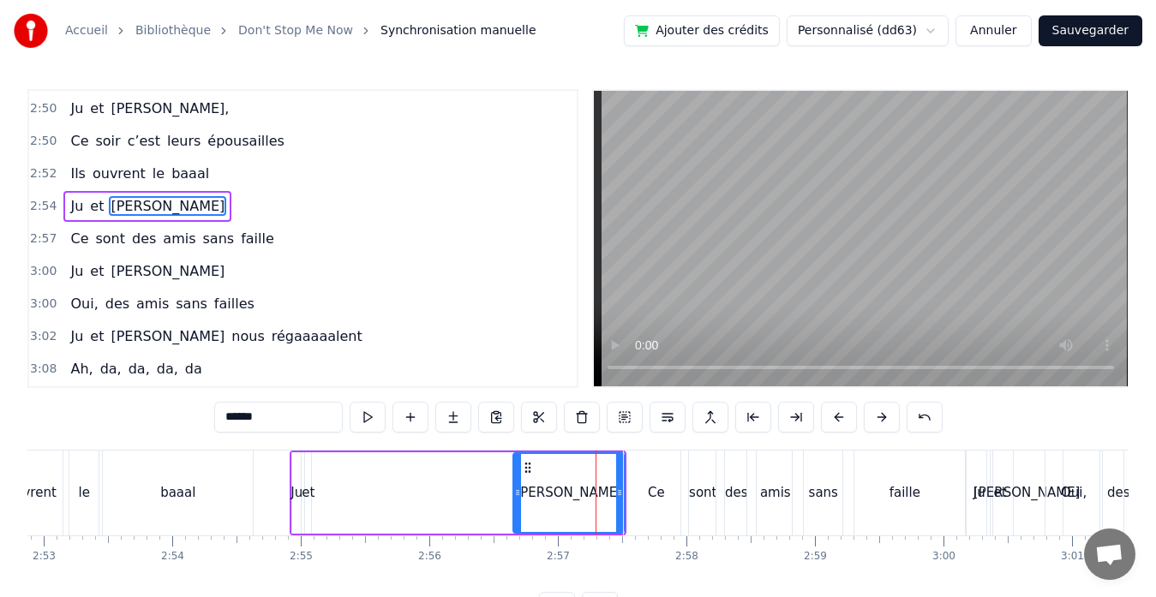
scroll to position [2232, 0]
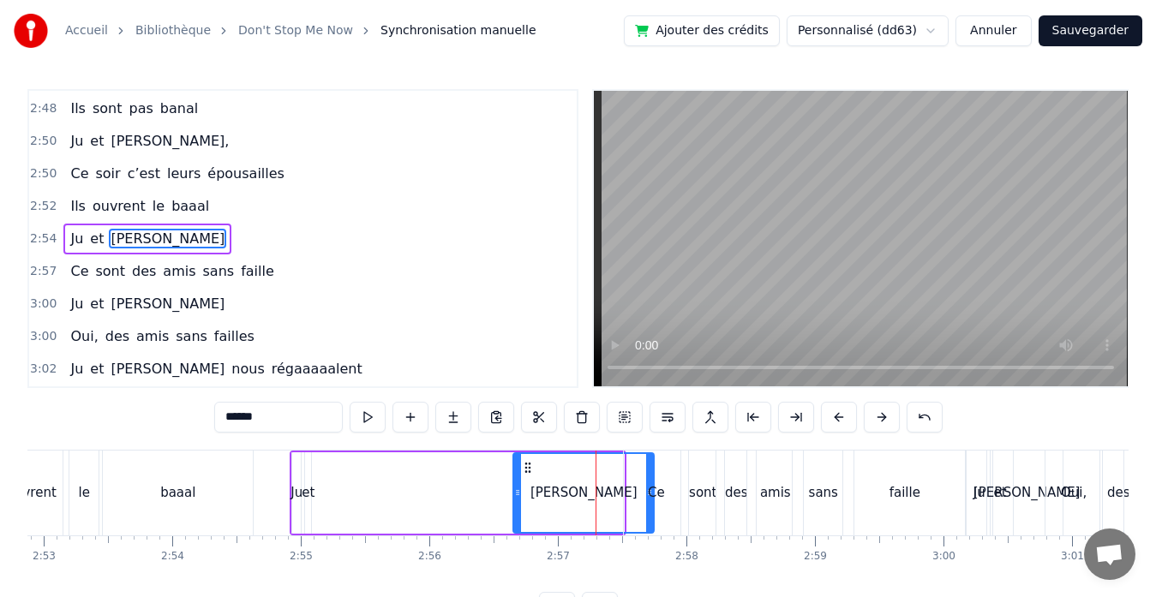
drag, startPoint x: 618, startPoint y: 493, endPoint x: 648, endPoint y: 493, distance: 30.8
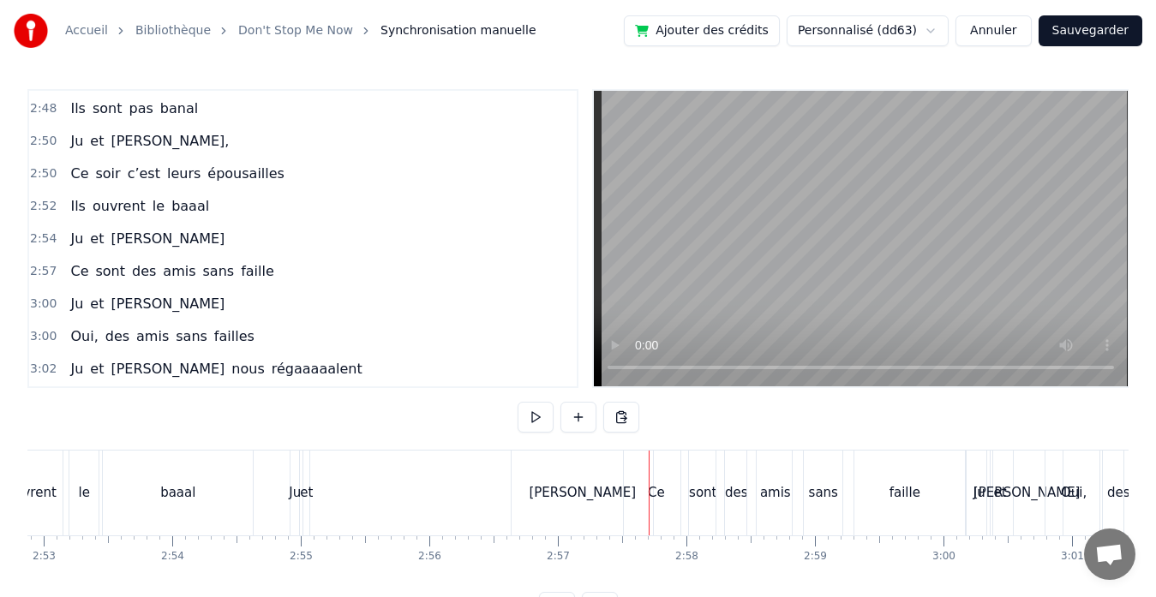
click at [516, 488] on div "[PERSON_NAME]" at bounding box center [581, 493] width 141 height 85
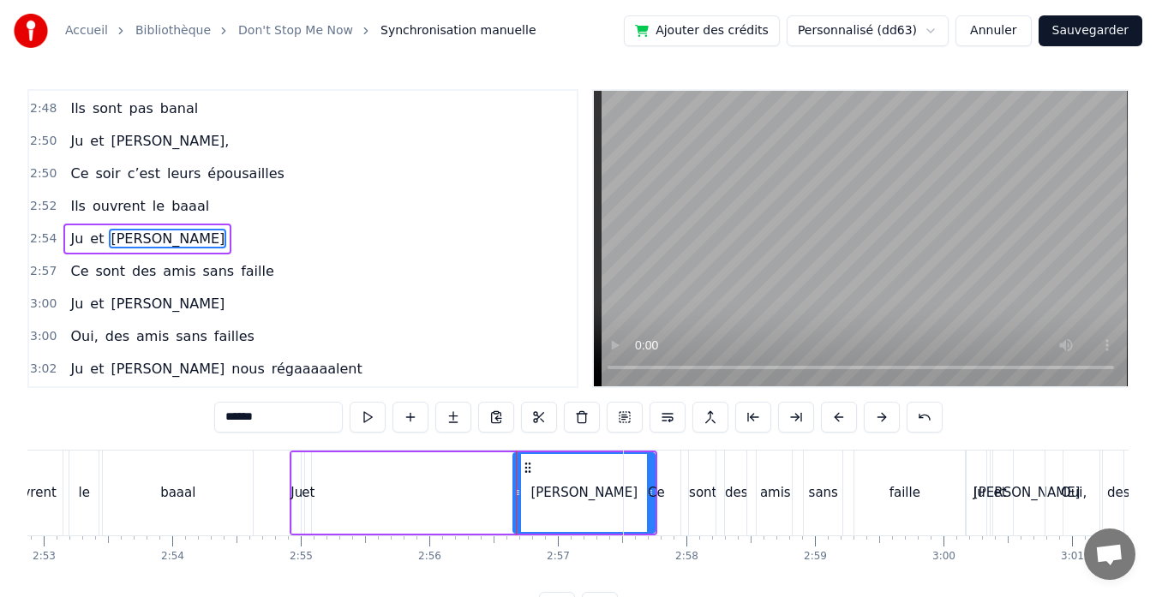
drag, startPoint x: 516, startPoint y: 493, endPoint x: 580, endPoint y: 494, distance: 64.2
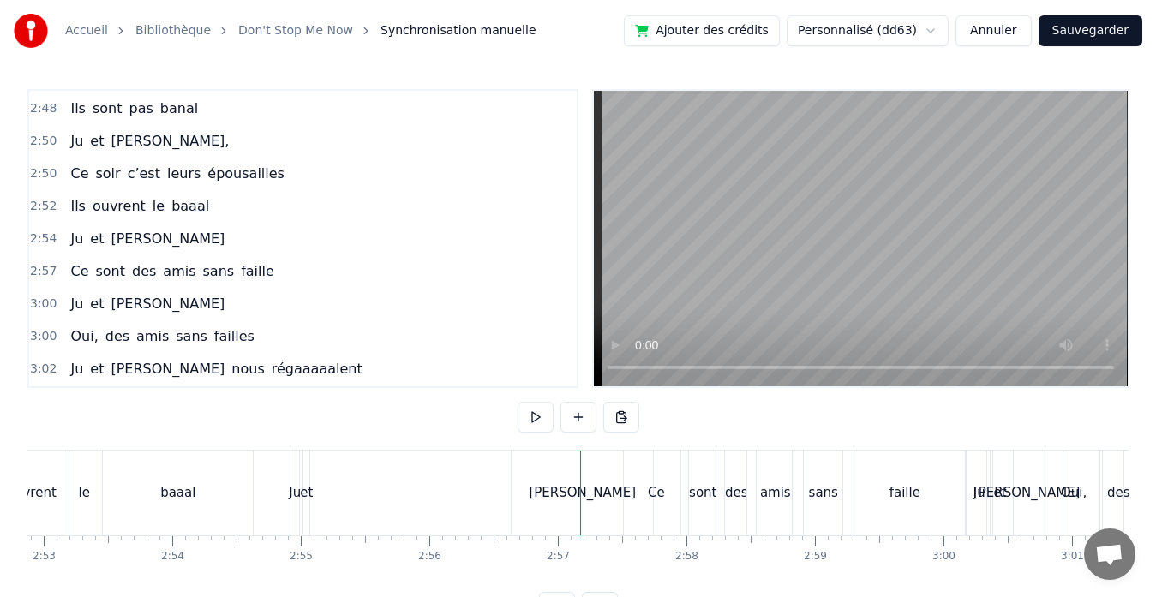
click at [572, 489] on div "[PERSON_NAME]" at bounding box center [582, 493] width 107 height 20
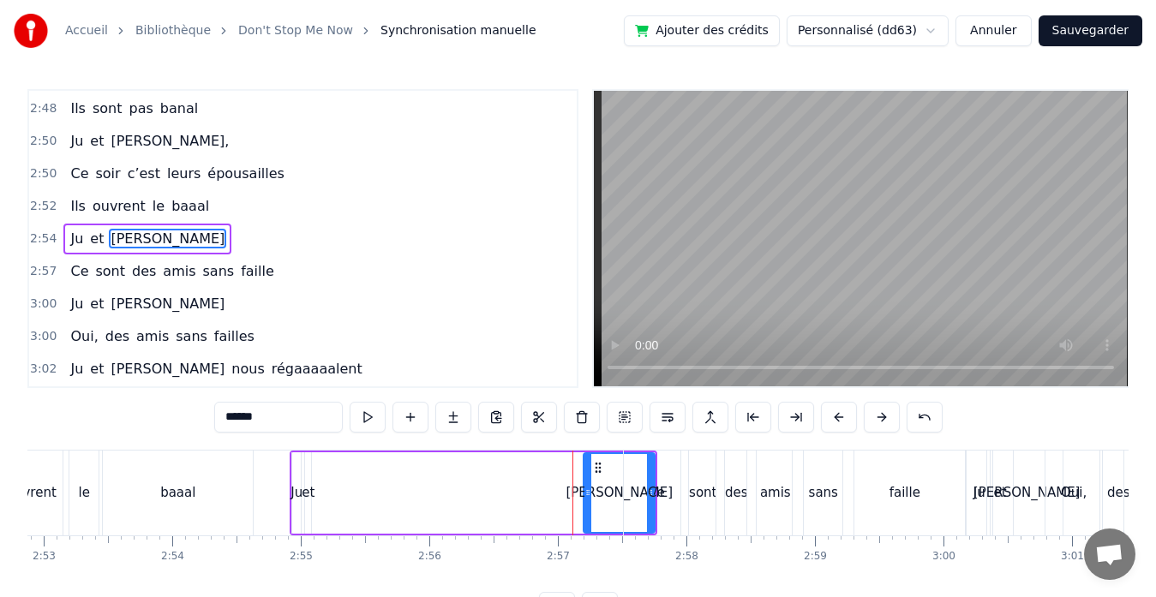
drag, startPoint x: 516, startPoint y: 493, endPoint x: 586, endPoint y: 493, distance: 70.2
click at [586, 493] on icon at bounding box center [587, 493] width 7 height 14
click at [367, 418] on button at bounding box center [367, 417] width 36 height 31
click at [316, 496] on div "Ju et [PERSON_NAME]" at bounding box center [473, 493] width 367 height 85
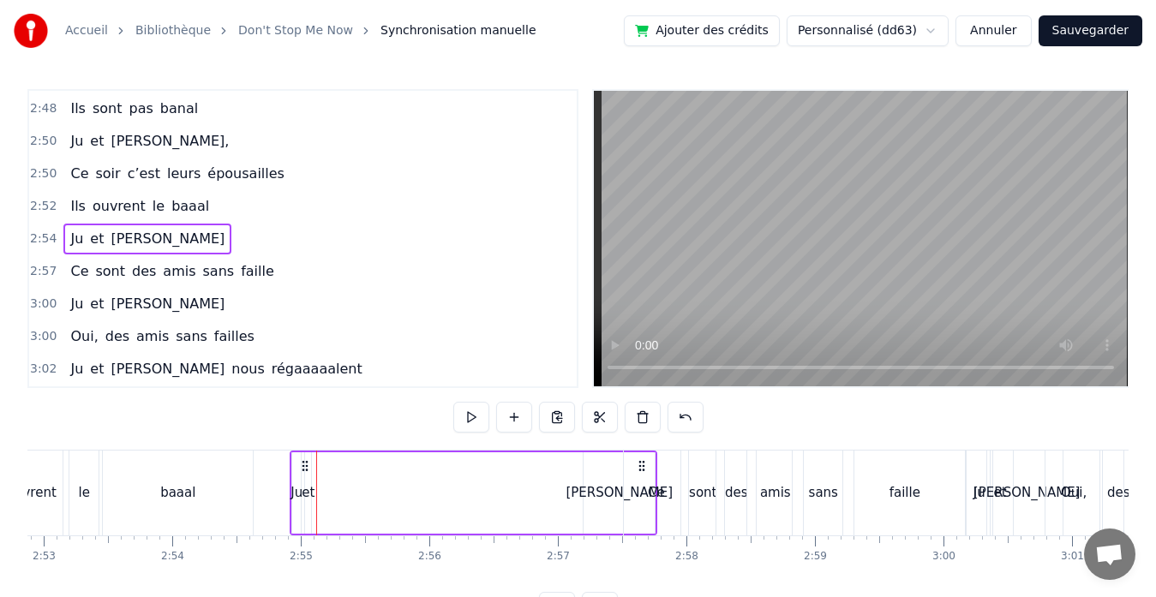
click at [311, 496] on div "et" at bounding box center [308, 493] width 13 height 20
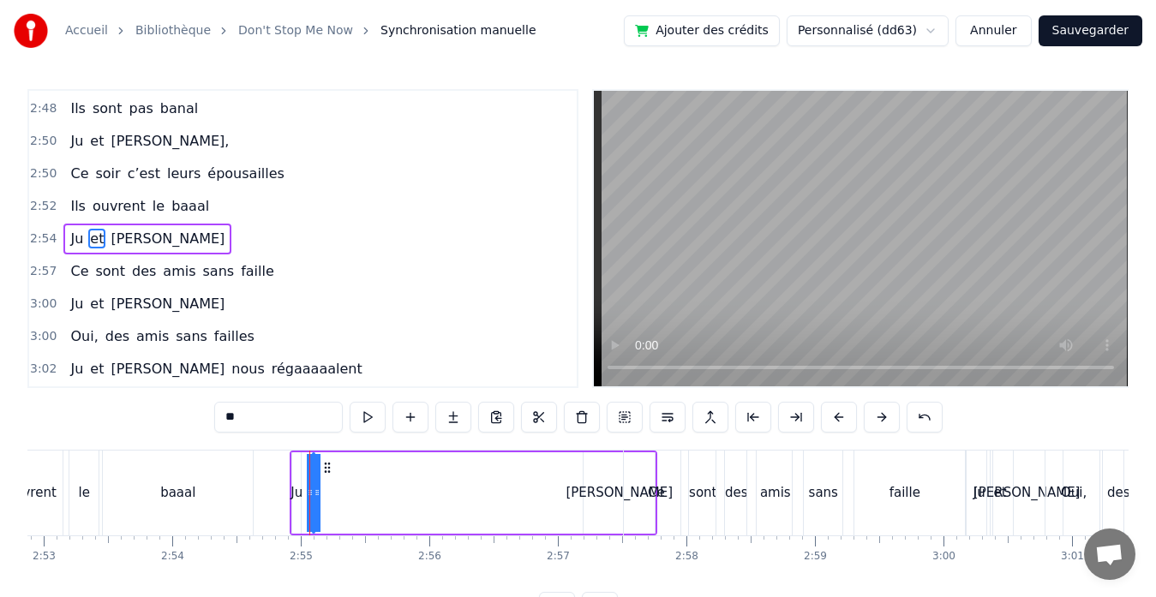
drag, startPoint x: 311, startPoint y: 493, endPoint x: 574, endPoint y: 491, distance: 263.0
click at [574, 491] on div "Ju et [PERSON_NAME]" at bounding box center [473, 493] width 367 height 85
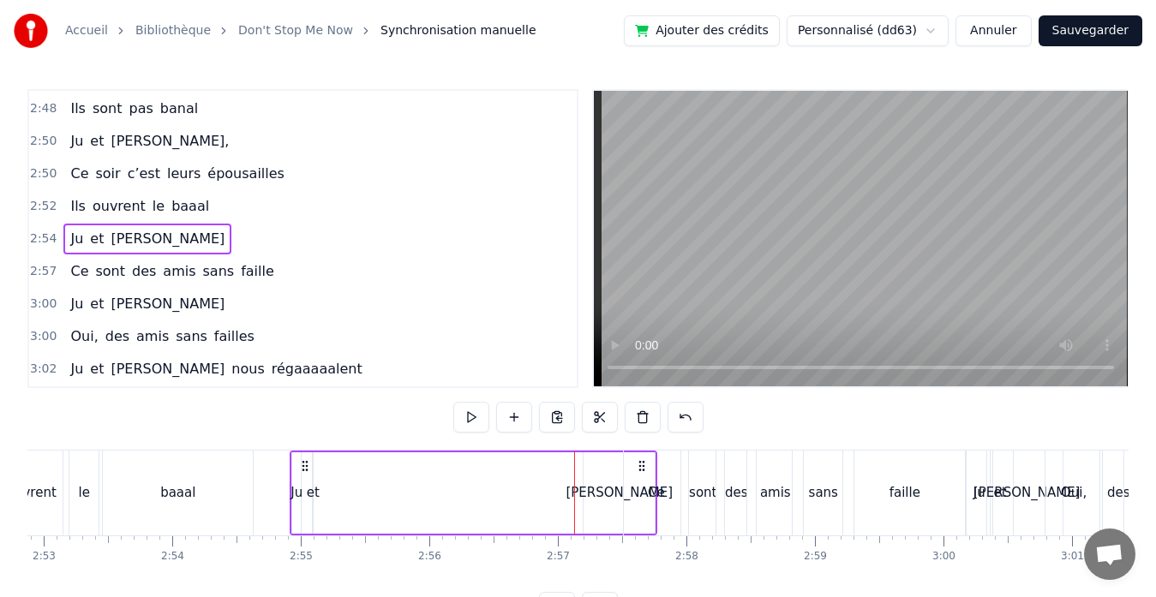
click at [316, 493] on div "et" at bounding box center [313, 493] width 13 height 20
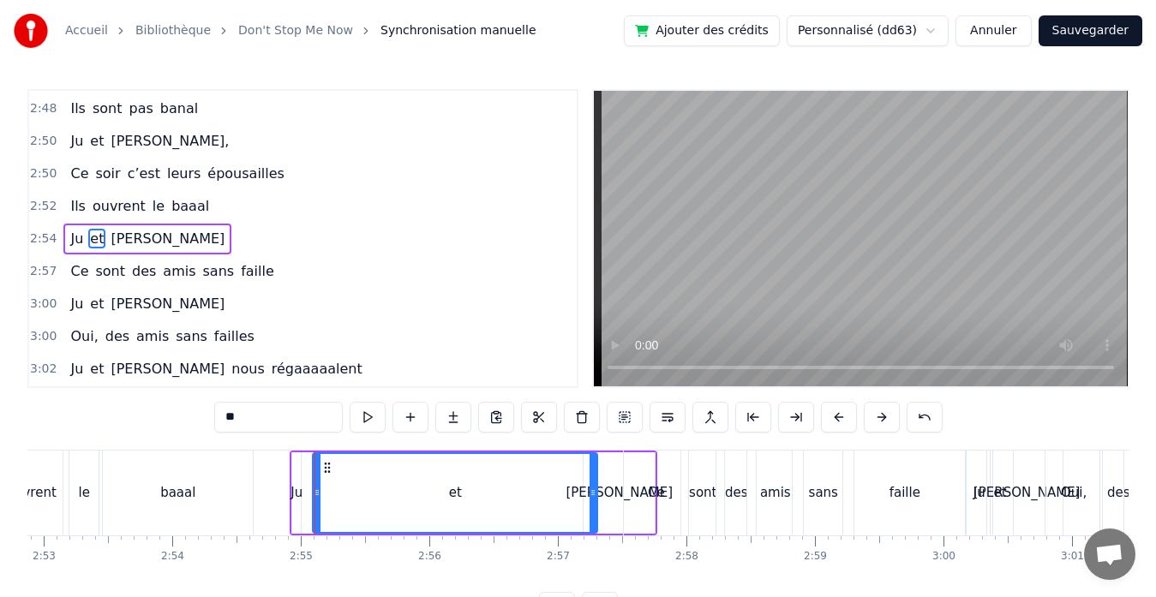
drag, startPoint x: 311, startPoint y: 493, endPoint x: 597, endPoint y: 499, distance: 286.2
click at [597, 499] on div "et" at bounding box center [455, 492] width 286 height 81
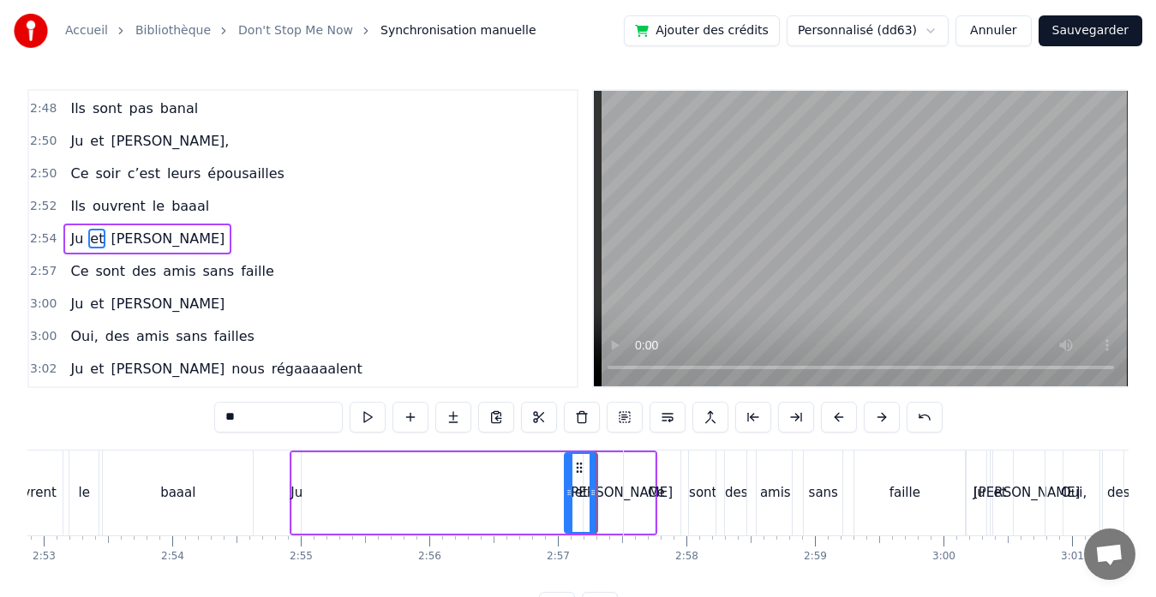
drag, startPoint x: 315, startPoint y: 487, endPoint x: 567, endPoint y: 494, distance: 251.9
click at [567, 494] on icon at bounding box center [568, 493] width 7 height 14
click at [300, 487] on div "Ju" at bounding box center [296, 493] width 12 height 20
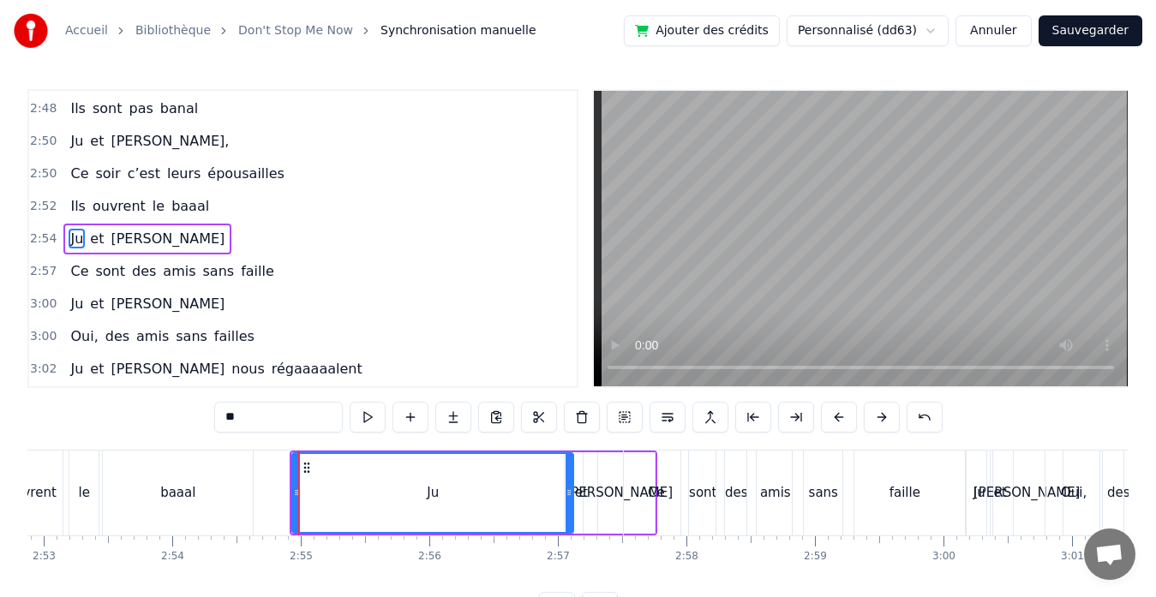
drag, startPoint x: 293, startPoint y: 491, endPoint x: 565, endPoint y: 484, distance: 272.5
click at [565, 484] on div at bounding box center [568, 493] width 7 height 78
click at [291, 493] on div "Ju" at bounding box center [432, 492] width 283 height 81
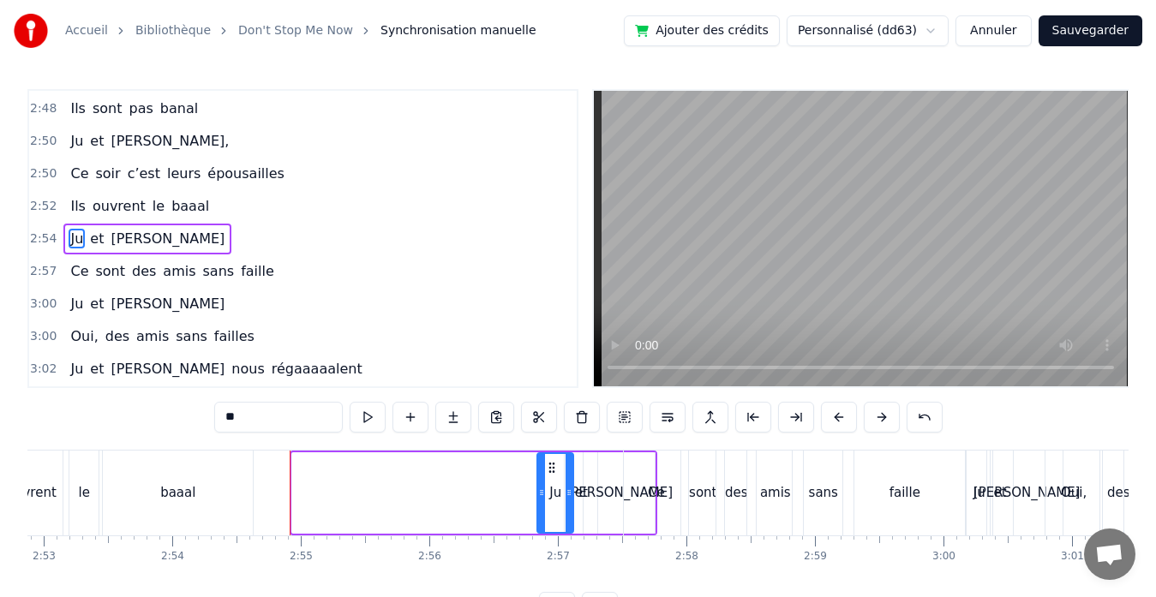
drag, startPoint x: 298, startPoint y: 492, endPoint x: 543, endPoint y: 511, distance: 245.8
click at [543, 511] on div at bounding box center [541, 493] width 7 height 78
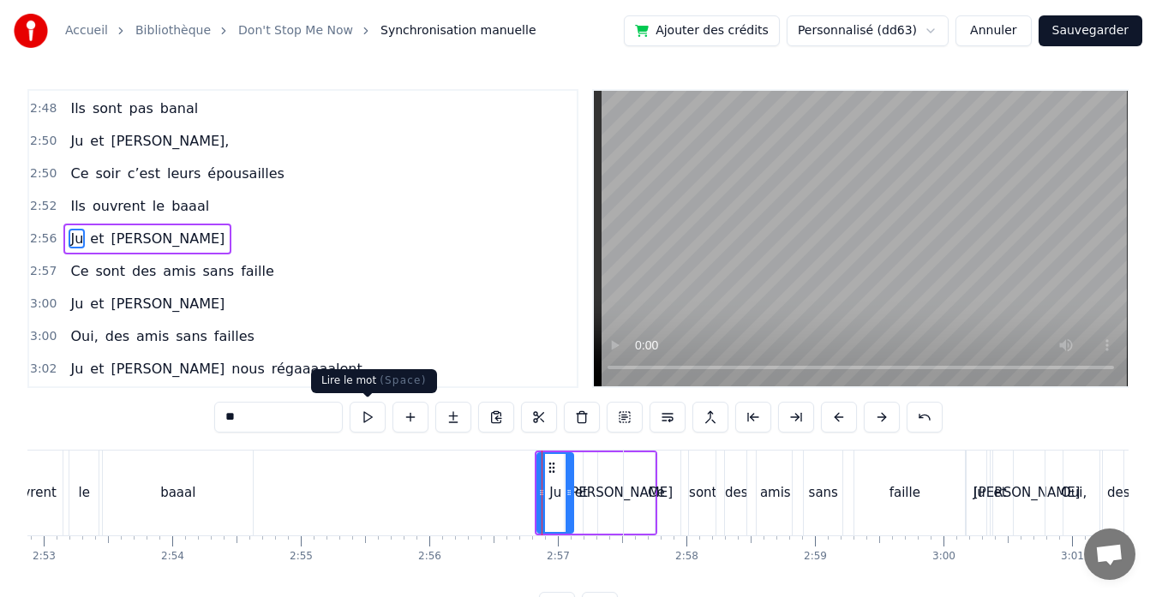
click at [367, 411] on button at bounding box center [367, 417] width 36 height 31
click at [587, 501] on div "[PERSON_NAME]" at bounding box center [618, 492] width 71 height 81
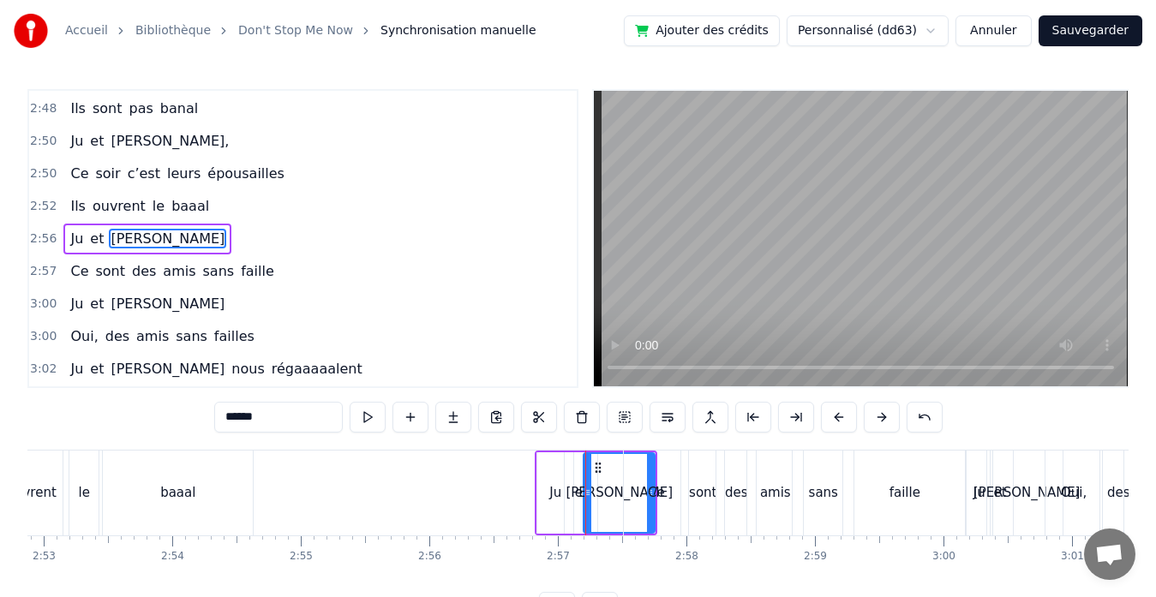
click at [579, 499] on div "et" at bounding box center [581, 493] width 13 height 20
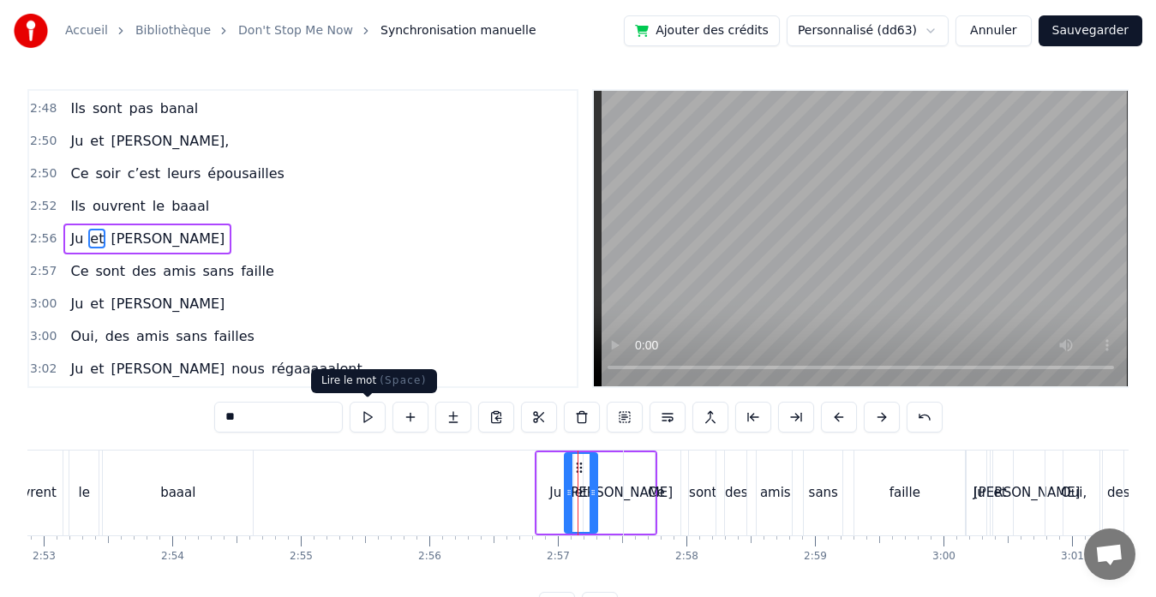
click at [361, 415] on button at bounding box center [367, 417] width 36 height 31
click at [557, 517] on div "Ju" at bounding box center [555, 492] width 36 height 81
click at [367, 415] on button at bounding box center [367, 417] width 36 height 31
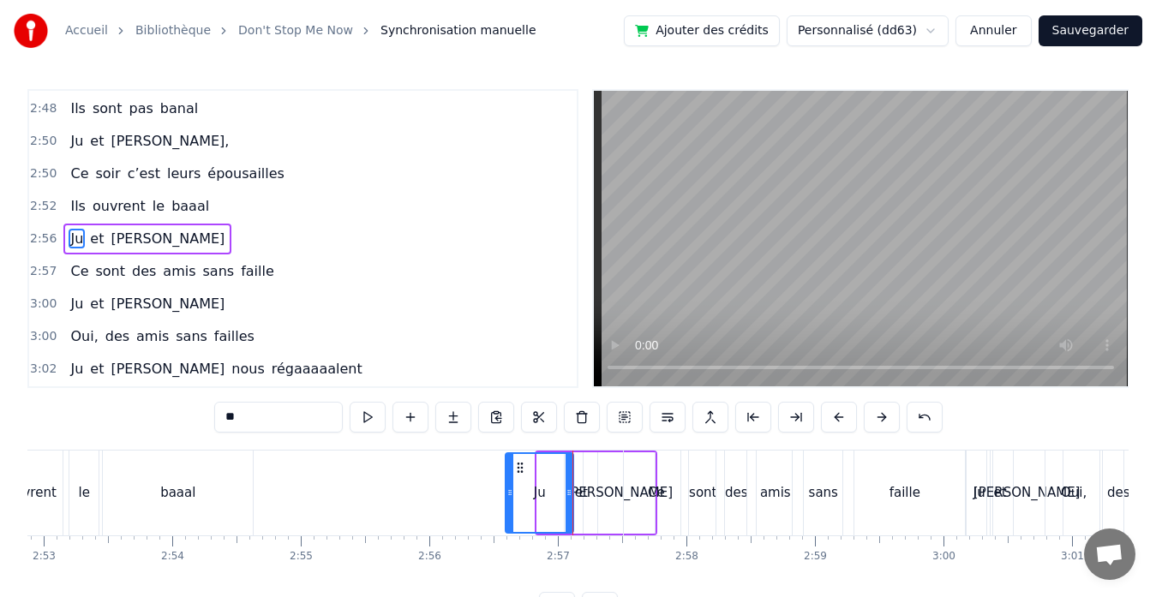
drag, startPoint x: 539, startPoint y: 493, endPoint x: 507, endPoint y: 491, distance: 31.7
click at [507, 491] on icon at bounding box center [509, 493] width 7 height 14
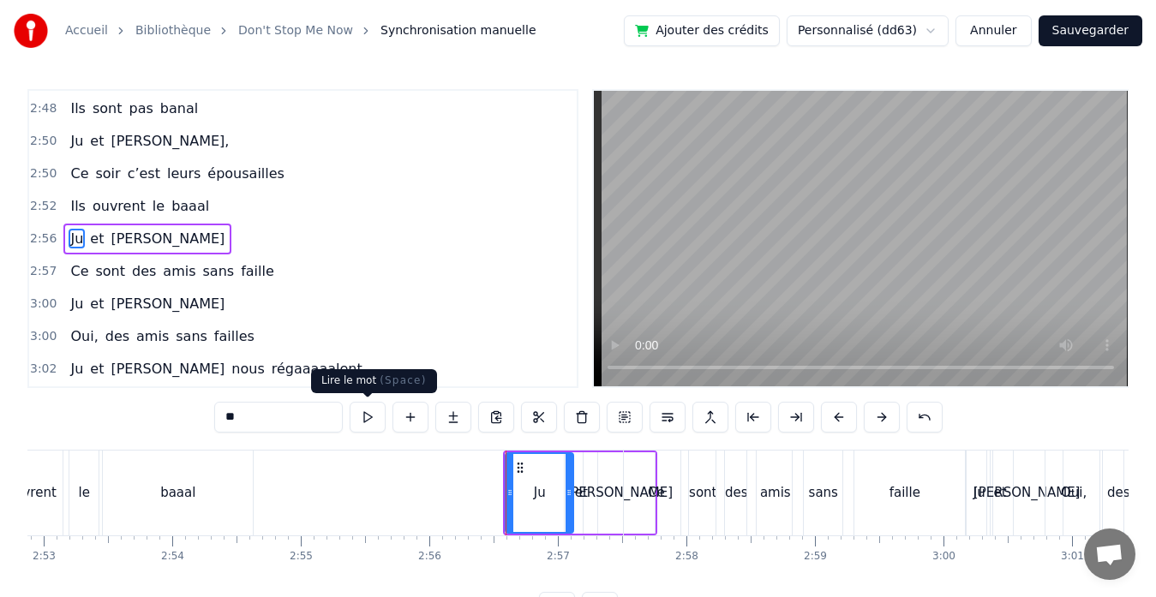
click at [370, 420] on button at bounding box center [367, 417] width 36 height 31
click at [210, 482] on div "baaal" at bounding box center [178, 493] width 150 height 85
type input "*****"
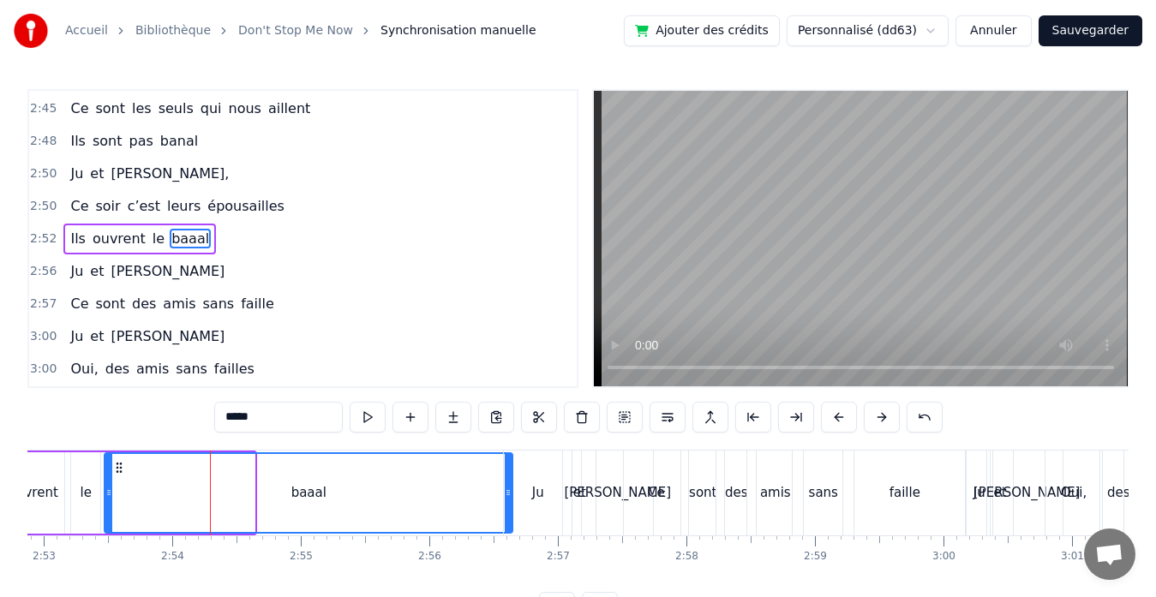
drag, startPoint x: 253, startPoint y: 497, endPoint x: 511, endPoint y: 482, distance: 258.2
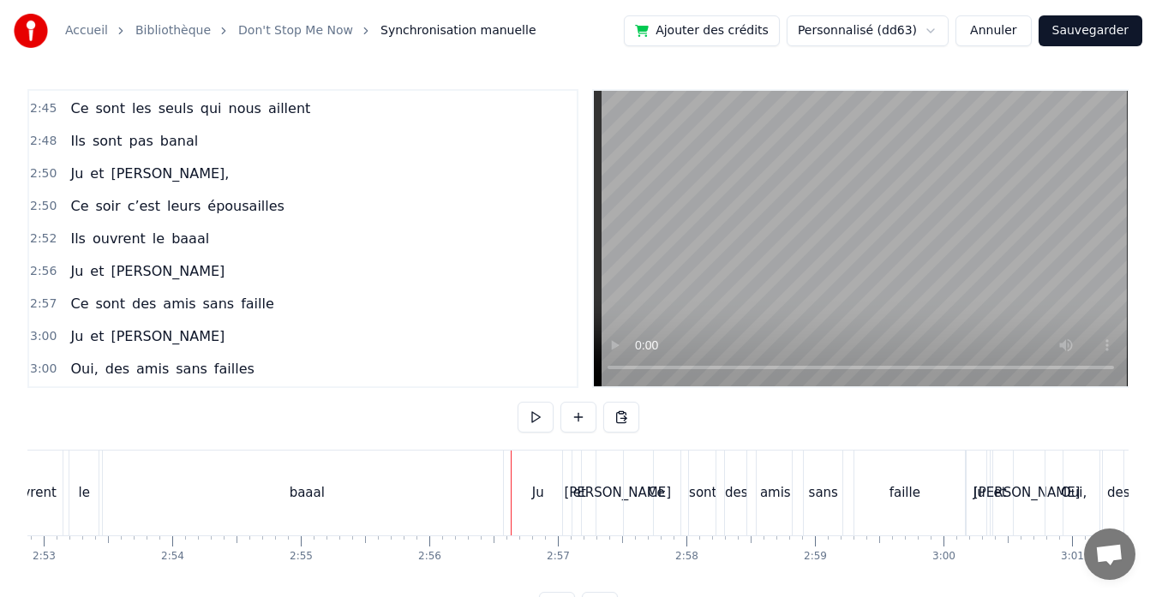
click at [128, 488] on div "baaal" at bounding box center [307, 493] width 408 height 85
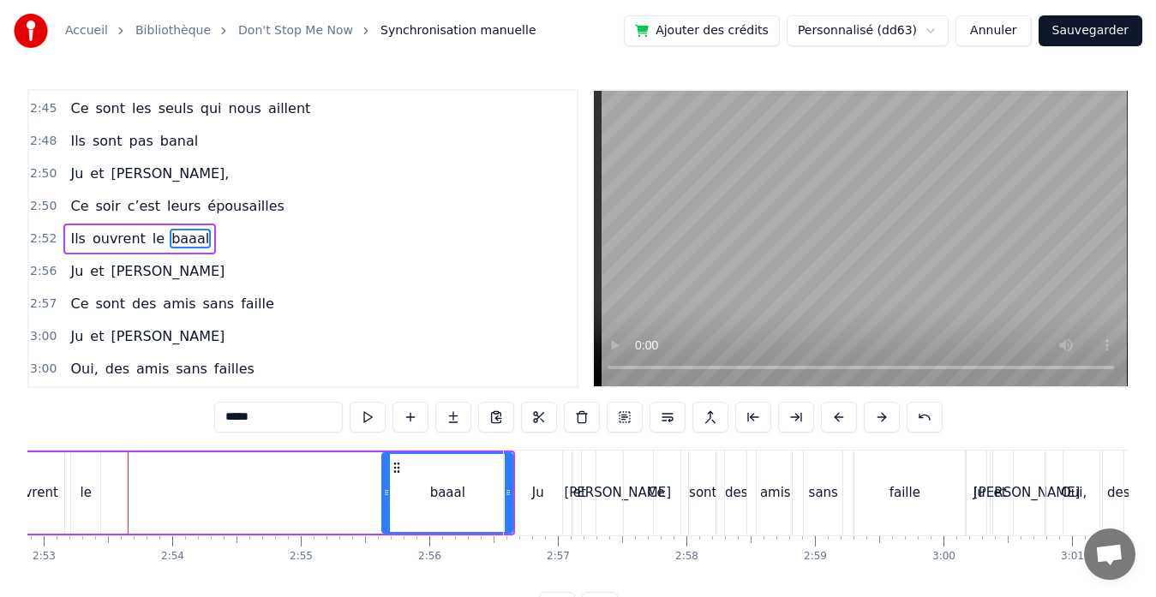
drag, startPoint x: 107, startPoint y: 490, endPoint x: 385, endPoint y: 493, distance: 277.6
click at [385, 493] on icon at bounding box center [386, 493] width 7 height 14
click at [364, 415] on button at bounding box center [367, 417] width 36 height 31
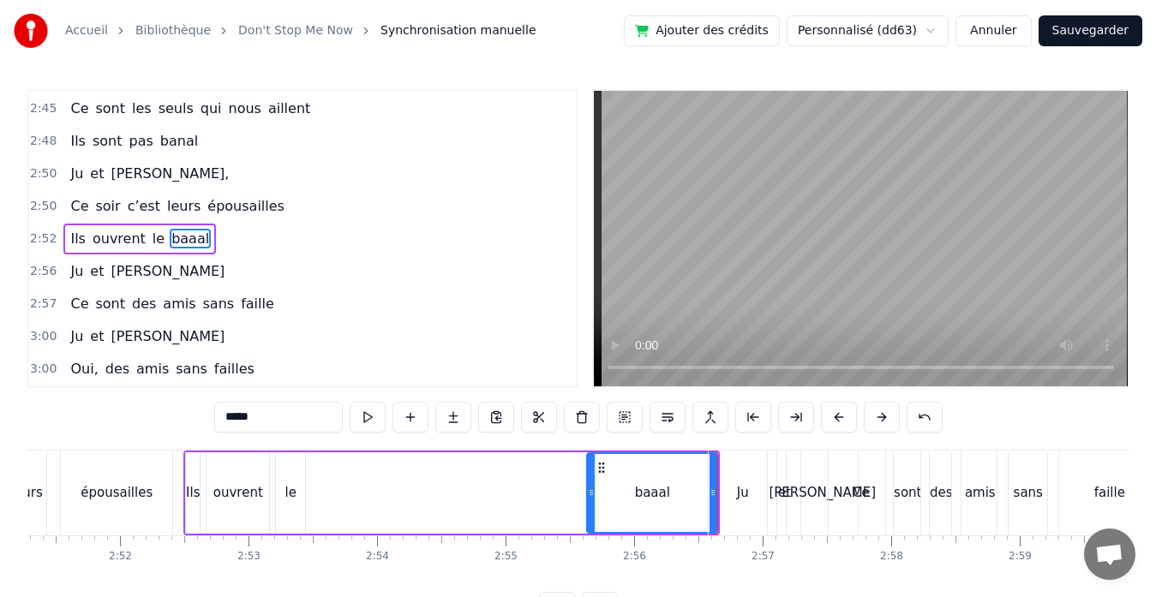
scroll to position [0, 21988]
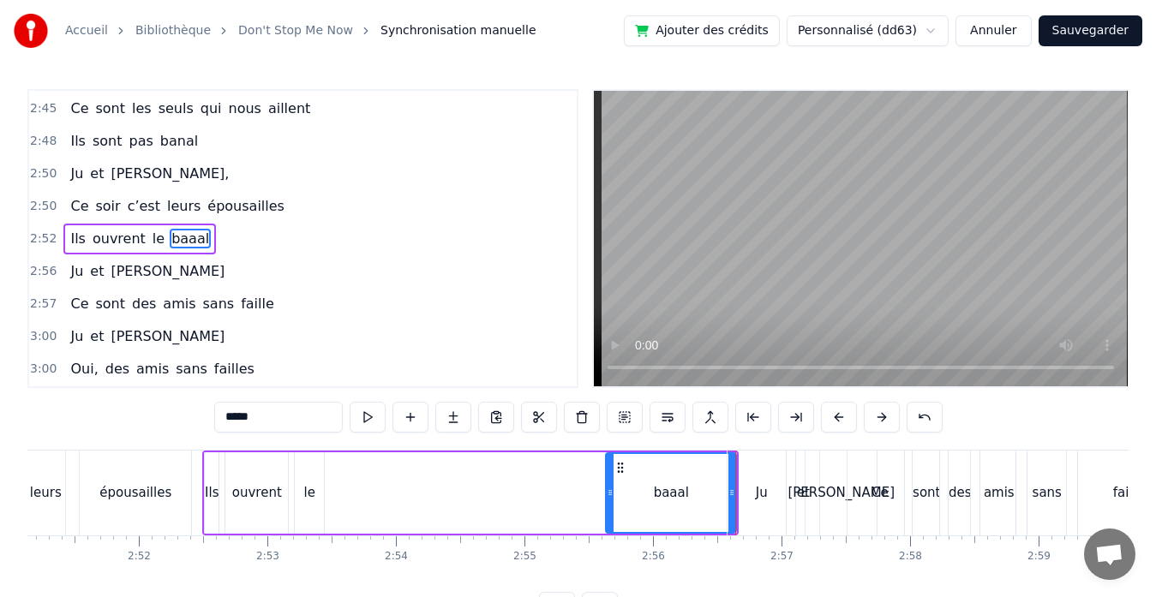
click at [315, 488] on div "le" at bounding box center [309, 492] width 29 height 81
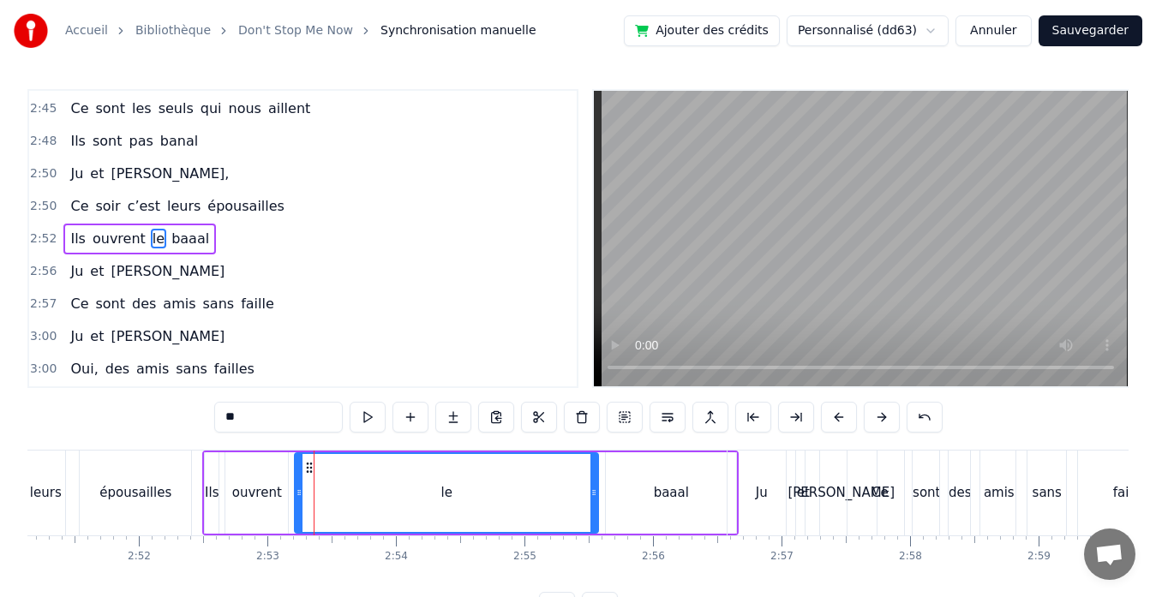
drag, startPoint x: 322, startPoint y: 491, endPoint x: 595, endPoint y: 489, distance: 273.3
click at [595, 489] on icon at bounding box center [593, 493] width 7 height 14
click at [665, 490] on div "baaal" at bounding box center [671, 493] width 35 height 20
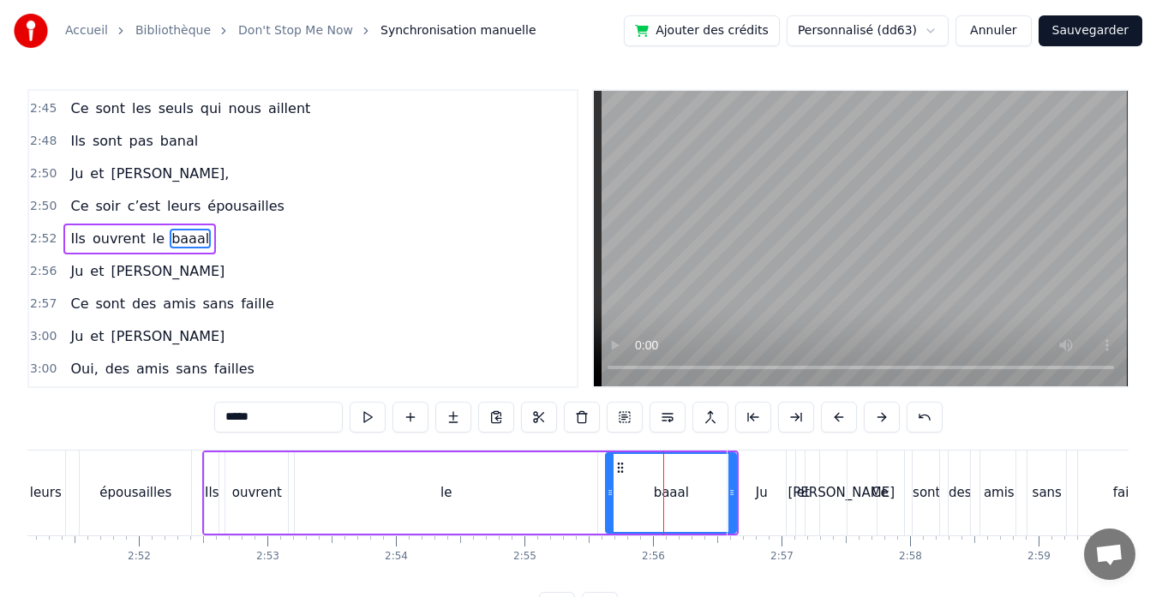
click at [569, 481] on div "le" at bounding box center [446, 492] width 302 height 81
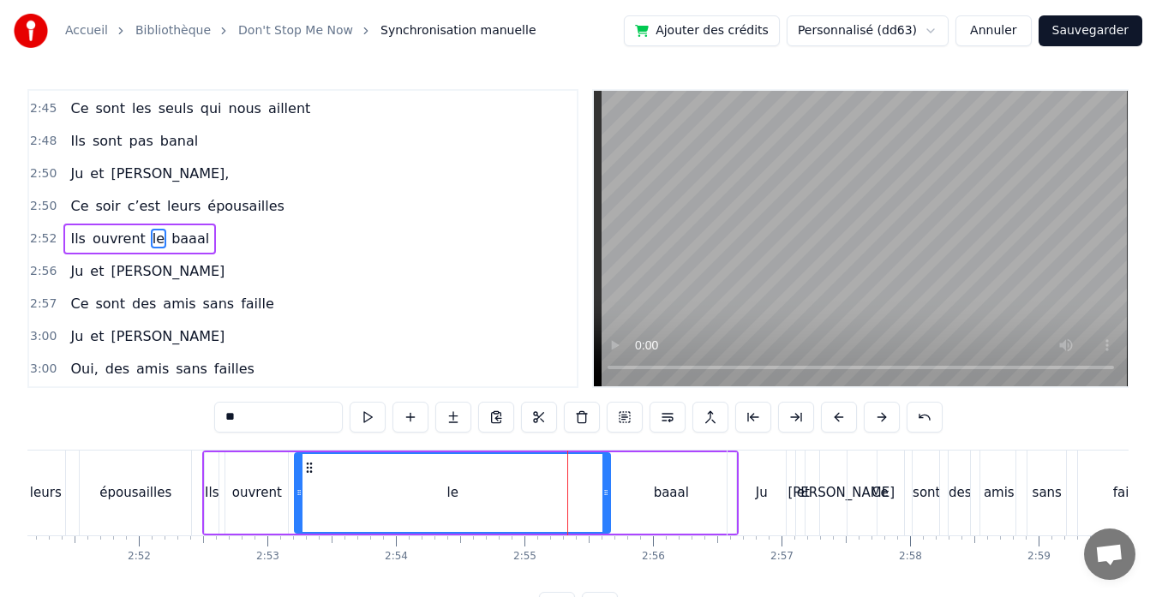
drag, startPoint x: 592, startPoint y: 489, endPoint x: 605, endPoint y: 490, distance: 12.9
click at [605, 490] on icon at bounding box center [605, 493] width 7 height 14
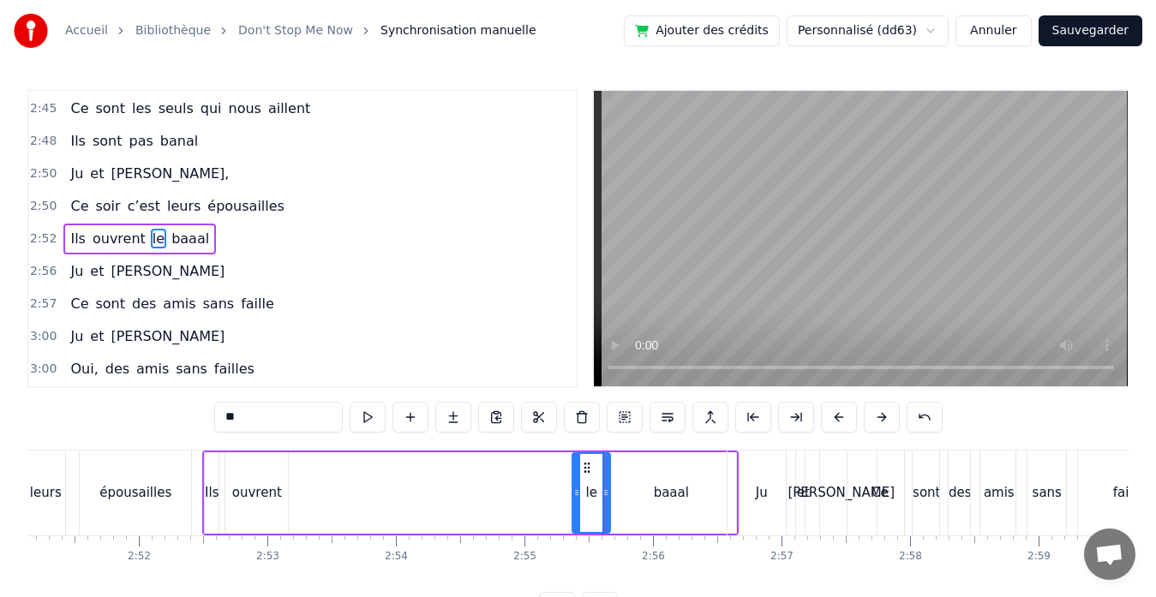
drag, startPoint x: 299, startPoint y: 494, endPoint x: 577, endPoint y: 496, distance: 278.4
click at [577, 496] on icon at bounding box center [576, 493] width 7 height 14
click at [269, 491] on div "ouvrent" at bounding box center [257, 493] width 50 height 20
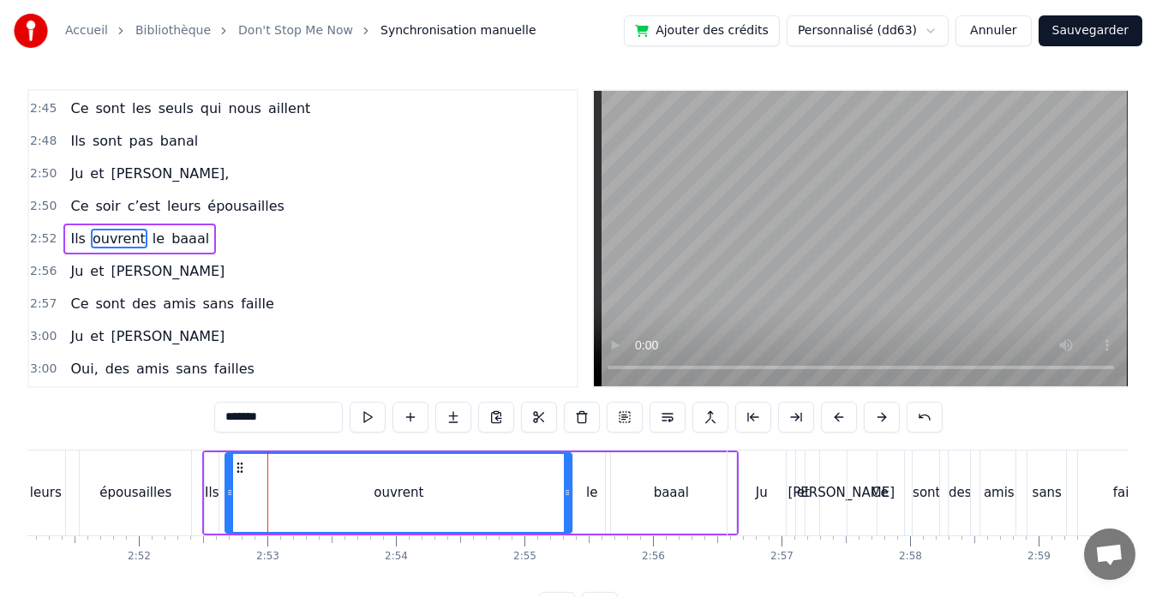
drag, startPoint x: 283, startPoint y: 491, endPoint x: 566, endPoint y: 489, distance: 283.5
click at [566, 489] on icon at bounding box center [567, 493] width 7 height 14
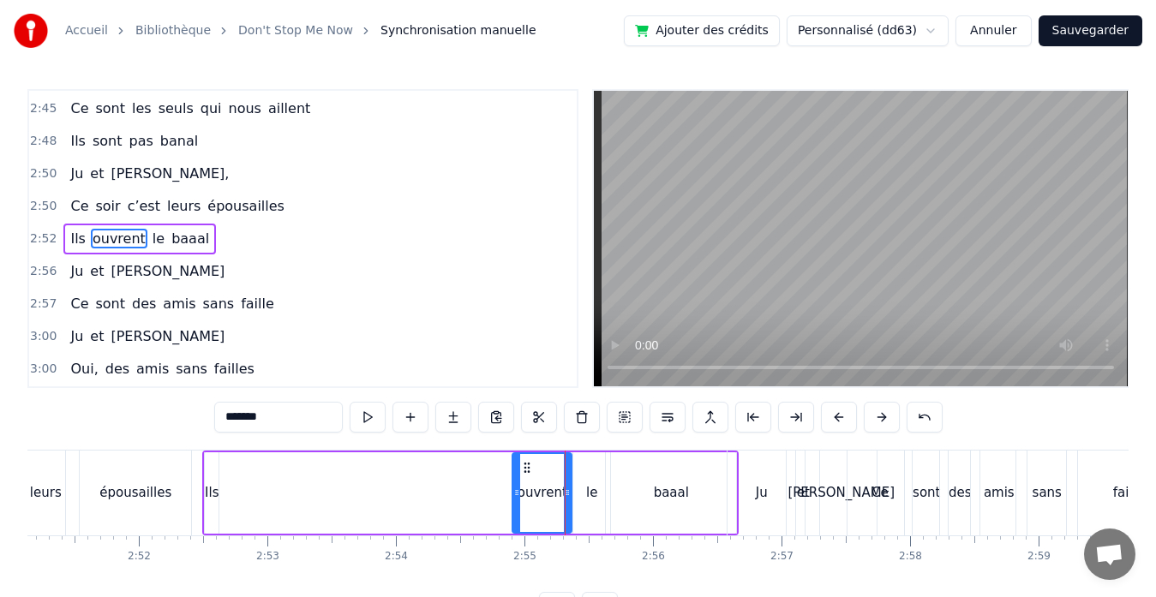
drag, startPoint x: 228, startPoint y: 490, endPoint x: 516, endPoint y: 481, distance: 288.0
click at [516, 481] on div at bounding box center [516, 493] width 7 height 78
click at [211, 491] on div "Ils" at bounding box center [212, 493] width 14 height 20
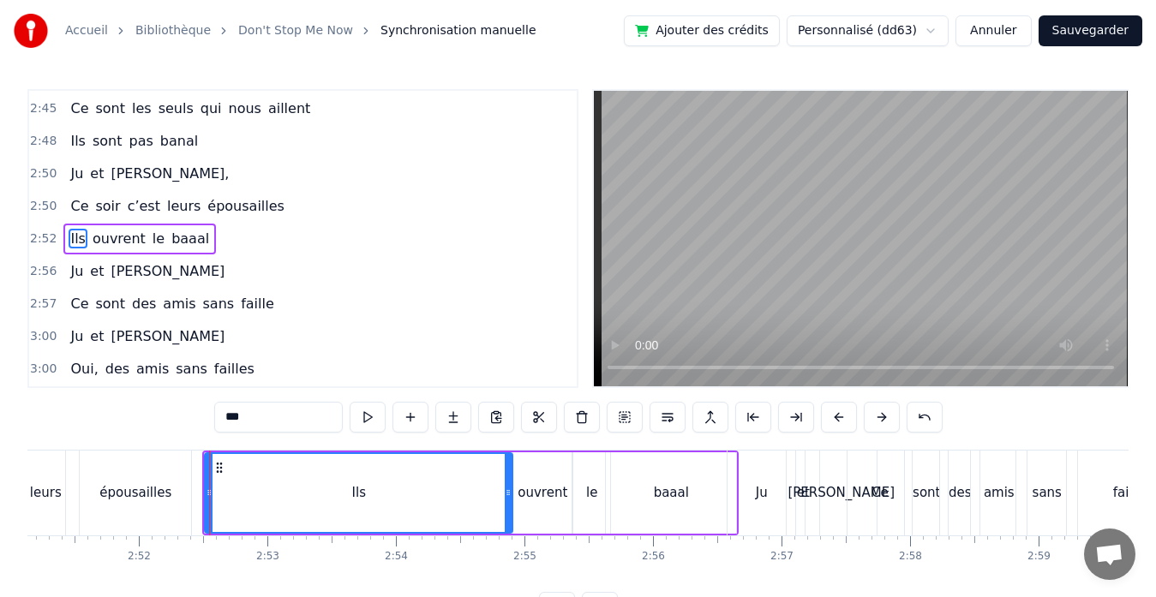
drag, startPoint x: 214, startPoint y: 492, endPoint x: 508, endPoint y: 473, distance: 294.4
click at [508, 473] on div at bounding box center [508, 493] width 7 height 78
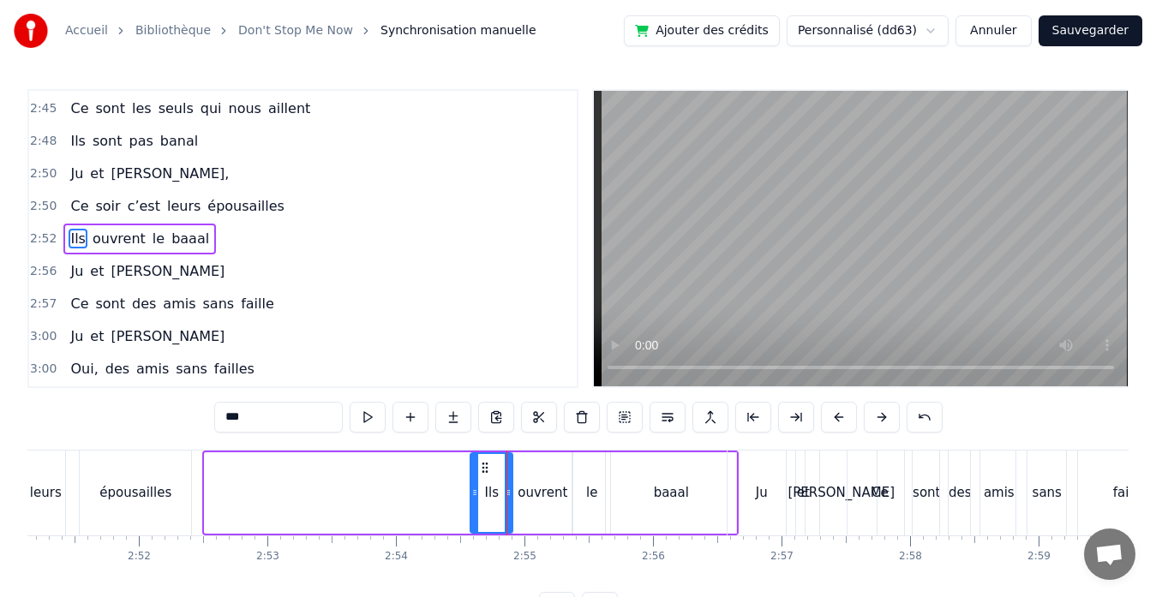
drag, startPoint x: 207, startPoint y: 491, endPoint x: 473, endPoint y: 493, distance: 265.6
click at [473, 493] on icon at bounding box center [474, 493] width 7 height 14
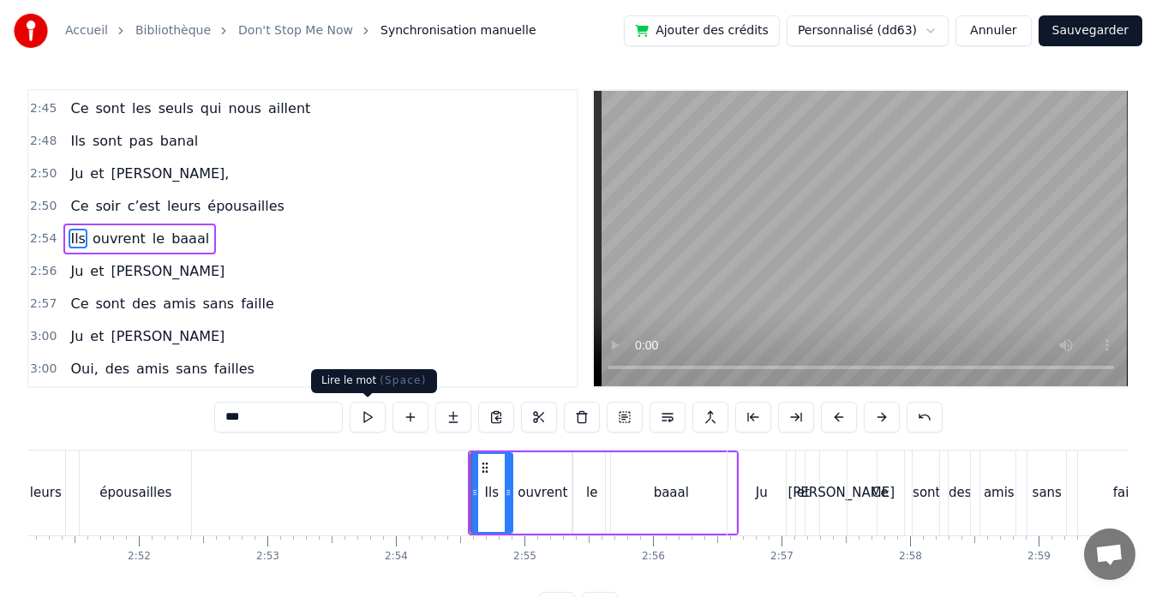
click at [367, 420] on button at bounding box center [367, 417] width 36 height 31
click at [537, 481] on div "ouvrent" at bounding box center [542, 492] width 58 height 81
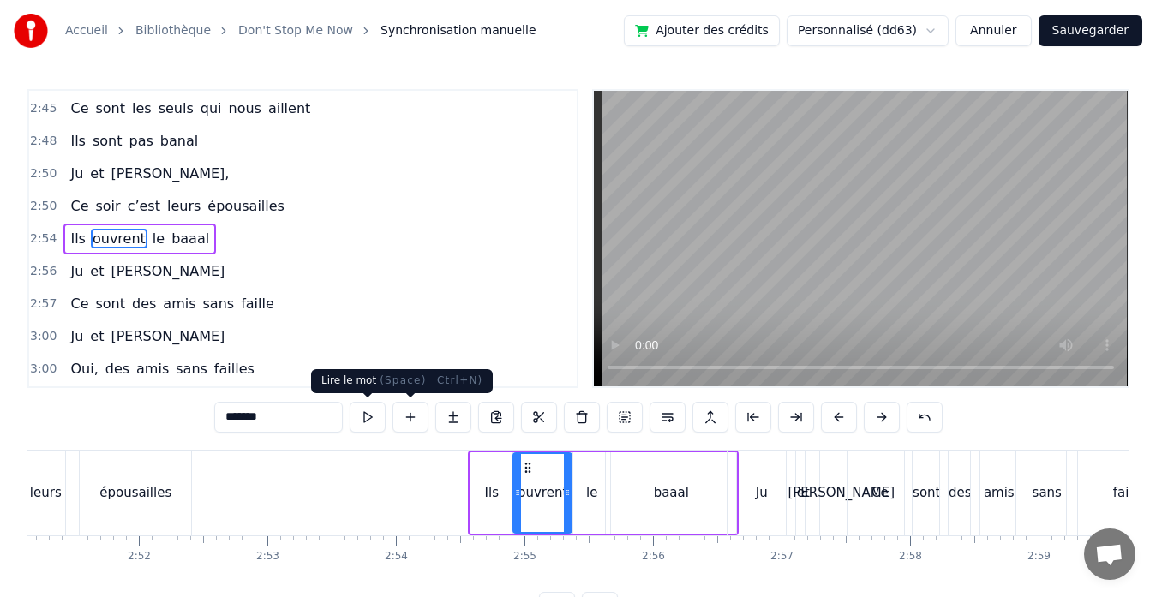
click at [370, 420] on button at bounding box center [367, 417] width 36 height 31
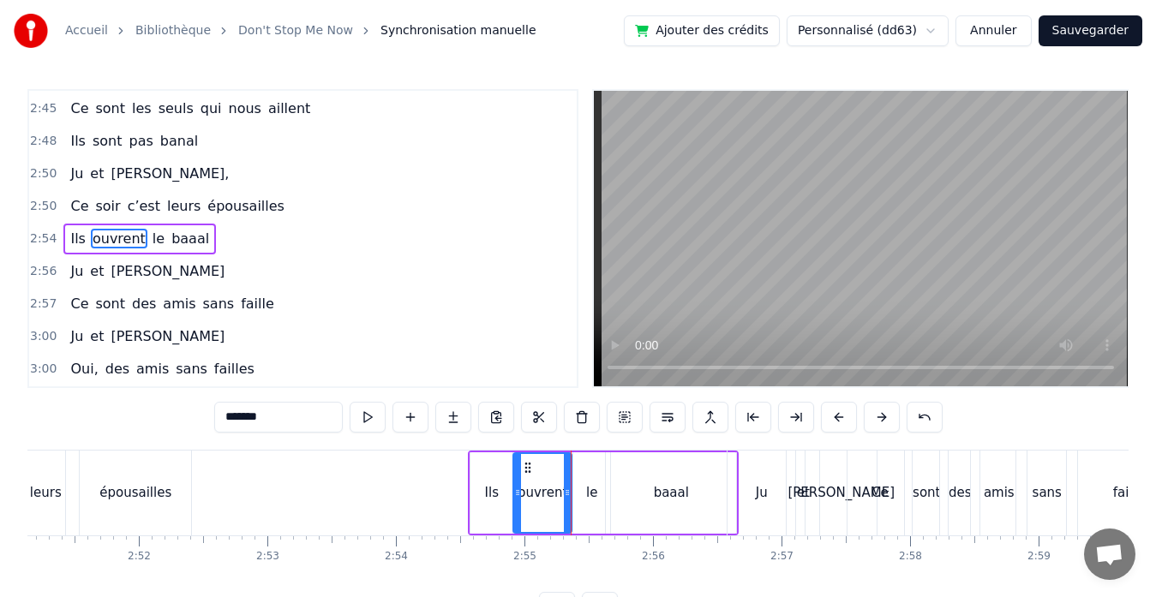
click at [594, 480] on div "le" at bounding box center [591, 492] width 37 height 81
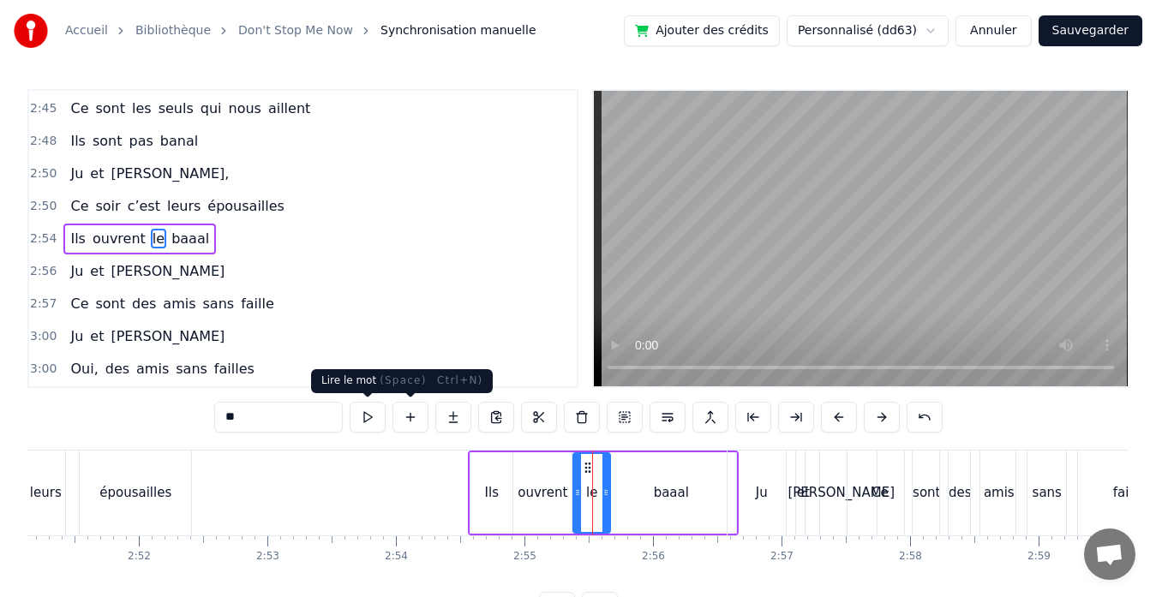
click at [368, 421] on button at bounding box center [367, 417] width 36 height 31
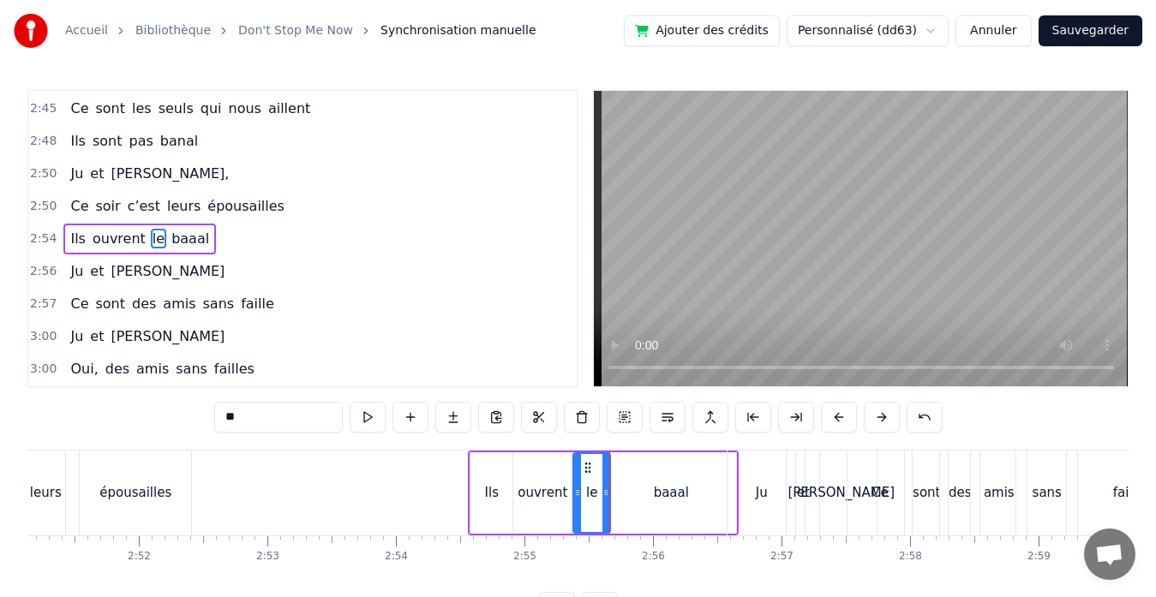
click at [636, 481] on div "baaal" at bounding box center [671, 492] width 130 height 81
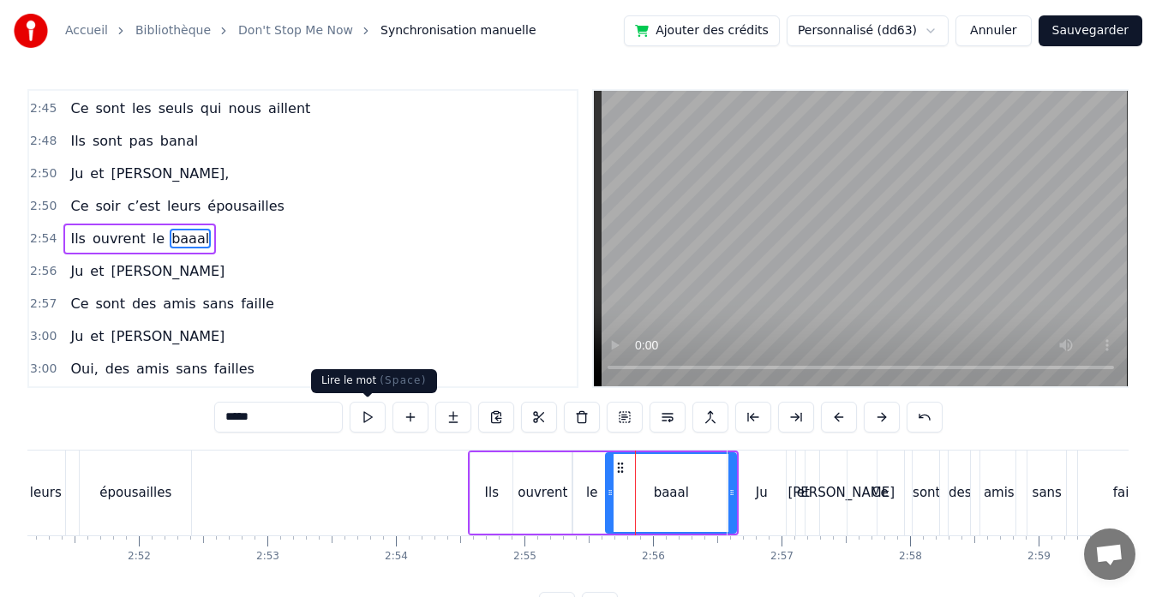
click at [370, 424] on button at bounding box center [367, 417] width 36 height 31
click at [158, 498] on div "épousailles" at bounding box center [135, 493] width 72 height 20
type input "**********"
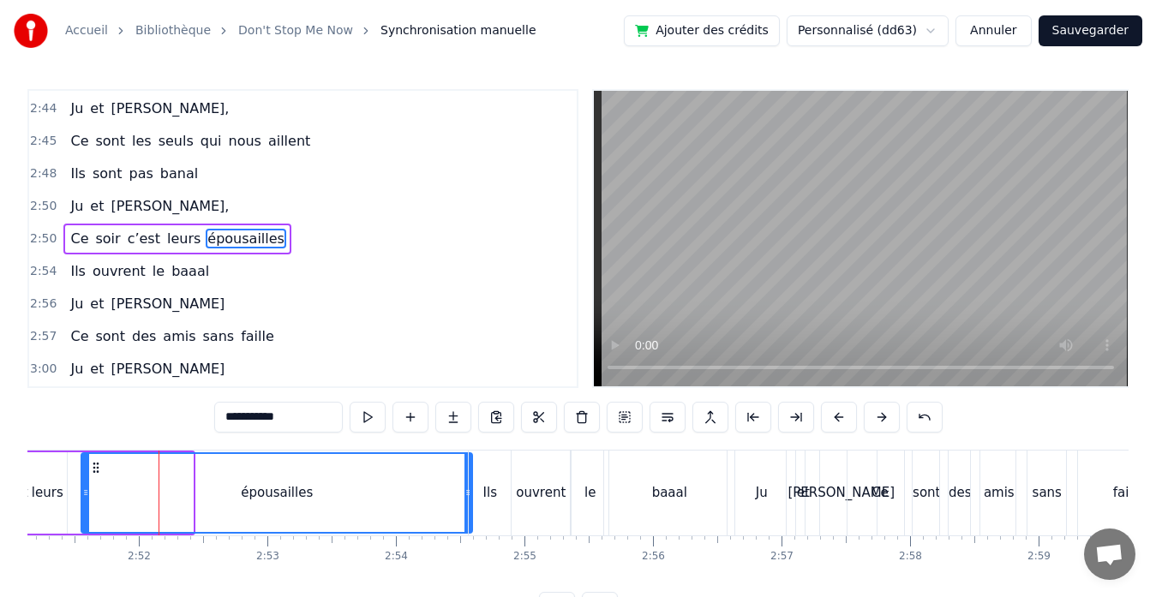
drag, startPoint x: 189, startPoint y: 491, endPoint x: 469, endPoint y: 490, distance: 279.2
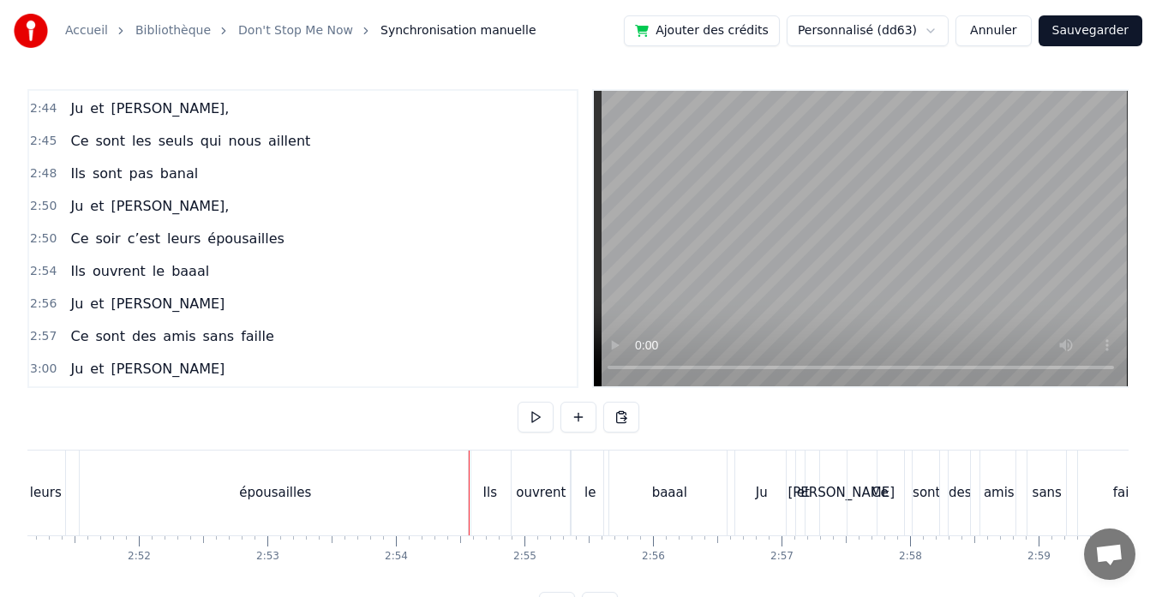
click at [90, 490] on div "épousailles" at bounding box center [275, 493] width 391 height 85
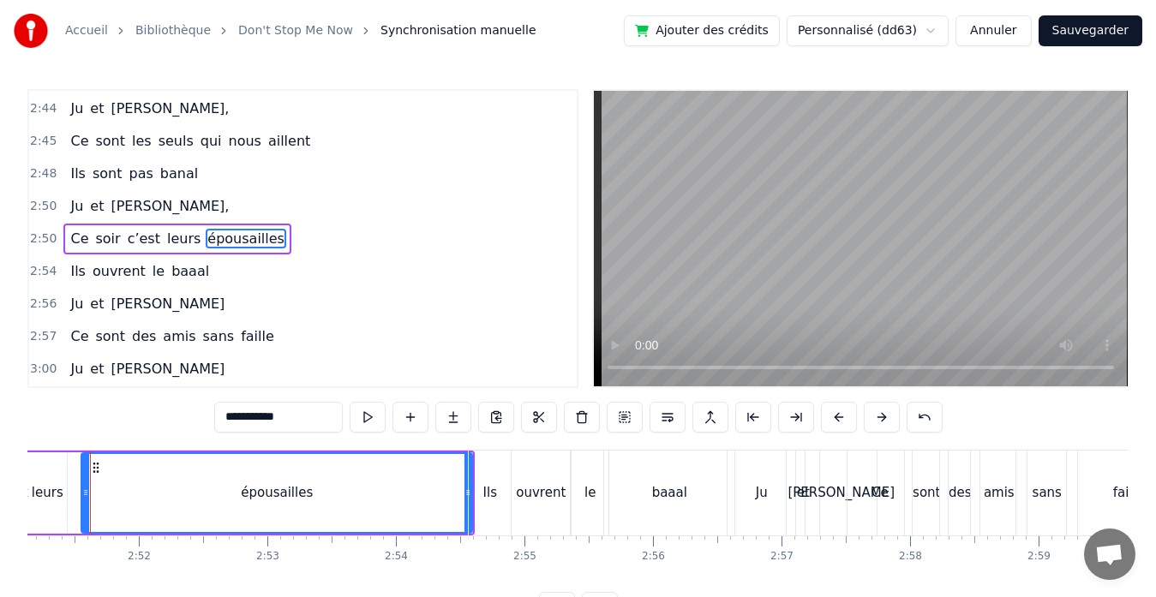
scroll to position [0, 21965]
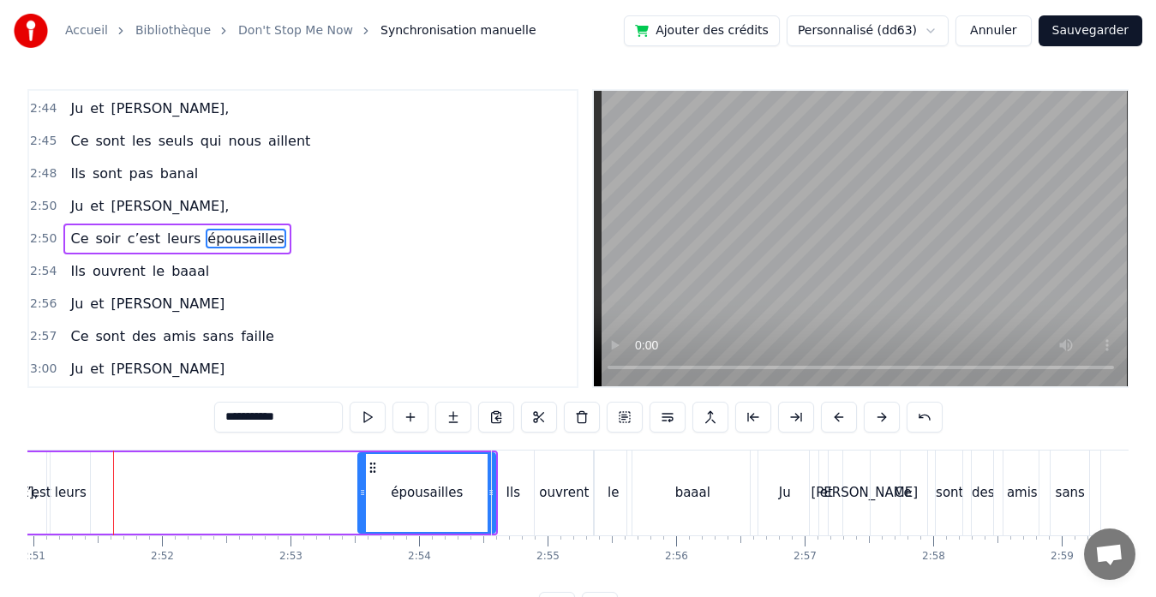
drag, startPoint x: 109, startPoint y: 493, endPoint x: 362, endPoint y: 494, distance: 253.6
click at [362, 494] on icon at bounding box center [362, 493] width 7 height 14
click at [363, 425] on button at bounding box center [367, 417] width 36 height 31
drag, startPoint x: 361, startPoint y: 490, endPoint x: 344, endPoint y: 488, distance: 16.4
click at [344, 488] on icon at bounding box center [345, 493] width 7 height 14
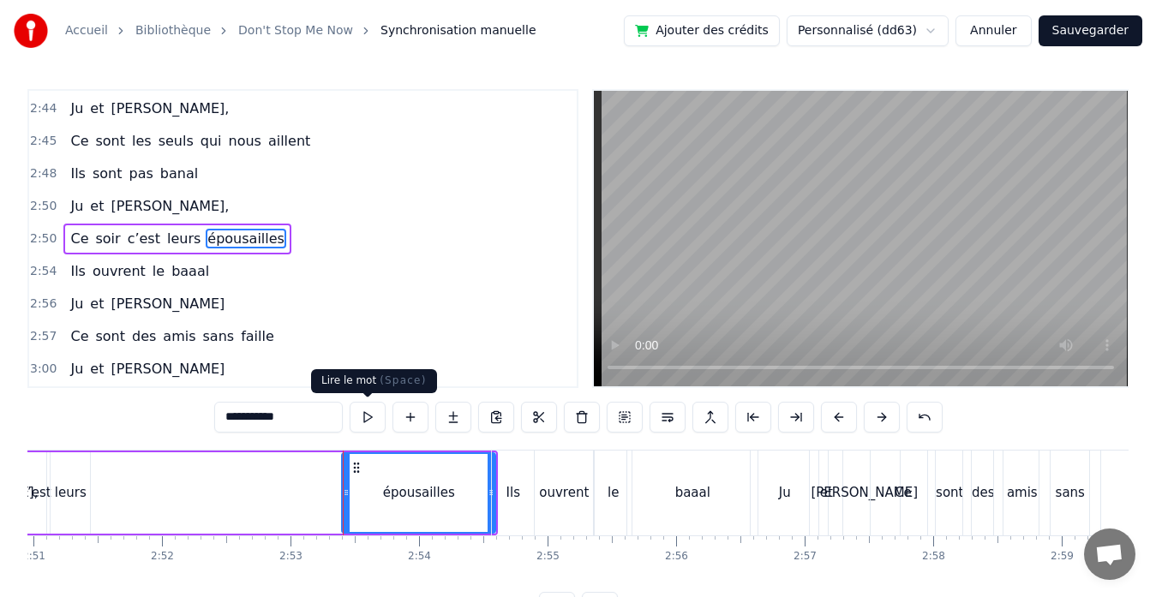
click at [373, 419] on button at bounding box center [367, 417] width 36 height 31
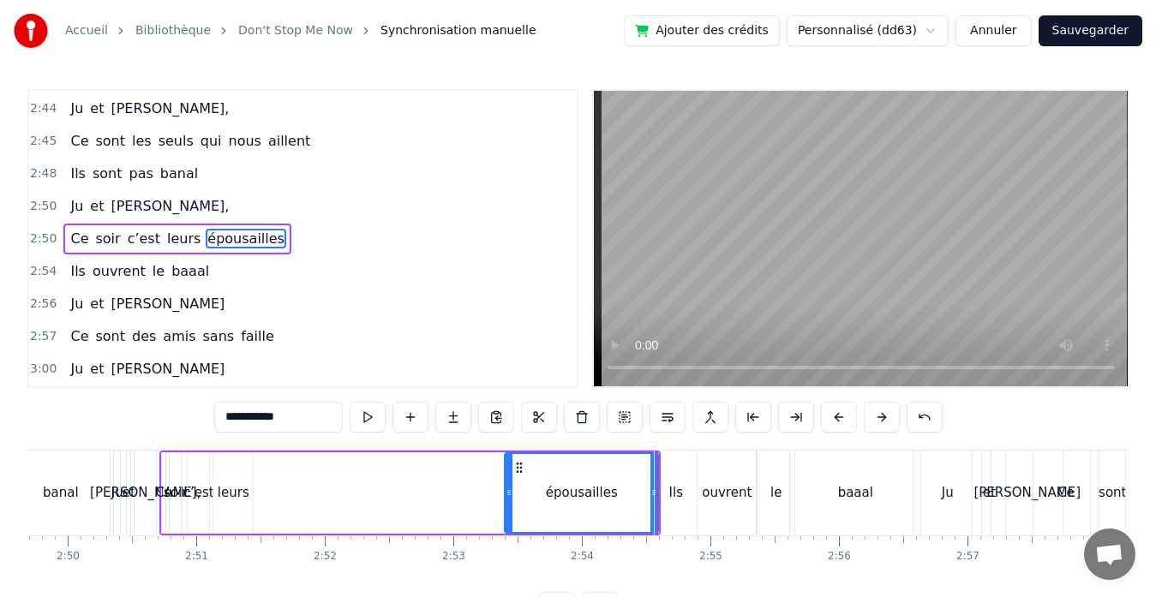
scroll to position [0, 21801]
click at [235, 504] on div "leurs" at bounding box center [233, 492] width 39 height 81
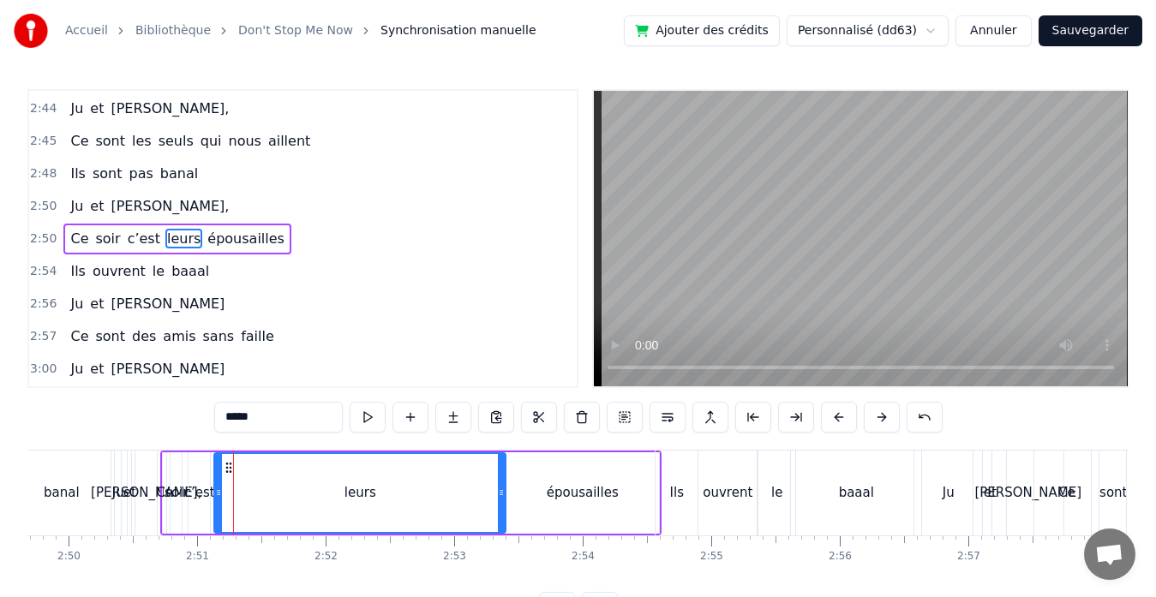
drag, startPoint x: 250, startPoint y: 495, endPoint x: 502, endPoint y: 490, distance: 251.9
click at [502, 490] on icon at bounding box center [501, 493] width 7 height 14
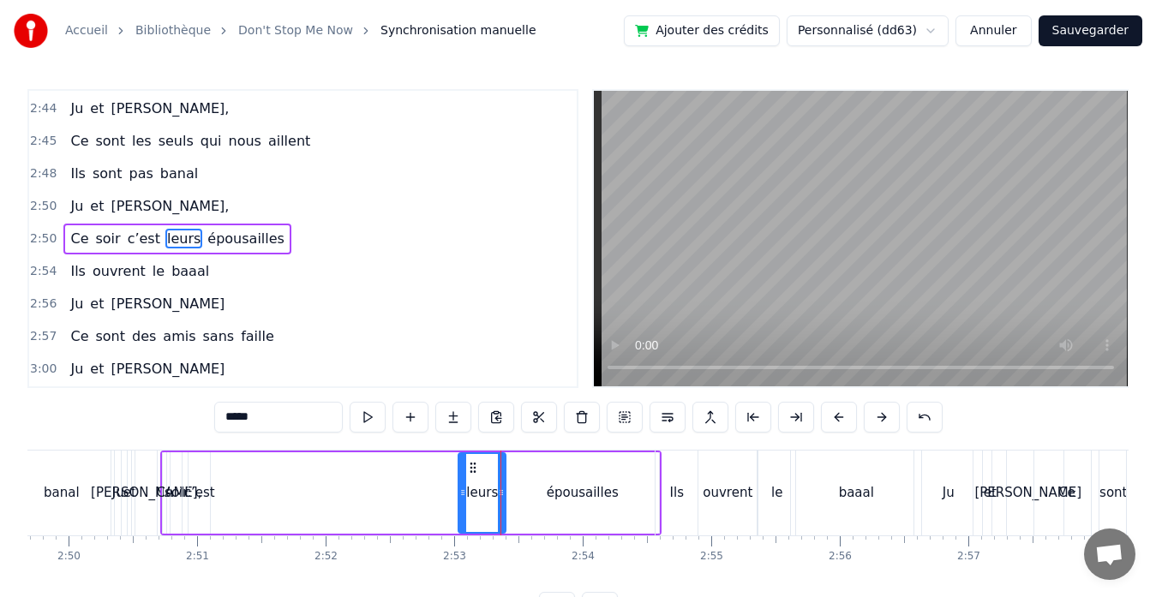
drag, startPoint x: 218, startPoint y: 493, endPoint x: 461, endPoint y: 486, distance: 243.4
click at [461, 486] on icon at bounding box center [462, 493] width 7 height 14
click at [203, 491] on div "c’est" at bounding box center [199, 493] width 31 height 20
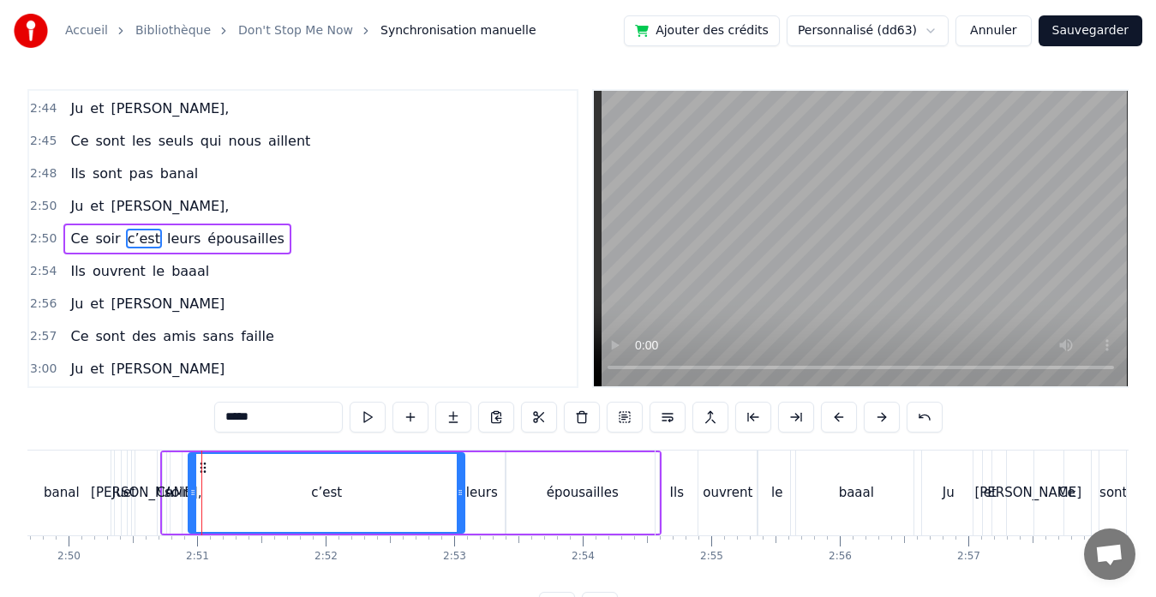
drag, startPoint x: 207, startPoint y: 489, endPoint x: 462, endPoint y: 492, distance: 254.4
click at [462, 492] on icon at bounding box center [460, 493] width 7 height 14
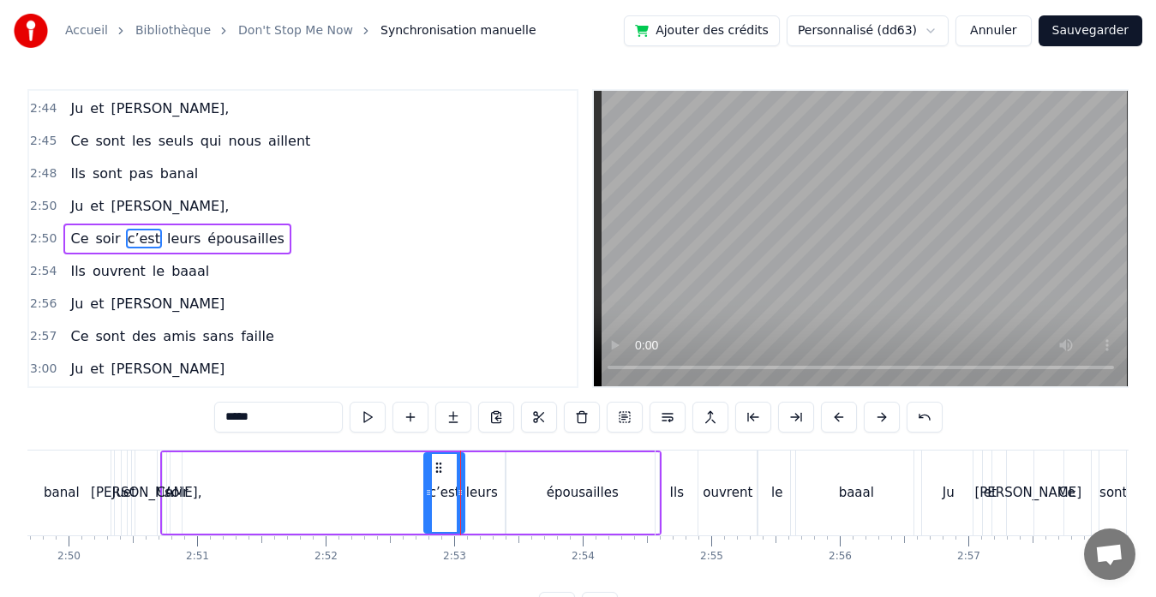
drag, startPoint x: 193, startPoint y: 489, endPoint x: 428, endPoint y: 490, distance: 235.6
click at [428, 490] on icon at bounding box center [428, 493] width 7 height 14
click at [168, 498] on div "soir" at bounding box center [175, 493] width 23 height 20
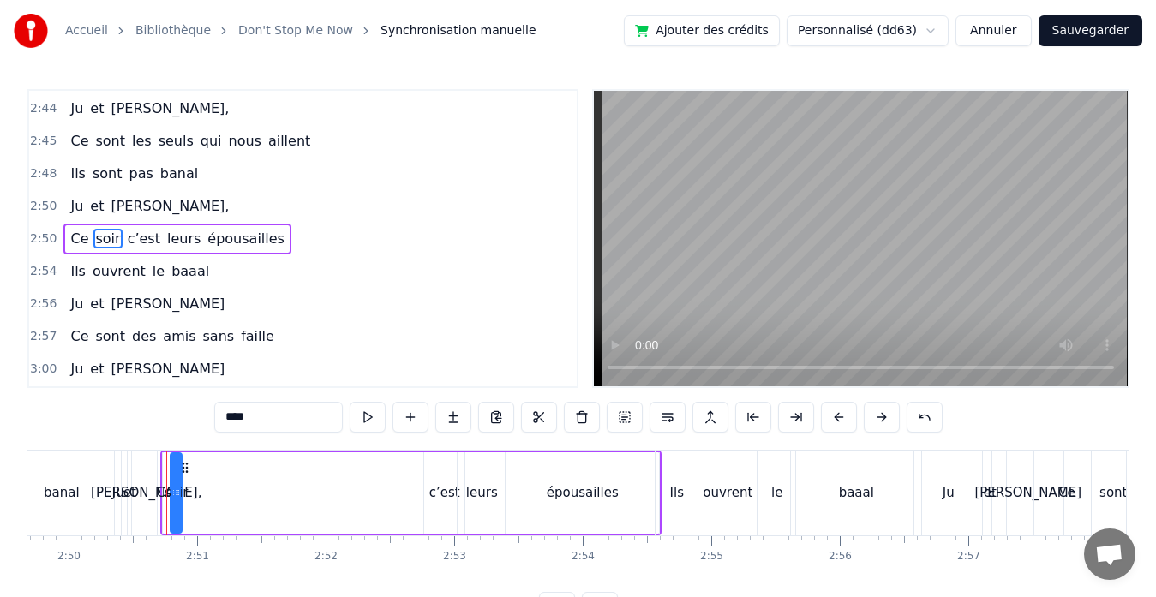
click at [168, 498] on div "soir" at bounding box center [175, 493] width 23 height 20
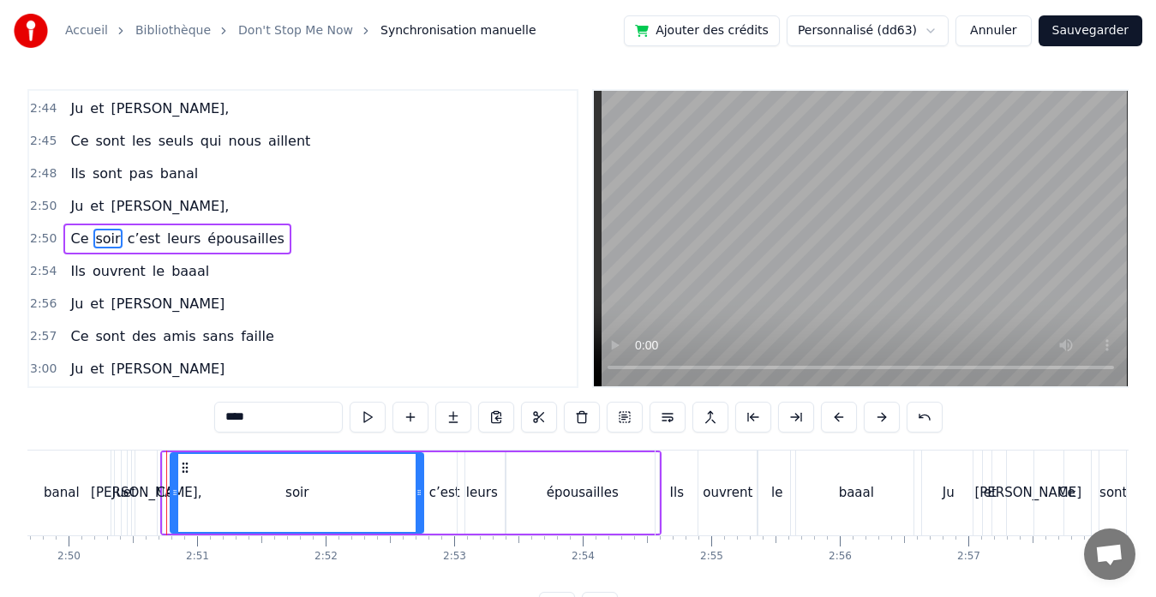
drag, startPoint x: 179, startPoint y: 492, endPoint x: 421, endPoint y: 489, distance: 241.6
click at [421, 489] on icon at bounding box center [418, 493] width 7 height 14
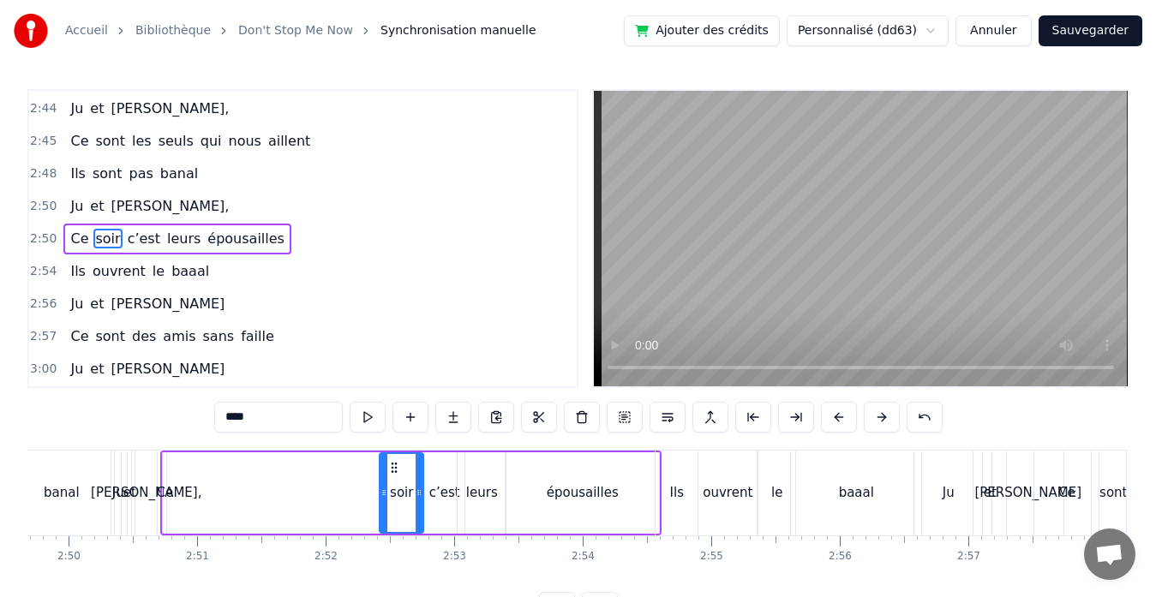
drag, startPoint x: 174, startPoint y: 490, endPoint x: 383, endPoint y: 481, distance: 209.2
click at [383, 481] on div at bounding box center [383, 493] width 7 height 78
click at [168, 493] on div "Ce" at bounding box center [164, 493] width 17 height 20
type input "**"
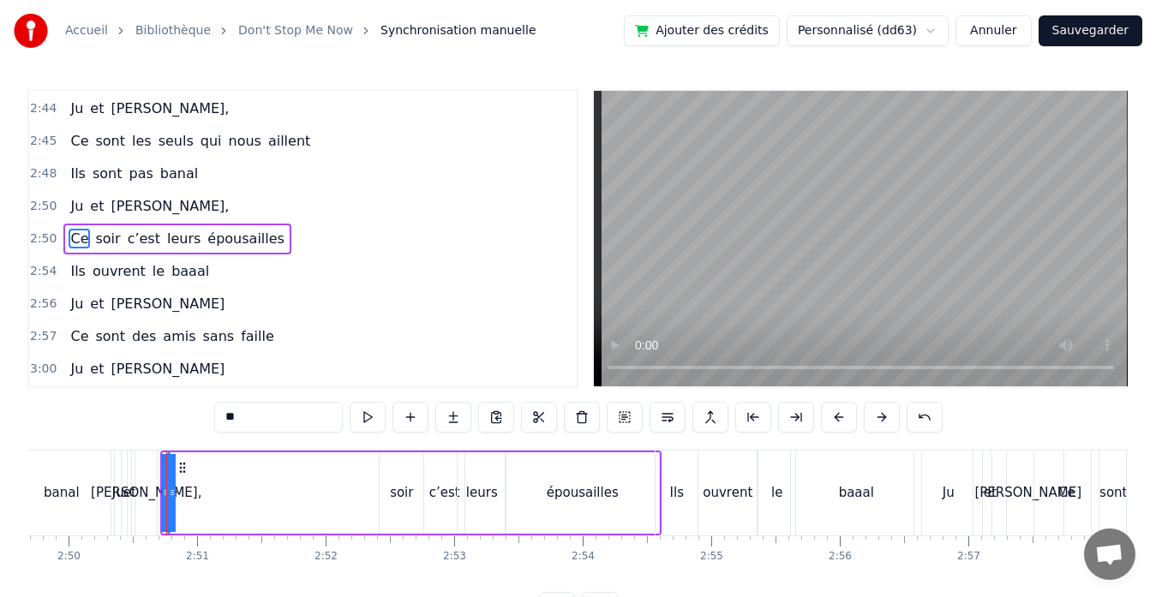
drag, startPoint x: 169, startPoint y: 492, endPoint x: 325, endPoint y: 485, distance: 156.0
click at [325, 485] on div "Ce soir c’est leurs épousailles" at bounding box center [410, 493] width 501 height 85
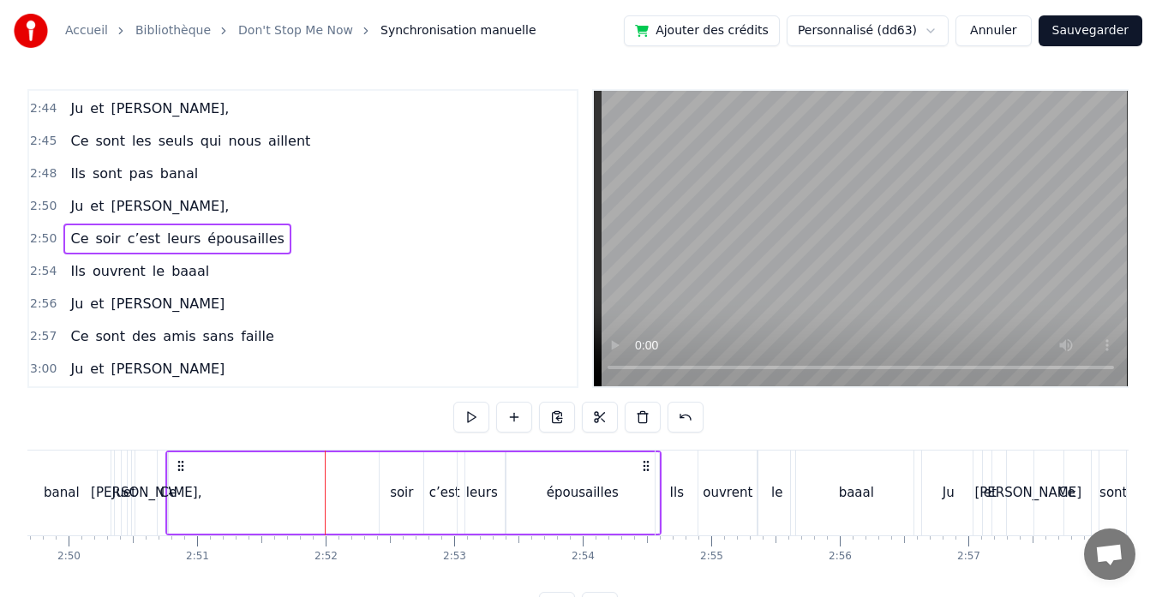
click at [173, 495] on div "Ce" at bounding box center [167, 493] width 17 height 20
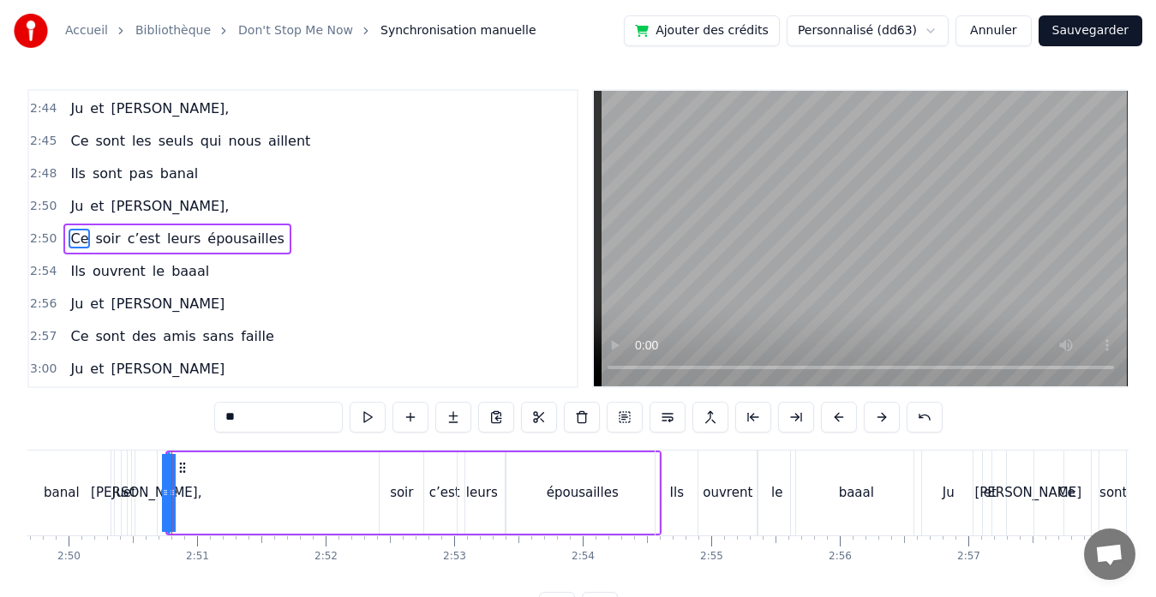
drag, startPoint x: 170, startPoint y: 493, endPoint x: 294, endPoint y: 488, distance: 123.5
click at [294, 488] on div "Ce soir c’est leurs épousailles" at bounding box center [413, 493] width 496 height 85
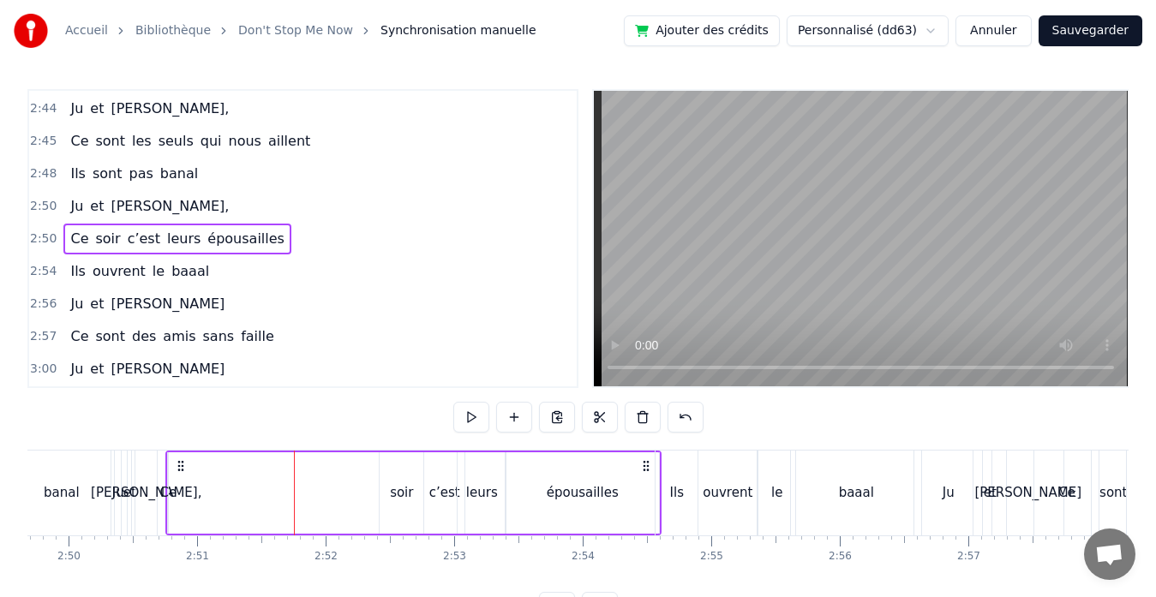
click at [169, 491] on div "Ce" at bounding box center [167, 493] width 17 height 20
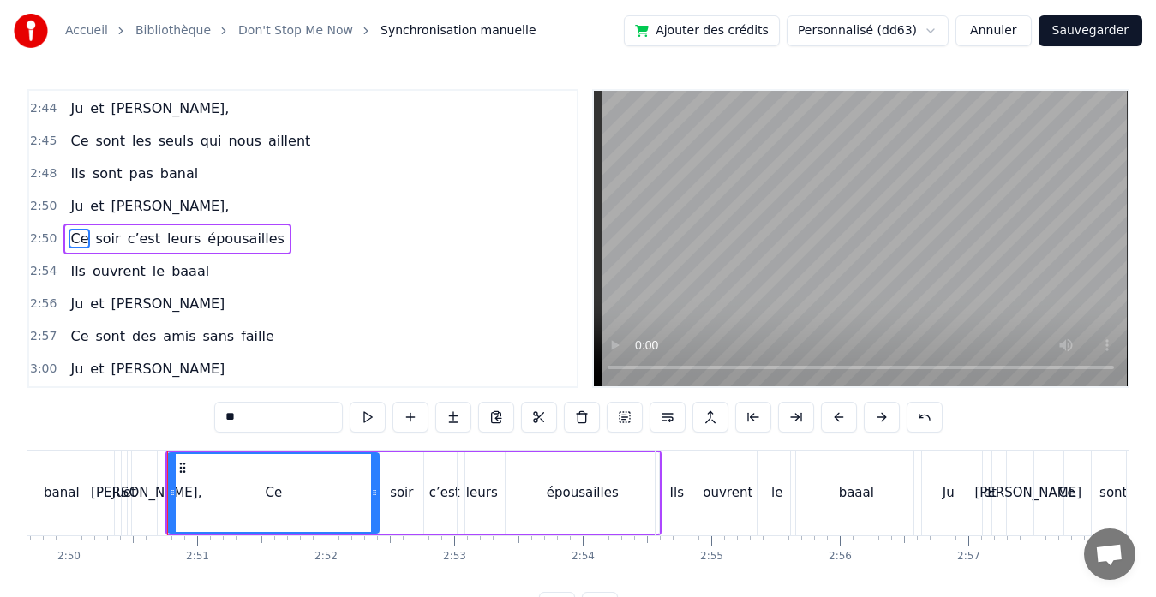
drag, startPoint x: 163, startPoint y: 491, endPoint x: 375, endPoint y: 493, distance: 212.4
click at [375, 493] on icon at bounding box center [374, 493] width 7 height 14
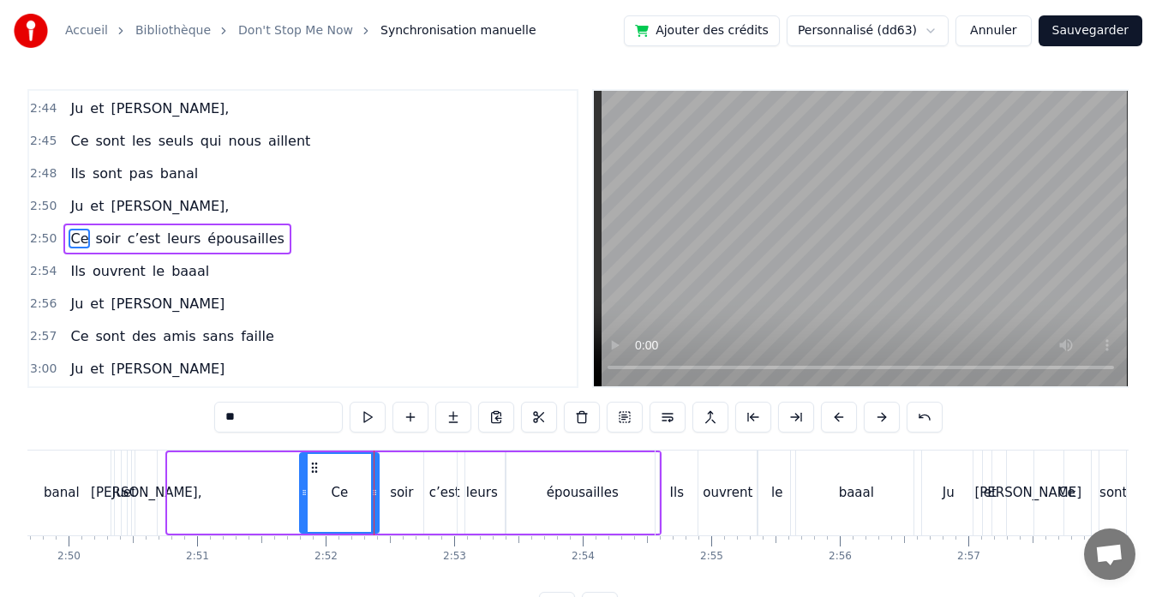
drag, startPoint x: 170, startPoint y: 489, endPoint x: 302, endPoint y: 485, distance: 132.0
click at [302, 485] on div at bounding box center [304, 493] width 7 height 78
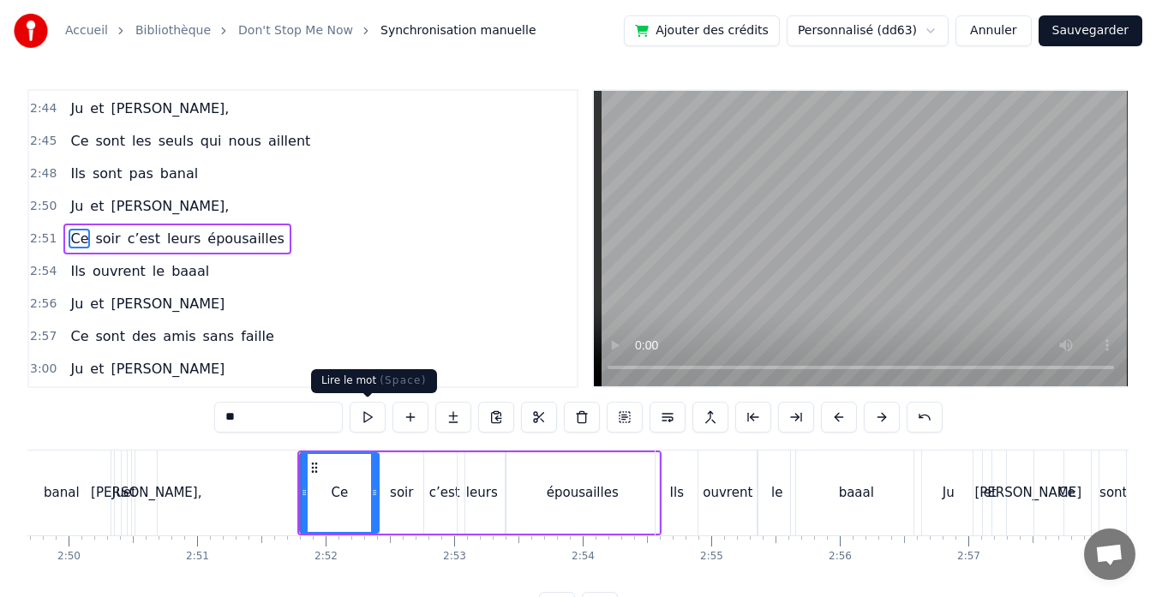
click at [373, 418] on button at bounding box center [367, 417] width 36 height 31
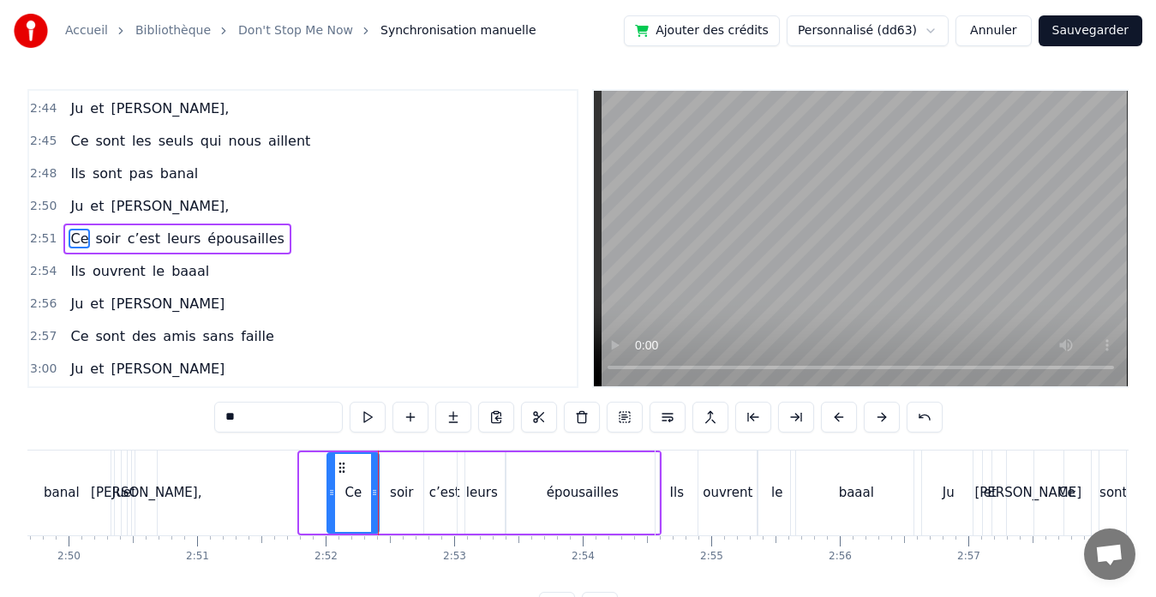
drag, startPoint x: 302, startPoint y: 493, endPoint x: 331, endPoint y: 493, distance: 28.3
click at [331, 493] on icon at bounding box center [331, 493] width 7 height 14
click at [374, 413] on button at bounding box center [367, 417] width 36 height 31
click at [394, 487] on div "soir" at bounding box center [401, 493] width 23 height 20
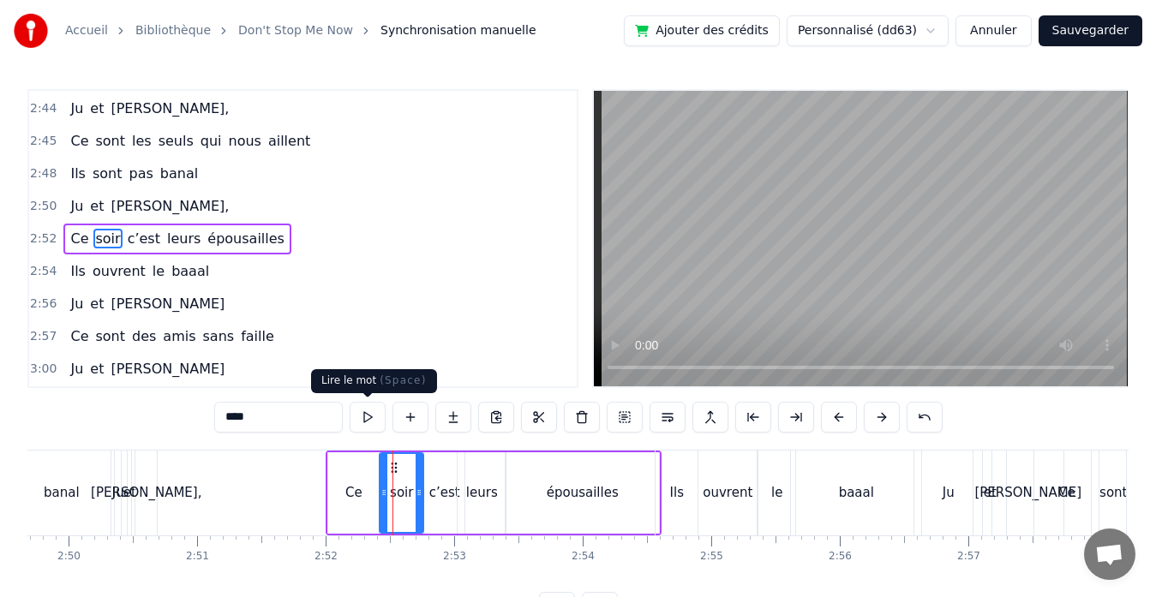
click at [373, 427] on button at bounding box center [367, 417] width 36 height 31
click at [446, 505] on div "c’est" at bounding box center [444, 492] width 40 height 81
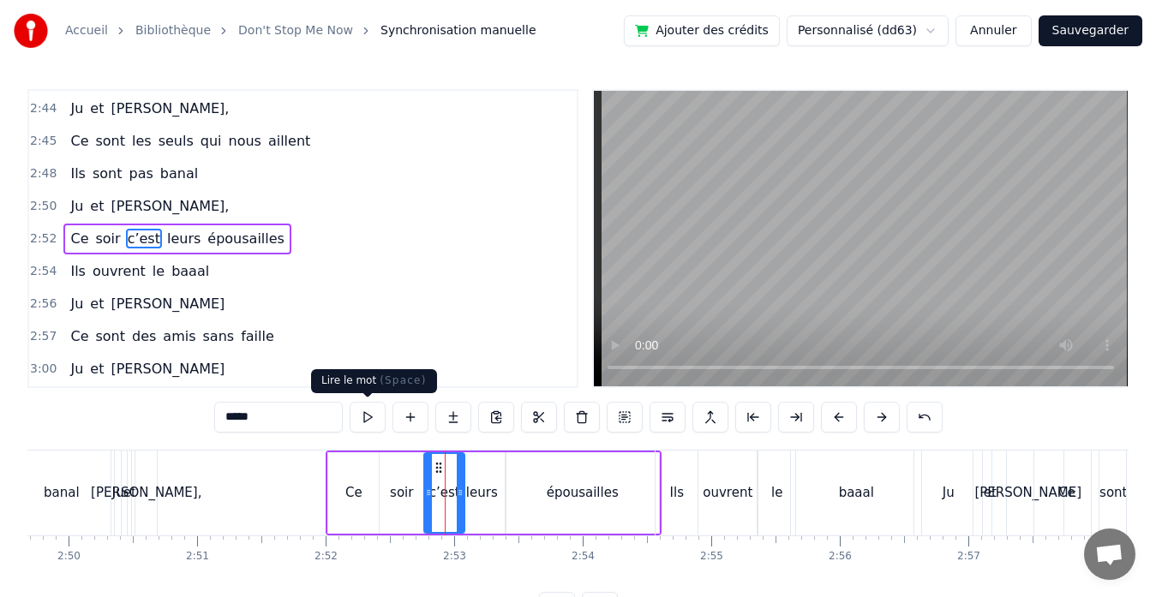
click at [368, 412] on button at bounding box center [367, 417] width 36 height 31
click at [482, 475] on div "leurs" at bounding box center [481, 492] width 48 height 81
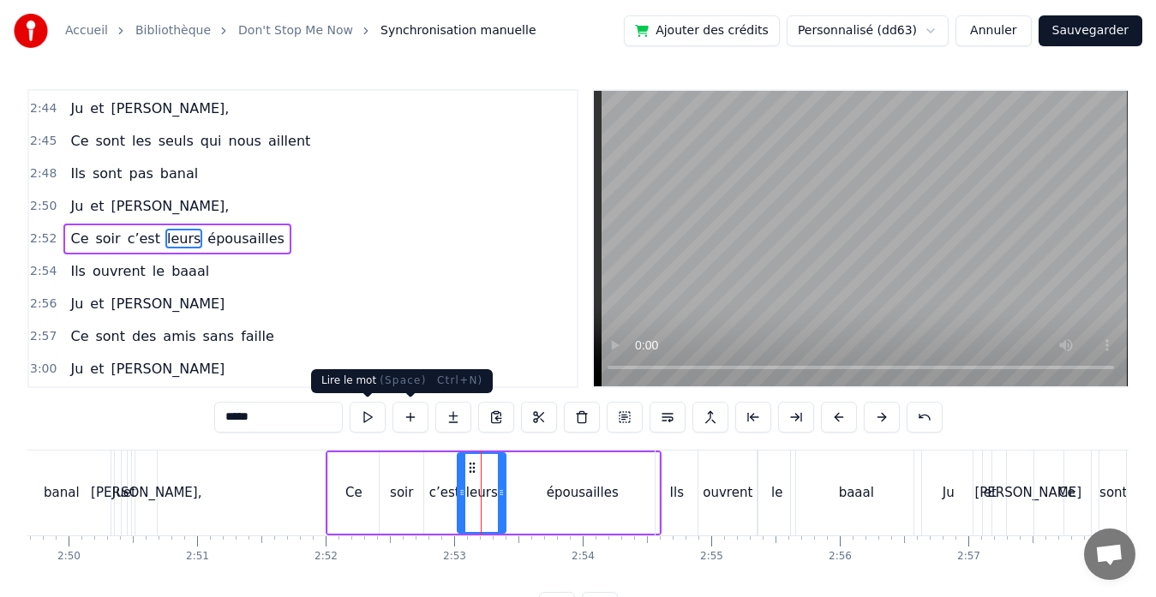
click at [367, 417] on button at bounding box center [367, 417] width 36 height 31
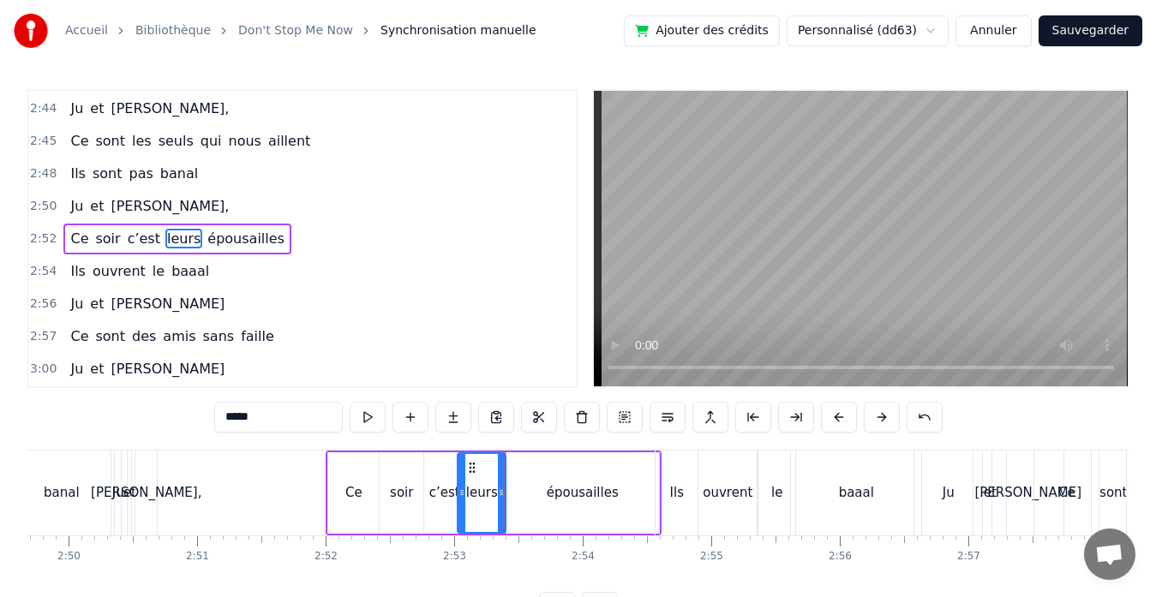
click at [542, 475] on div "épousailles" at bounding box center [581, 492] width 153 height 81
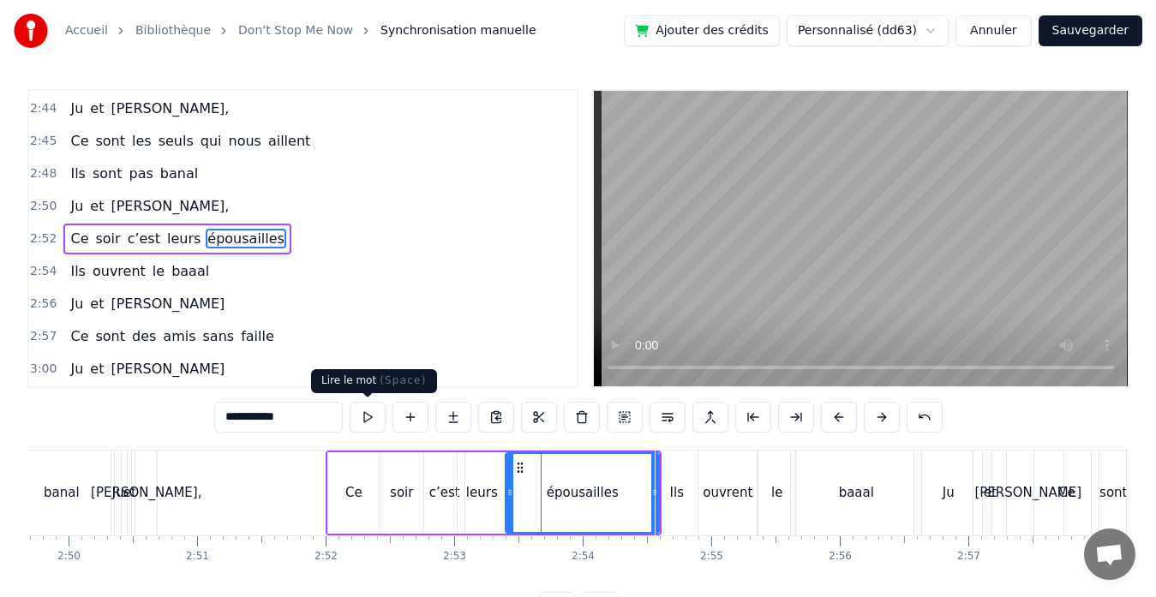
click at [367, 419] on button at bounding box center [367, 417] width 36 height 31
click at [338, 512] on div "Ce" at bounding box center [353, 492] width 51 height 81
type input "**"
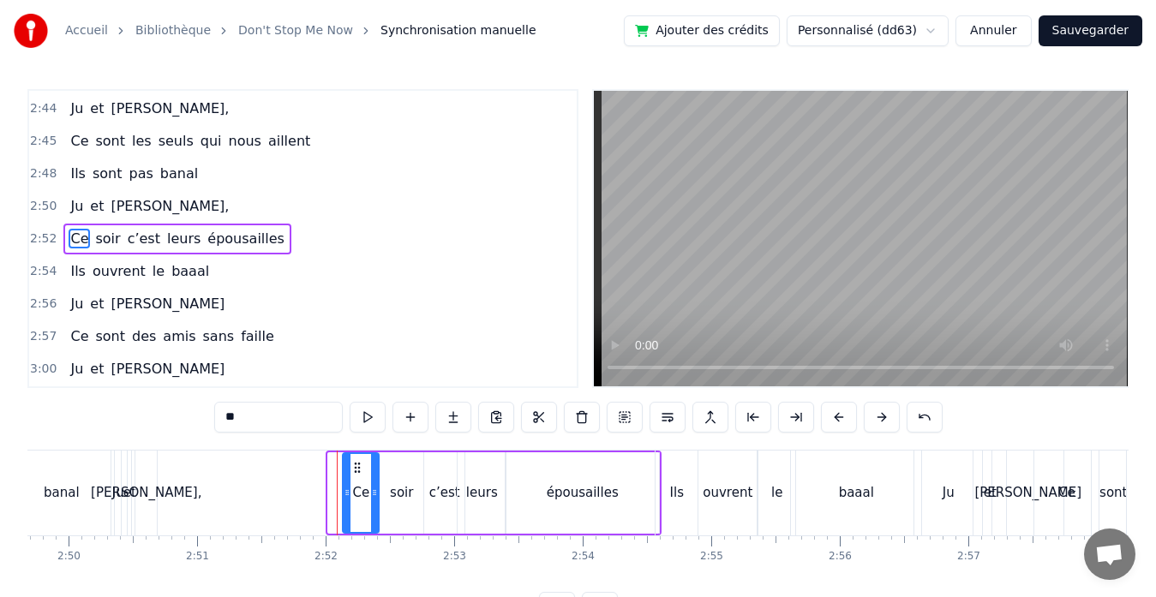
drag, startPoint x: 331, startPoint y: 490, endPoint x: 345, endPoint y: 490, distance: 14.6
click at [345, 490] on icon at bounding box center [346, 493] width 7 height 14
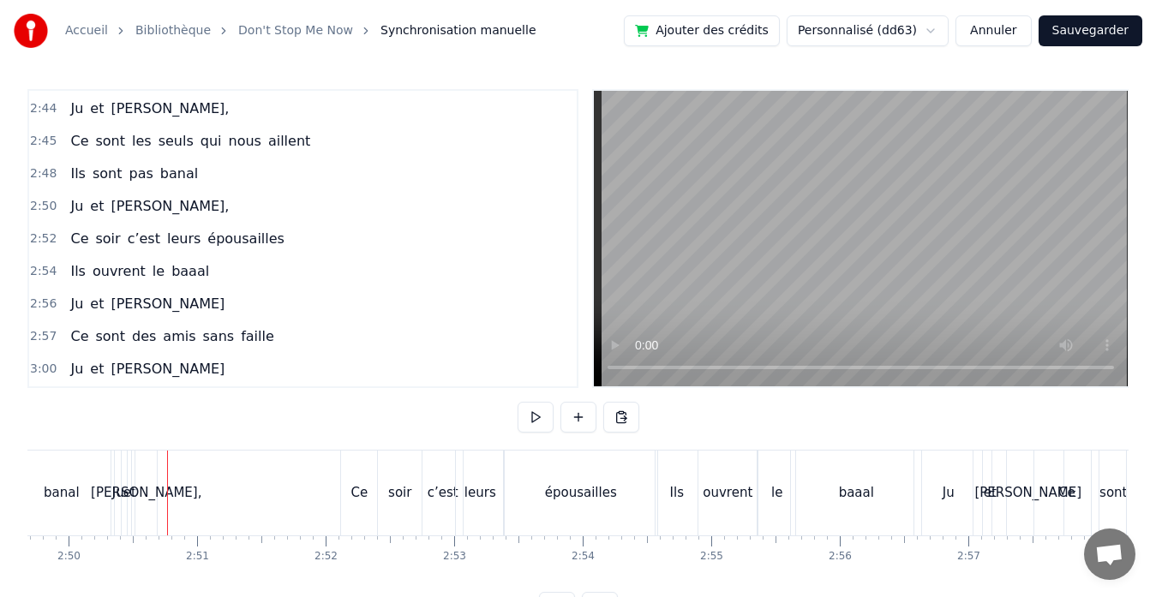
click at [156, 497] on div "[PERSON_NAME]," at bounding box center [146, 493] width 110 height 20
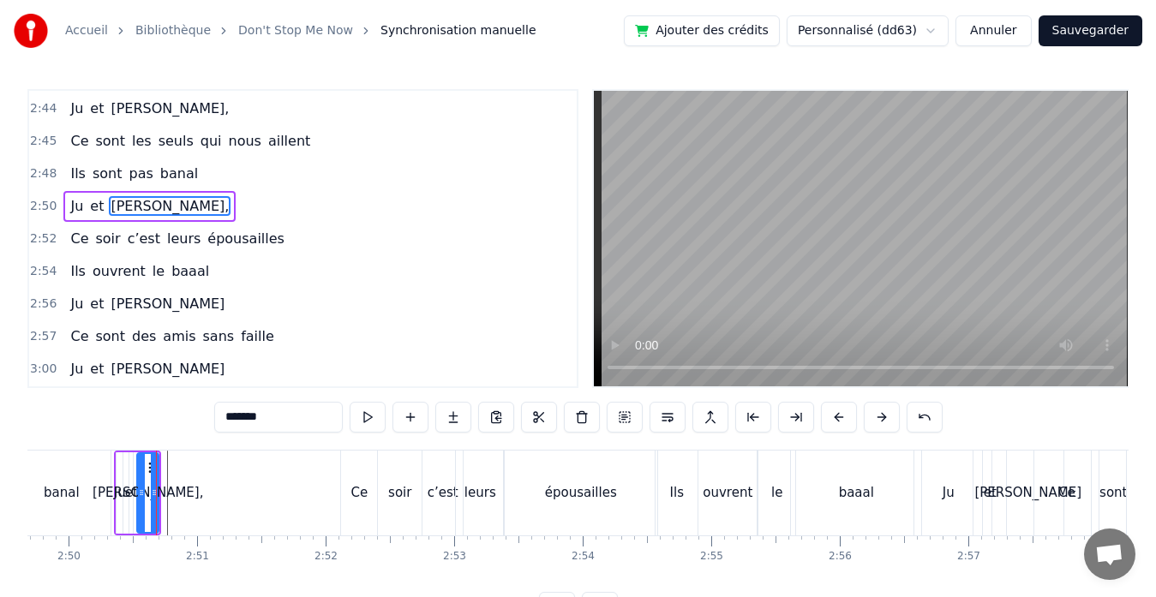
scroll to position [2135, 0]
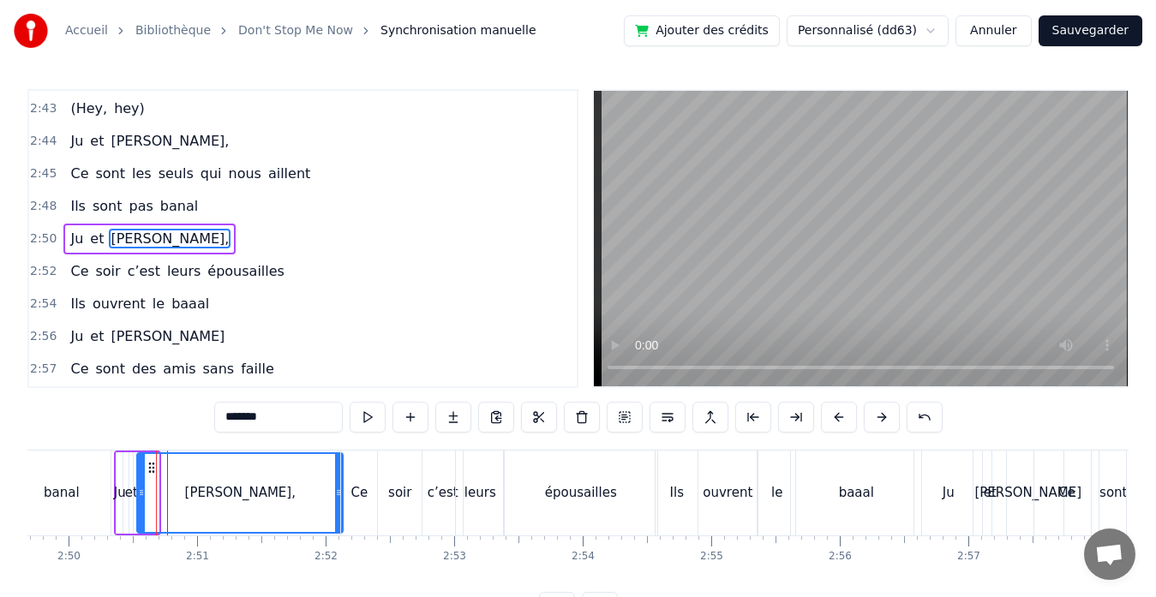
drag, startPoint x: 154, startPoint y: 490, endPoint x: 338, endPoint y: 487, distance: 184.2
click at [338, 487] on icon at bounding box center [338, 493] width 7 height 14
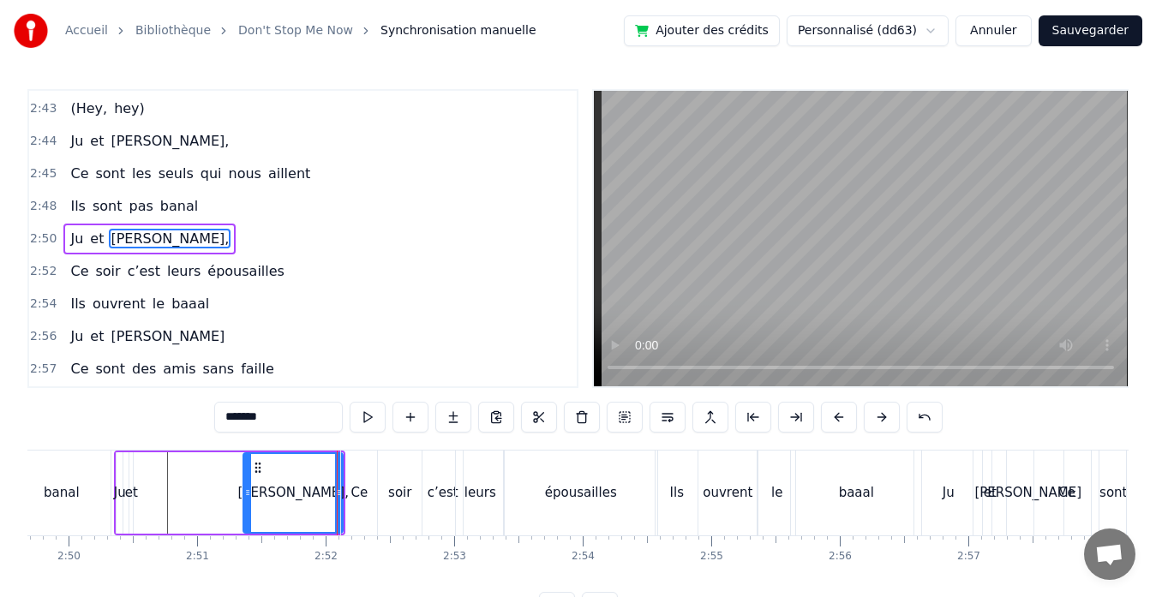
drag, startPoint x: 141, startPoint y: 489, endPoint x: 248, endPoint y: 485, distance: 107.2
click at [248, 485] on div at bounding box center [247, 493] width 7 height 78
click at [367, 415] on button at bounding box center [367, 417] width 36 height 31
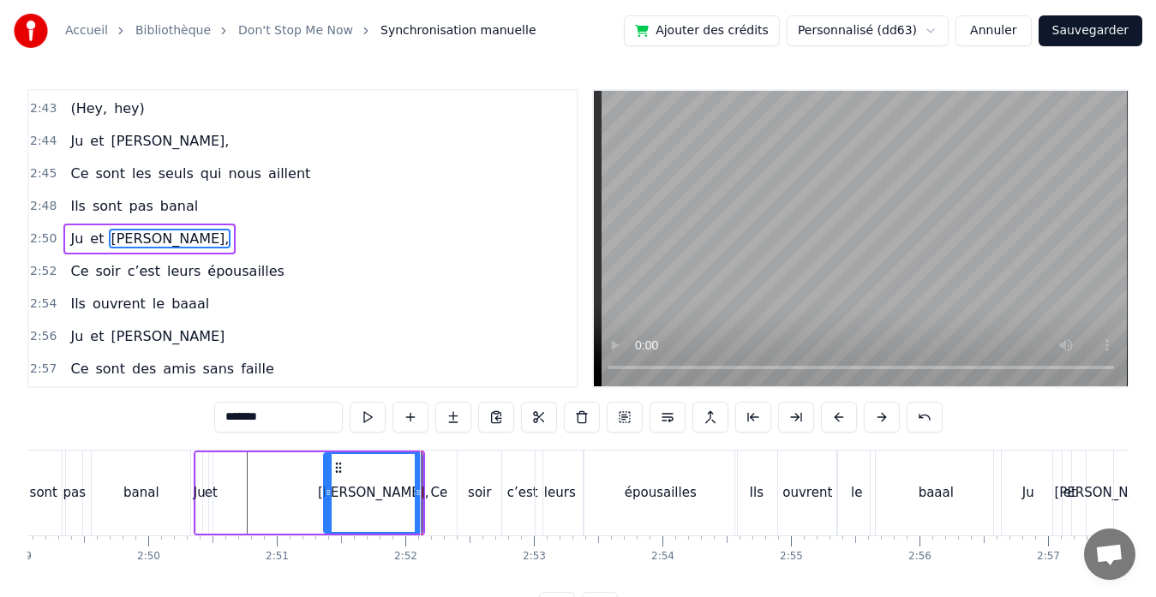
scroll to position [0, 21720]
click at [213, 496] on div "et" at bounding box center [212, 493] width 13 height 20
type input "**"
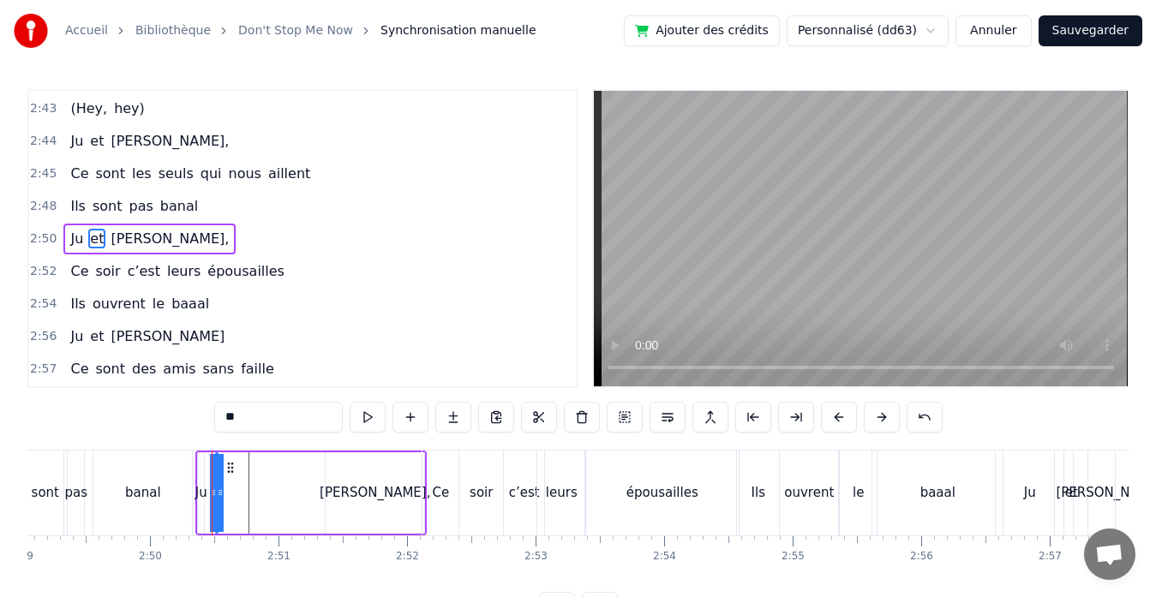
drag, startPoint x: 214, startPoint y: 492, endPoint x: 330, endPoint y: 489, distance: 115.7
click at [330, 489] on div "Ju et [PERSON_NAME]," at bounding box center [310, 493] width 231 height 85
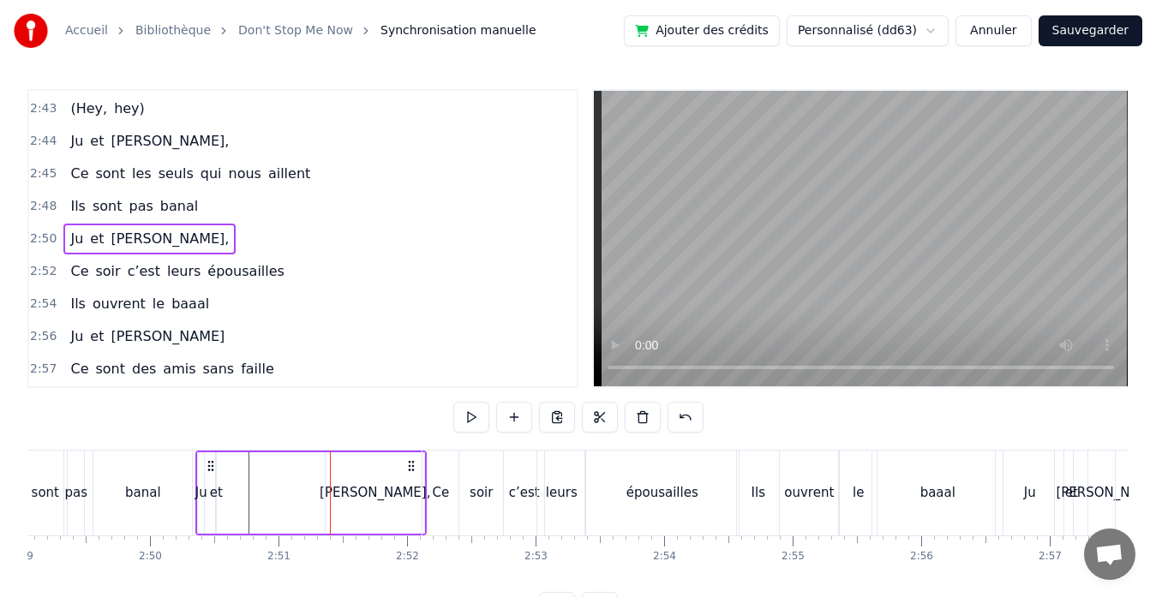
click at [403, 506] on div "[PERSON_NAME]," at bounding box center [374, 492] width 99 height 81
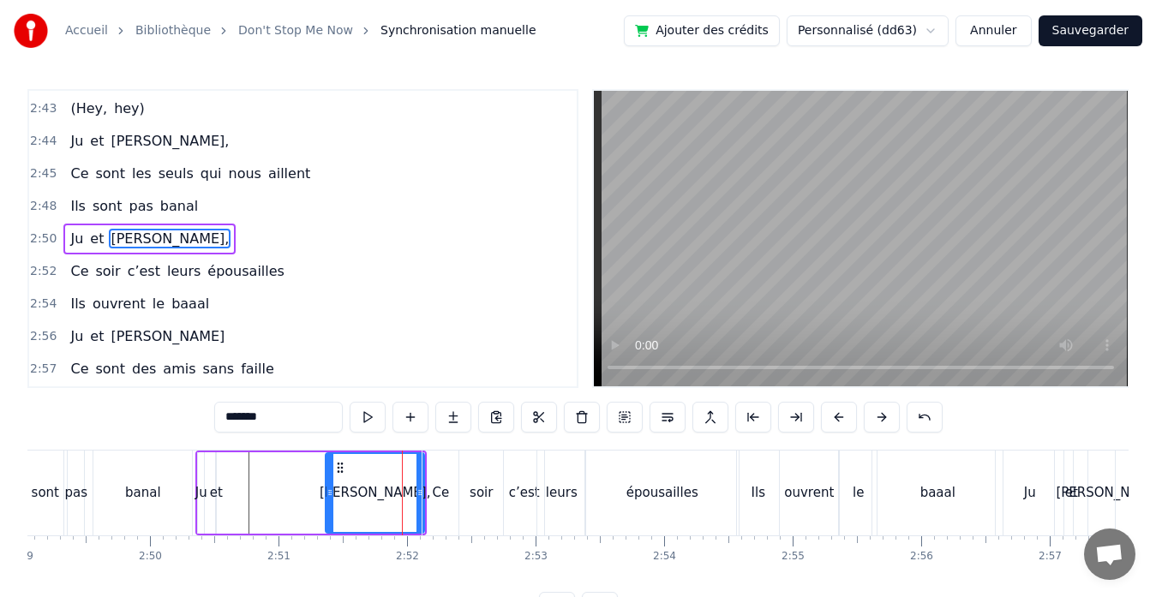
click at [297, 420] on input "*******" at bounding box center [278, 417] width 128 height 31
click at [214, 498] on div "et" at bounding box center [216, 493] width 13 height 20
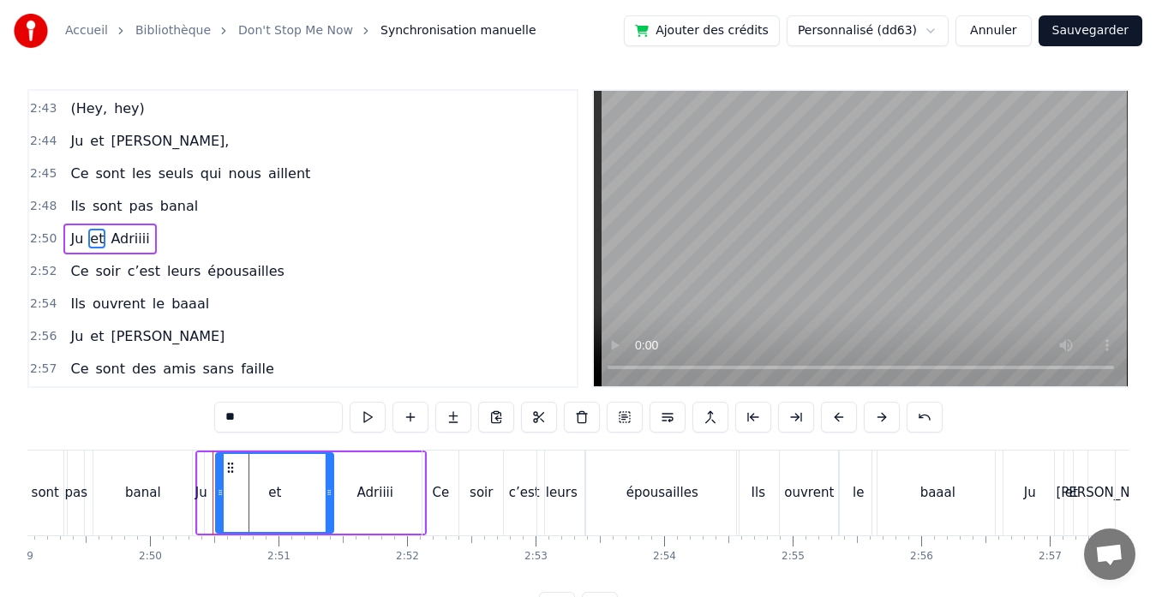
drag, startPoint x: 214, startPoint y: 491, endPoint x: 333, endPoint y: 499, distance: 119.3
click at [333, 499] on div "et" at bounding box center [274, 492] width 119 height 81
drag, startPoint x: 218, startPoint y: 497, endPoint x: 304, endPoint y: 495, distance: 85.7
click at [304, 495] on icon at bounding box center [305, 493] width 7 height 14
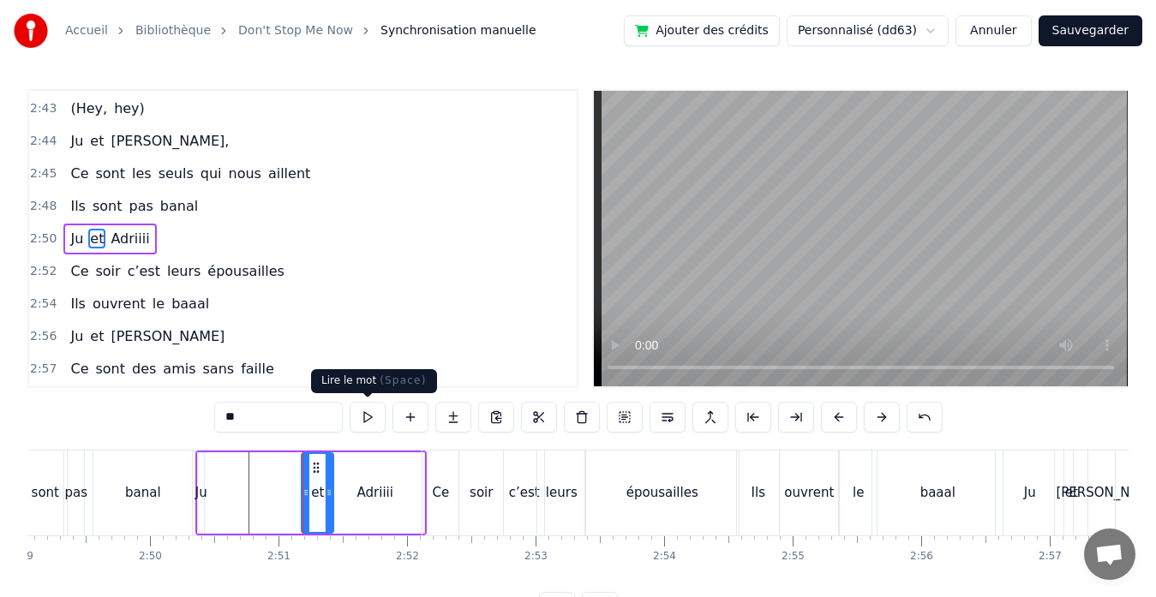
click at [361, 416] on button at bounding box center [367, 417] width 36 height 31
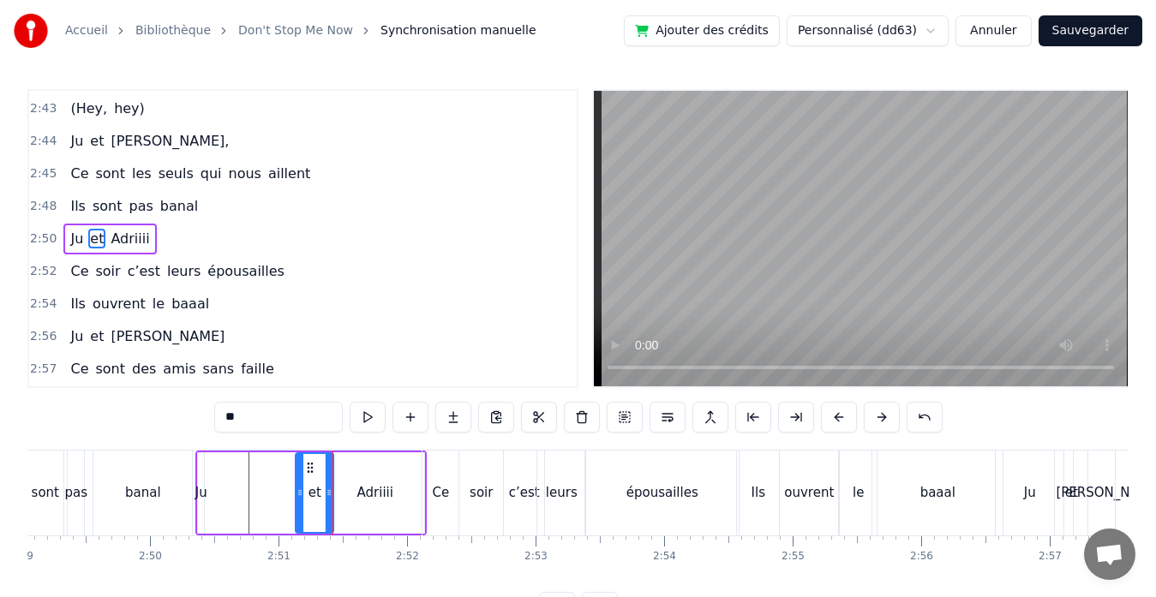
click at [297, 489] on icon at bounding box center [299, 493] width 7 height 14
click at [199, 493] on div "Ju" at bounding box center [201, 493] width 12 height 20
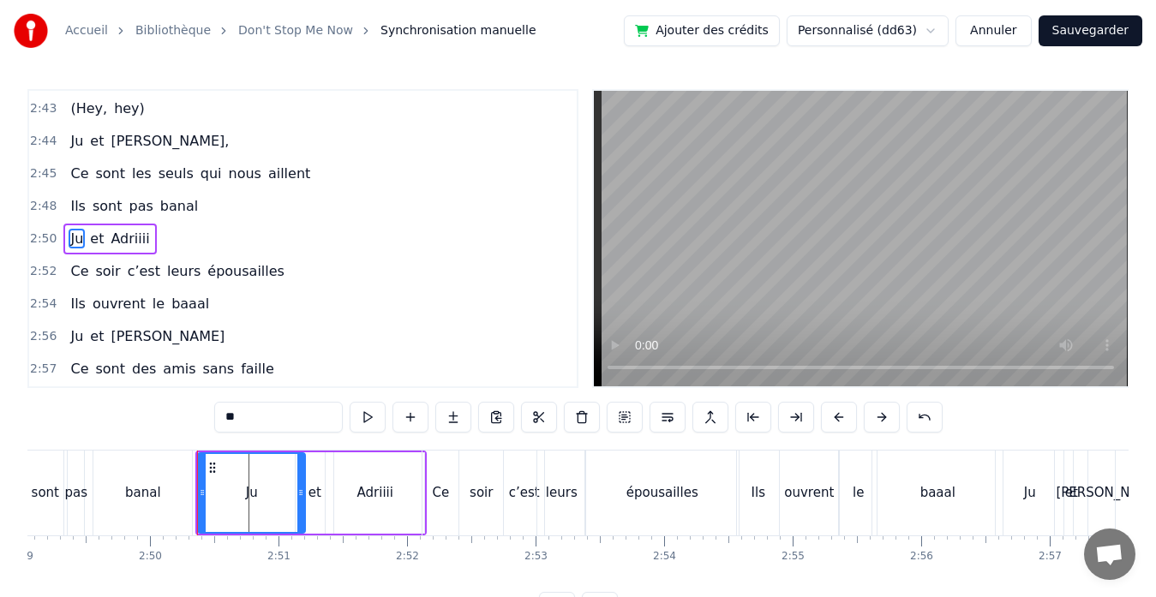
drag, startPoint x: 198, startPoint y: 491, endPoint x: 299, endPoint y: 493, distance: 101.1
click at [299, 493] on icon at bounding box center [300, 493] width 7 height 14
drag, startPoint x: 201, startPoint y: 493, endPoint x: 264, endPoint y: 493, distance: 62.5
click at [264, 493] on icon at bounding box center [264, 493] width 7 height 14
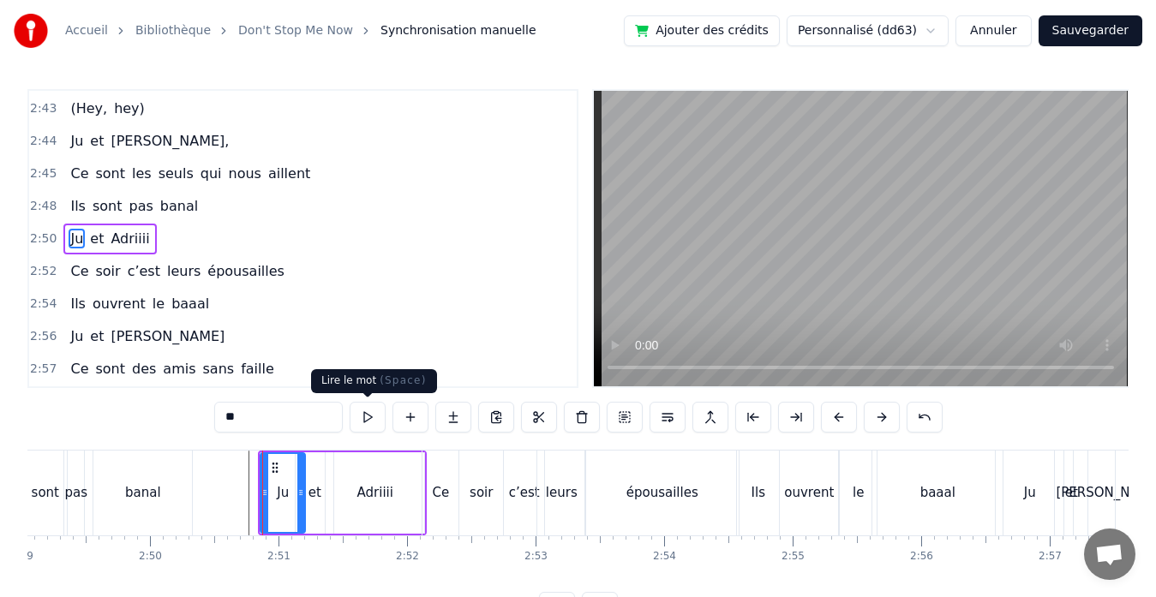
click at [369, 414] on button at bounding box center [367, 417] width 36 height 31
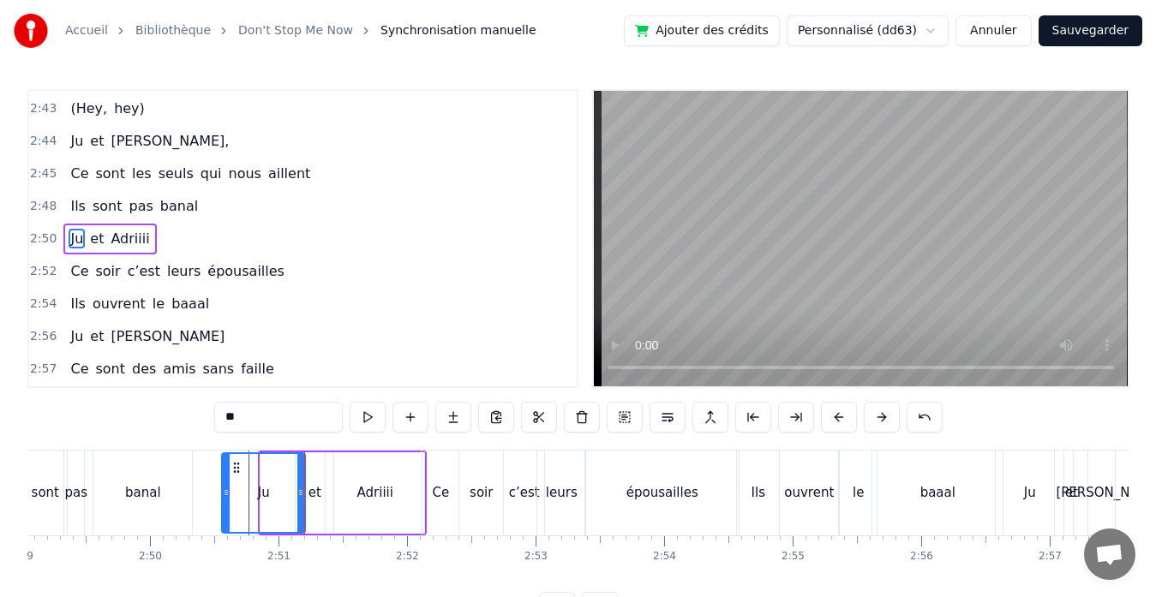
drag, startPoint x: 262, startPoint y: 491, endPoint x: 224, endPoint y: 487, distance: 38.8
click at [224, 487] on icon at bounding box center [226, 493] width 7 height 14
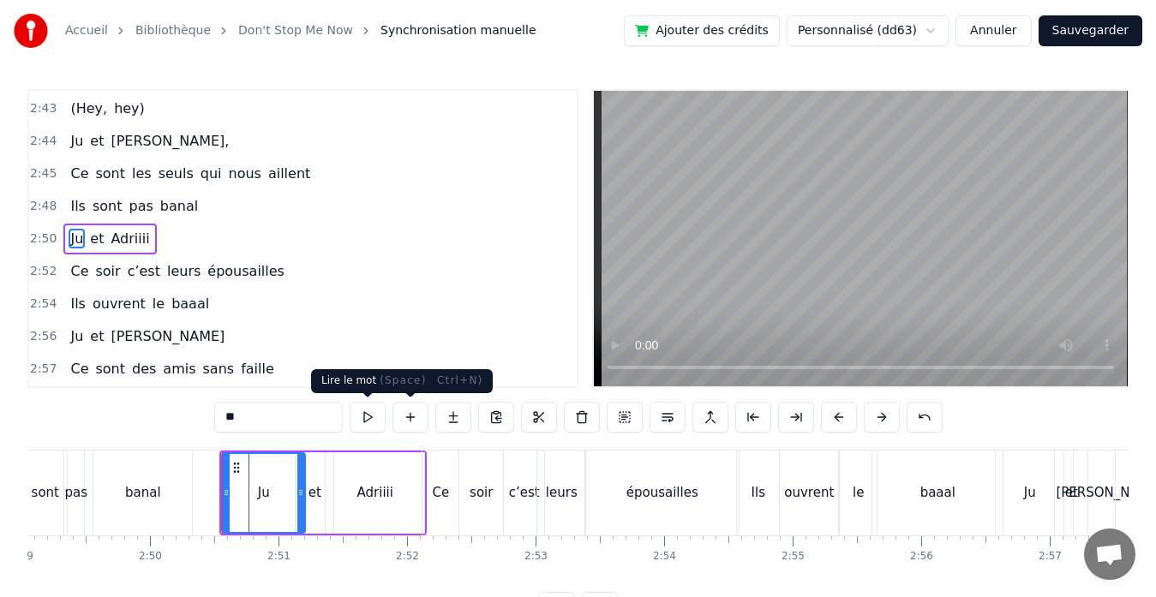
click at [367, 415] on button at bounding box center [367, 417] width 36 height 31
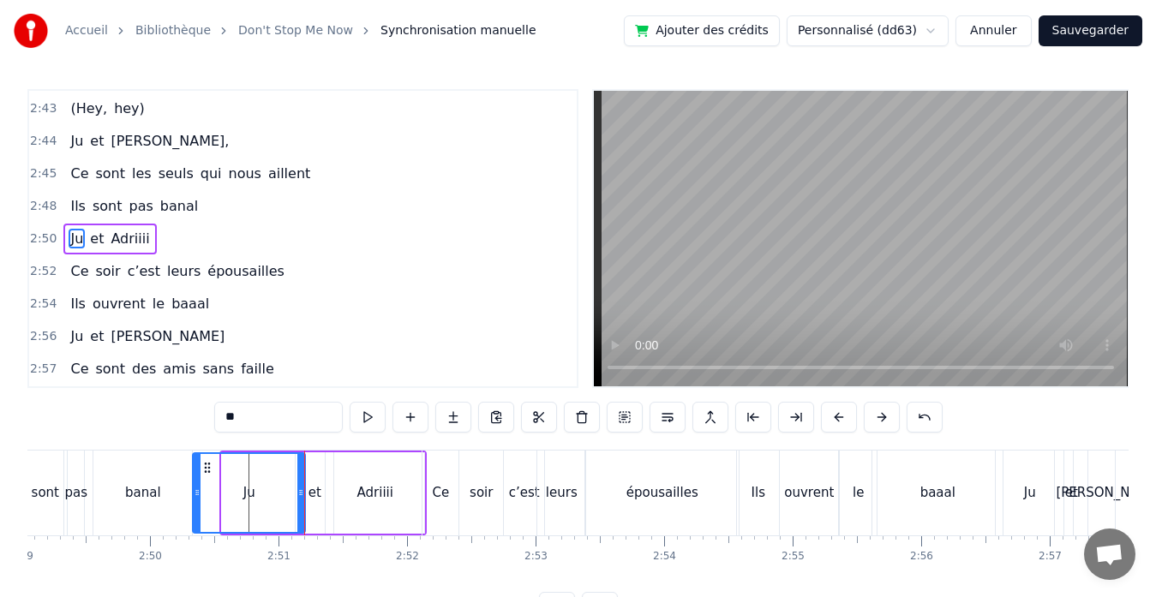
drag, startPoint x: 225, startPoint y: 494, endPoint x: 195, endPoint y: 494, distance: 30.0
click at [196, 494] on circle at bounding box center [196, 494] width 1 height 1
drag, startPoint x: 302, startPoint y: 491, endPoint x: 248, endPoint y: 491, distance: 53.1
click at [248, 491] on circle at bounding box center [248, 490] width 1 height 1
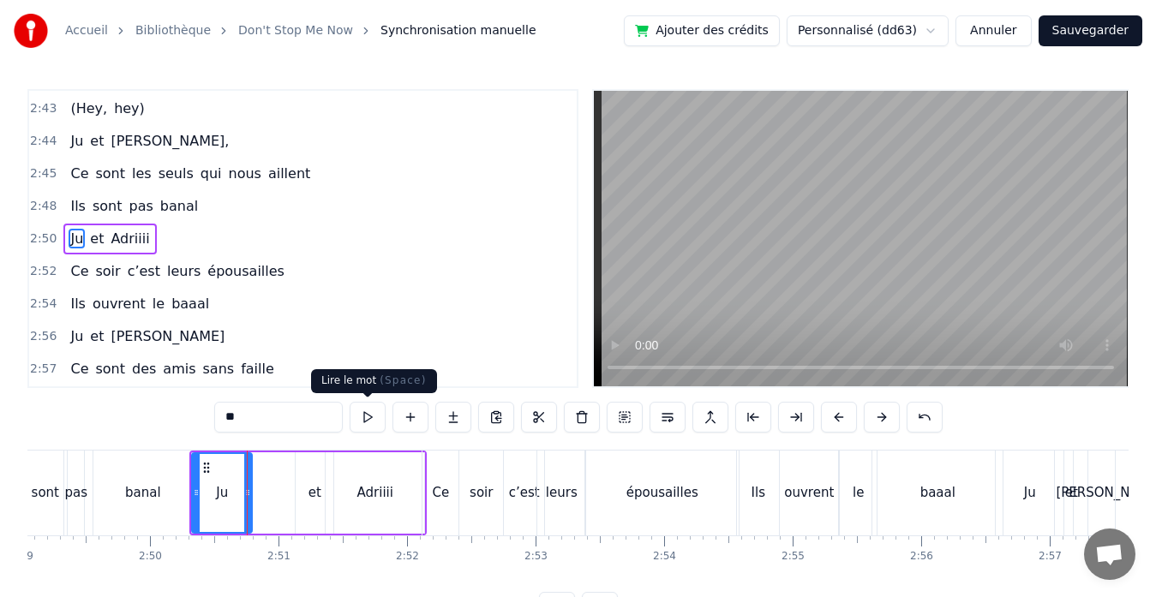
click at [366, 421] on button at bounding box center [367, 417] width 36 height 31
drag, startPoint x: 248, startPoint y: 491, endPoint x: 266, endPoint y: 491, distance: 17.1
click at [261, 491] on circle at bounding box center [260, 490] width 1 height 1
click at [261, 492] on icon at bounding box center [258, 493] width 7 height 14
click at [316, 491] on div "et" at bounding box center [314, 493] width 13 height 20
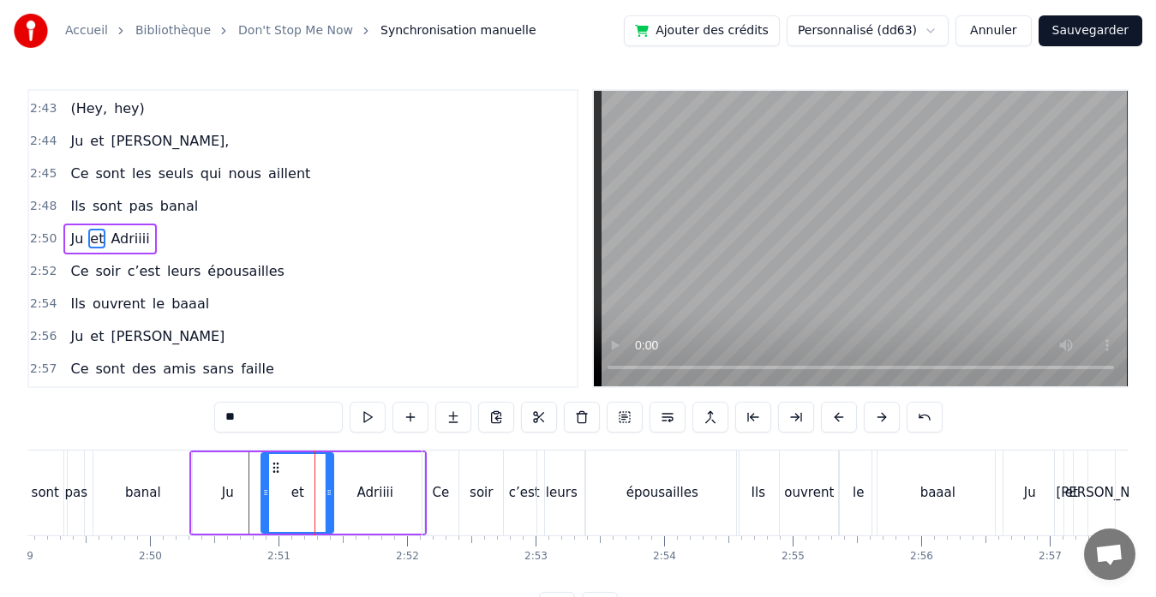
drag, startPoint x: 302, startPoint y: 492, endPoint x: 268, endPoint y: 492, distance: 34.3
click at [268, 492] on icon at bounding box center [265, 493] width 7 height 14
click at [372, 424] on button at bounding box center [367, 417] width 36 height 31
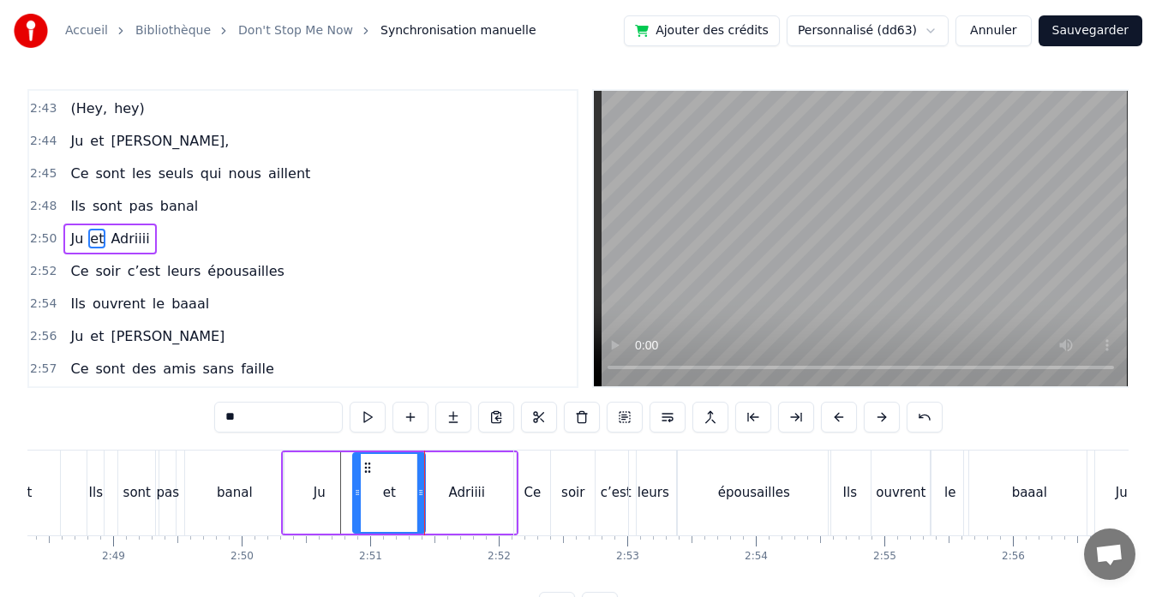
scroll to position [0, 21602]
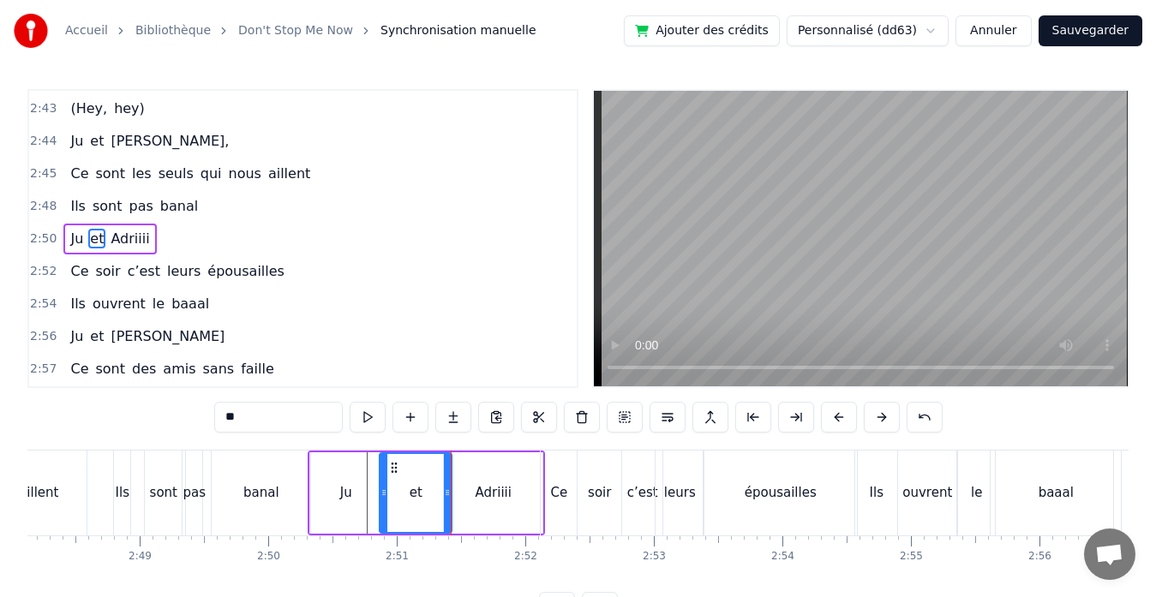
click at [239, 489] on div "banal" at bounding box center [261, 493] width 99 height 85
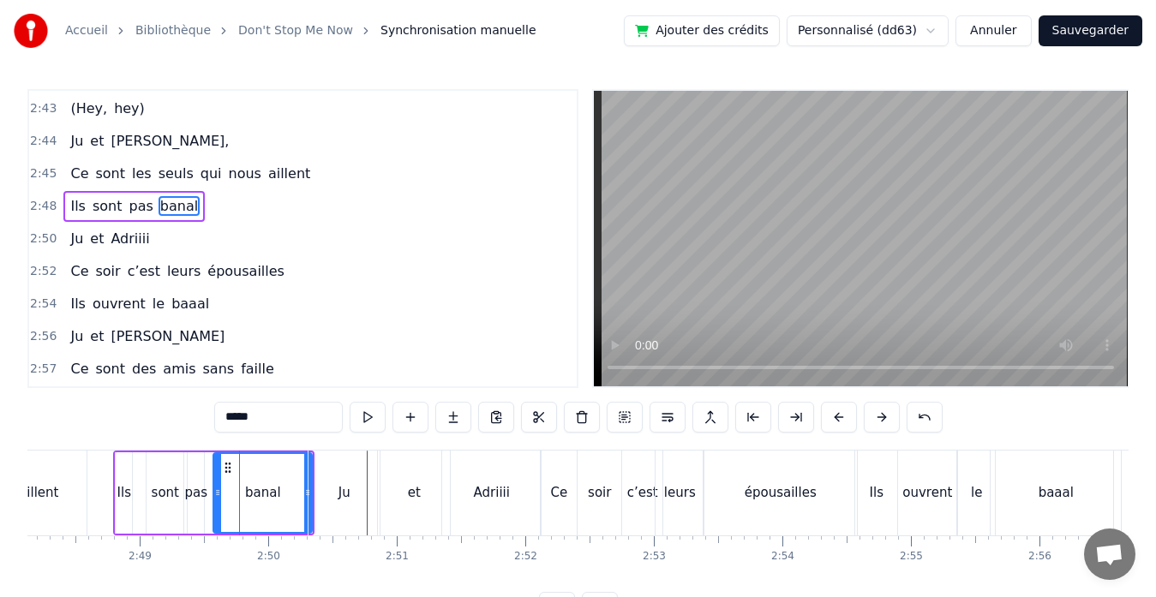
scroll to position [2102, 0]
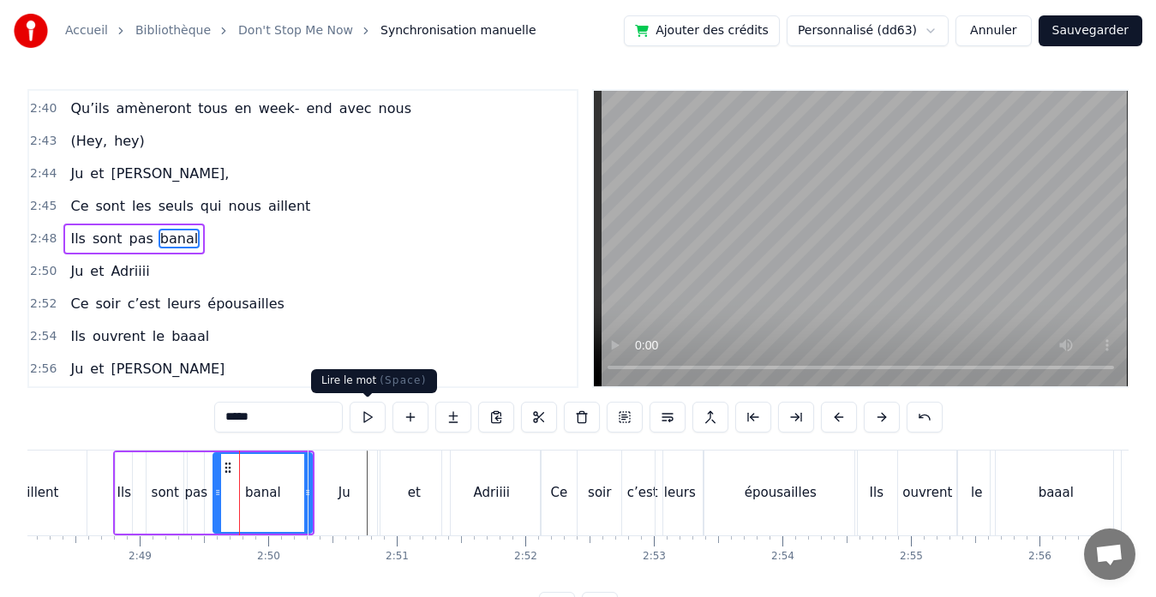
click at [370, 421] on button at bounding box center [367, 417] width 36 height 31
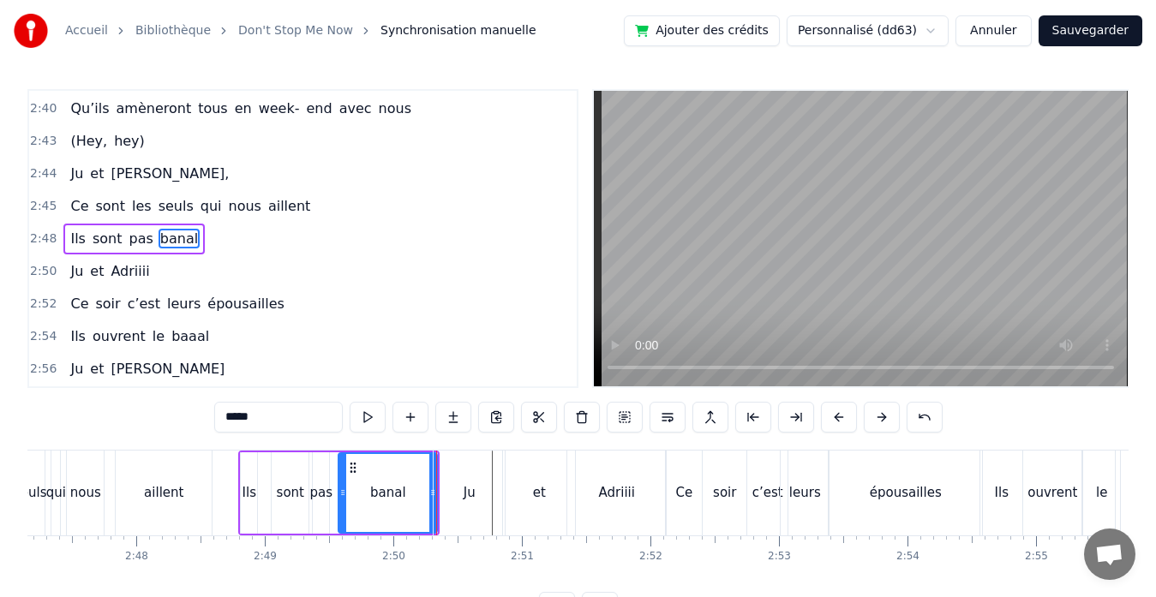
scroll to position [0, 21474]
click at [254, 476] on div "Ils" at bounding box center [251, 492] width 16 height 81
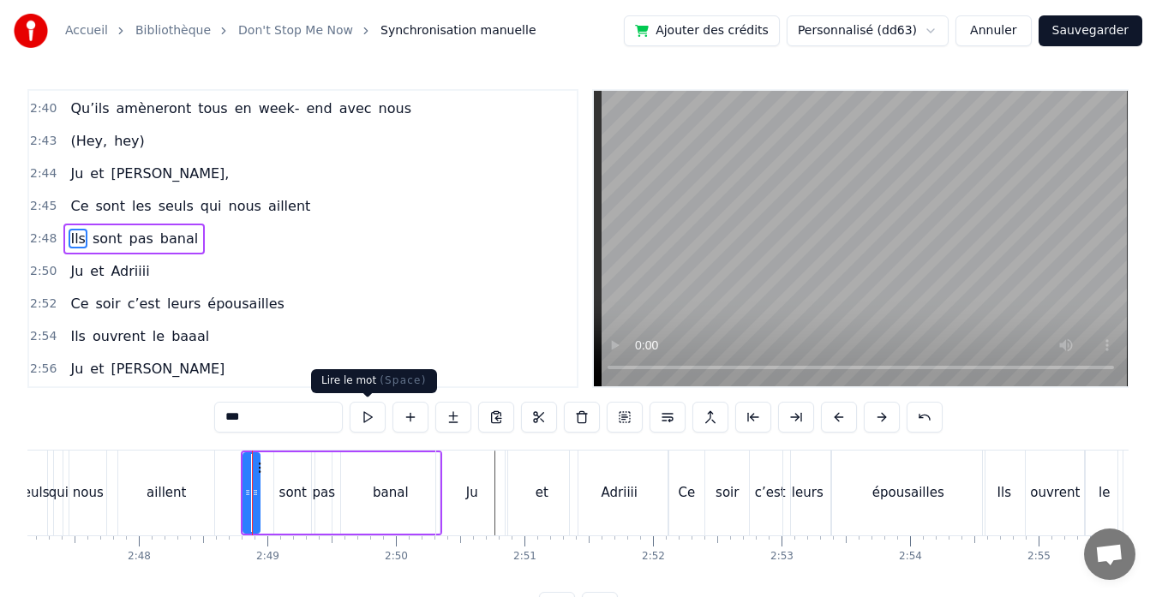
click at [376, 413] on button at bounding box center [367, 417] width 36 height 31
click at [292, 485] on div "sont" at bounding box center [292, 493] width 27 height 20
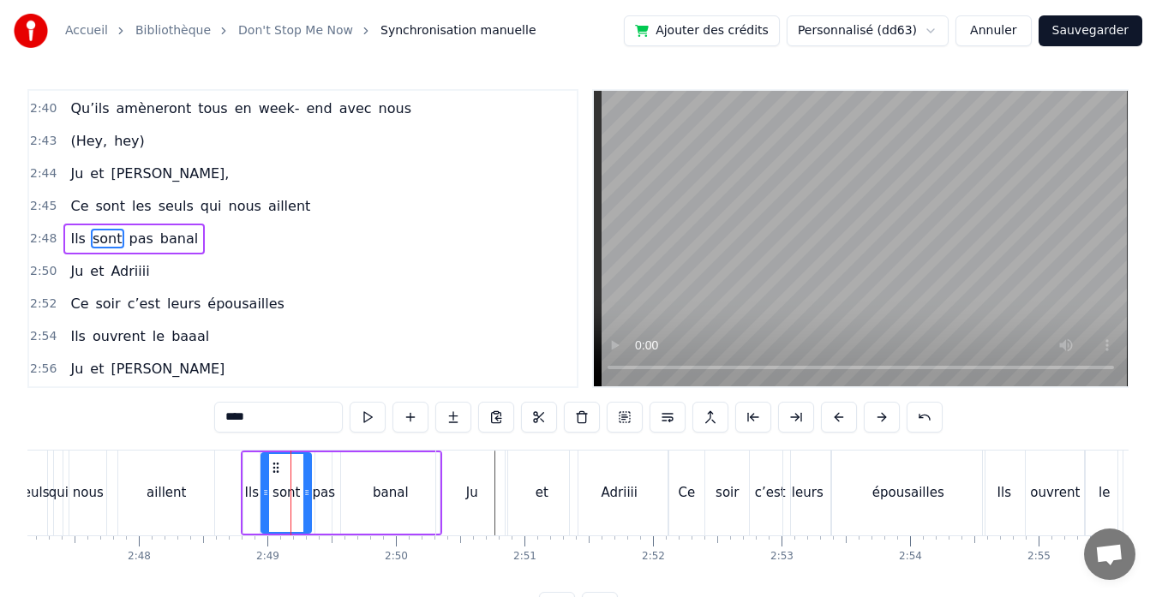
drag, startPoint x: 278, startPoint y: 490, endPoint x: 266, endPoint y: 487, distance: 13.1
click at [266, 487] on icon at bounding box center [265, 493] width 7 height 14
click at [367, 421] on button at bounding box center [367, 417] width 36 height 31
click at [331, 497] on div "pas" at bounding box center [324, 493] width 23 height 20
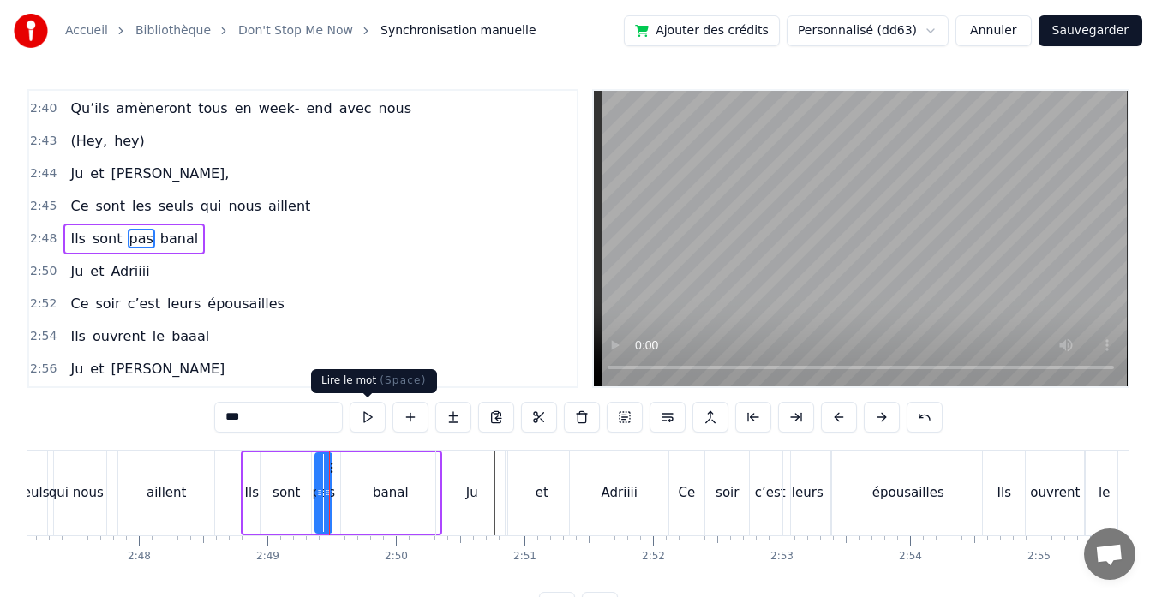
click at [366, 415] on button at bounding box center [367, 417] width 36 height 31
drag, startPoint x: 317, startPoint y: 491, endPoint x: 308, endPoint y: 493, distance: 9.6
click at [308, 493] on icon at bounding box center [310, 493] width 7 height 14
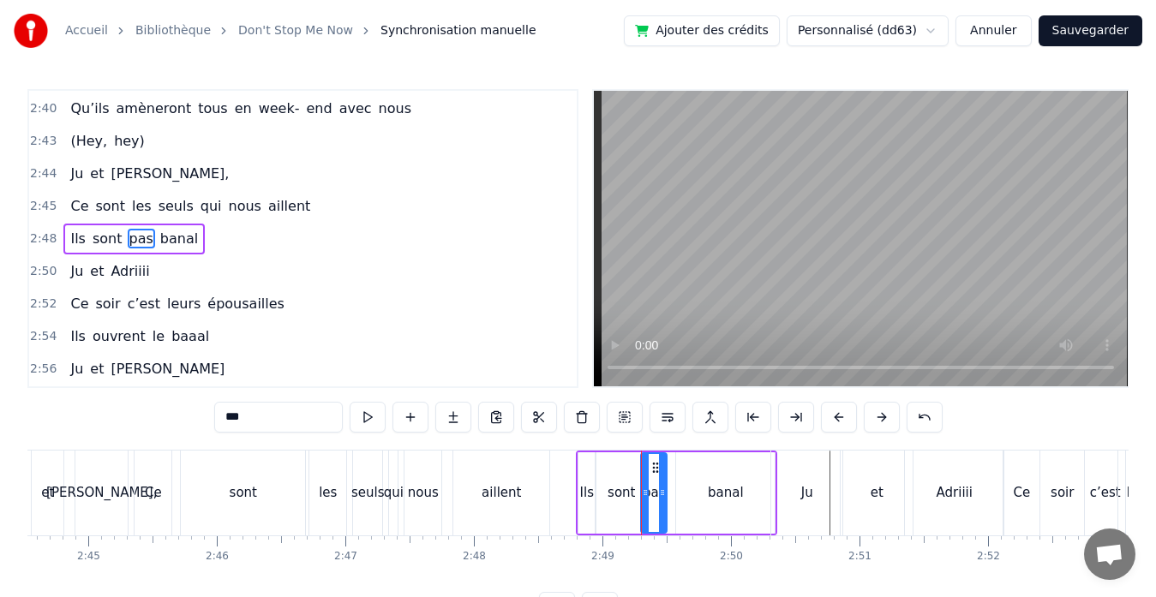
scroll to position [0, 21139]
click at [492, 501] on div "aillent" at bounding box center [501, 493] width 39 height 20
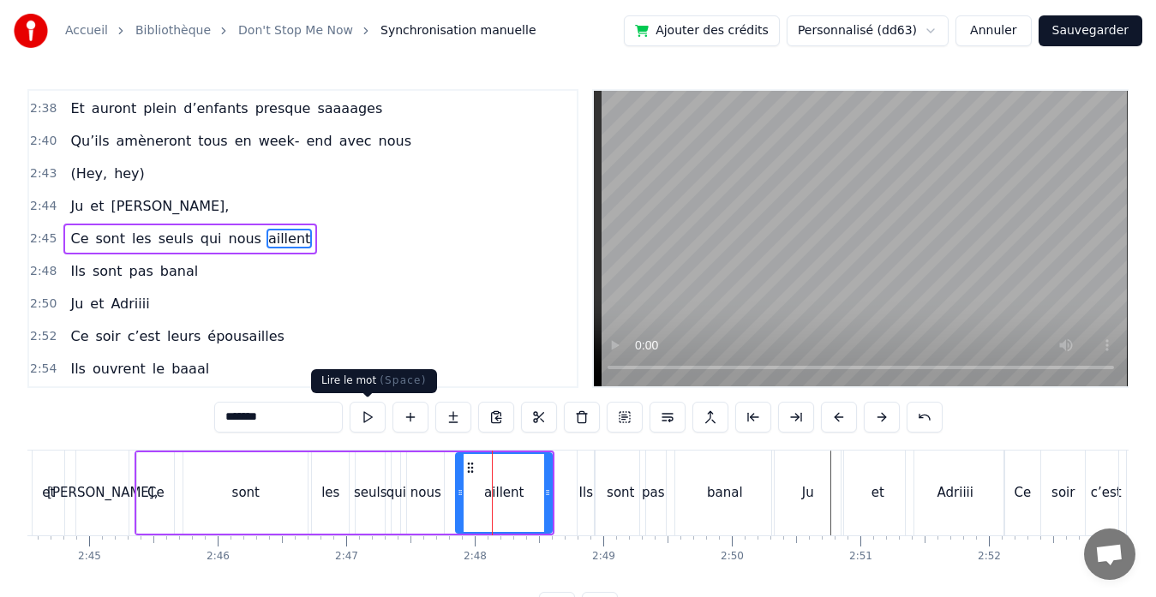
click at [363, 414] on button at bounding box center [367, 417] width 36 height 31
click at [254, 480] on div "sont" at bounding box center [245, 492] width 124 height 81
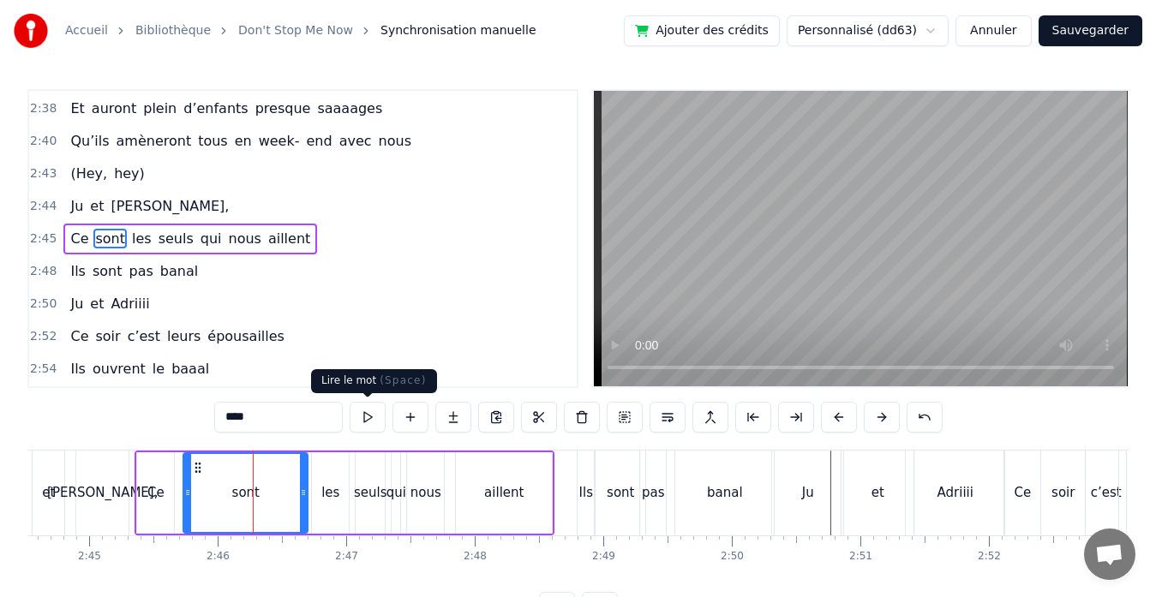
click at [367, 427] on button at bounding box center [367, 417] width 36 height 31
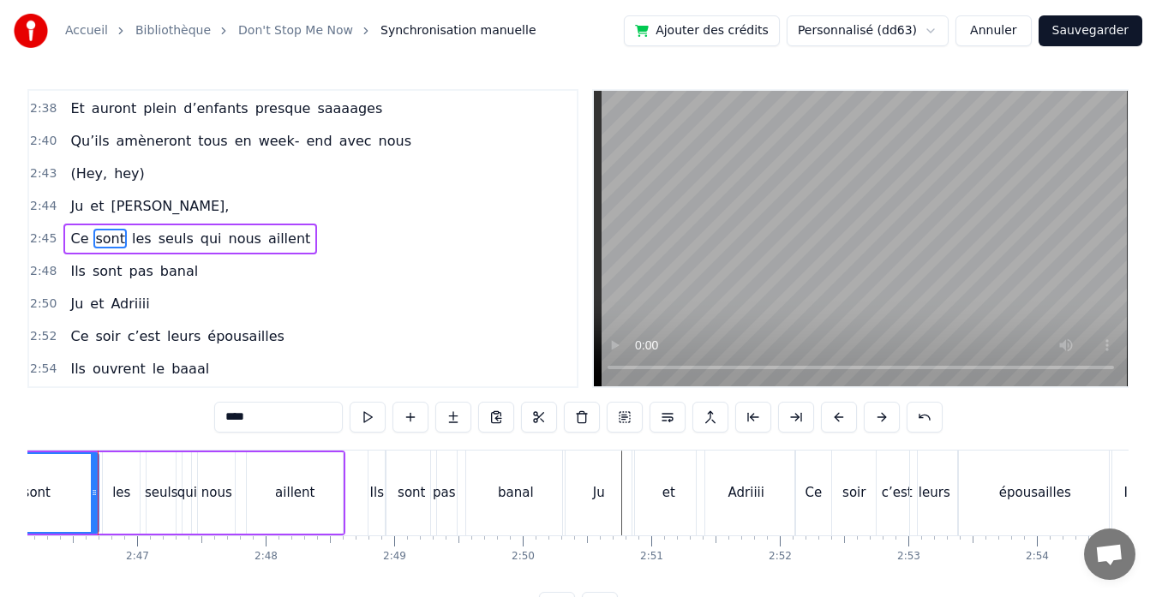
scroll to position [0, 21348]
click at [313, 479] on div "aillent" at bounding box center [294, 492] width 96 height 81
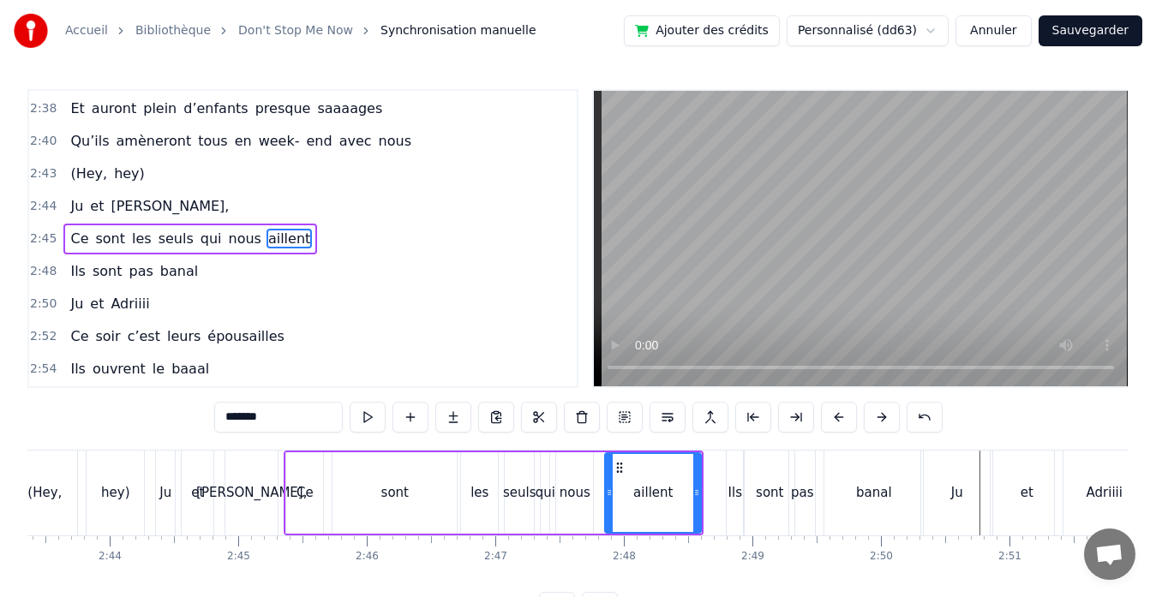
scroll to position [0, 20987]
click at [585, 495] on div "nous" at bounding box center [577, 493] width 31 height 20
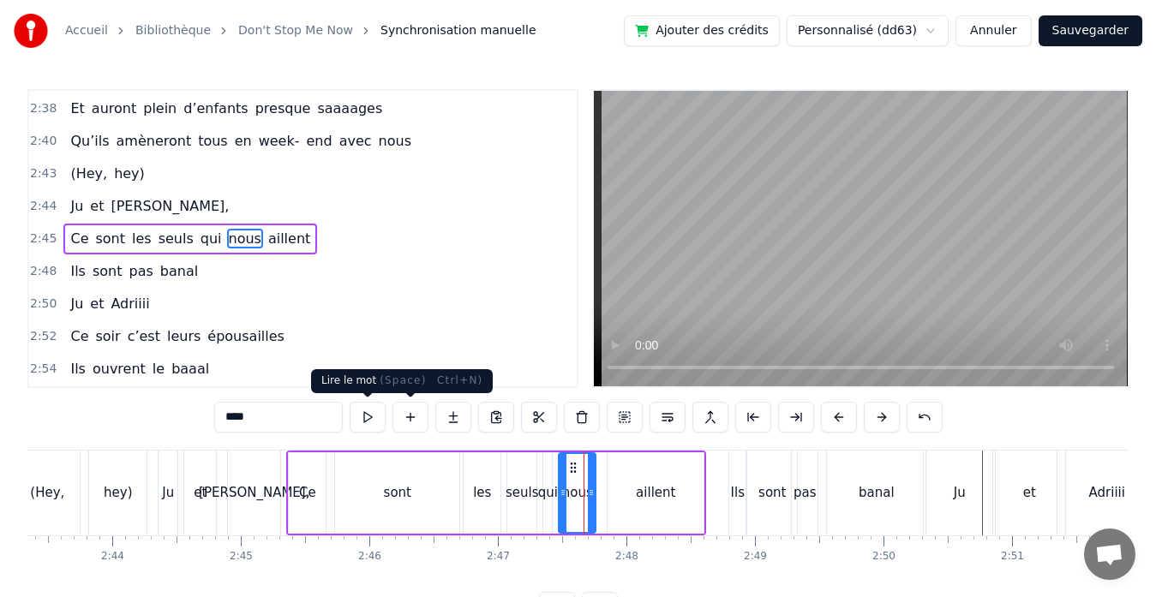
click at [368, 414] on button at bounding box center [367, 417] width 36 height 31
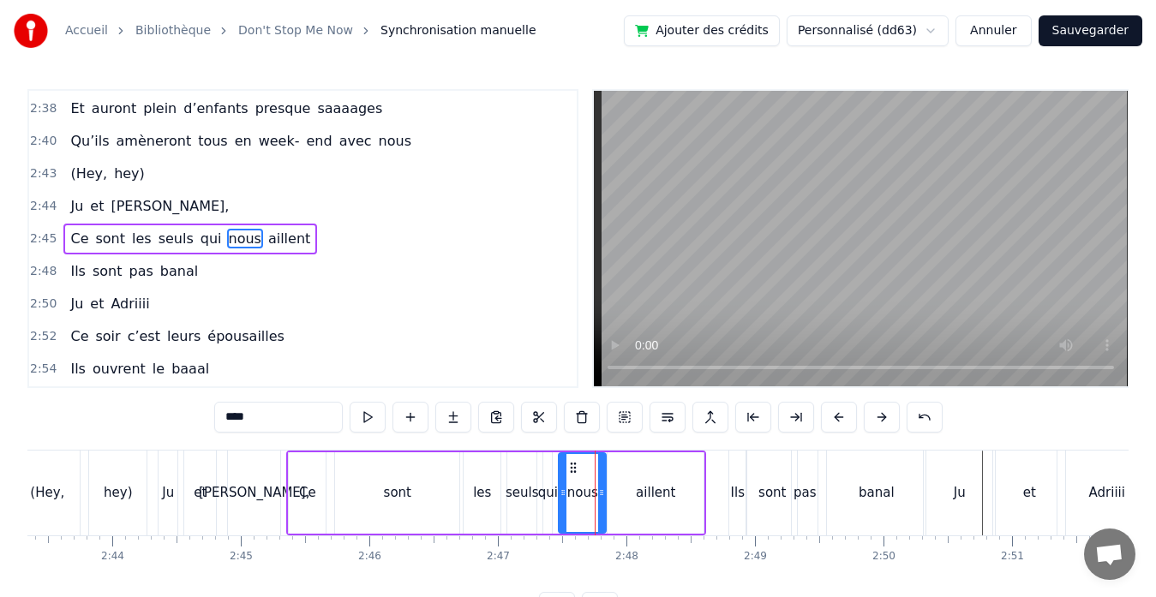
drag, startPoint x: 593, startPoint y: 496, endPoint x: 603, endPoint y: 496, distance: 10.3
click at [603, 496] on icon at bounding box center [601, 493] width 7 height 14
click at [543, 496] on div "qui" at bounding box center [548, 493] width 20 height 20
drag, startPoint x: 550, startPoint y: 493, endPoint x: 566, endPoint y: 493, distance: 16.3
click at [566, 493] on icon at bounding box center [563, 493] width 7 height 14
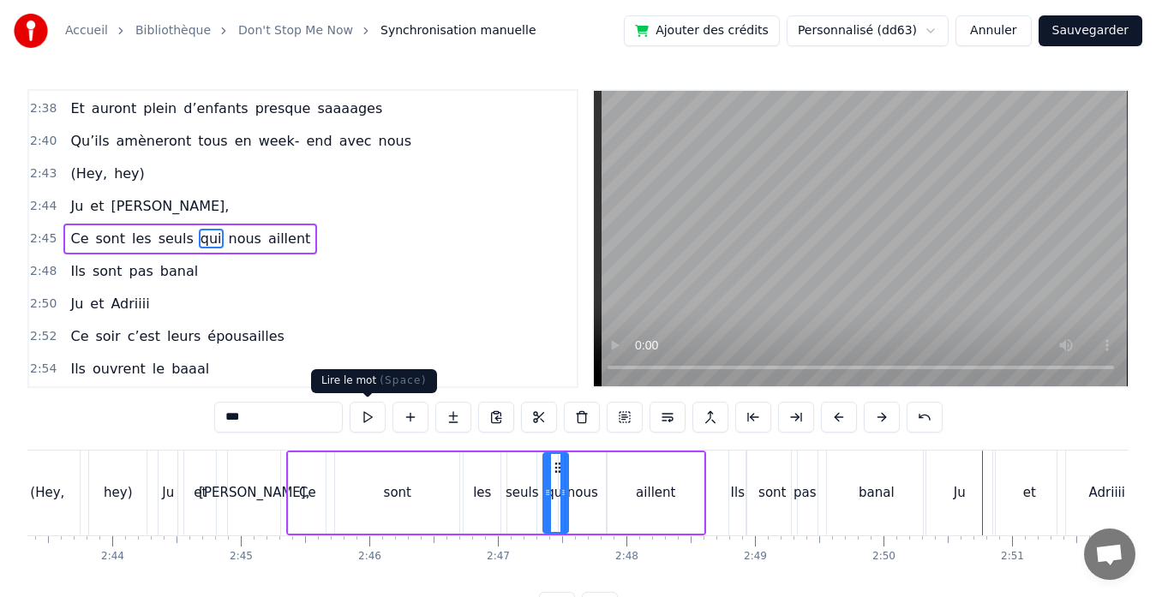
click at [367, 417] on button at bounding box center [367, 417] width 36 height 31
click at [537, 491] on icon at bounding box center [539, 493] width 7 height 14
click at [520, 491] on div "seuls" at bounding box center [521, 493] width 33 height 20
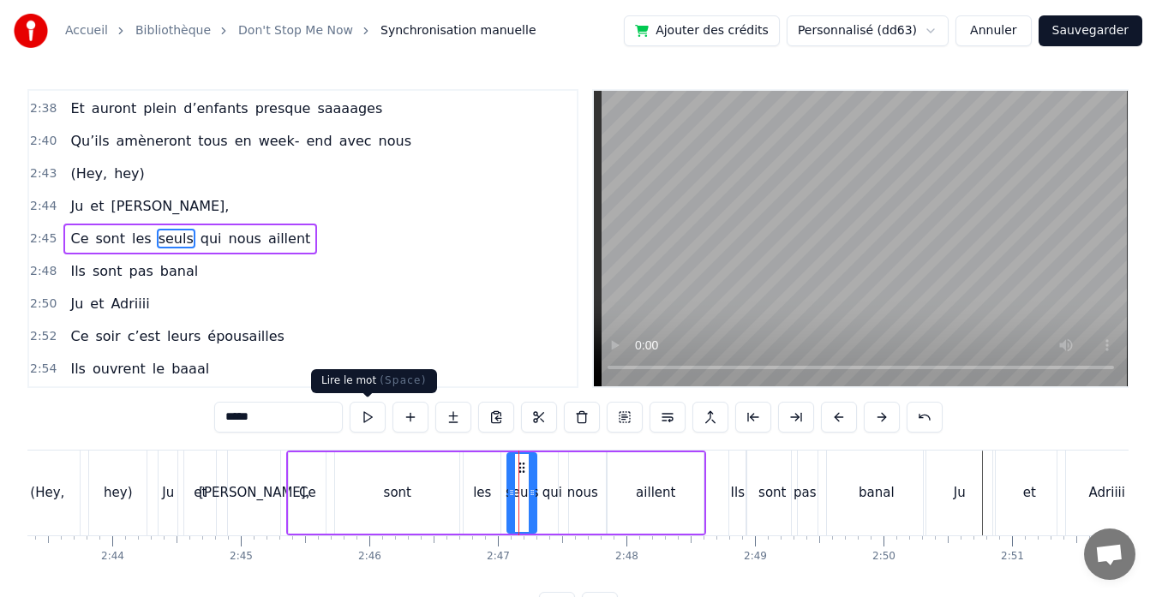
click at [359, 422] on button at bounding box center [367, 417] width 36 height 31
click at [482, 490] on div "les" at bounding box center [482, 493] width 18 height 20
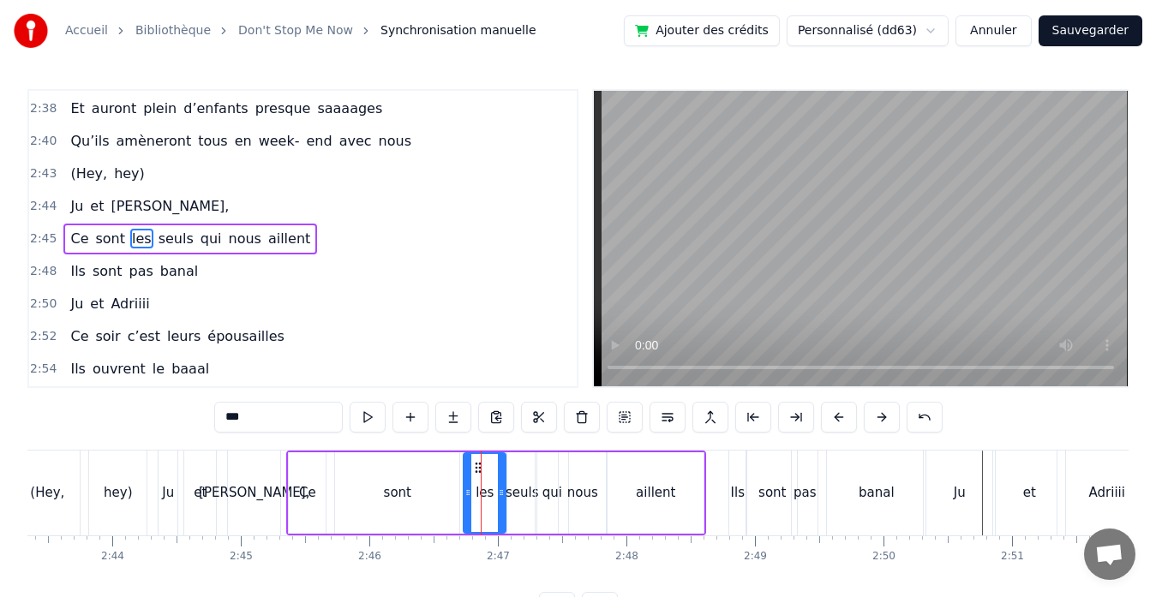
click at [500, 492] on icon at bounding box center [501, 493] width 7 height 14
click at [361, 409] on button at bounding box center [367, 417] width 36 height 31
drag, startPoint x: 469, startPoint y: 493, endPoint x: 479, endPoint y: 493, distance: 9.4
click at [479, 493] on icon at bounding box center [475, 493] width 7 height 14
click at [403, 495] on div "sont" at bounding box center [397, 493] width 27 height 20
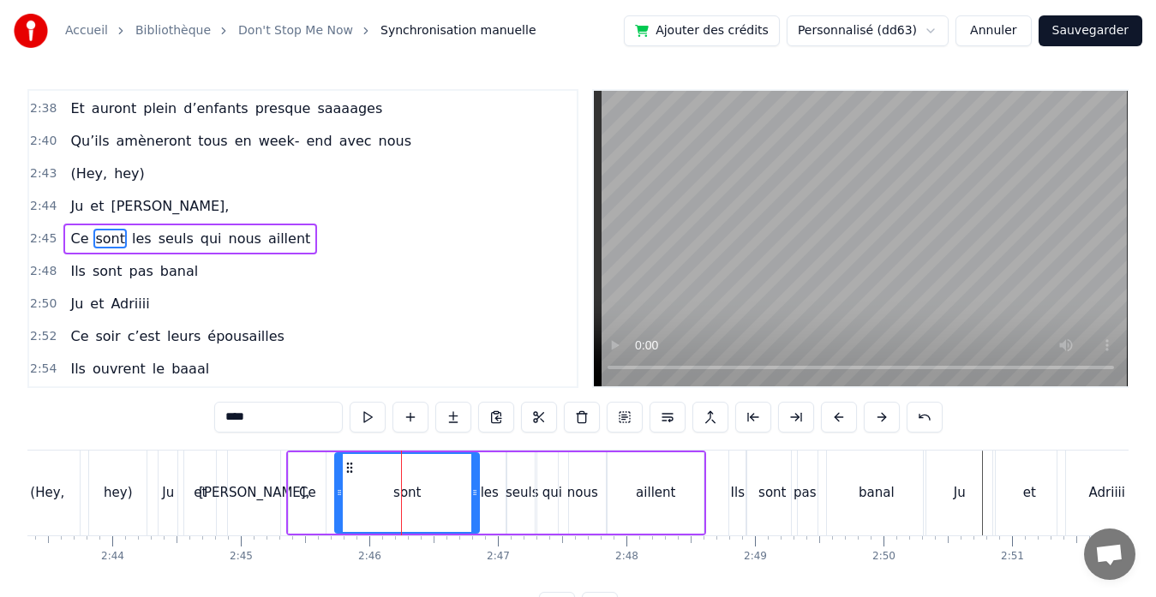
drag, startPoint x: 454, startPoint y: 493, endPoint x: 474, endPoint y: 491, distance: 19.8
click at [474, 491] on icon at bounding box center [474, 493] width 7 height 14
drag, startPoint x: 338, startPoint y: 493, endPoint x: 441, endPoint y: 478, distance: 103.9
click at [441, 478] on div at bounding box center [442, 493] width 7 height 78
click at [306, 491] on div "Ce" at bounding box center [307, 493] width 17 height 20
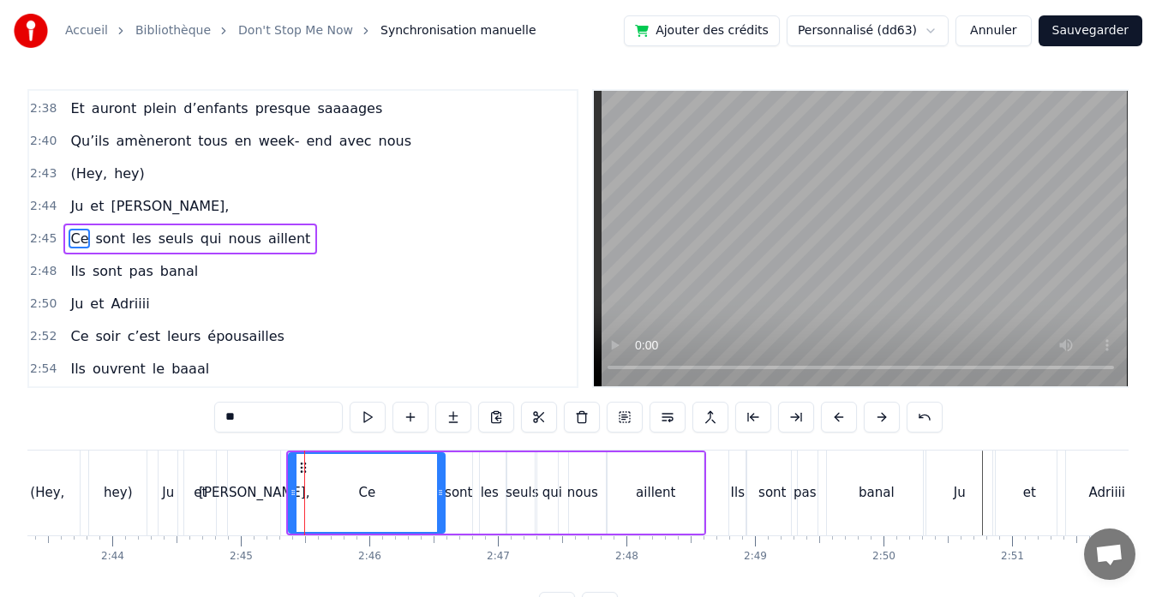
drag, startPoint x: 321, startPoint y: 493, endPoint x: 440, endPoint y: 482, distance: 119.5
click at [440, 482] on div at bounding box center [440, 493] width 7 height 78
drag, startPoint x: 296, startPoint y: 489, endPoint x: 413, endPoint y: 478, distance: 117.9
click at [411, 478] on div at bounding box center [407, 493] width 7 height 78
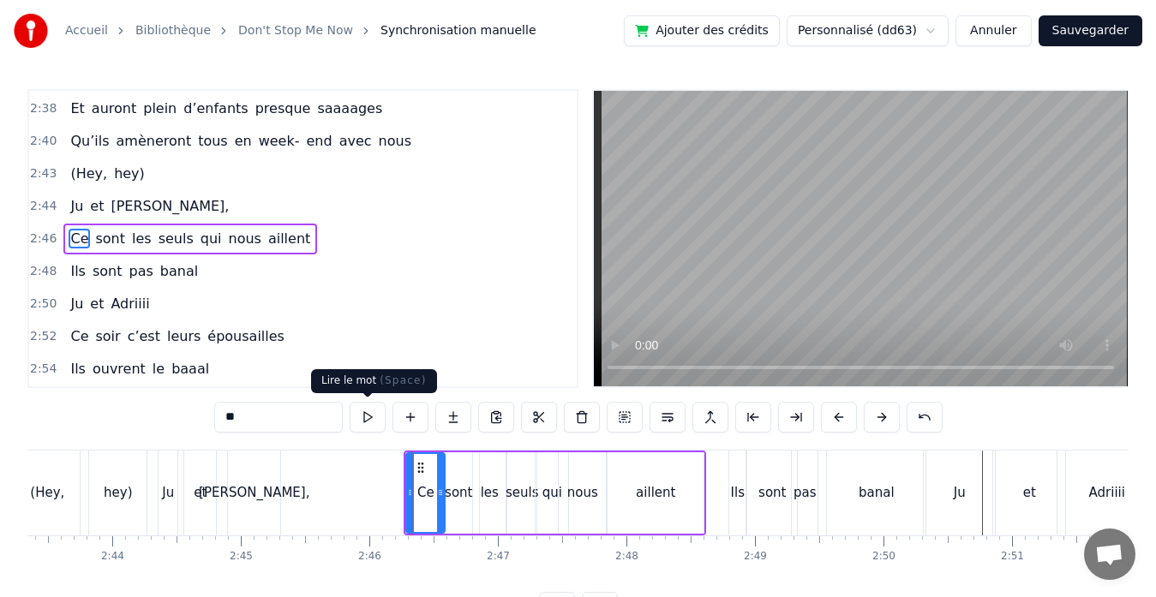
click at [364, 418] on button at bounding box center [367, 417] width 36 height 31
click at [457, 494] on div "sont" at bounding box center [458, 493] width 27 height 20
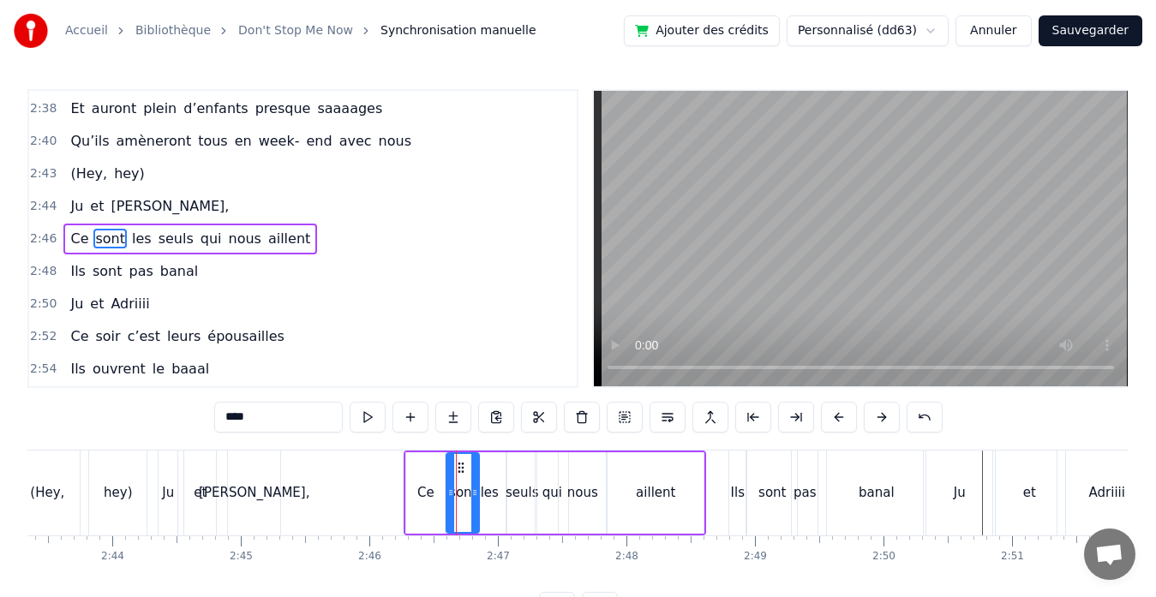
click at [450, 492] on icon at bounding box center [450, 493] width 7 height 14
click at [423, 493] on div "Ce" at bounding box center [425, 493] width 17 height 20
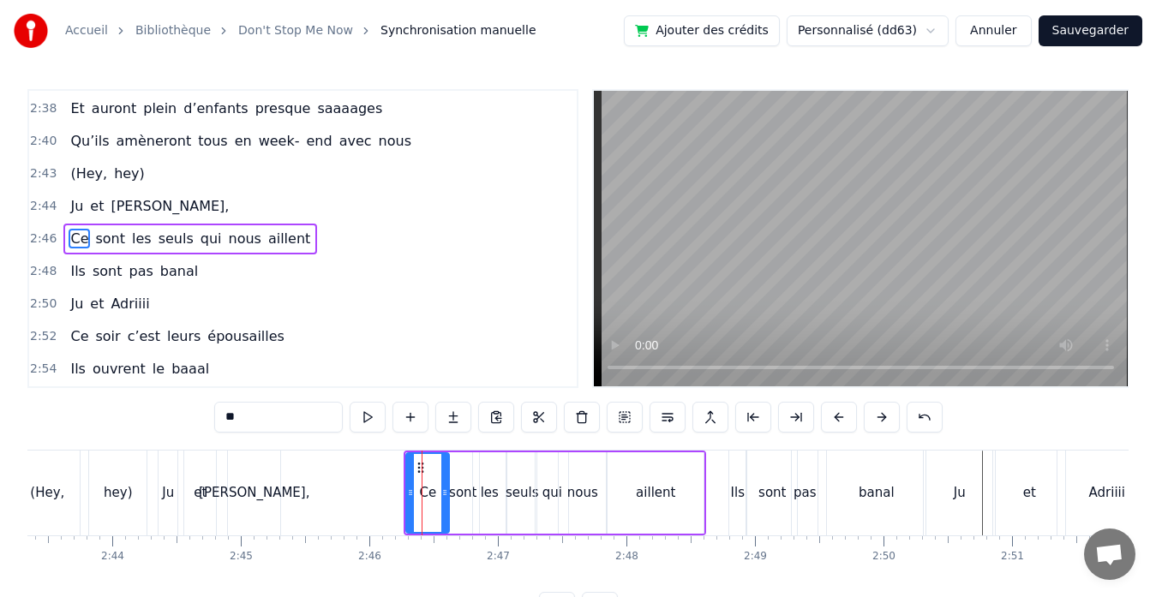
click at [445, 493] on icon at bounding box center [444, 493] width 7 height 14
drag, startPoint x: 410, startPoint y: 493, endPoint x: 420, endPoint y: 493, distance: 9.4
click at [420, 493] on icon at bounding box center [418, 493] width 7 height 14
click at [369, 415] on button at bounding box center [367, 417] width 36 height 31
click at [453, 507] on div "sont" at bounding box center [462, 492] width 33 height 81
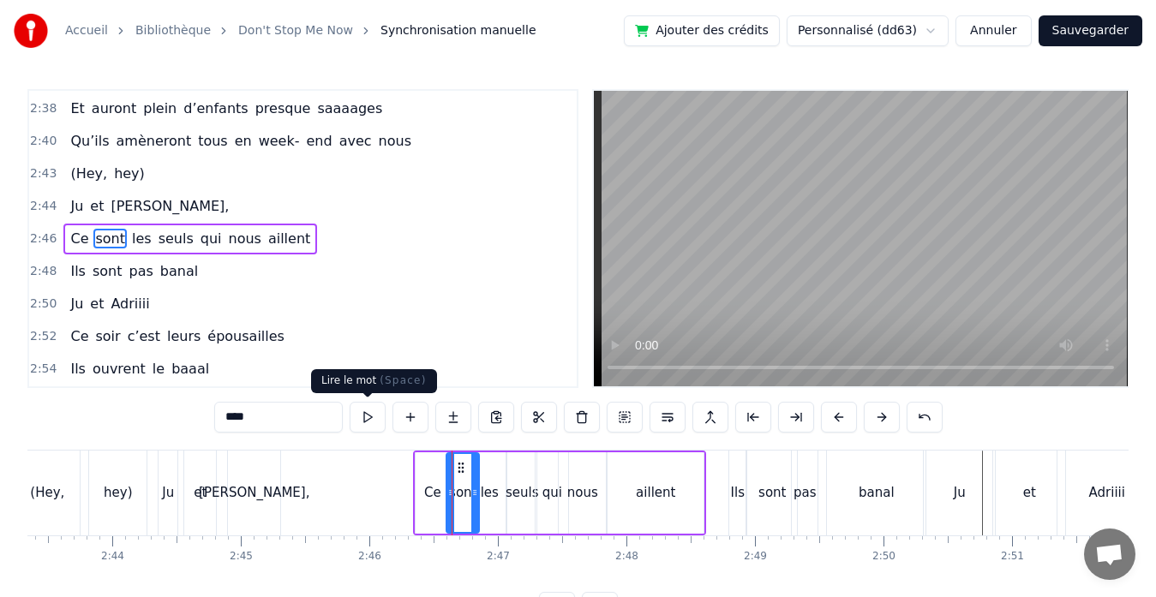
click at [365, 409] on button at bounding box center [367, 417] width 36 height 31
click at [261, 505] on div "[PERSON_NAME]," at bounding box center [254, 493] width 52 height 85
type input "*******"
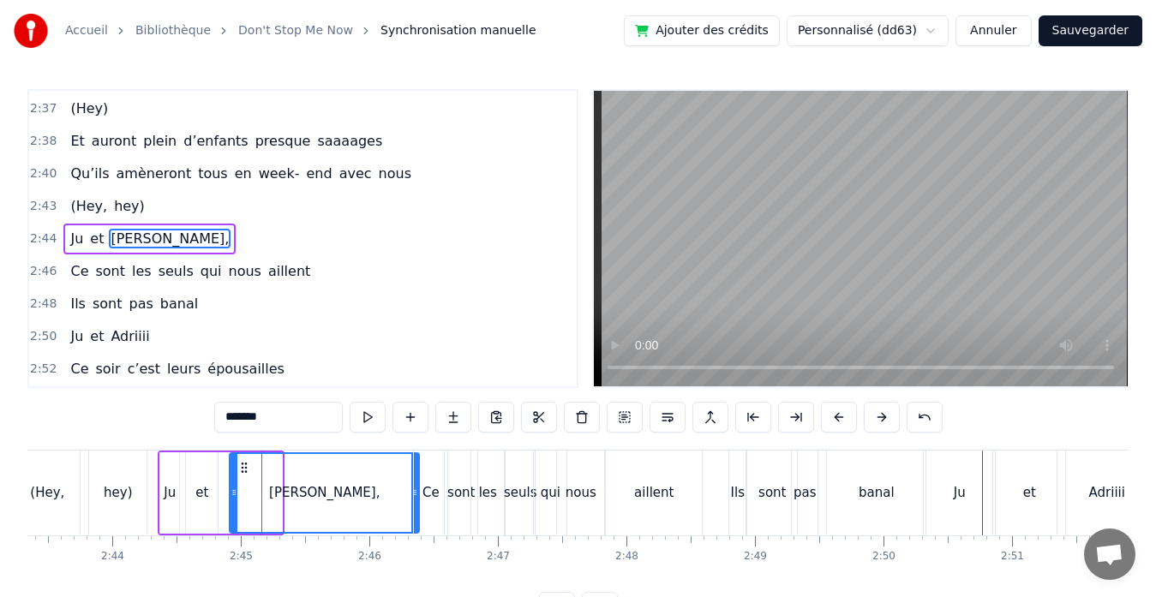
drag, startPoint x: 278, startPoint y: 492, endPoint x: 415, endPoint y: 493, distance: 137.1
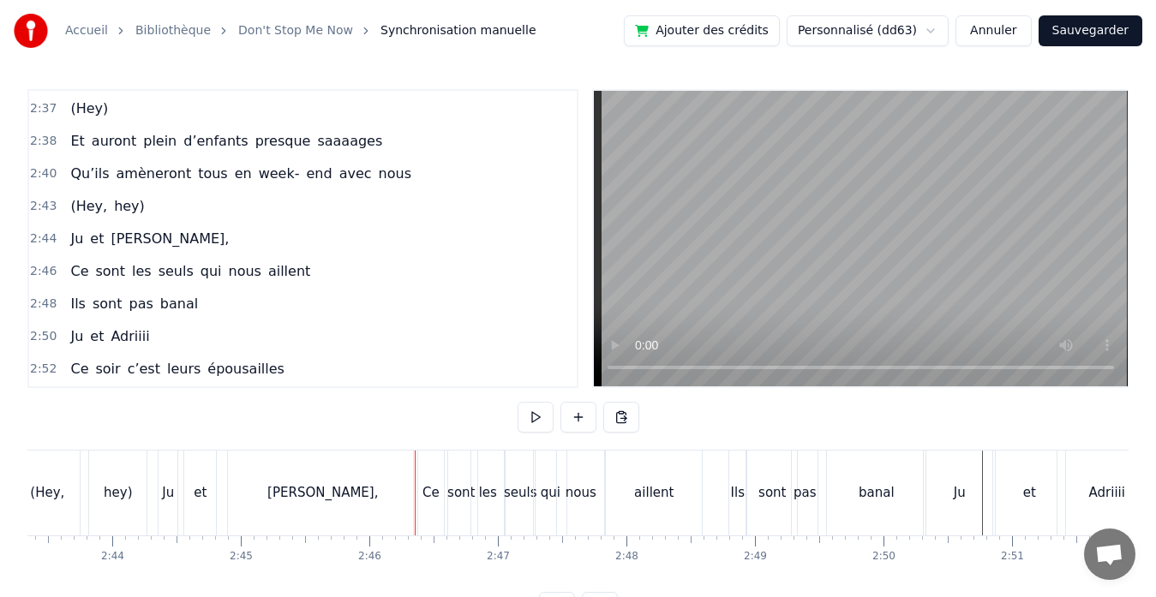
click at [257, 485] on div "[PERSON_NAME]," at bounding box center [322, 493] width 189 height 85
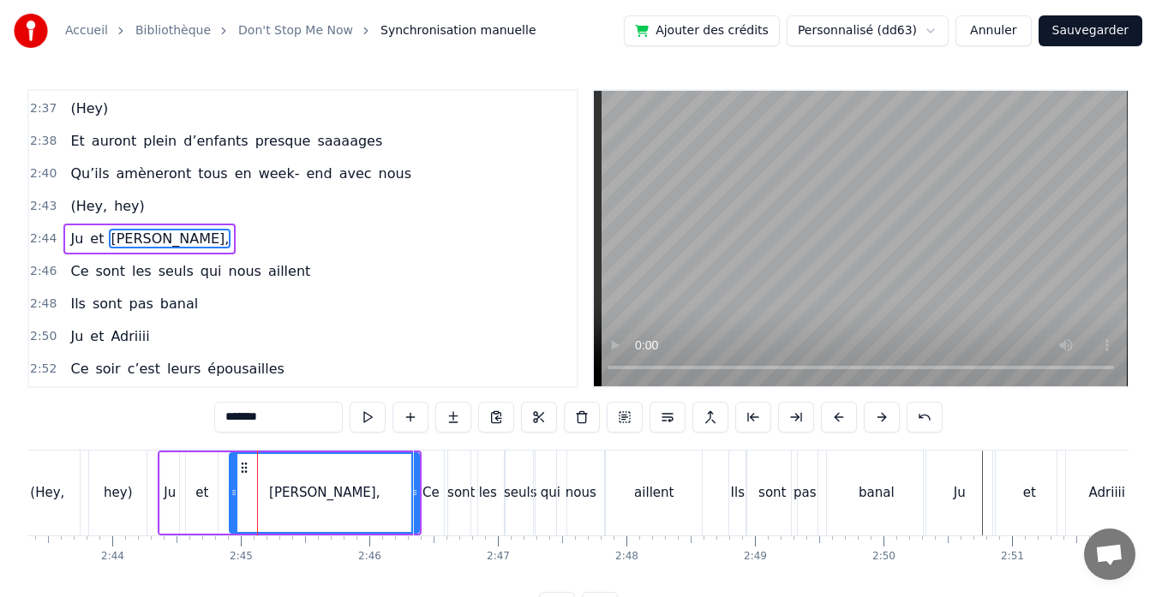
click at [228, 490] on div "Ju et [PERSON_NAME]," at bounding box center [290, 493] width 264 height 85
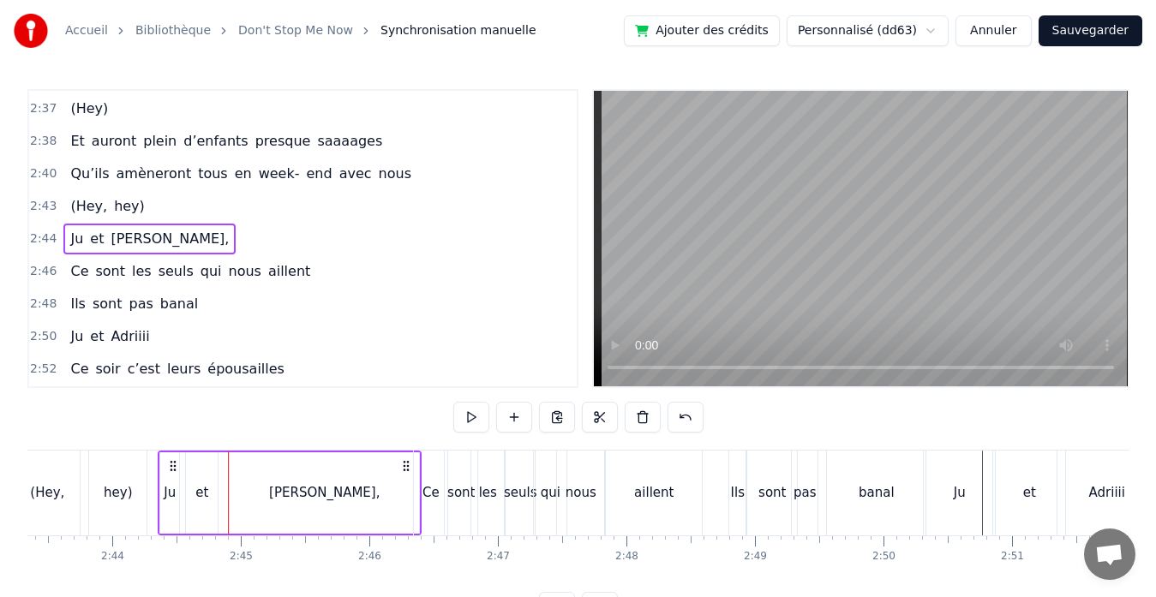
click at [296, 493] on div "[PERSON_NAME]," at bounding box center [324, 492] width 189 height 81
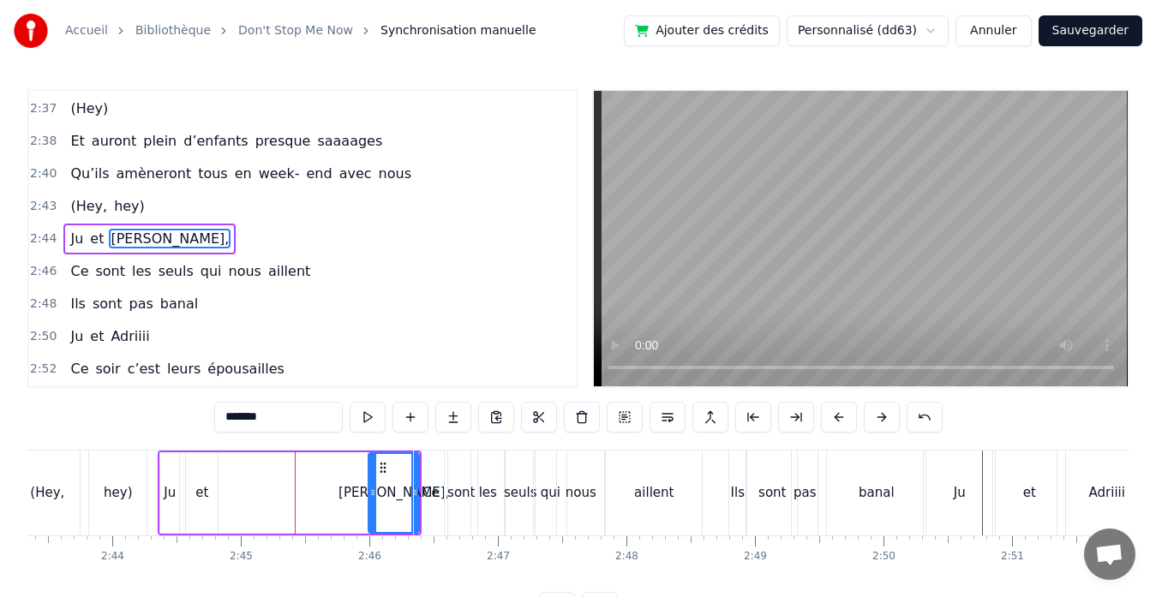
drag, startPoint x: 237, startPoint y: 493, endPoint x: 376, endPoint y: 496, distance: 138.8
click at [376, 496] on icon at bounding box center [372, 493] width 7 height 14
click at [277, 414] on input "*******" at bounding box center [278, 417] width 128 height 31
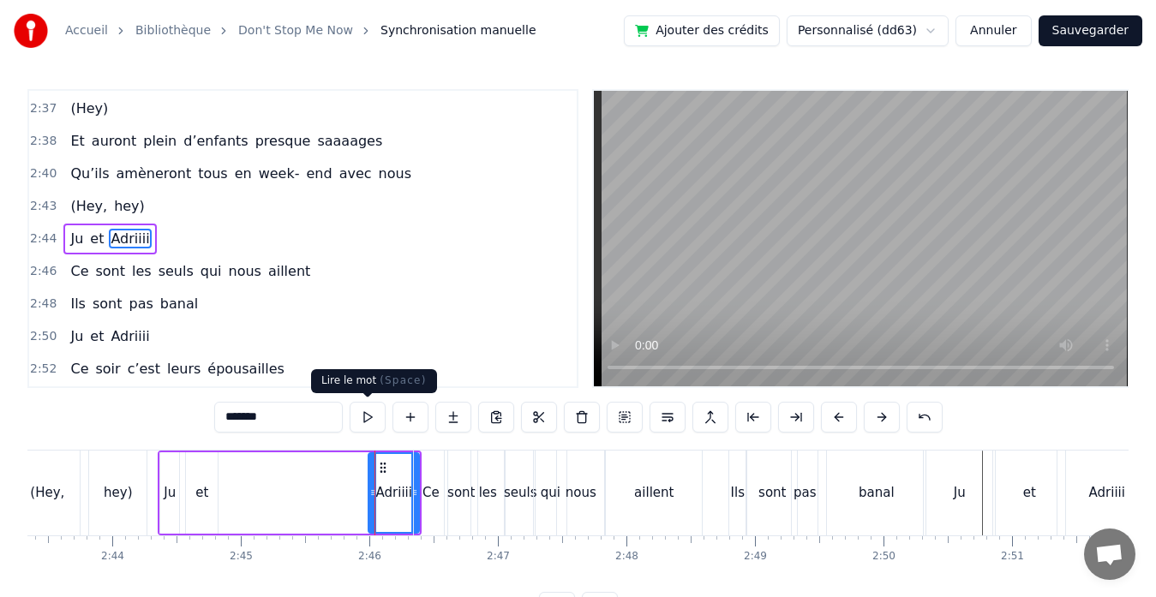
click at [368, 423] on button at bounding box center [367, 417] width 36 height 31
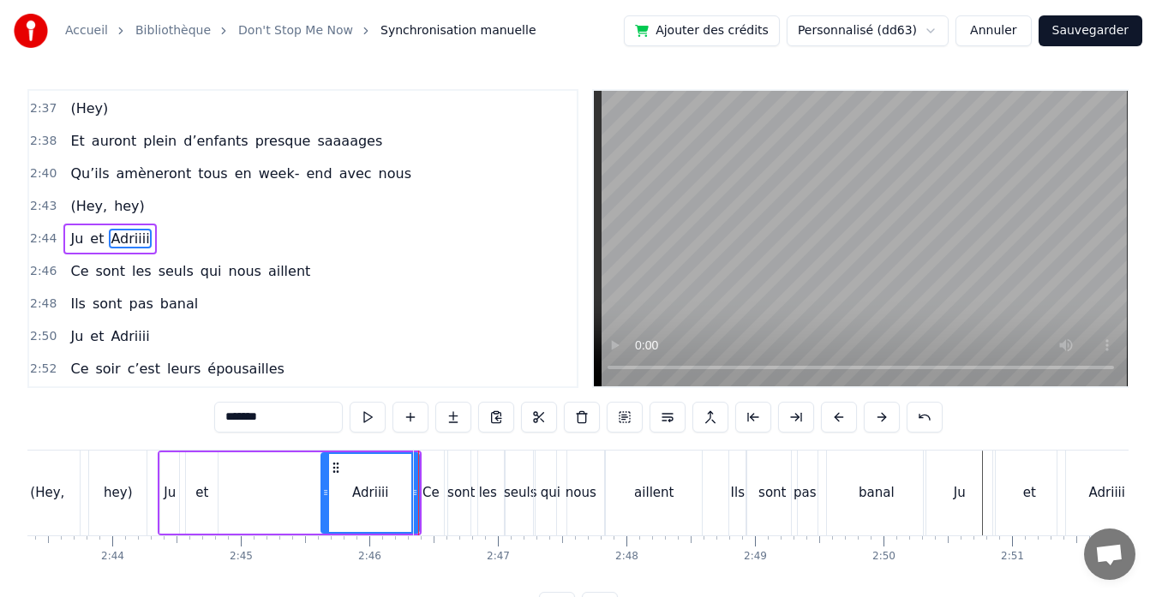
drag, startPoint x: 372, startPoint y: 493, endPoint x: 325, endPoint y: 489, distance: 47.3
click at [325, 489] on icon at bounding box center [325, 493] width 7 height 14
click at [364, 427] on button at bounding box center [367, 417] width 36 height 31
drag, startPoint x: 327, startPoint y: 493, endPoint x: 280, endPoint y: 495, distance: 47.2
click at [280, 495] on icon at bounding box center [278, 493] width 7 height 14
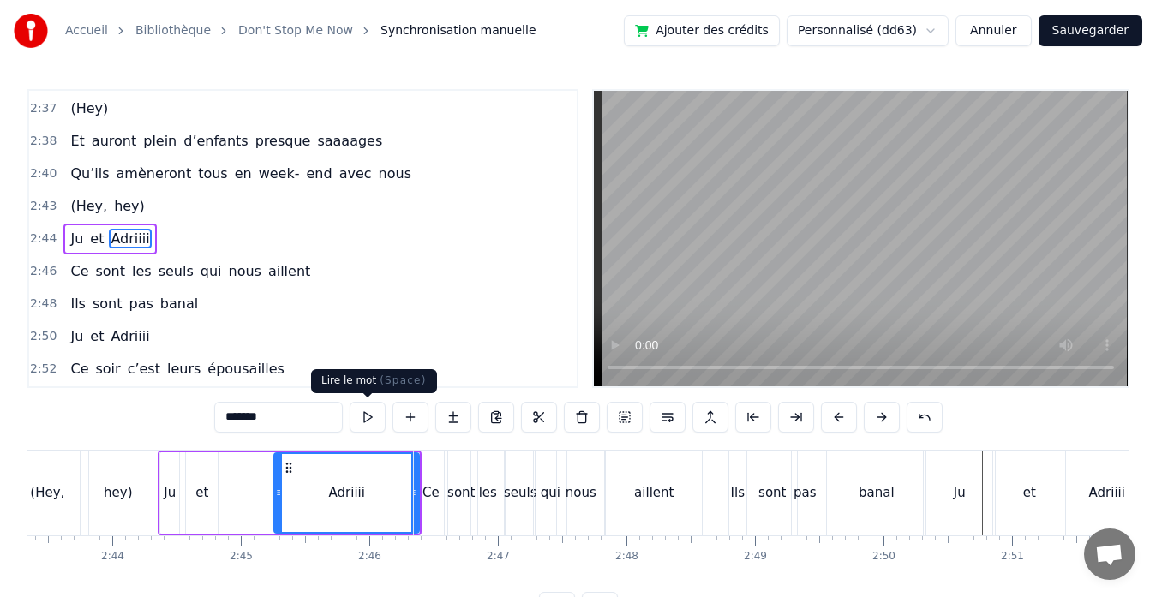
click at [369, 417] on button at bounding box center [367, 417] width 36 height 31
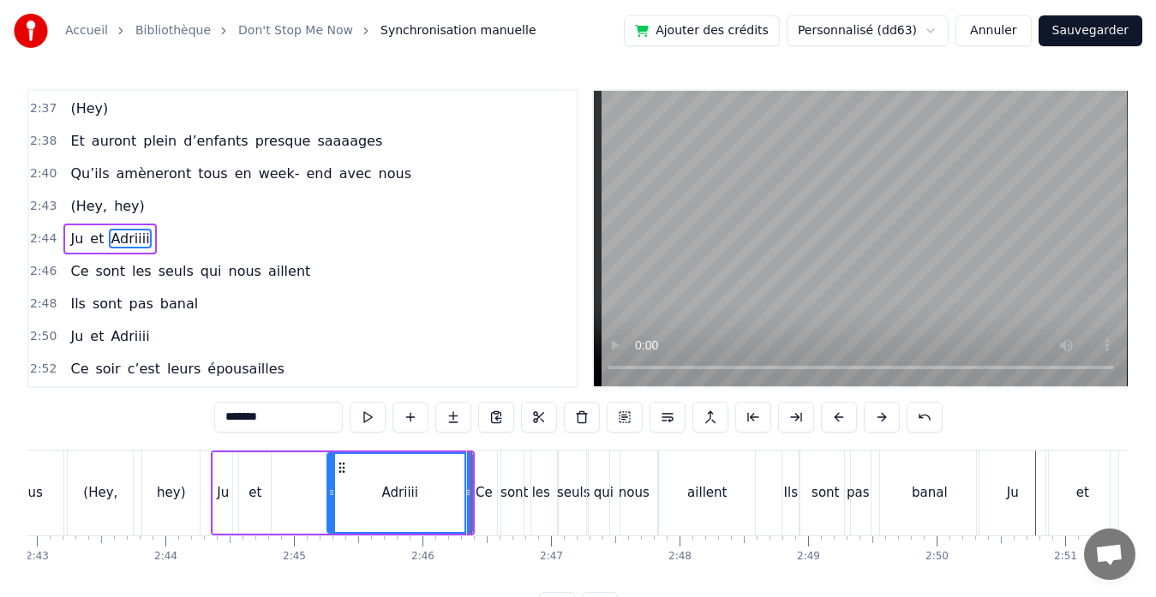
scroll to position [0, 20929]
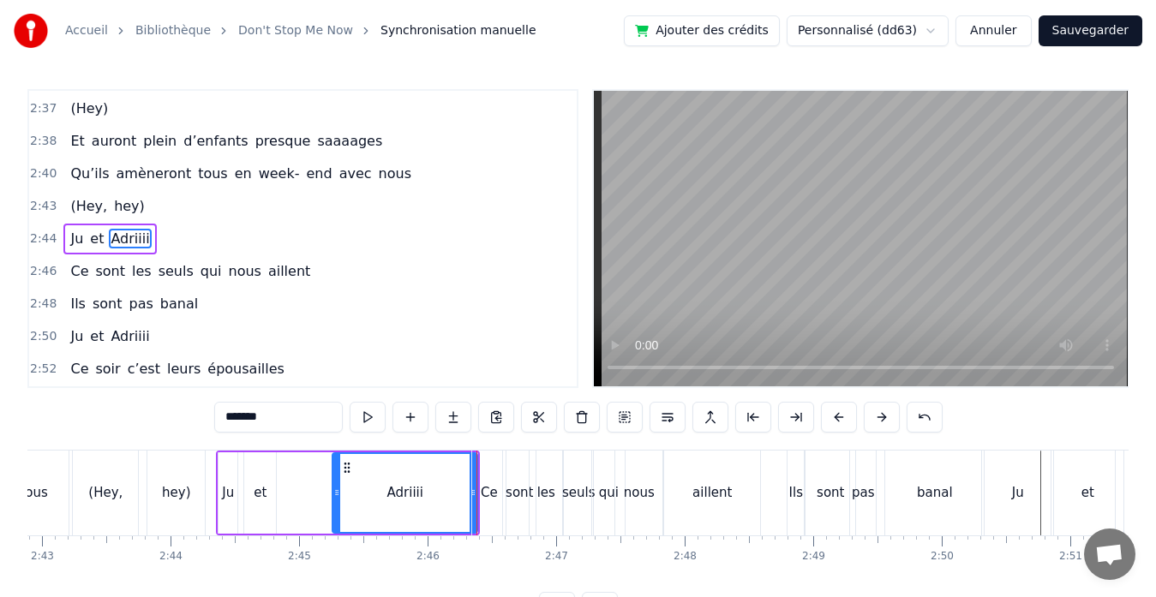
click at [264, 497] on div "et" at bounding box center [260, 493] width 13 height 20
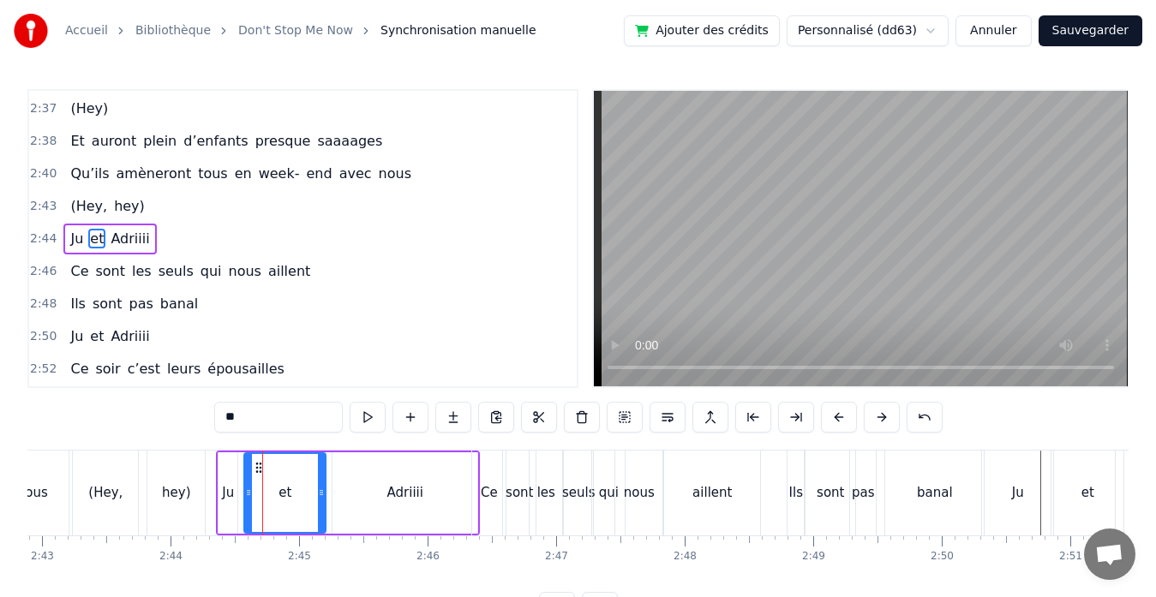
drag, startPoint x: 271, startPoint y: 492, endPoint x: 320, endPoint y: 489, distance: 49.7
click at [320, 489] on icon at bounding box center [321, 493] width 7 height 14
drag, startPoint x: 249, startPoint y: 497, endPoint x: 269, endPoint y: 495, distance: 19.8
click at [269, 495] on icon at bounding box center [268, 493] width 7 height 14
click at [225, 495] on div "Ju" at bounding box center [228, 493] width 12 height 20
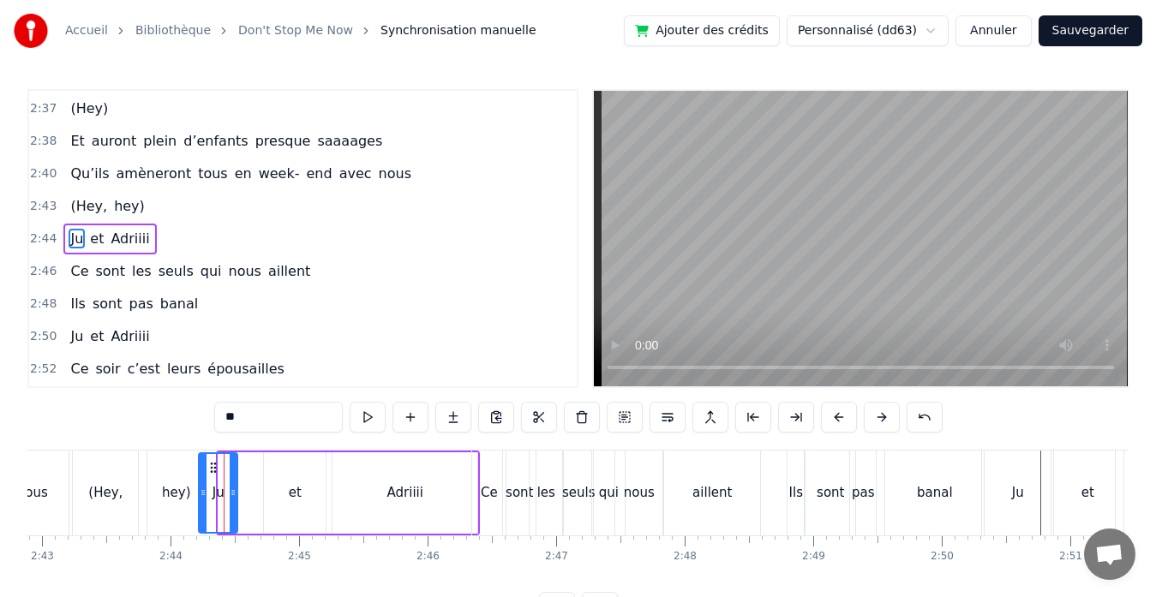
drag, startPoint x: 222, startPoint y: 490, endPoint x: 204, endPoint y: 489, distance: 18.0
click at [204, 489] on icon at bounding box center [203, 493] width 7 height 14
drag, startPoint x: 232, startPoint y: 493, endPoint x: 243, endPoint y: 492, distance: 11.2
click at [243, 492] on icon at bounding box center [245, 493] width 7 height 14
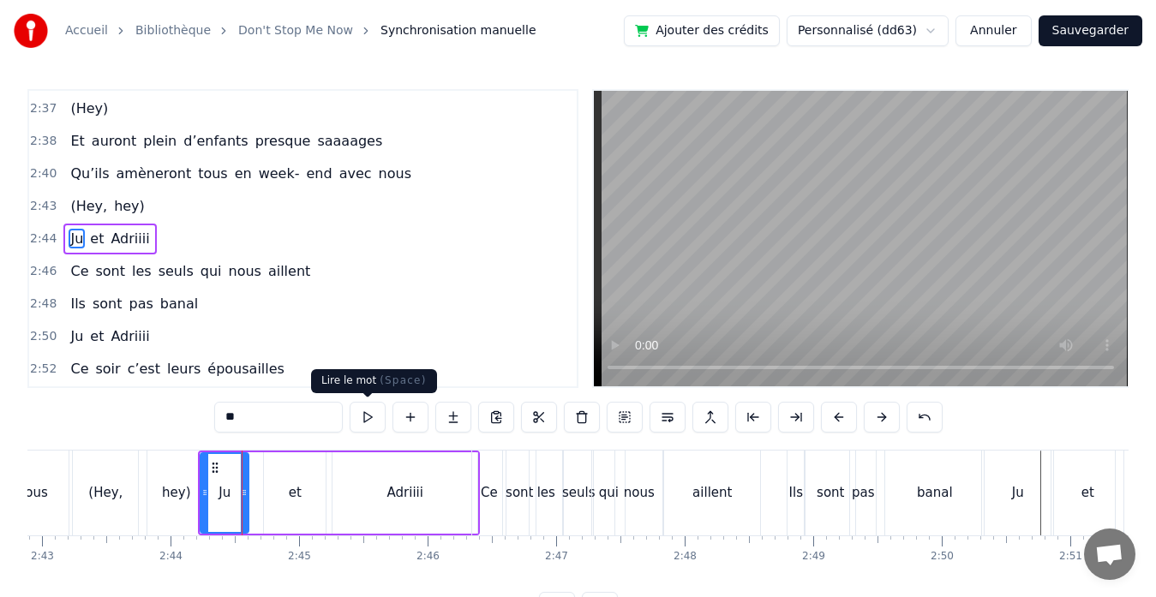
click at [363, 415] on button at bounding box center [367, 417] width 36 height 31
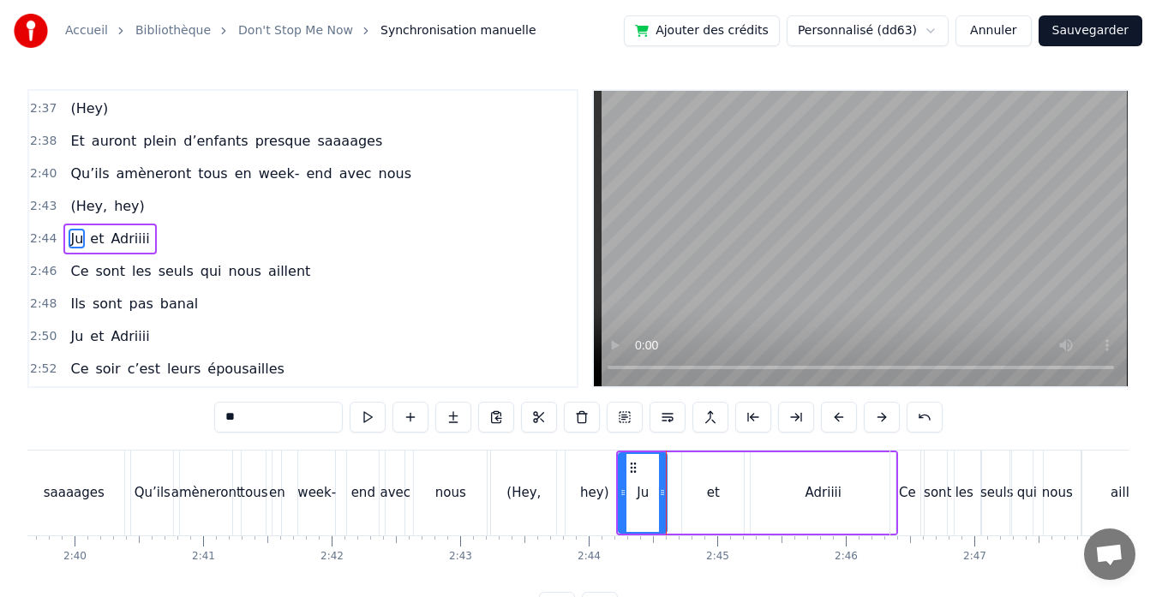
scroll to position [0, 20510]
click at [140, 483] on div "Qu’ils" at bounding box center [153, 493] width 36 height 20
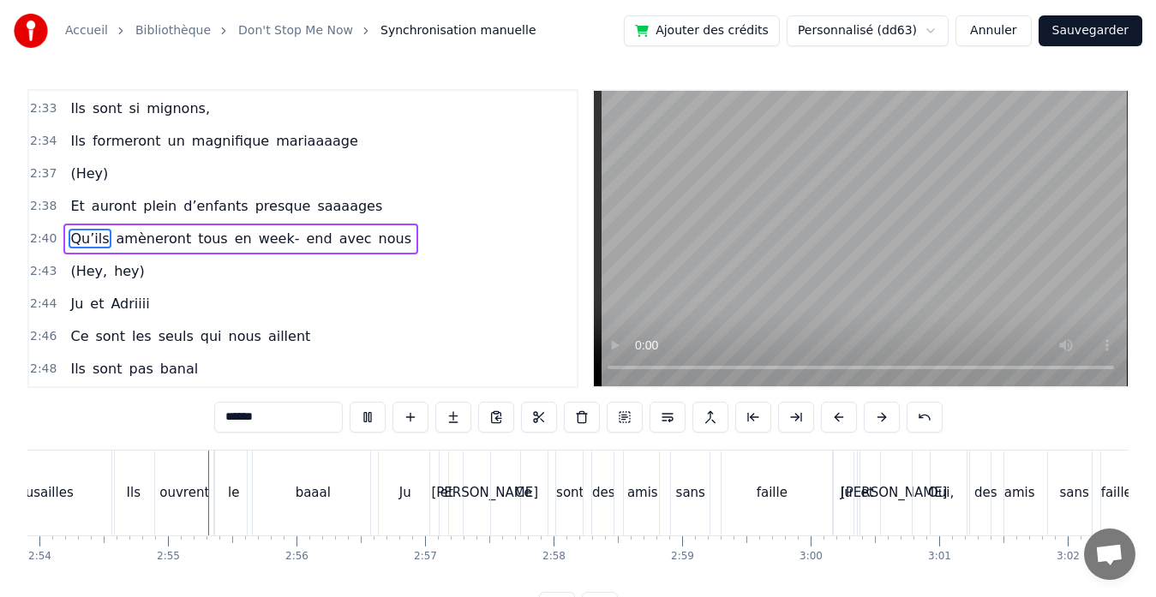
scroll to position [0, 22389]
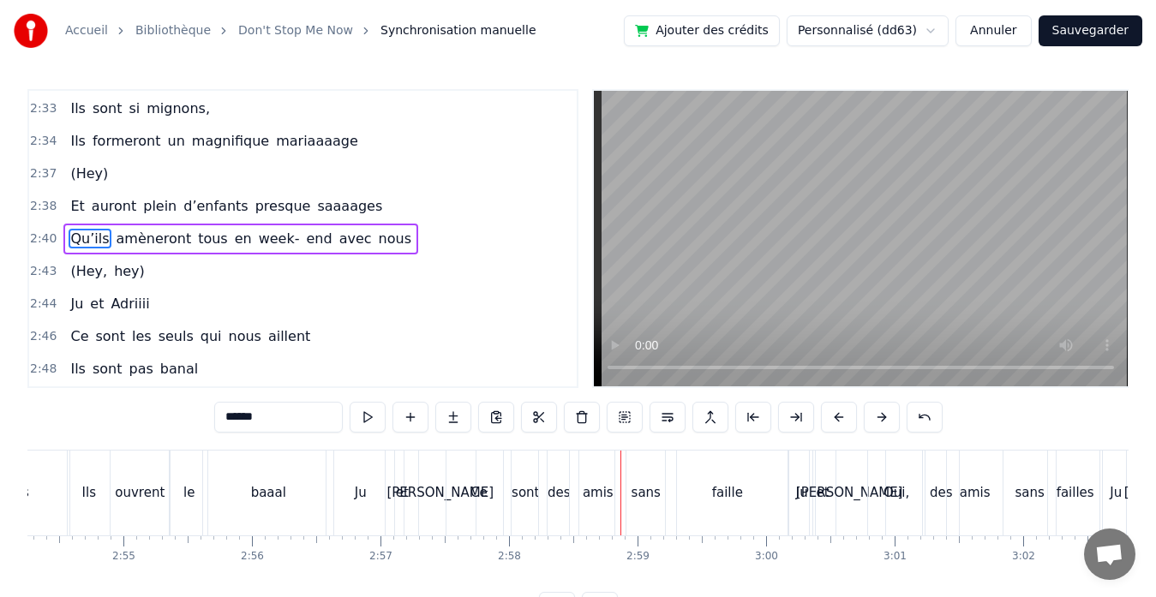
click at [440, 479] on div "[PERSON_NAME]" at bounding box center [439, 493] width 71 height 85
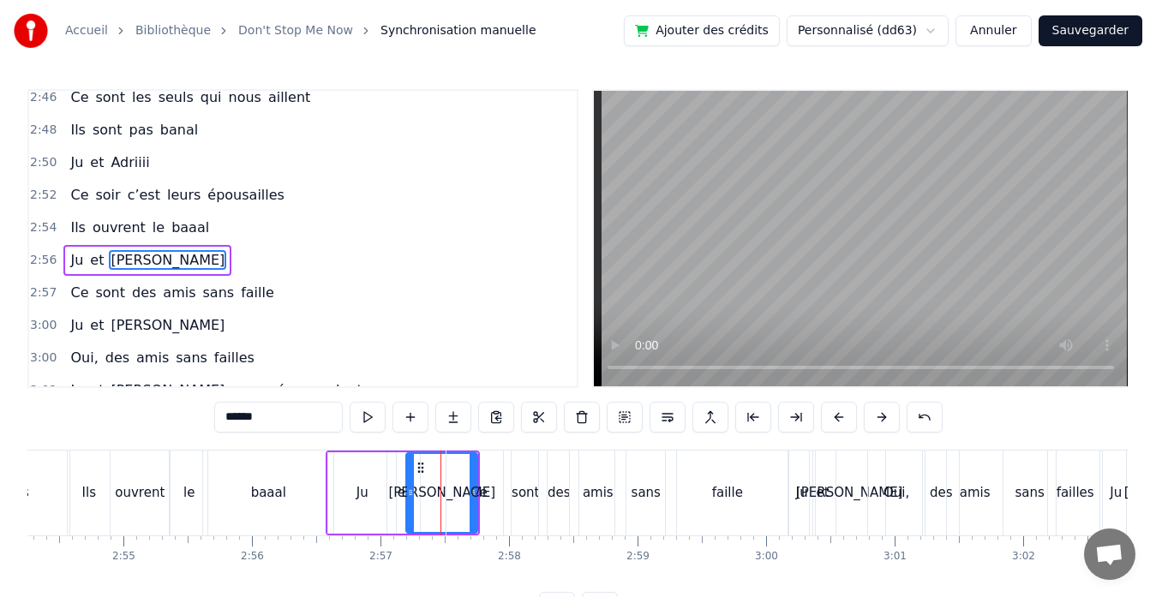
scroll to position [2232, 0]
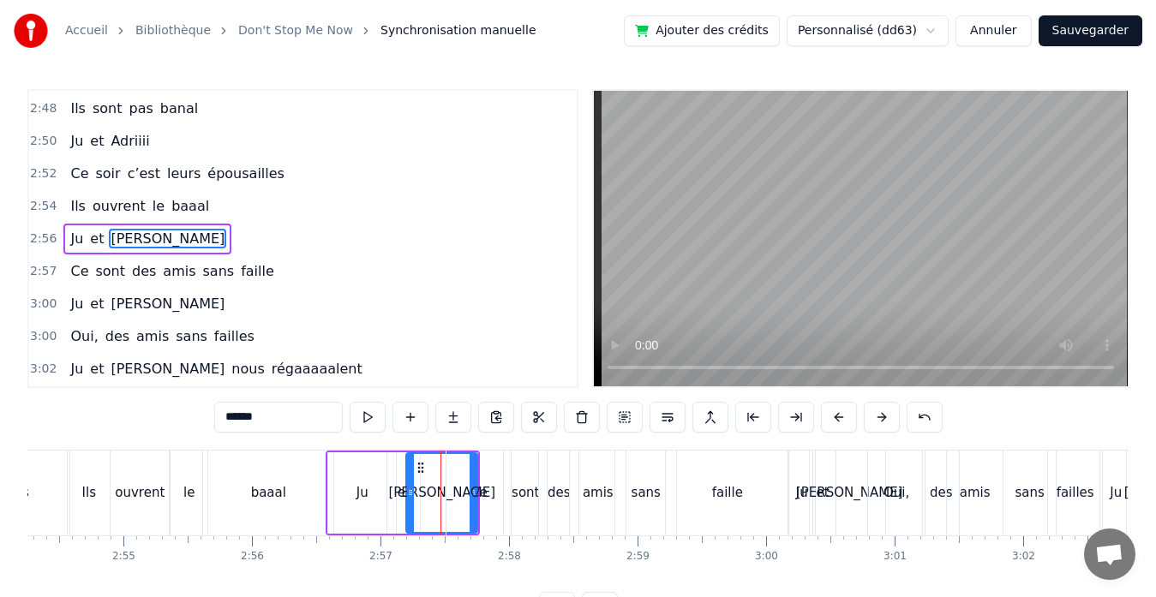
click at [300, 409] on input "******" at bounding box center [278, 417] width 128 height 31
click at [107, 493] on div "Ils" at bounding box center [89, 493] width 42 height 85
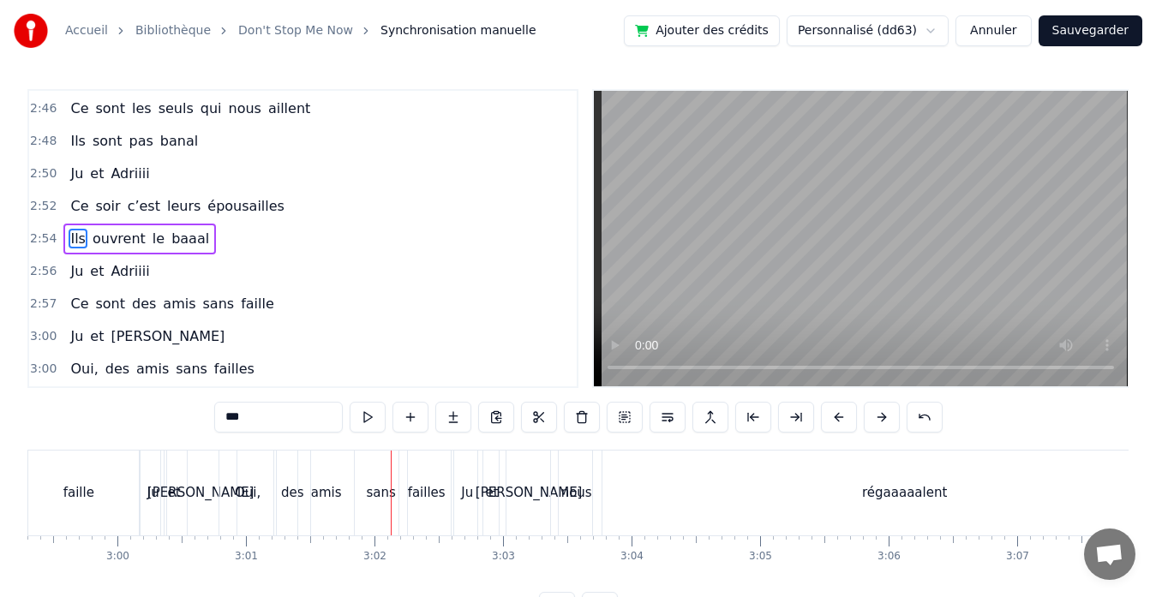
scroll to position [0, 23037]
click at [222, 494] on div "Oui," at bounding box center [248, 493] width 57 height 85
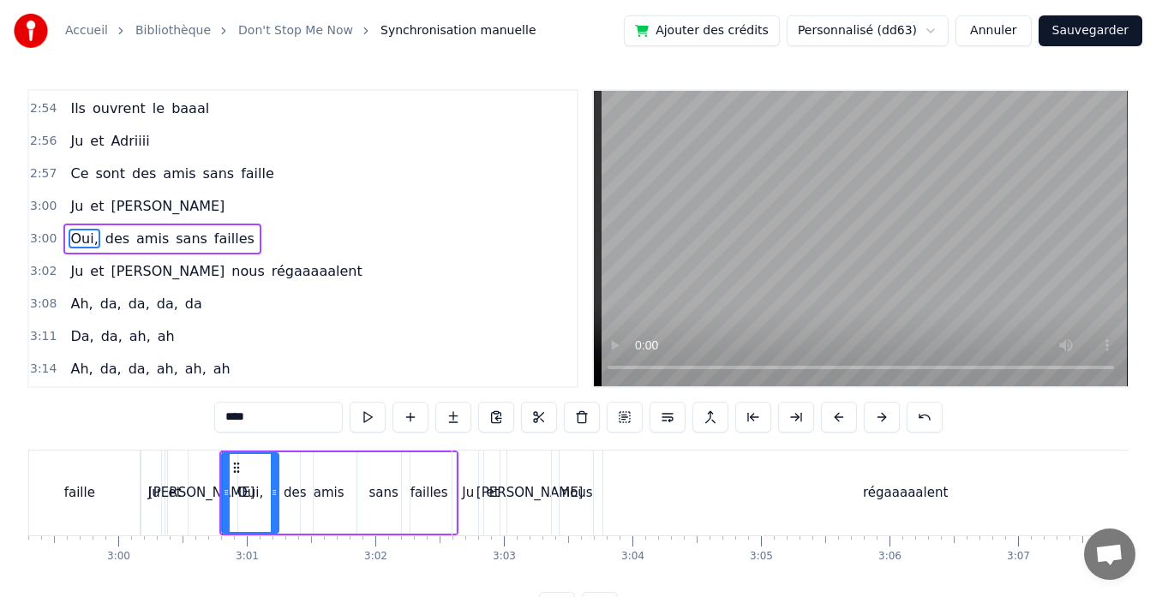
click at [207, 495] on div "[PERSON_NAME]" at bounding box center [201, 493] width 107 height 20
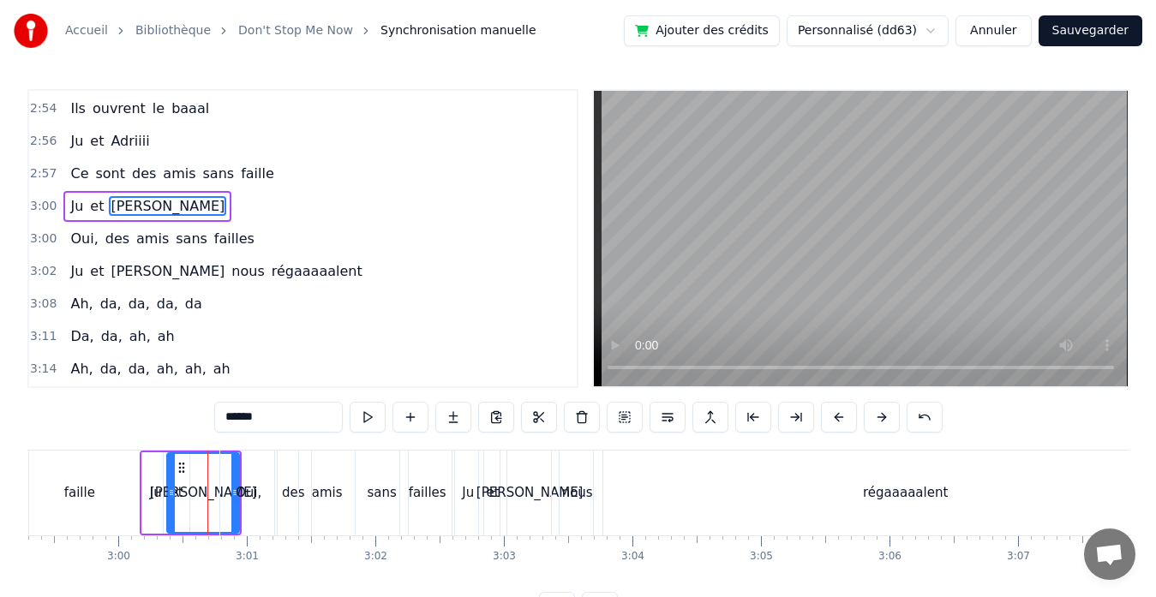
scroll to position [2297, 0]
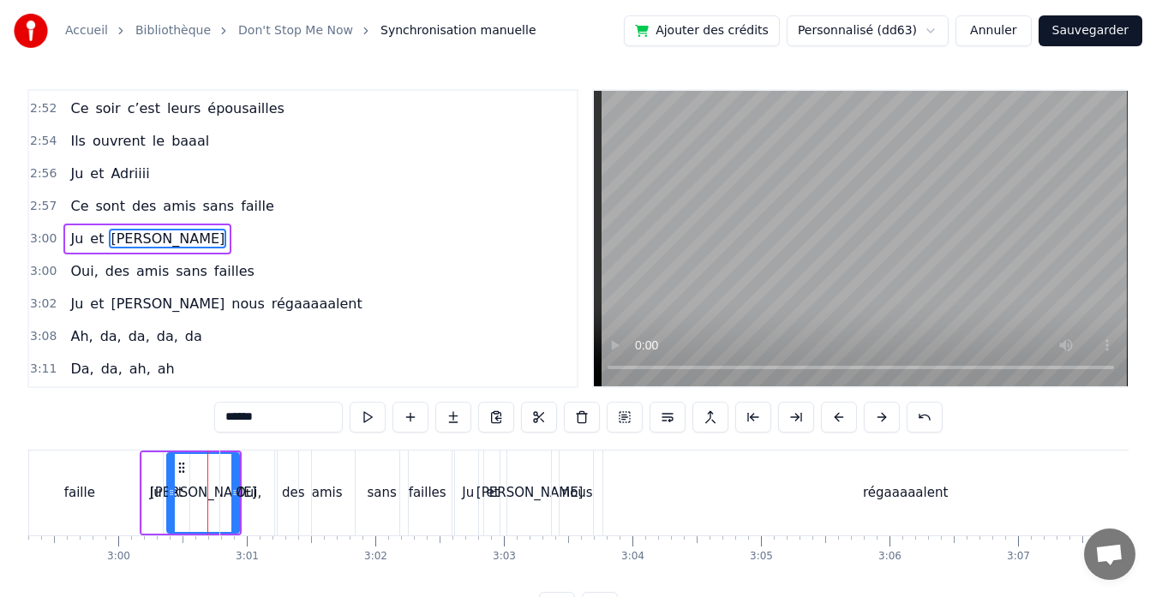
click at [277, 421] on input "******" at bounding box center [278, 417] width 128 height 31
click at [89, 487] on div "faille" at bounding box center [79, 493] width 31 height 20
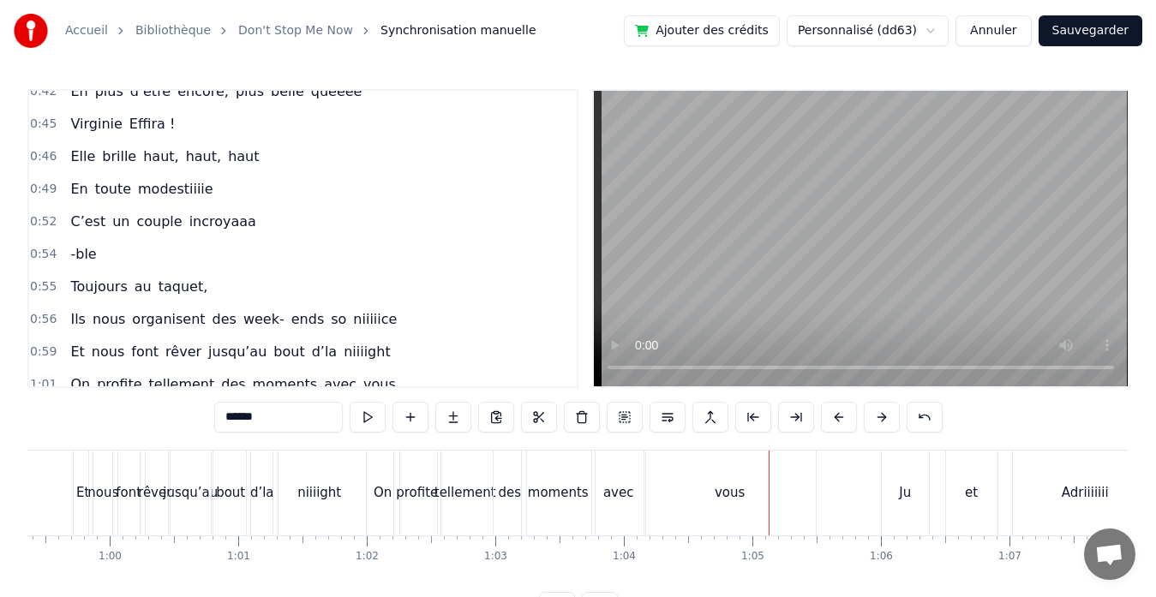
scroll to position [371, 0]
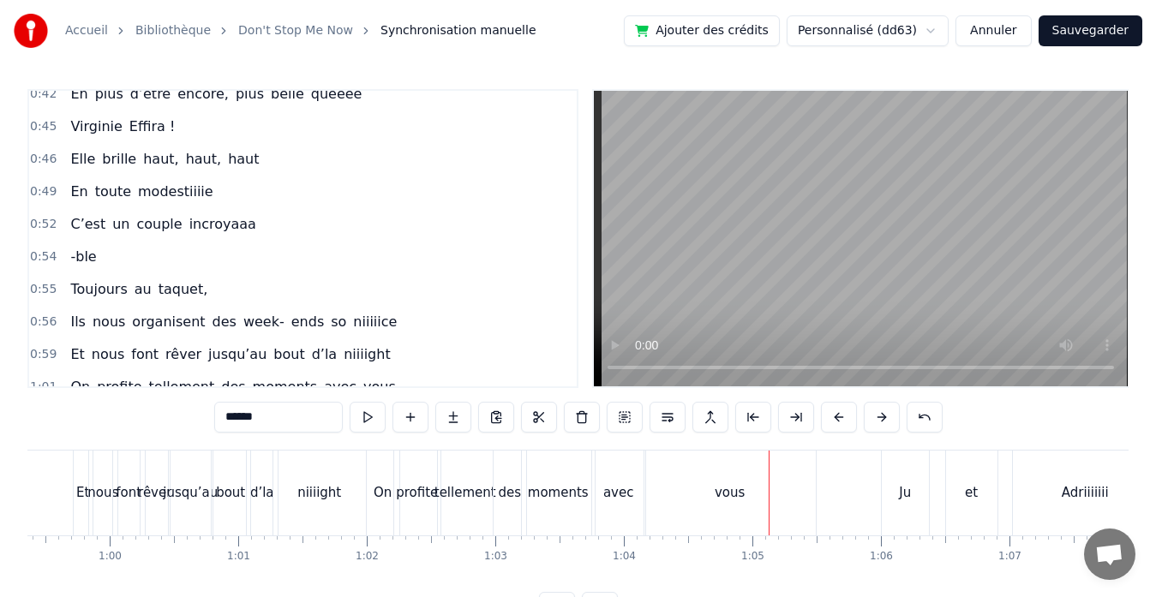
click at [749, 488] on div "vous" at bounding box center [729, 493] width 171 height 85
type input "****"
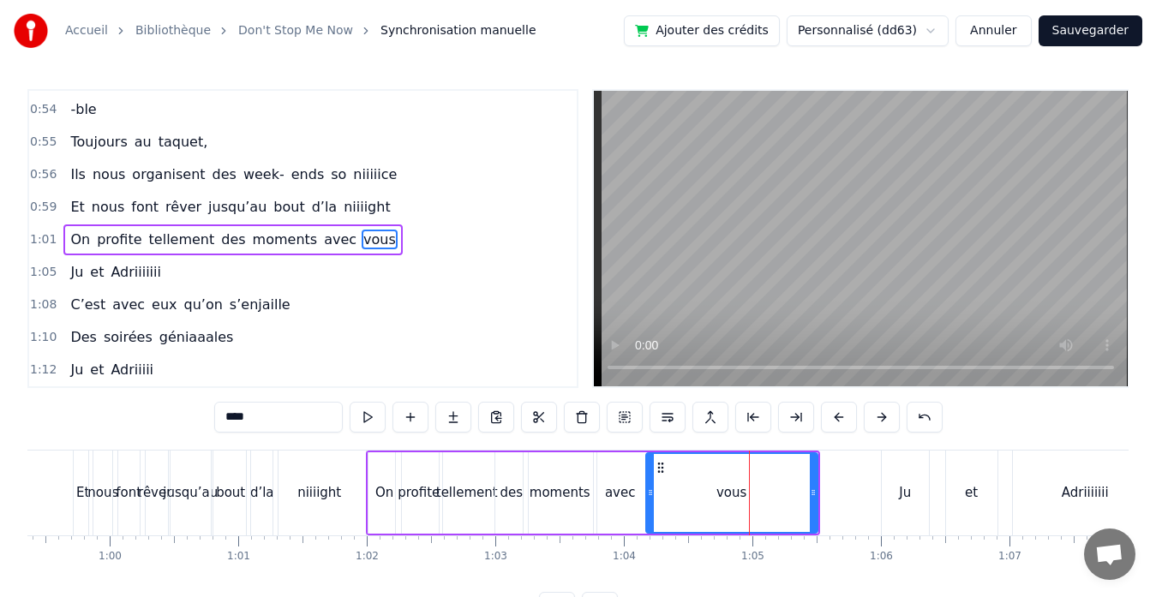
scroll to position [519, 0]
click at [80, 206] on div "Et nous font rêver jusqu’au bout d’la niiiight" at bounding box center [229, 206] width 333 height 31
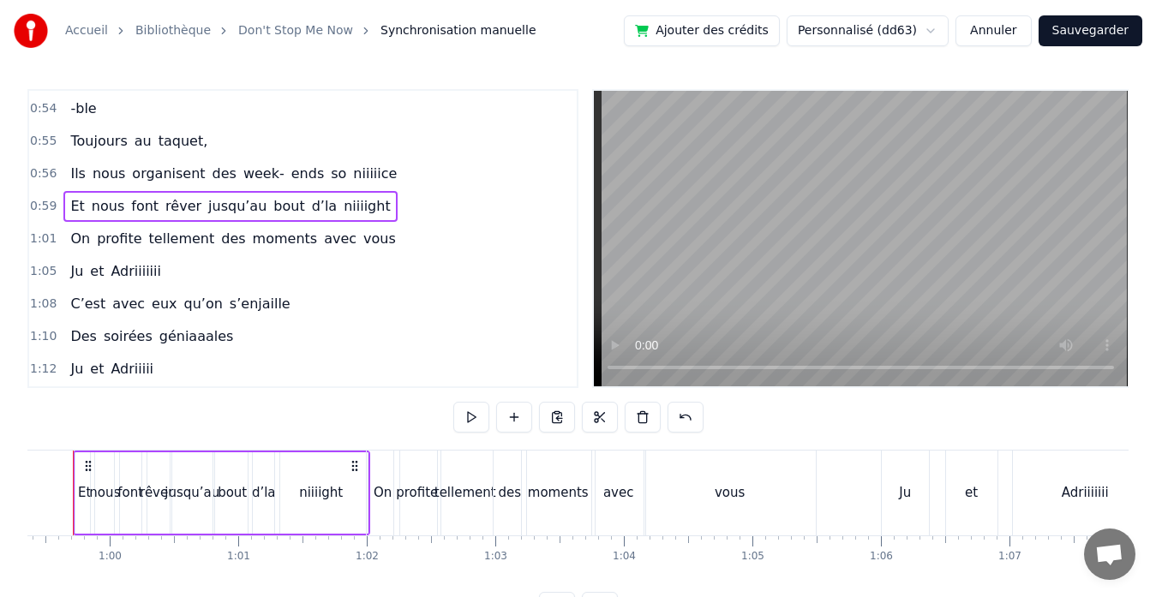
scroll to position [0, 7586]
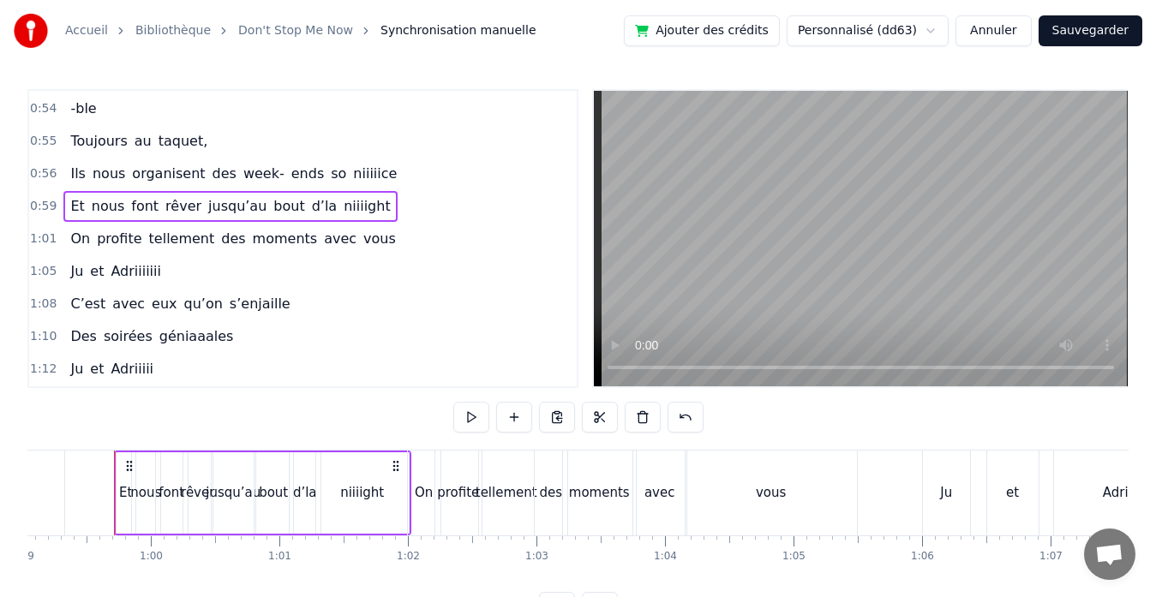
click at [75, 206] on span "Et" at bounding box center [77, 206] width 17 height 20
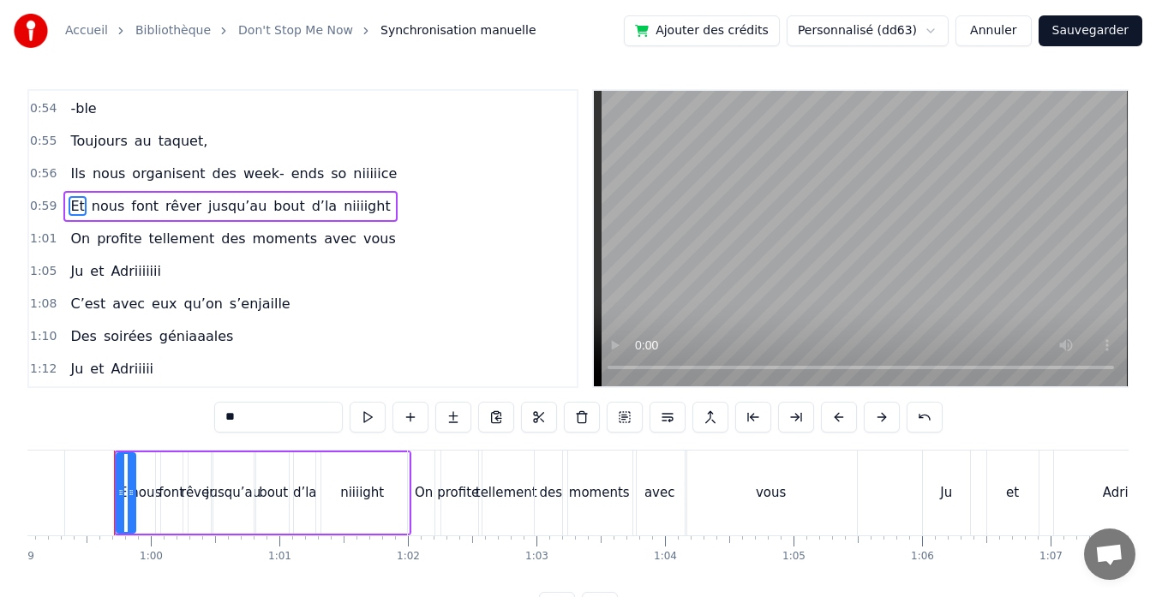
scroll to position [487, 0]
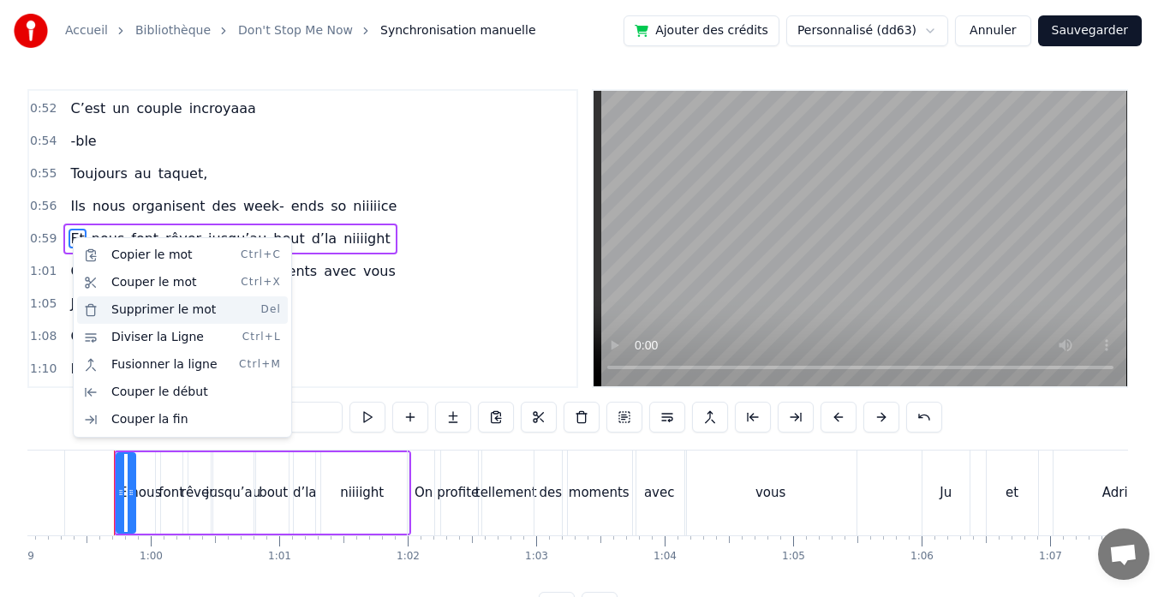
click at [125, 305] on div "Supprimer le mot Del" at bounding box center [182, 309] width 211 height 27
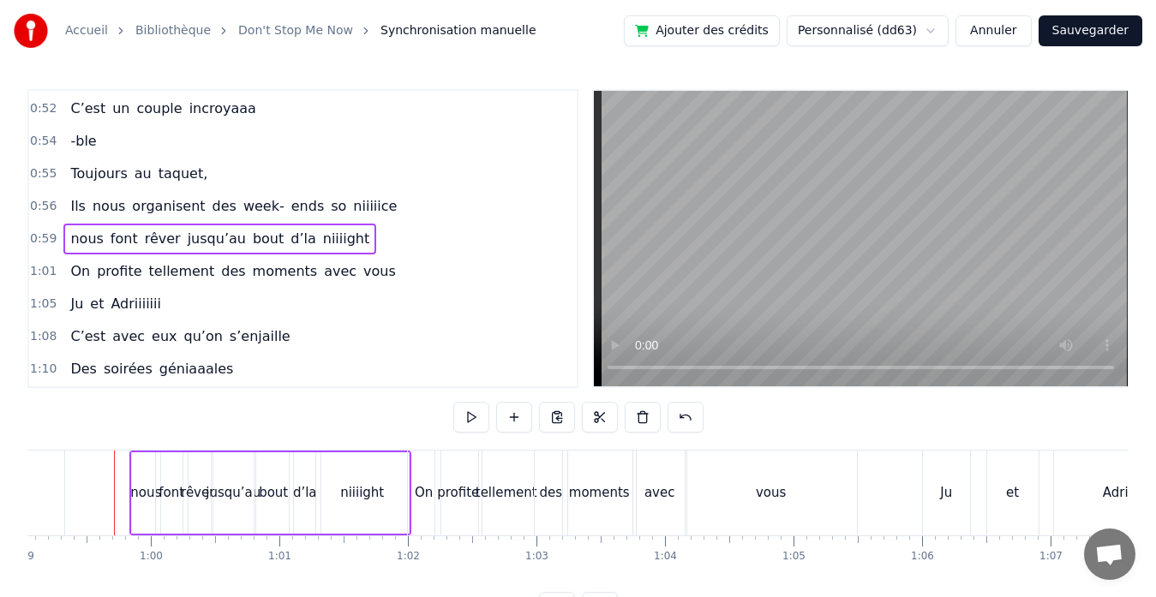
click at [70, 234] on span "nous" at bounding box center [87, 239] width 36 height 20
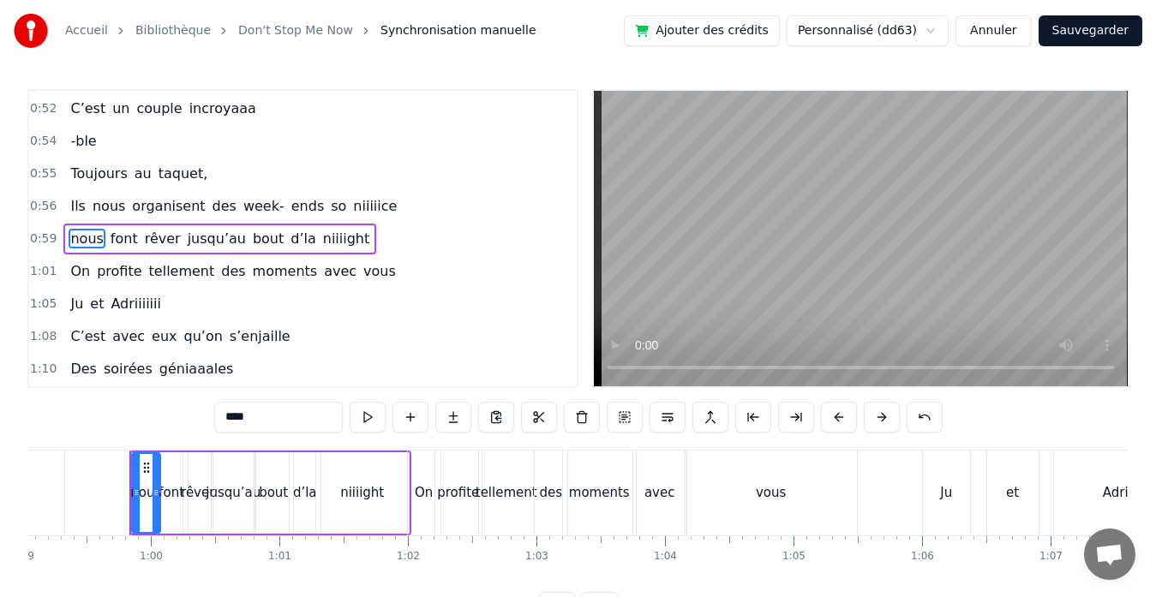
click at [234, 423] on input "****" at bounding box center [278, 417] width 128 height 31
click at [147, 261] on span "tellement" at bounding box center [181, 271] width 69 height 20
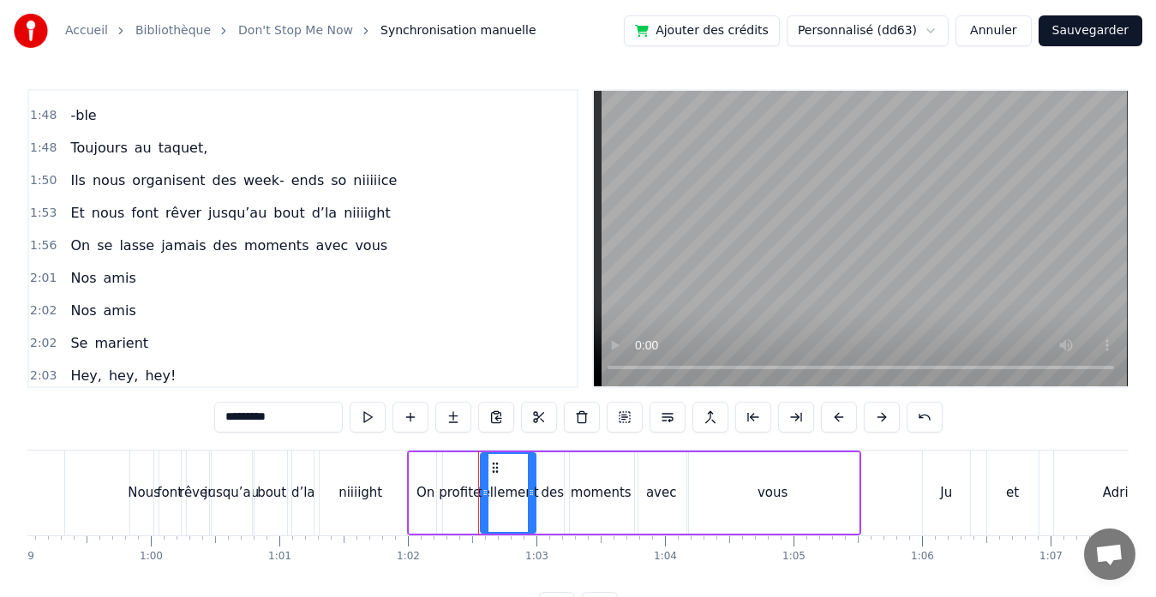
scroll to position [1283, 0]
click at [90, 214] on span "nous" at bounding box center [108, 211] width 36 height 20
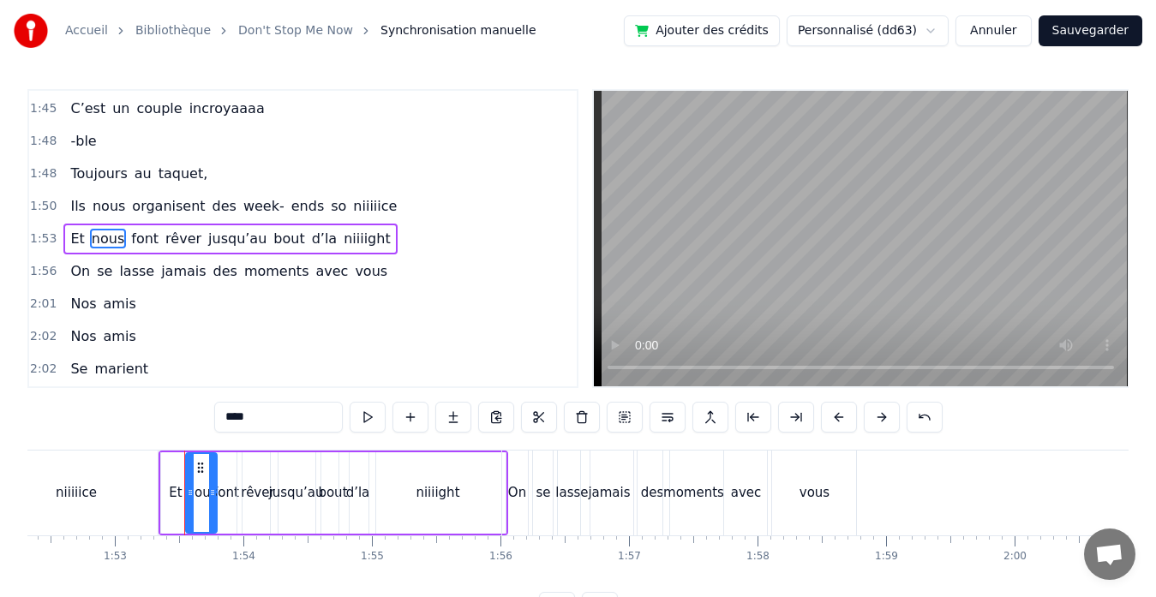
scroll to position [0, 14502]
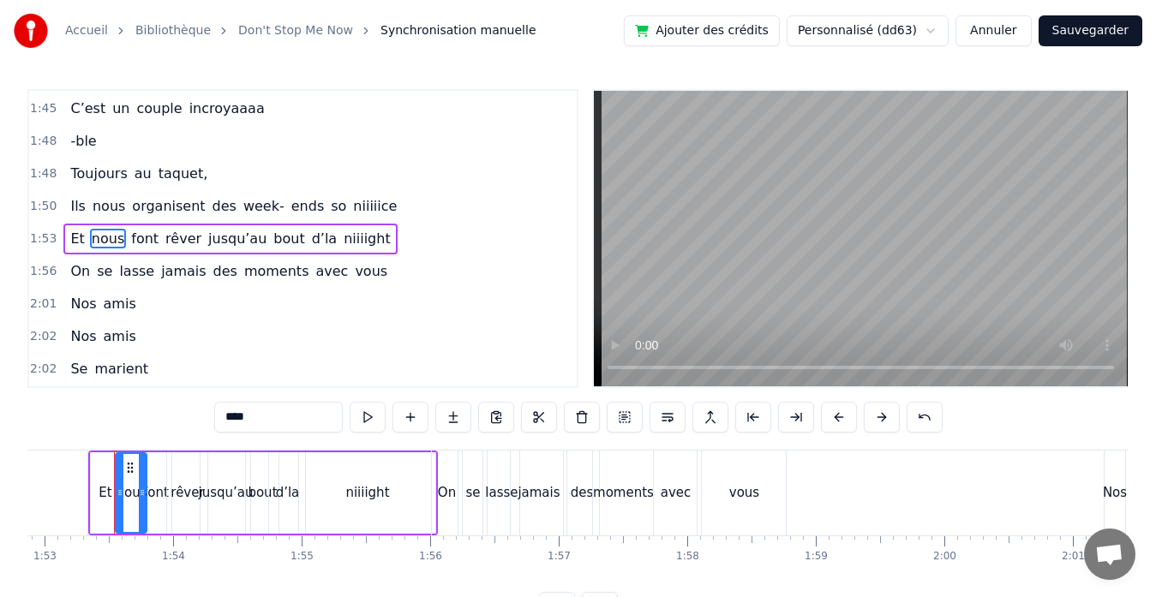
click at [229, 413] on input "****" at bounding box center [278, 417] width 128 height 31
click at [70, 240] on span "Et" at bounding box center [77, 239] width 17 height 20
type input "**"
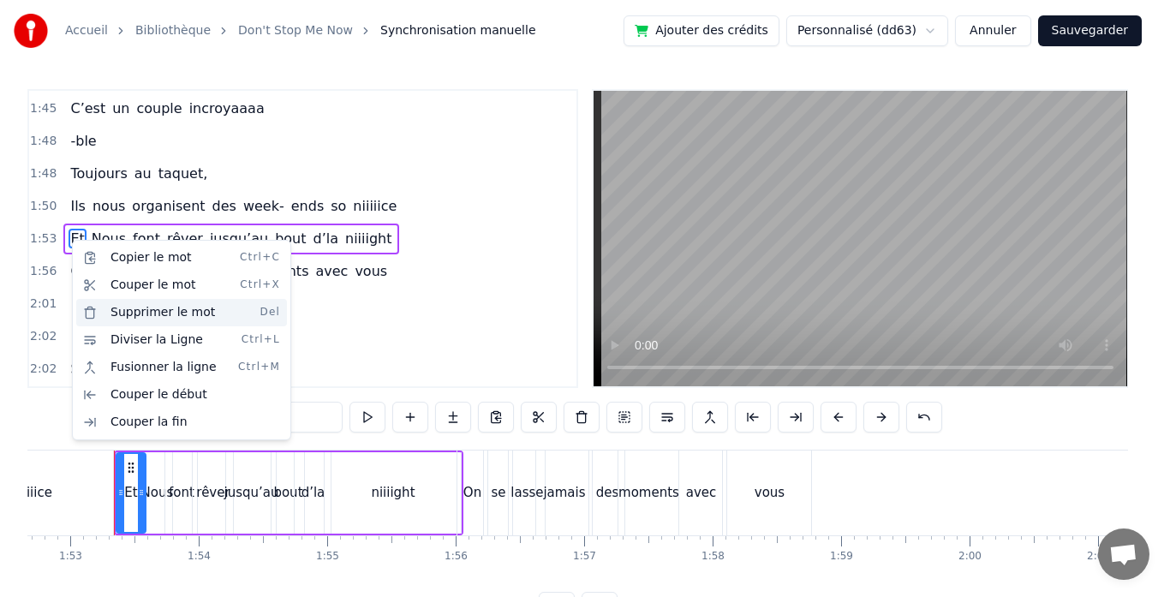
click at [144, 313] on div "Supprimer le mot Del" at bounding box center [181, 312] width 211 height 27
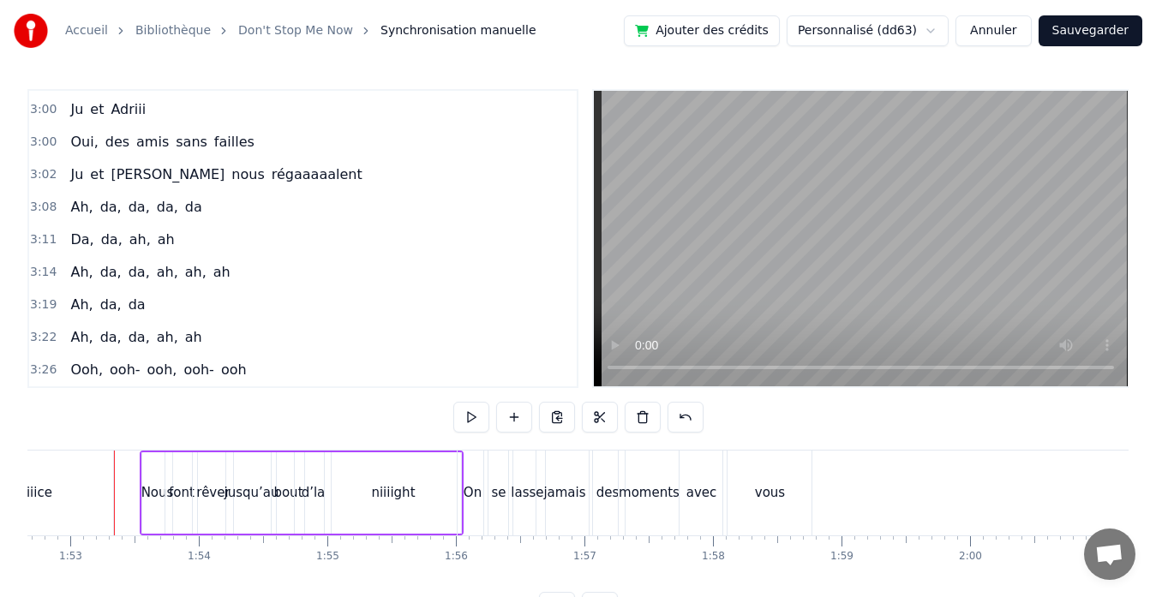
scroll to position [2427, 0]
click at [646, 578] on div "Ce soir On voudrait vous parleer de deux jeunes gens Formida- aaables Ils sont …" at bounding box center [577, 514] width 1101 height 128
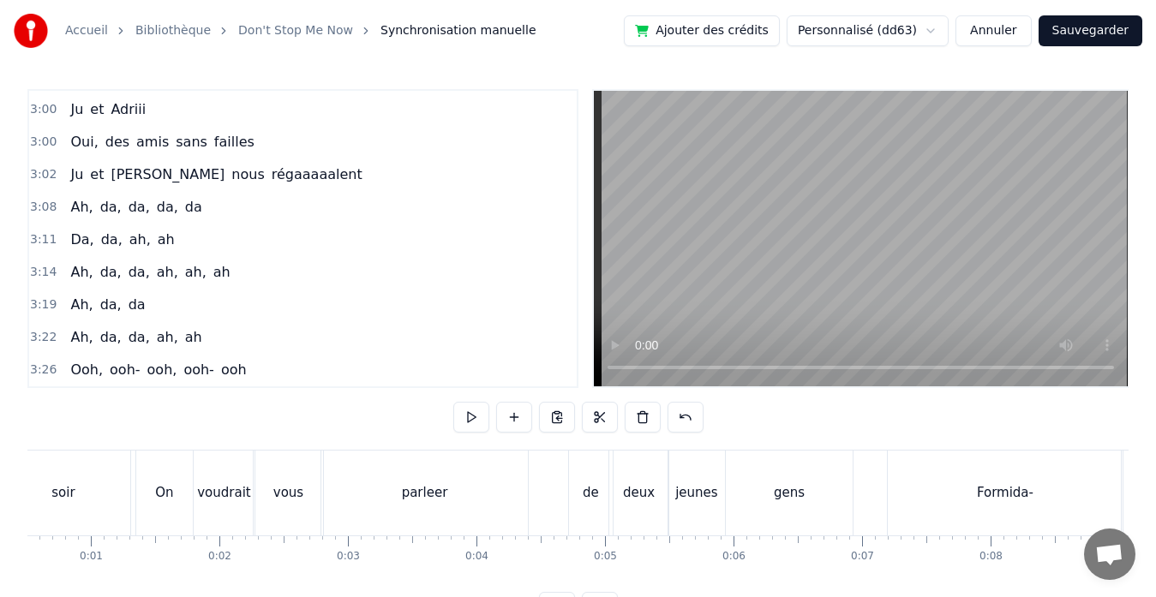
scroll to position [0, 0]
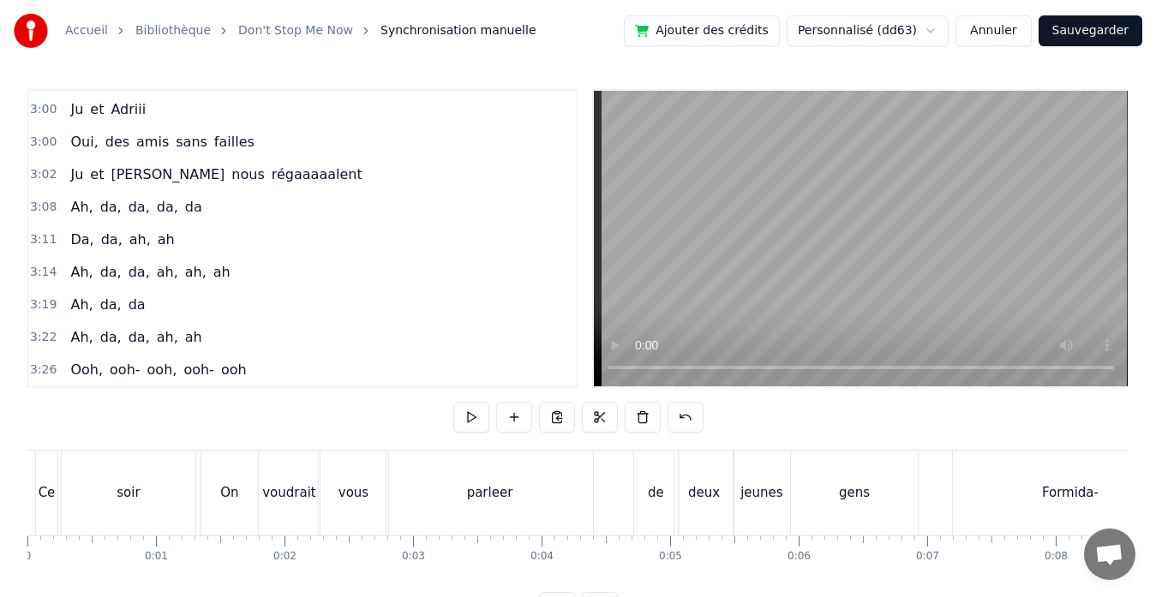
click at [59, 493] on div "Ce soir" at bounding box center [117, 493] width 164 height 85
click at [49, 490] on div "Ce" at bounding box center [48, 493] width 17 height 20
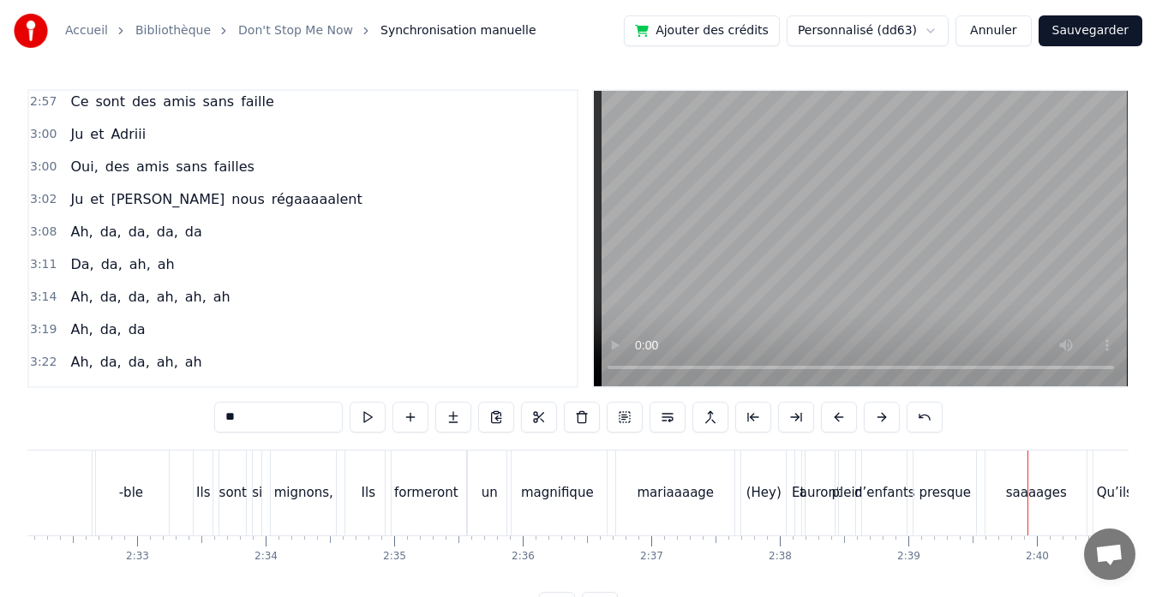
scroll to position [0, 19548]
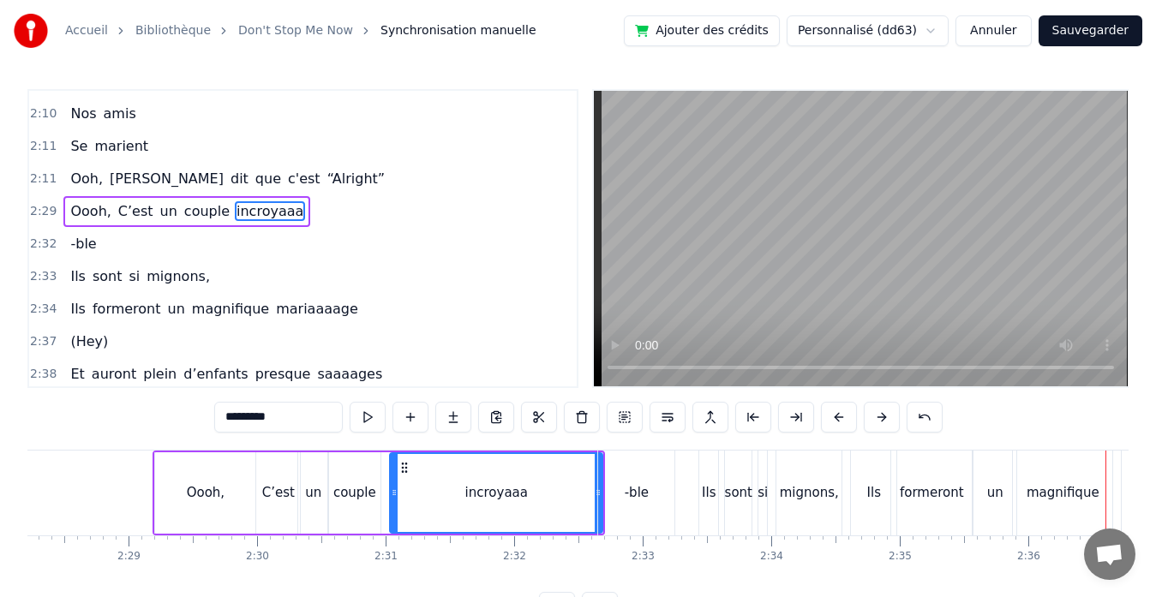
scroll to position [0, 19042]
click at [277, 491] on div "C’est" at bounding box center [279, 493] width 33 height 20
type input "*****"
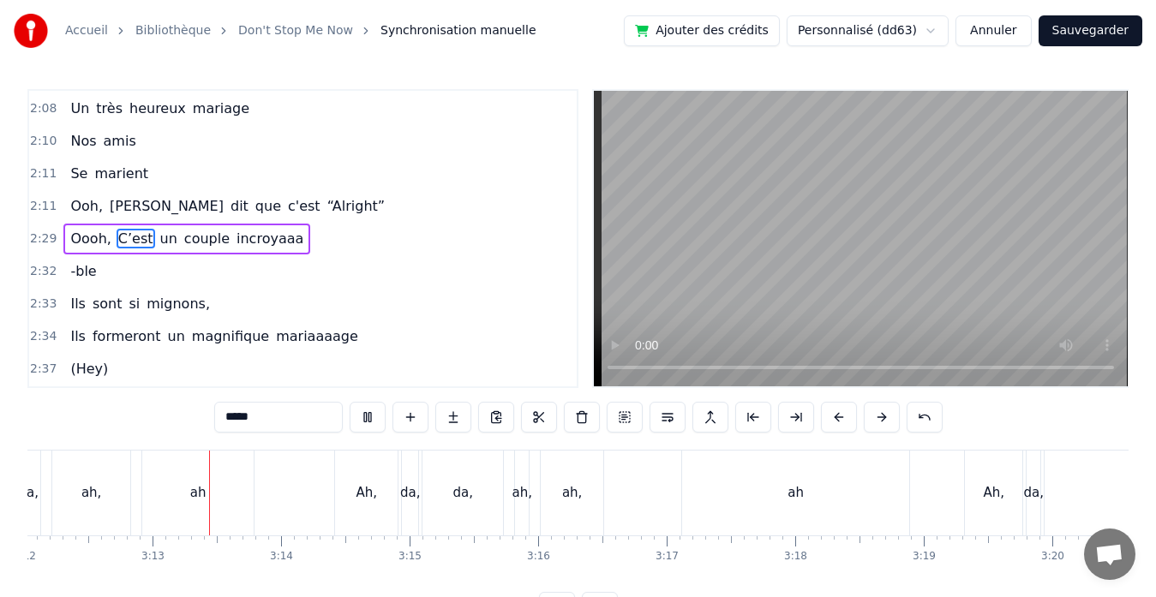
scroll to position [0, 24708]
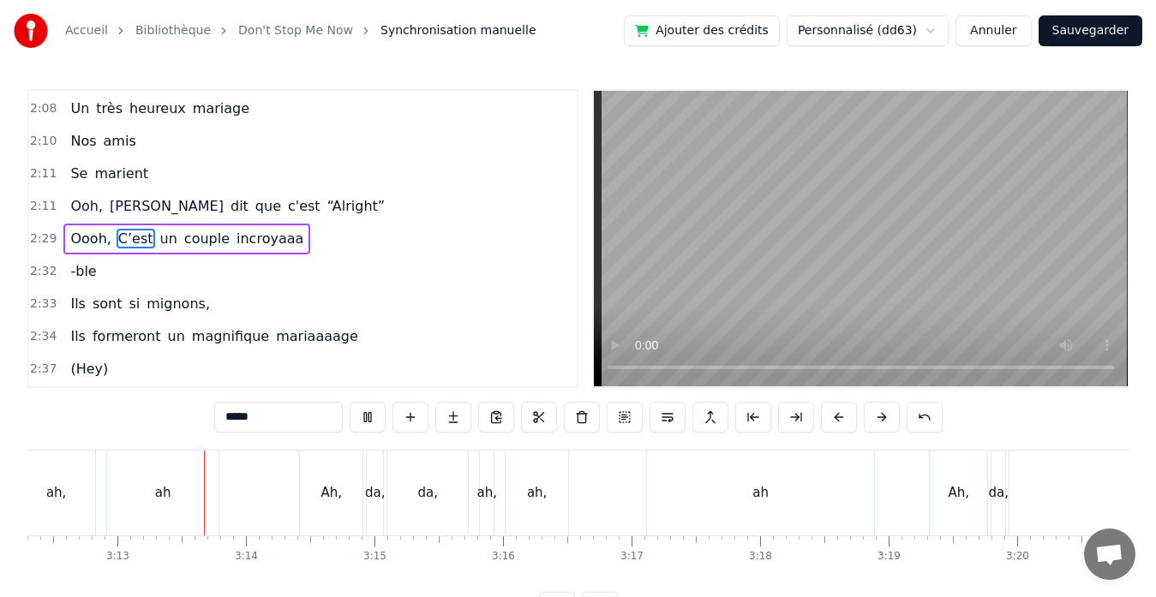
click at [1111, 27] on button "Sauvegarder" at bounding box center [1090, 30] width 104 height 31
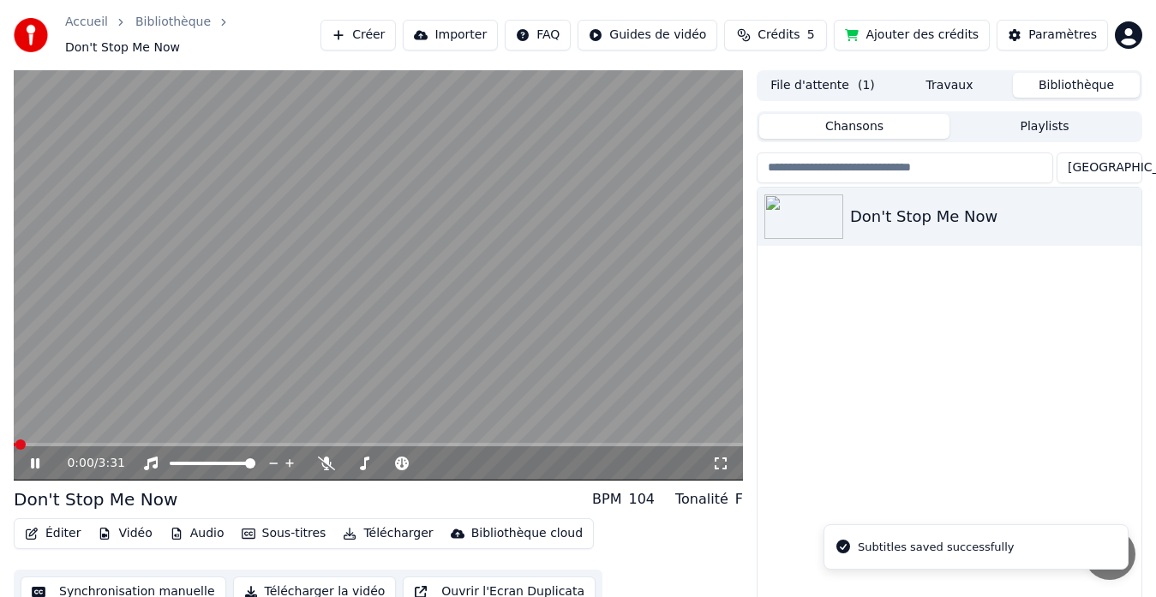
scroll to position [29, 0]
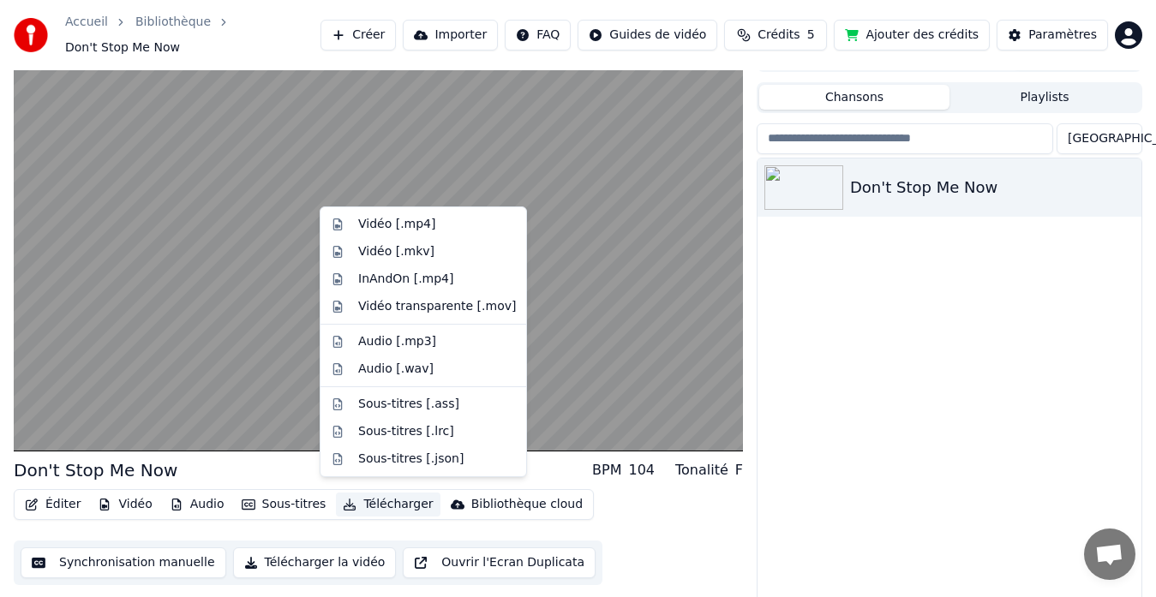
click at [364, 493] on button "Télécharger" at bounding box center [388, 505] width 104 height 24
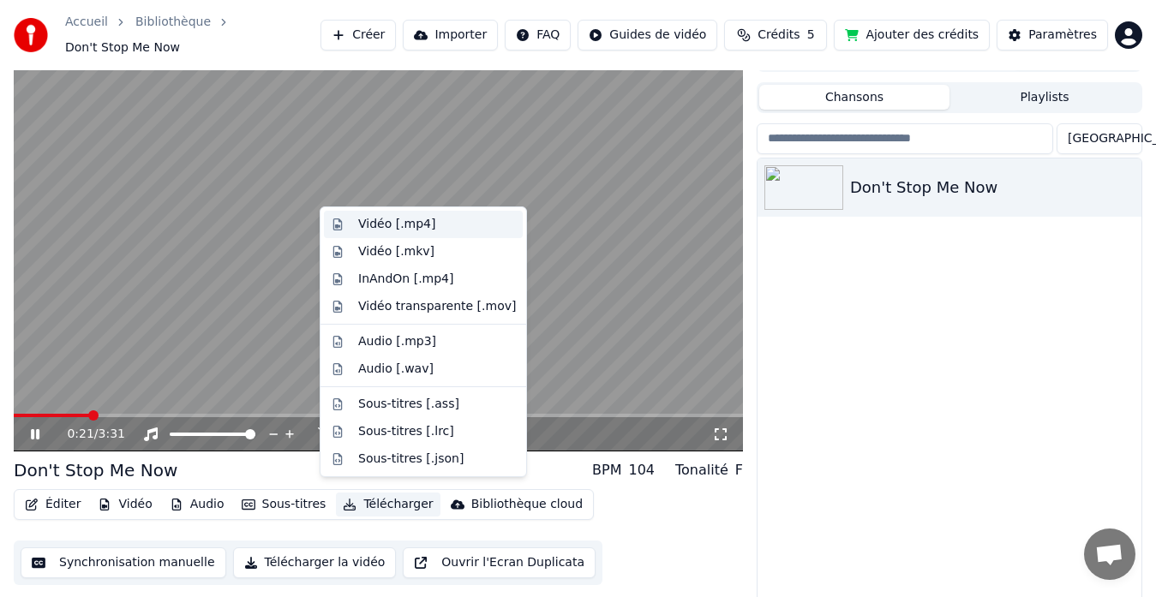
click at [388, 223] on div "Vidéo [.mp4]" at bounding box center [396, 224] width 77 height 17
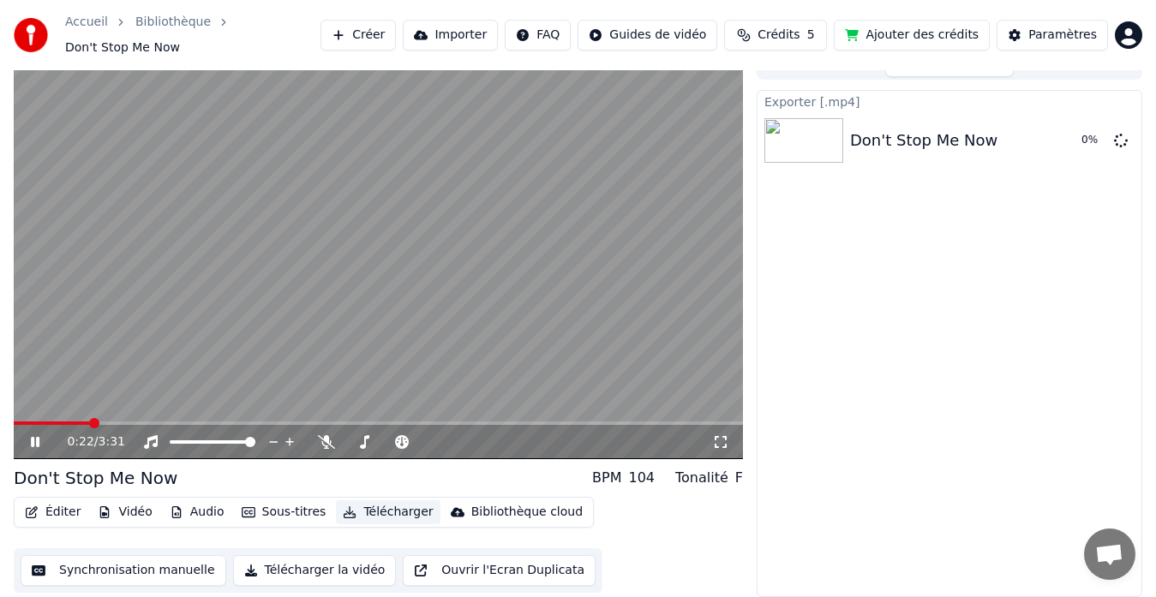
scroll to position [13, 0]
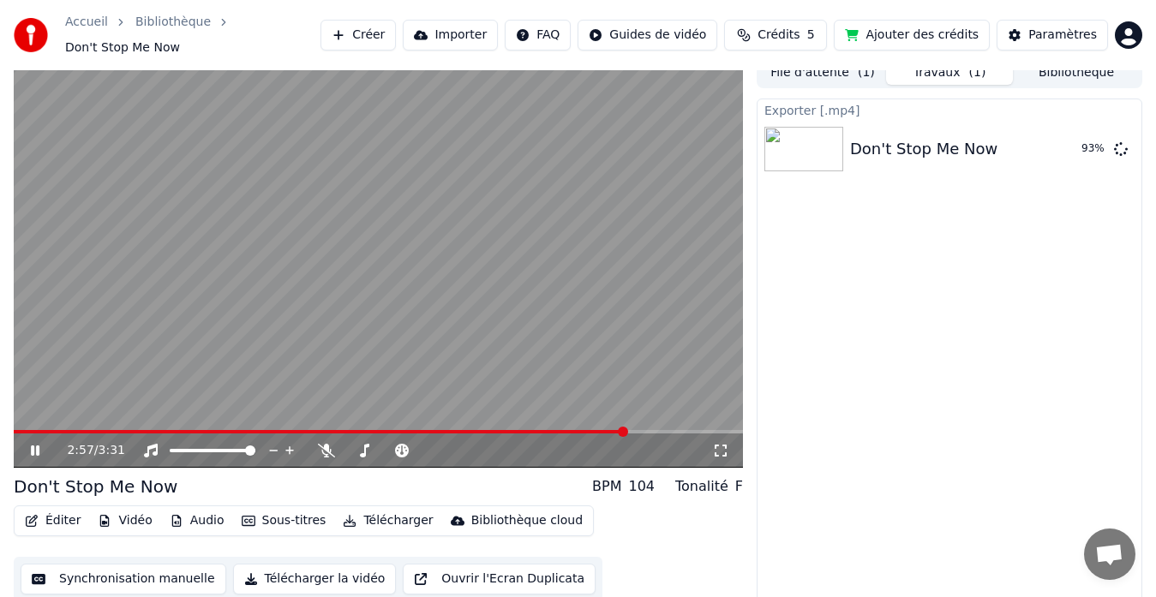
click at [514, 420] on video at bounding box center [378, 262] width 729 height 410
click at [511, 433] on div "2:58 / 3:31" at bounding box center [378, 450] width 729 height 34
click at [512, 430] on span at bounding box center [320, 431] width 613 height 3
click at [172, 337] on video at bounding box center [378, 262] width 729 height 410
click at [366, 243] on video at bounding box center [378, 262] width 729 height 410
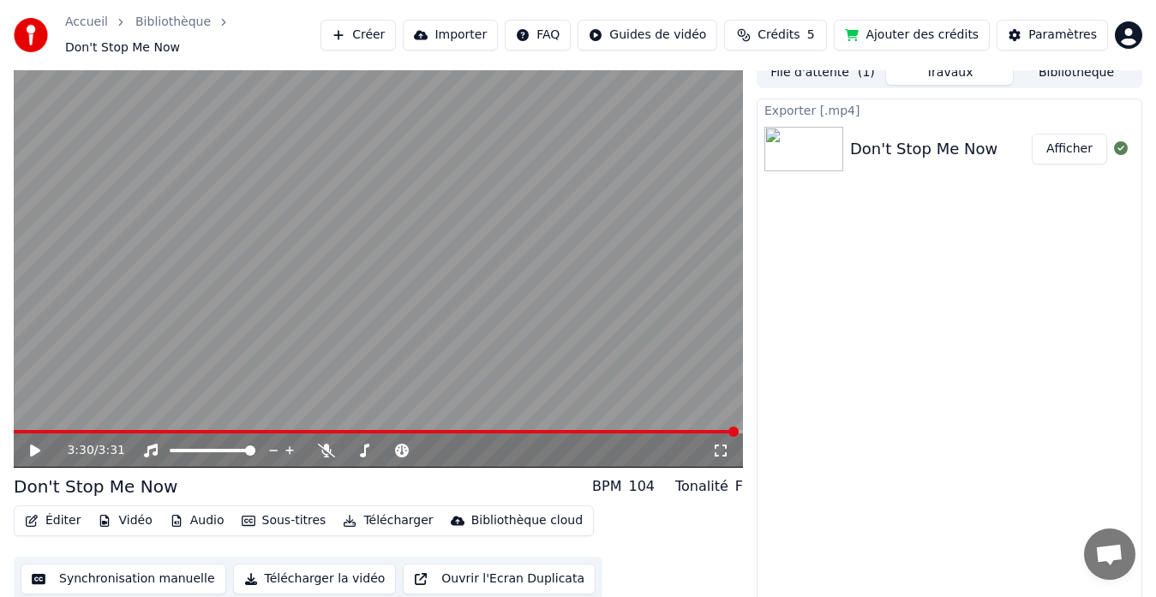
scroll to position [0, 0]
